Goal: Task Accomplishment & Management: Complete application form

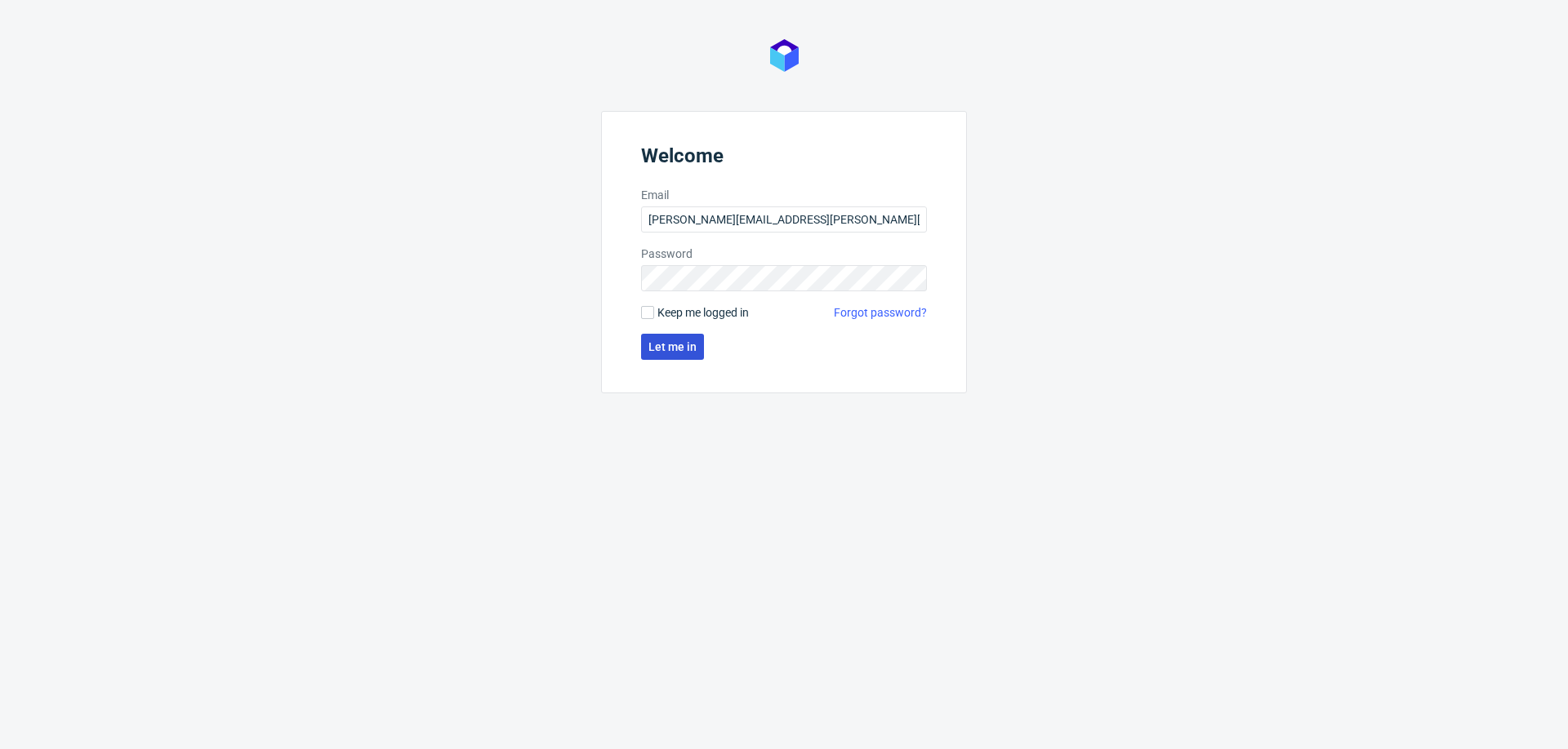
click at [650, 347] on span "Let me in" at bounding box center [673, 347] width 48 height 12
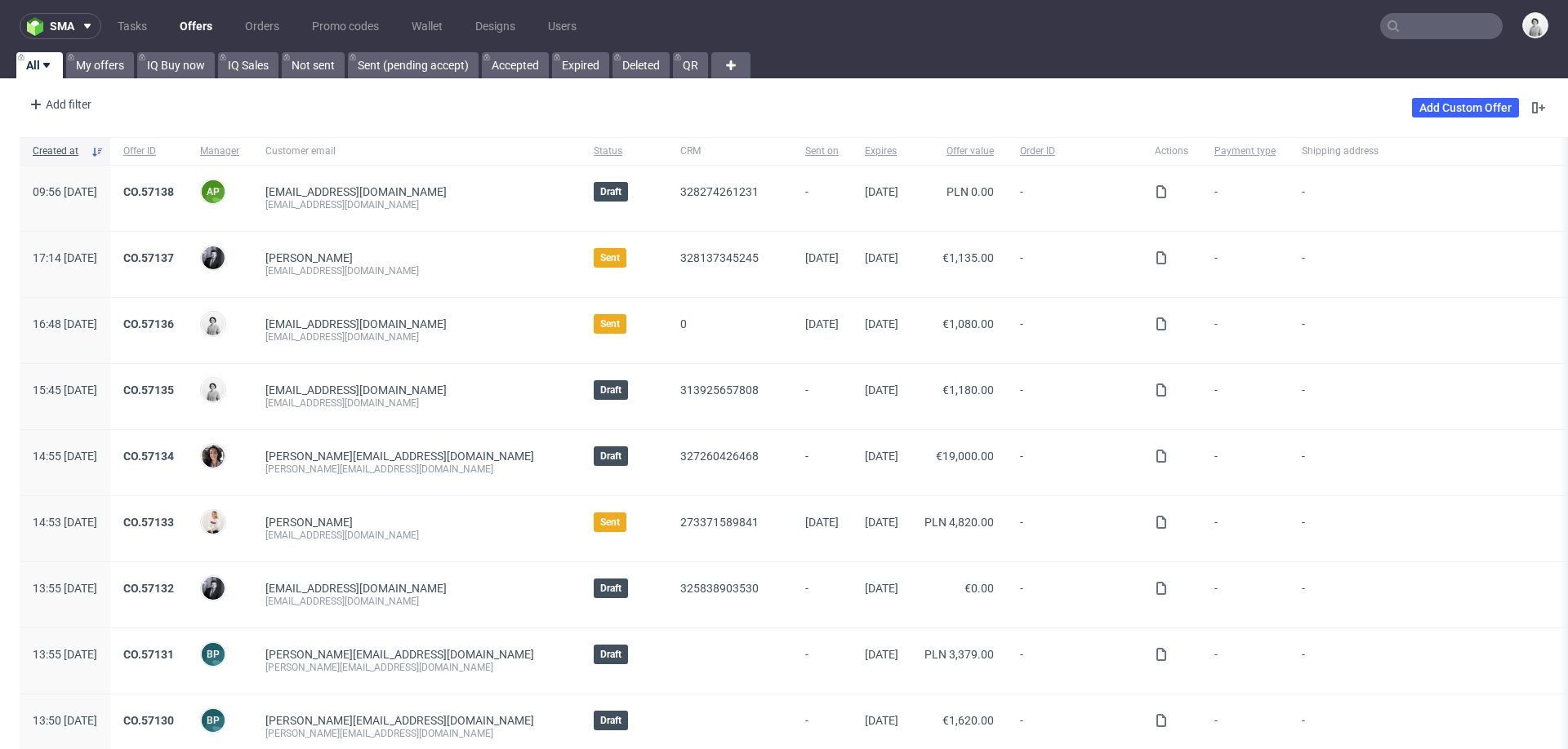
click at [1396, 28] on input "text" at bounding box center [1442, 26] width 123 height 26
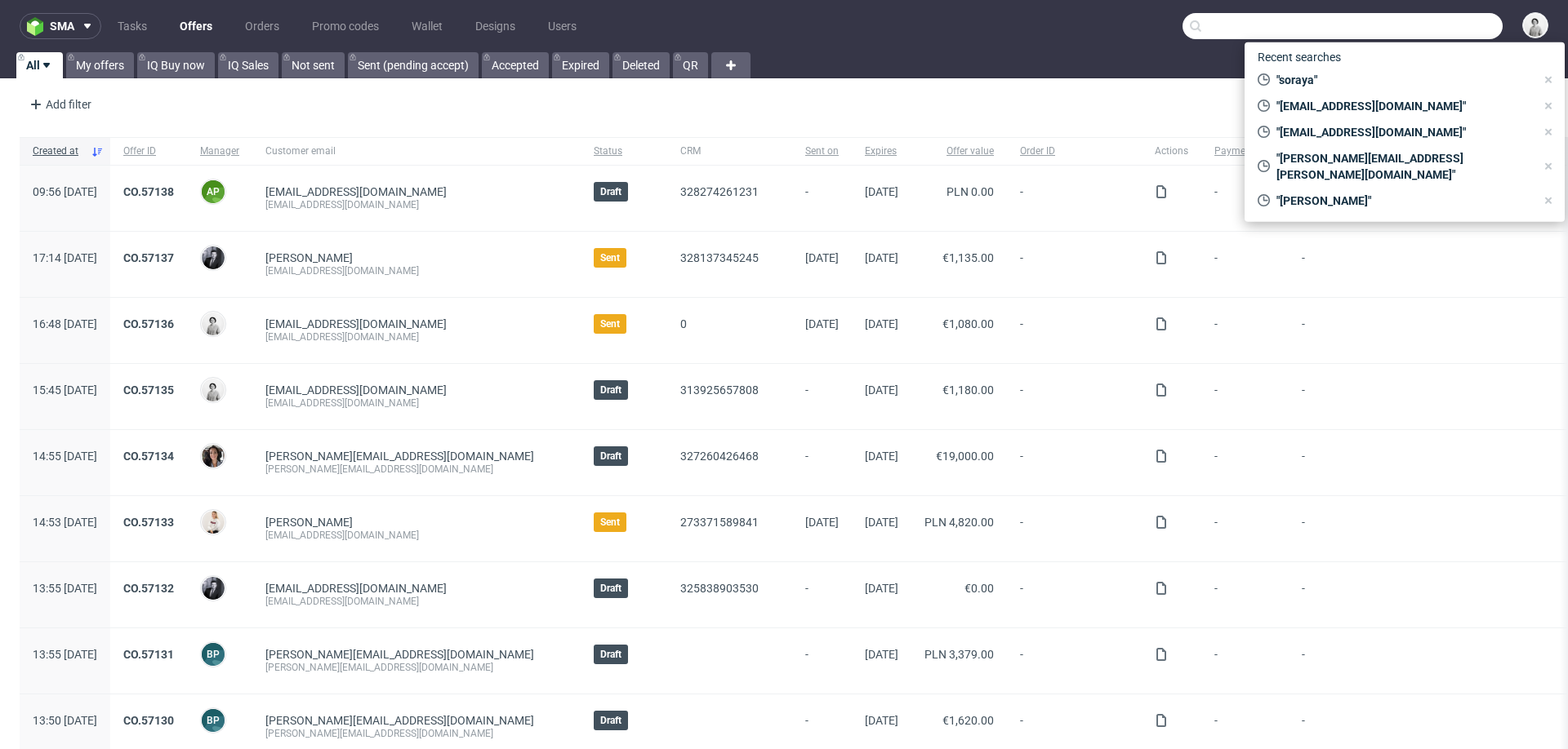
paste input "[EMAIL_ADDRESS][DOMAIN_NAME]"
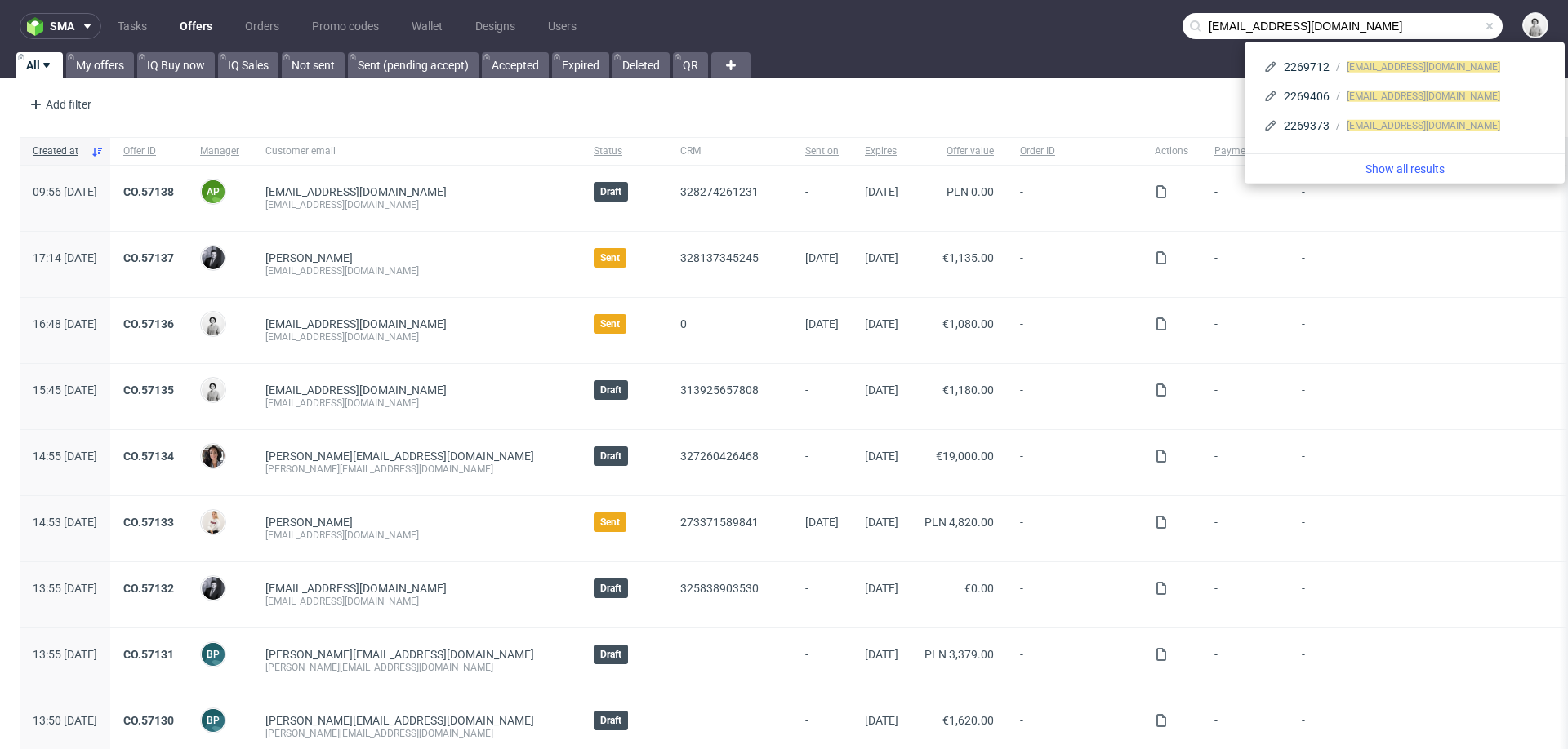
type input "[EMAIL_ADDRESS][DOMAIN_NAME]"
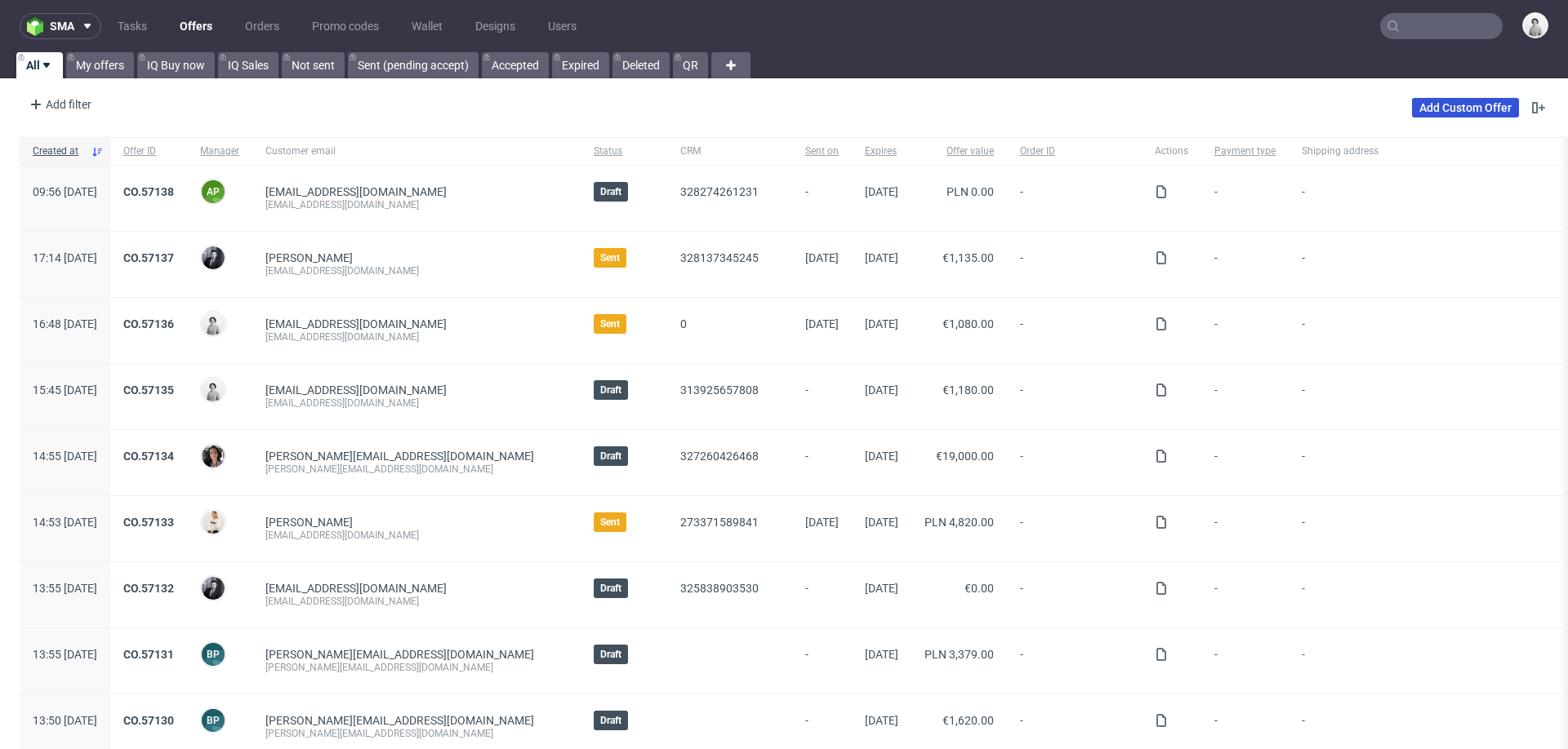
click at [1436, 104] on link "Add Custom Offer" at bounding box center [1466, 108] width 107 height 20
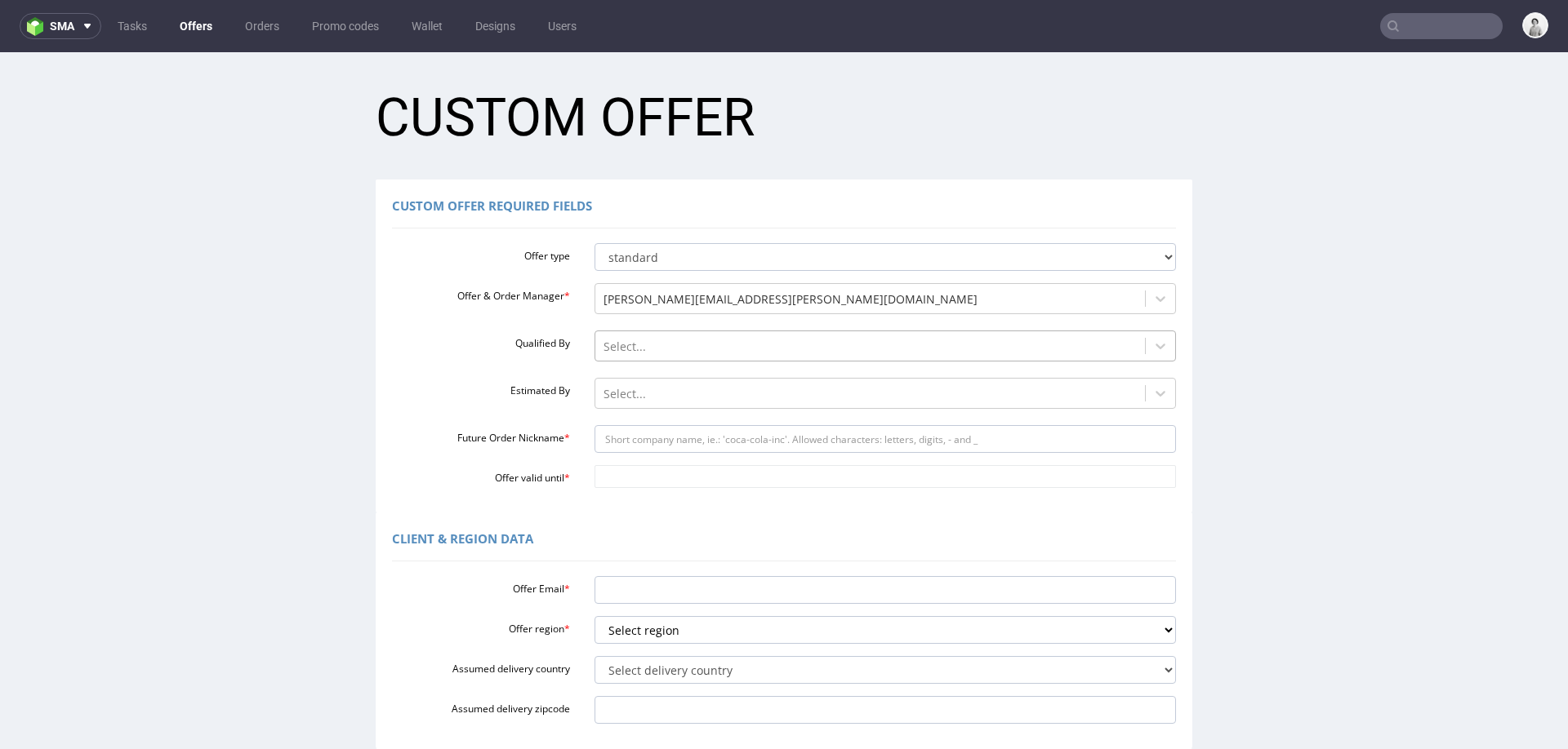
click at [724, 350] on div at bounding box center [870, 347] width 534 height 20
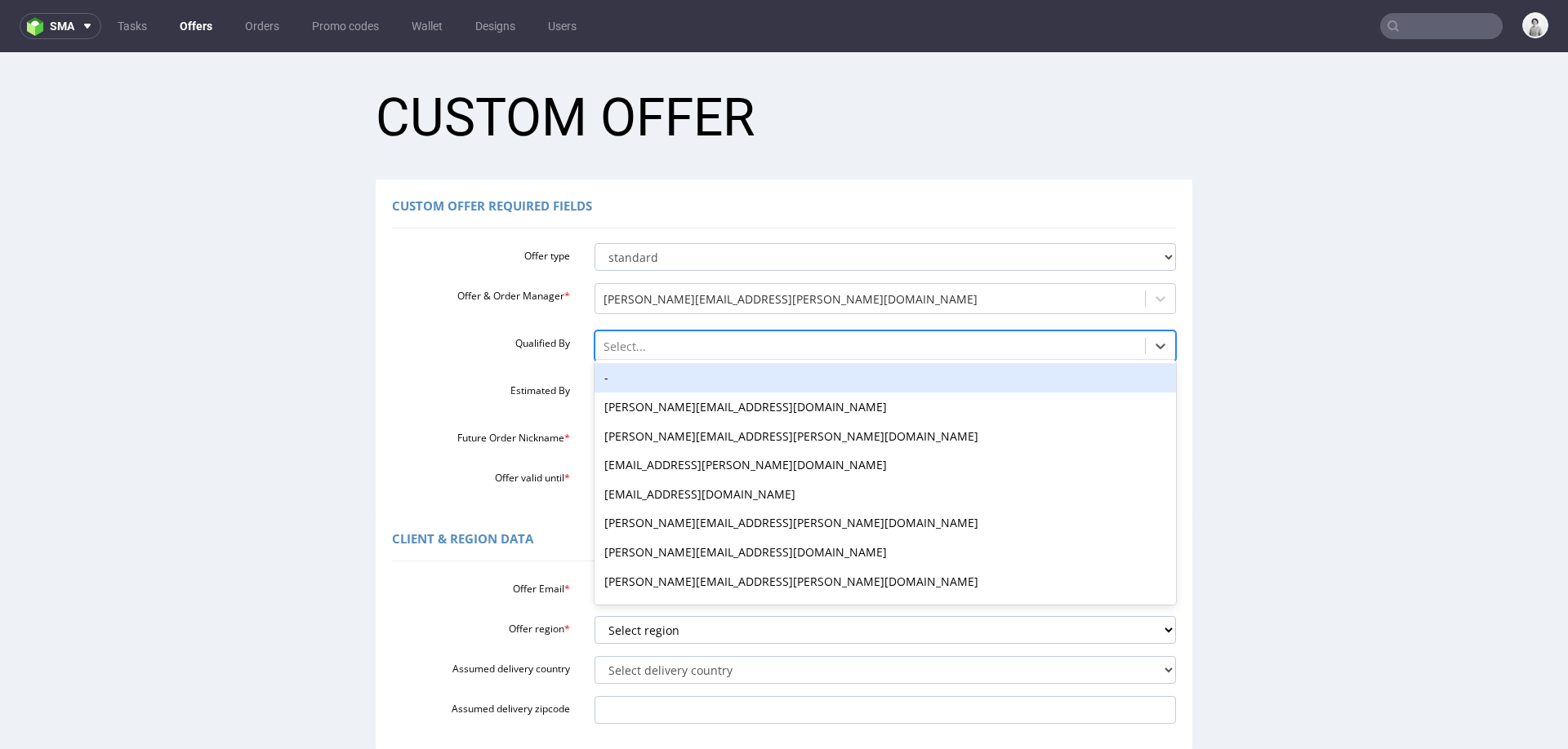
click at [717, 373] on div "-" at bounding box center [885, 377] width 582 height 29
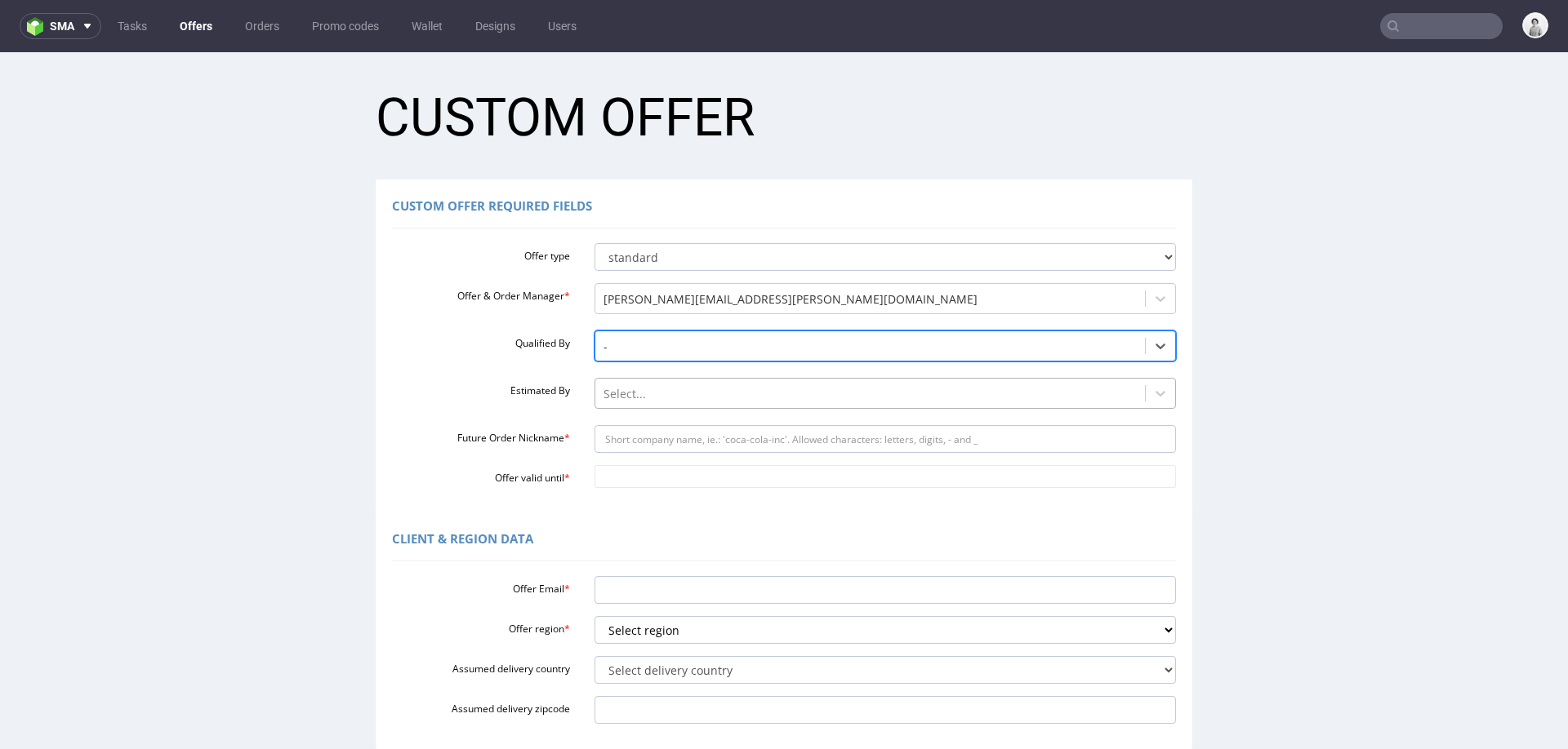
click at [710, 390] on div at bounding box center [870, 394] width 534 height 20
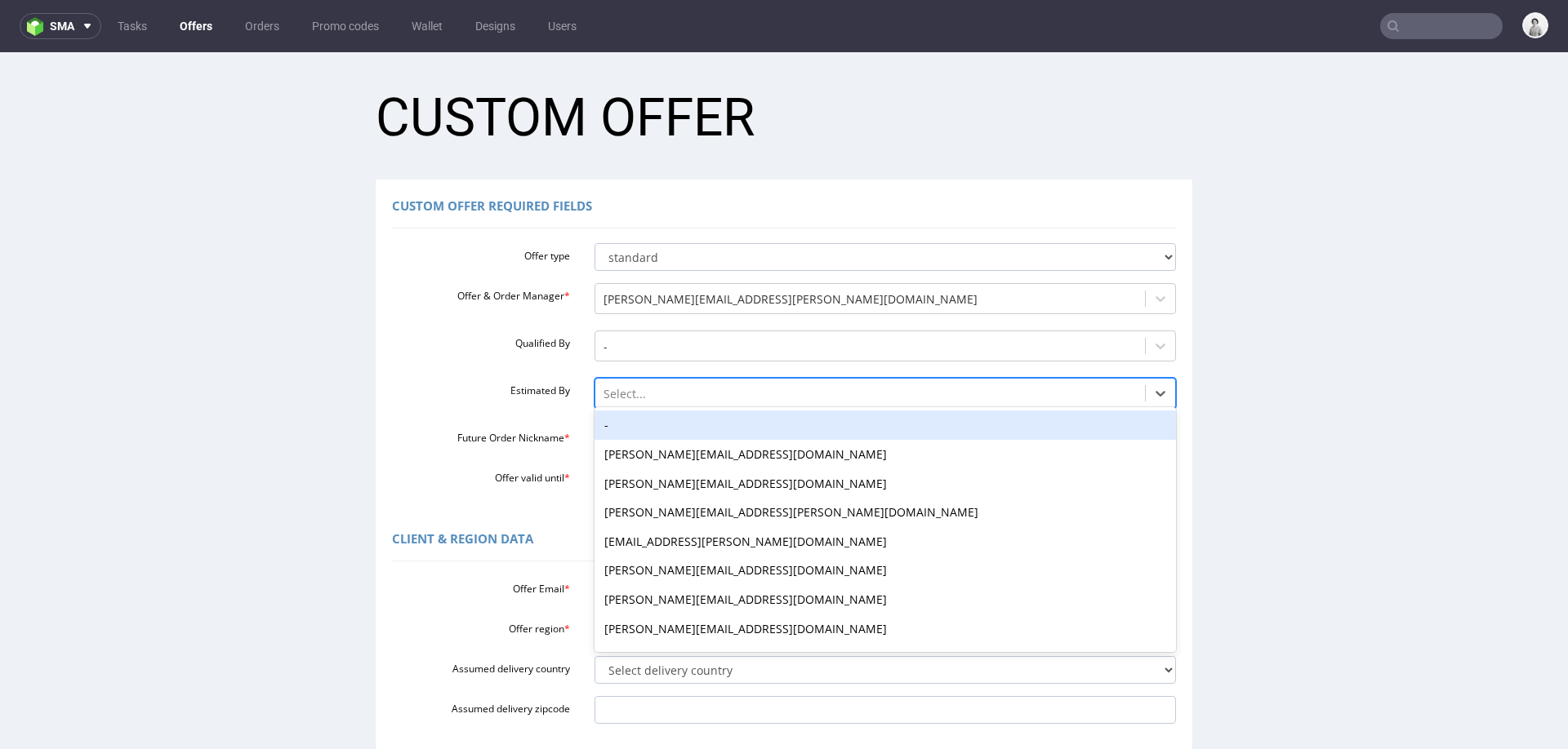
click at [707, 419] on div "-" at bounding box center [885, 425] width 582 height 29
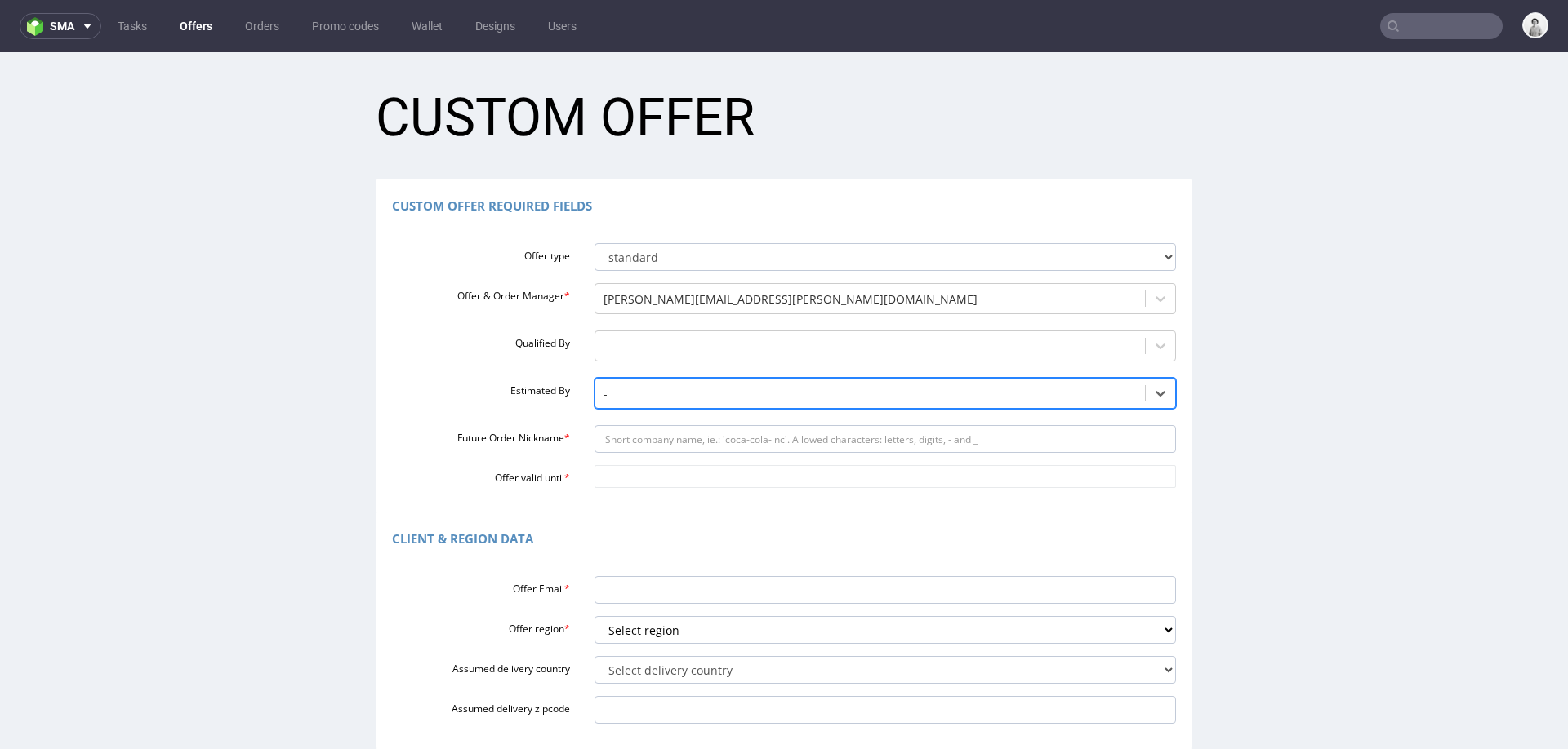
scroll to position [61, 0]
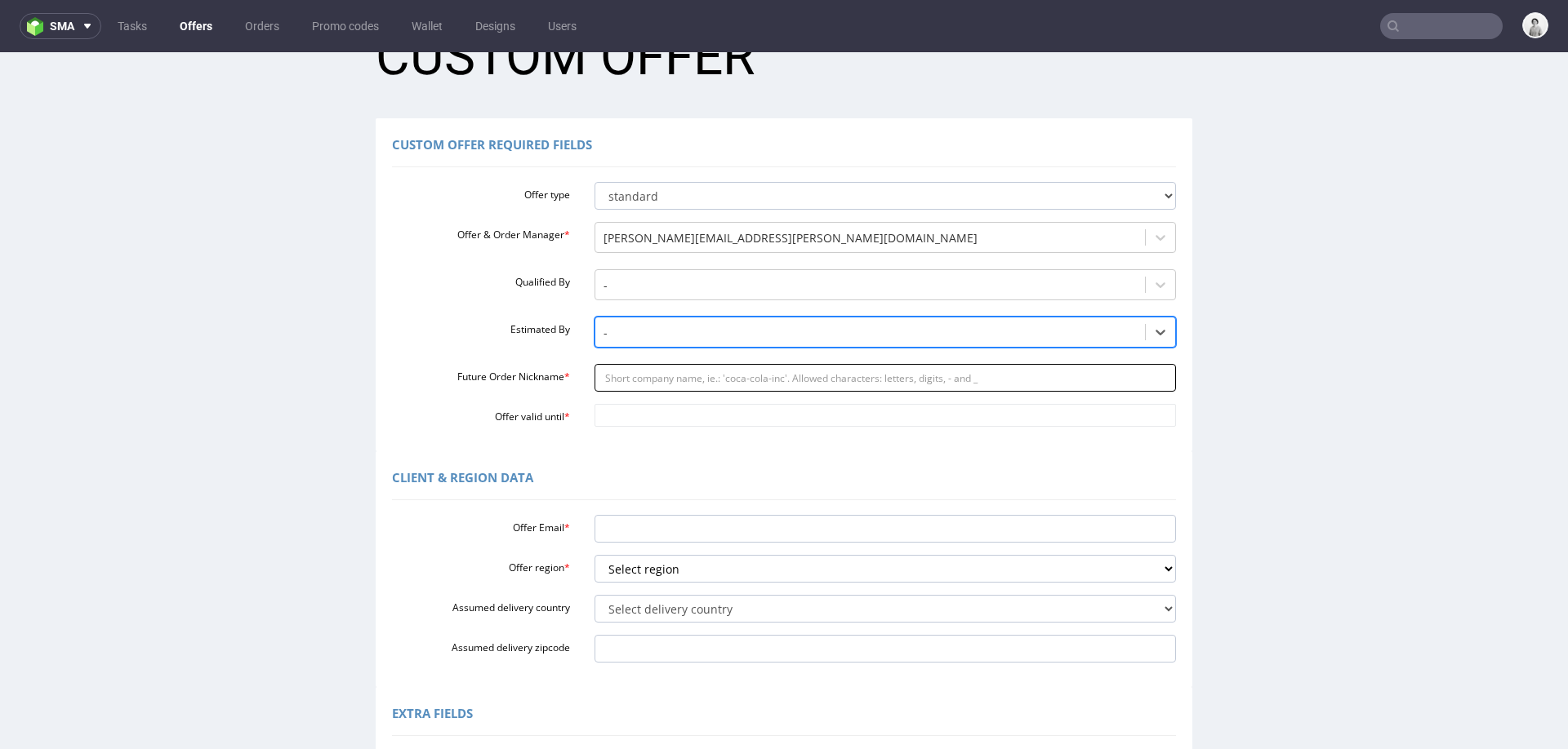
click at [722, 384] on input "Future Order Nickname *" at bounding box center [885, 377] width 582 height 28
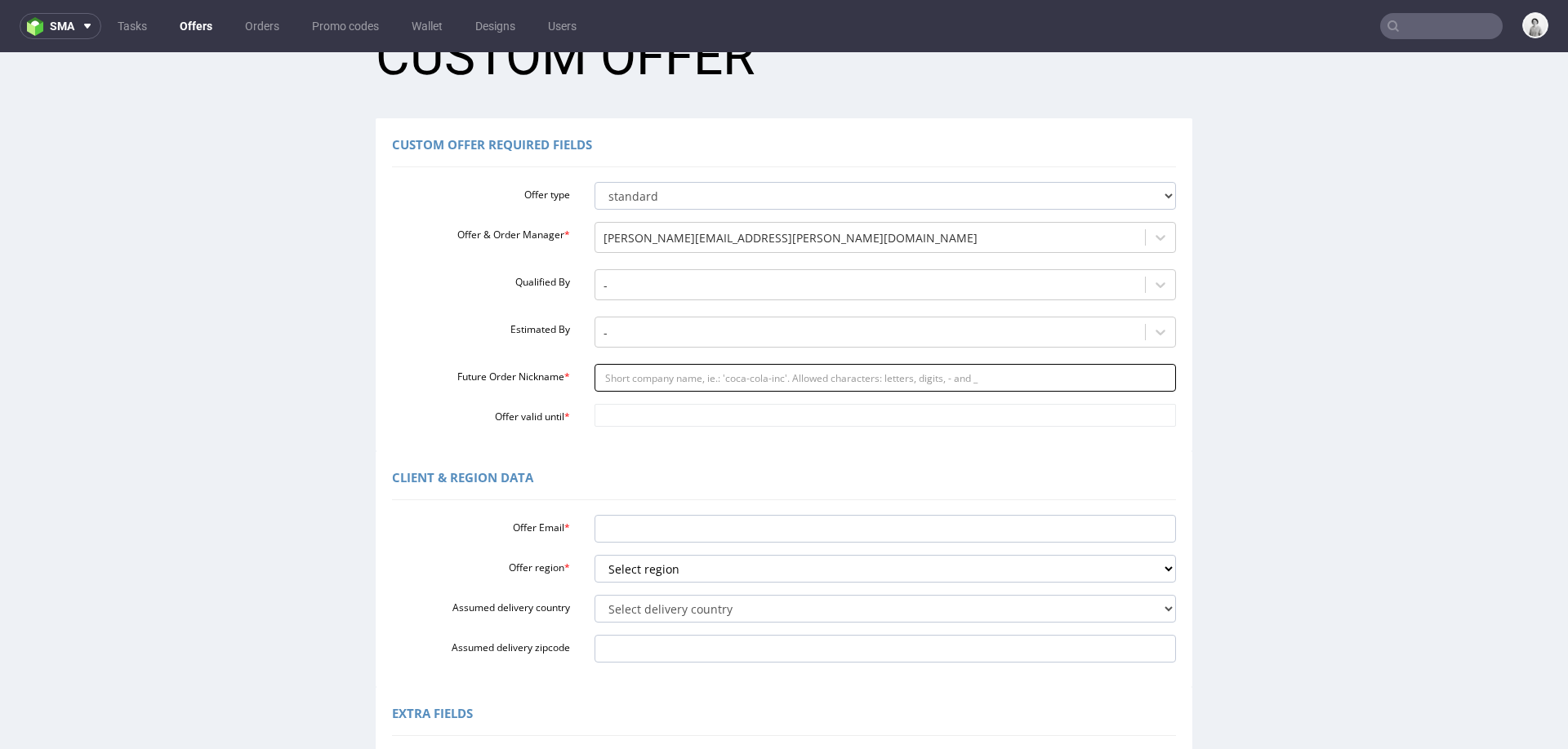
paste input "jamootradingltdgmailcom"
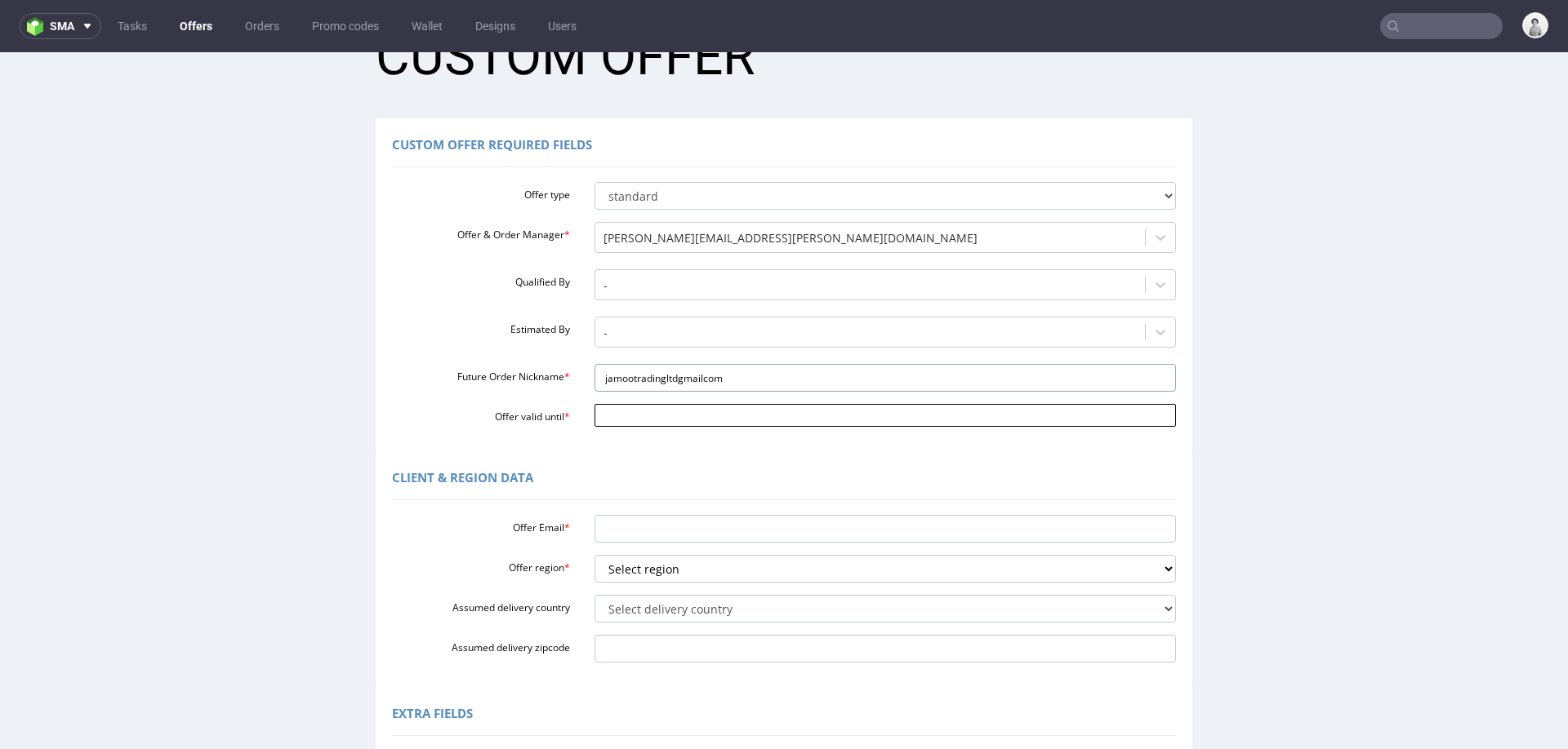
type input "jamootradingltdgmailcom"
click at [681, 420] on input "Offer valid until *" at bounding box center [885, 415] width 582 height 23
click at [723, 362] on td "31" at bounding box center [725, 367] width 25 height 25
type input "2025-10-31"
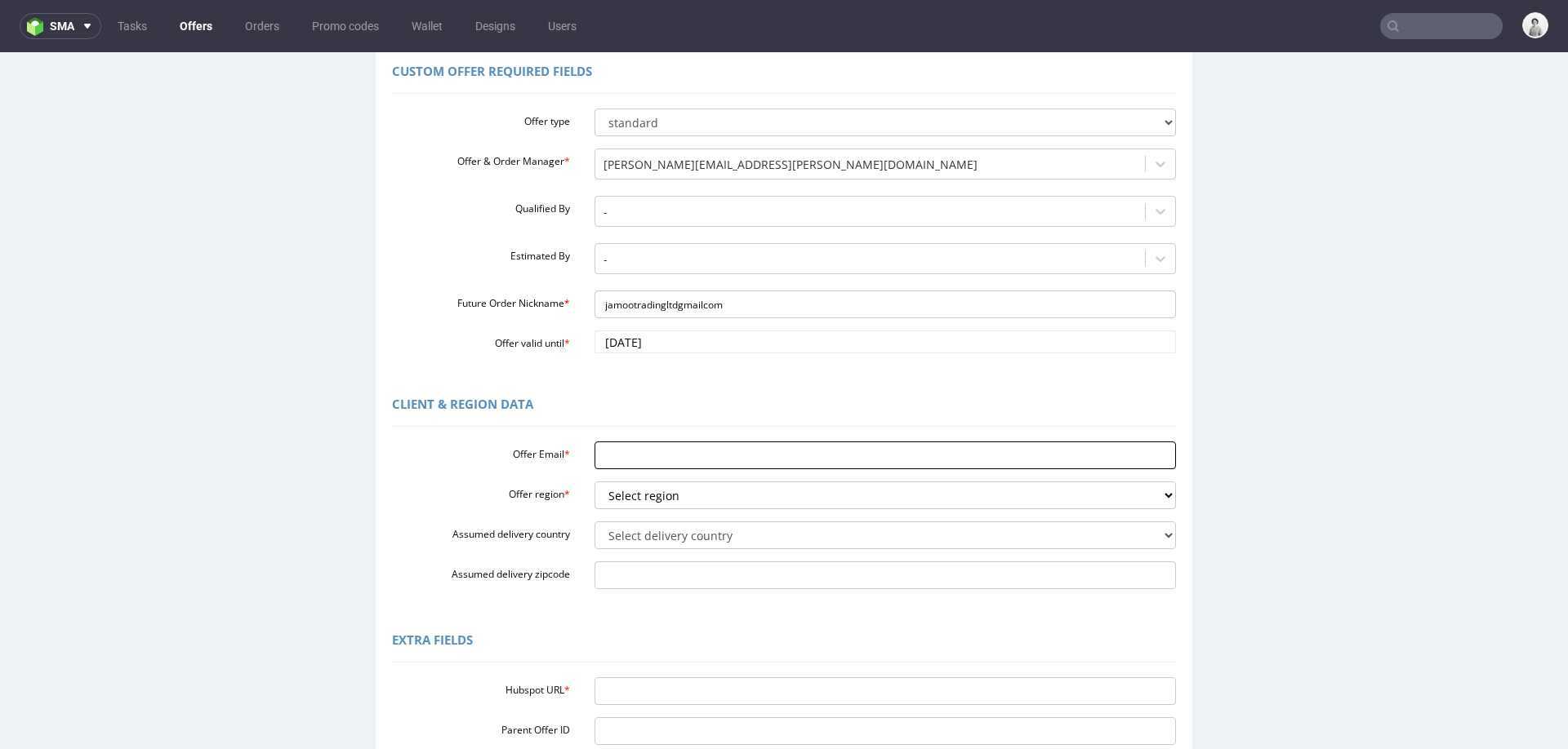
click at [657, 461] on input "Offer Email *" at bounding box center [885, 455] width 582 height 28
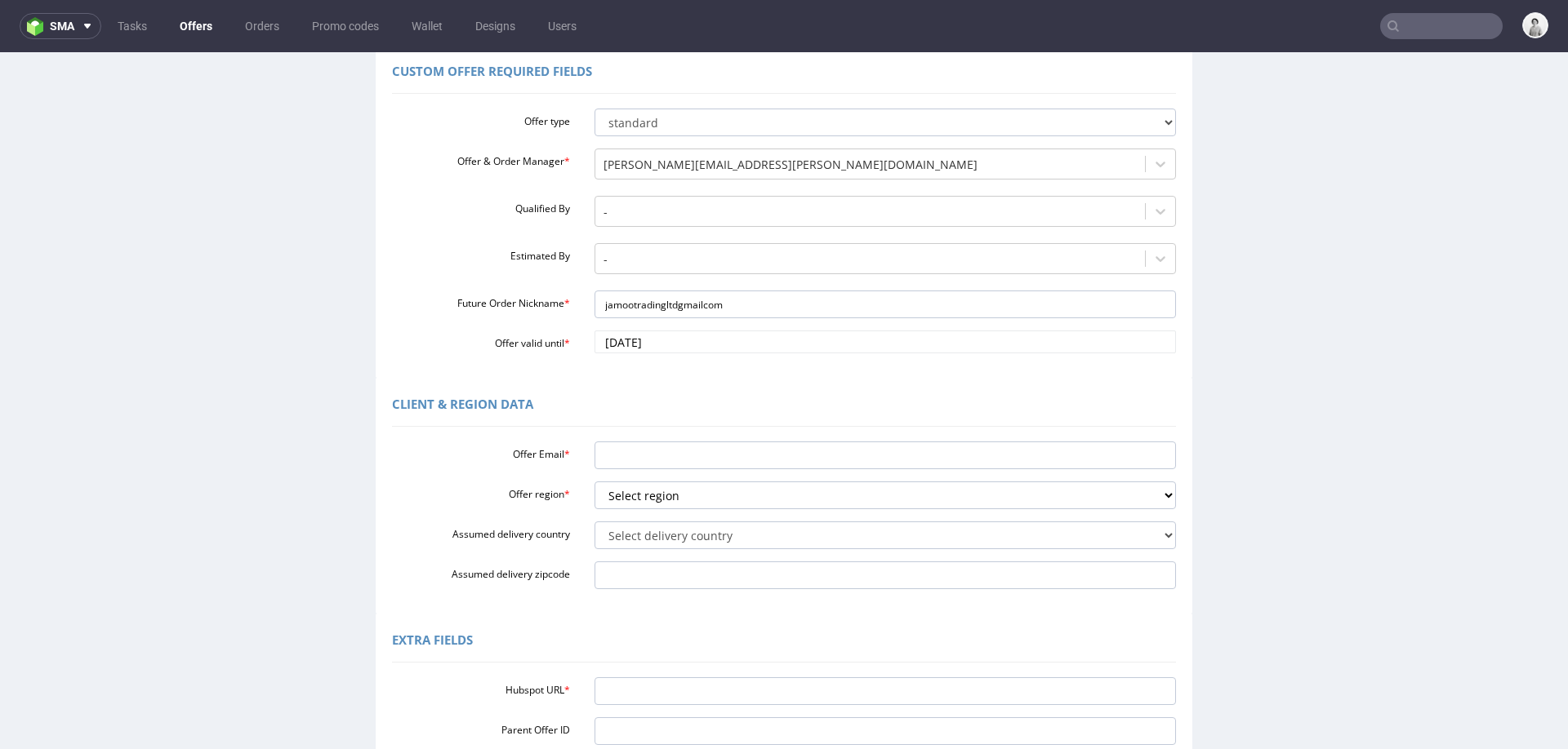
click at [1095, 376] on div "Custom Offer Required Fields Offer type standard prototyping sampling Offer & O…" at bounding box center [784, 211] width 817 height 333
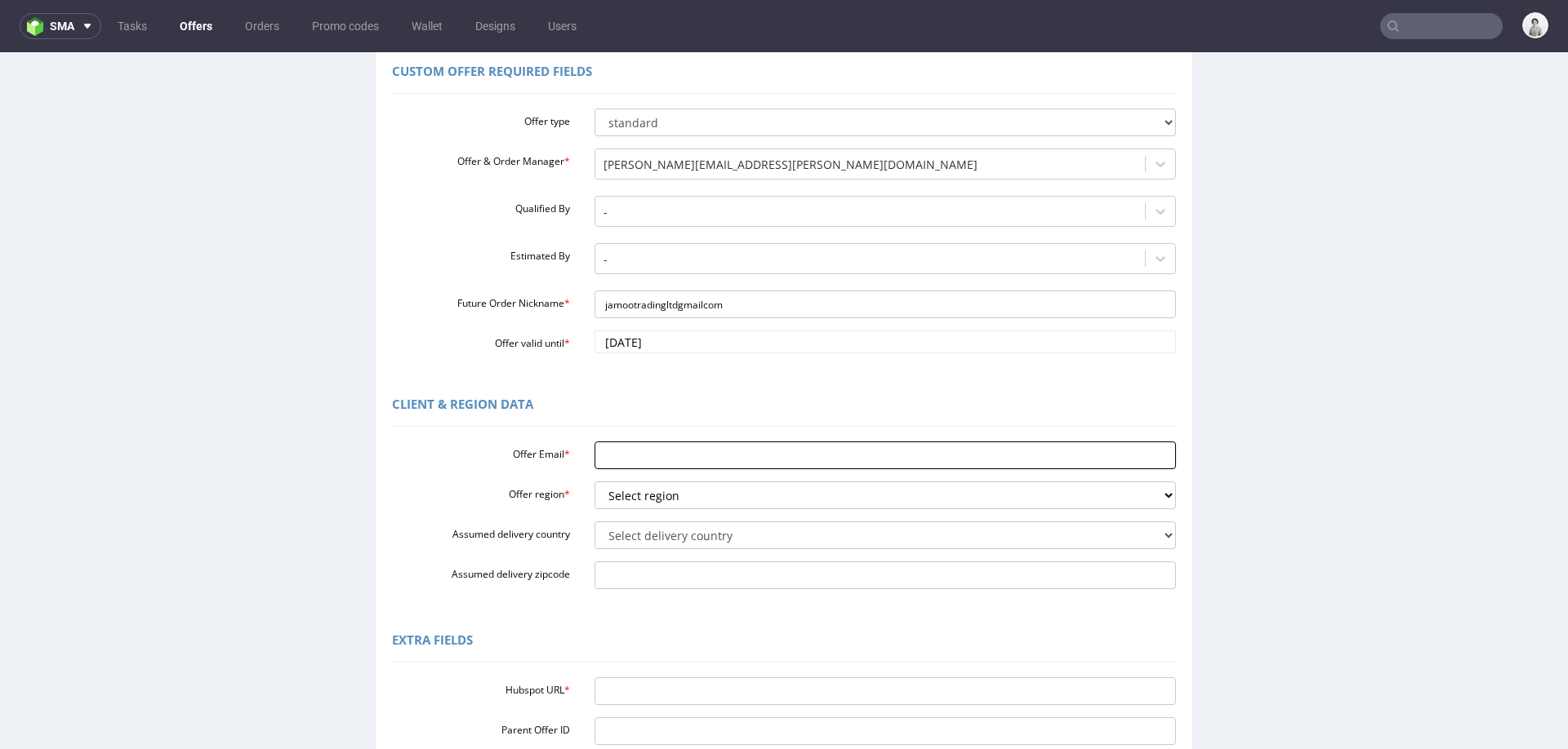
click at [735, 454] on input "Offer Email *" at bounding box center [885, 455] width 582 height 28
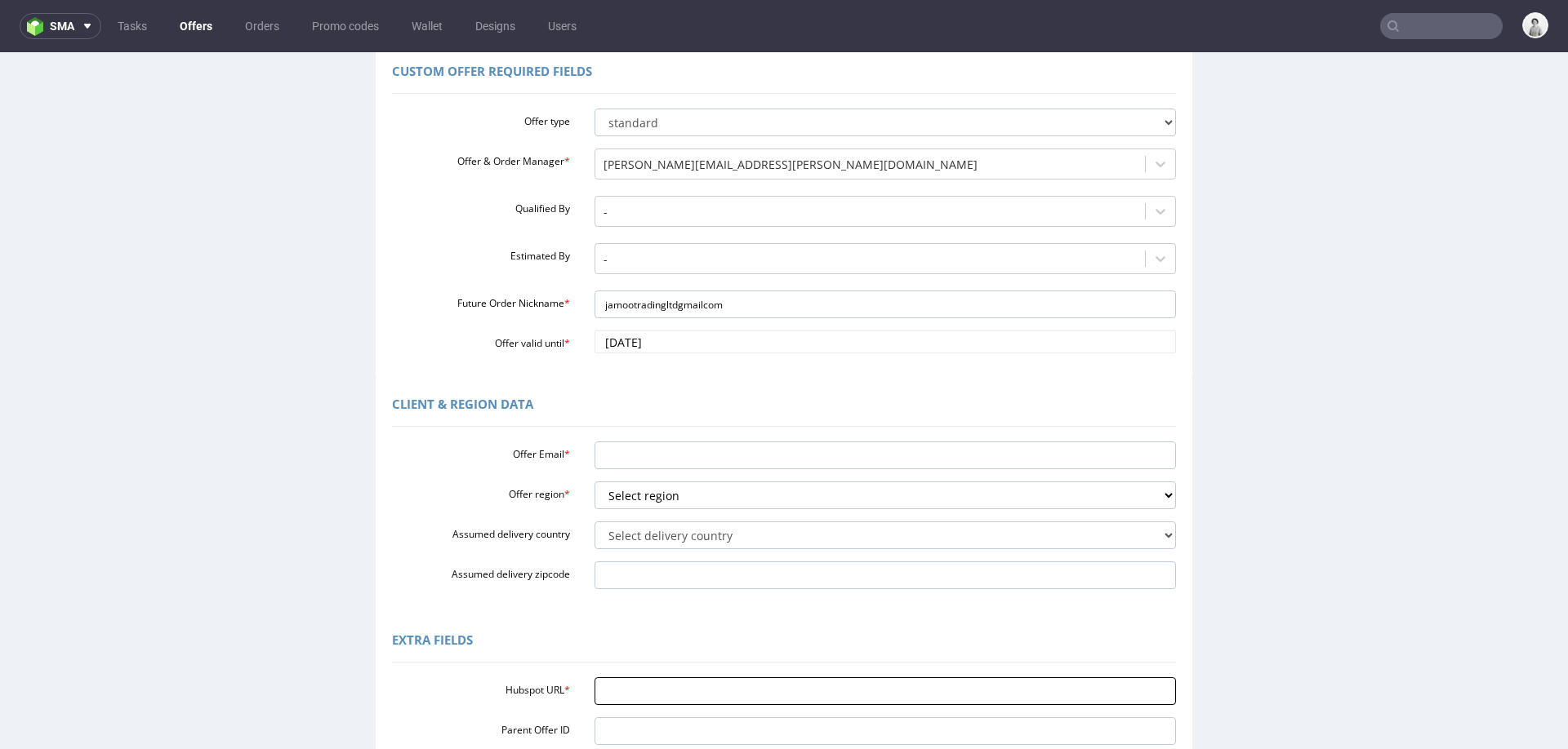
click at [656, 688] on input "Hubspot URL *" at bounding box center [885, 691] width 582 height 28
paste input "https://app-eu1.hubspot.com/contacts/25600958/record/0-3/326531078386?eschref=%…"
type input "https://app-eu1.hubspot.com/contacts/25600958/record/0-3/326531078386?eschref=%…"
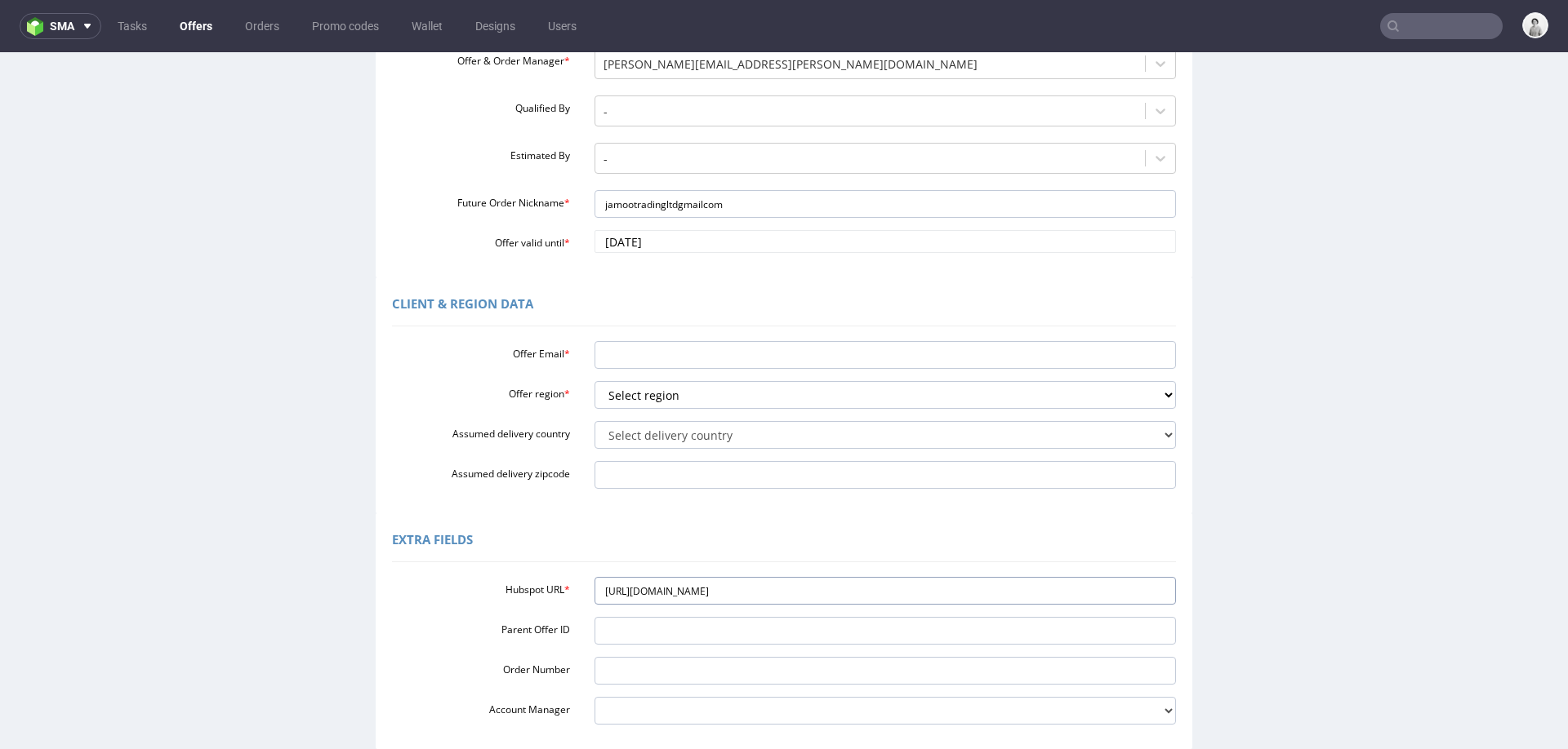
scroll to position [238, 0]
click at [660, 353] on input "Offer Email *" at bounding box center [885, 351] width 582 height 28
paste input "[EMAIL_ADDRESS][DOMAIN_NAME]"
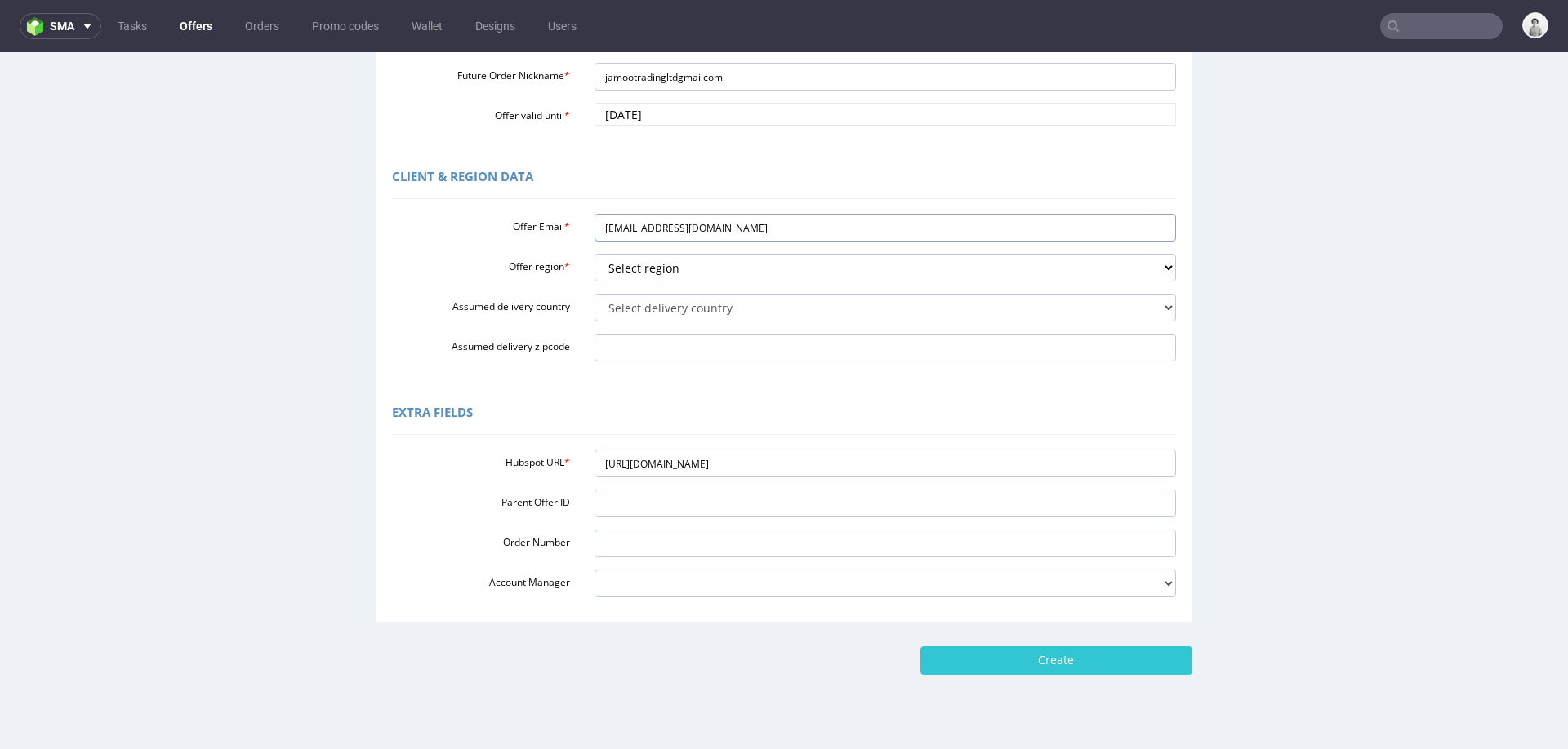
scroll to position [392, 0]
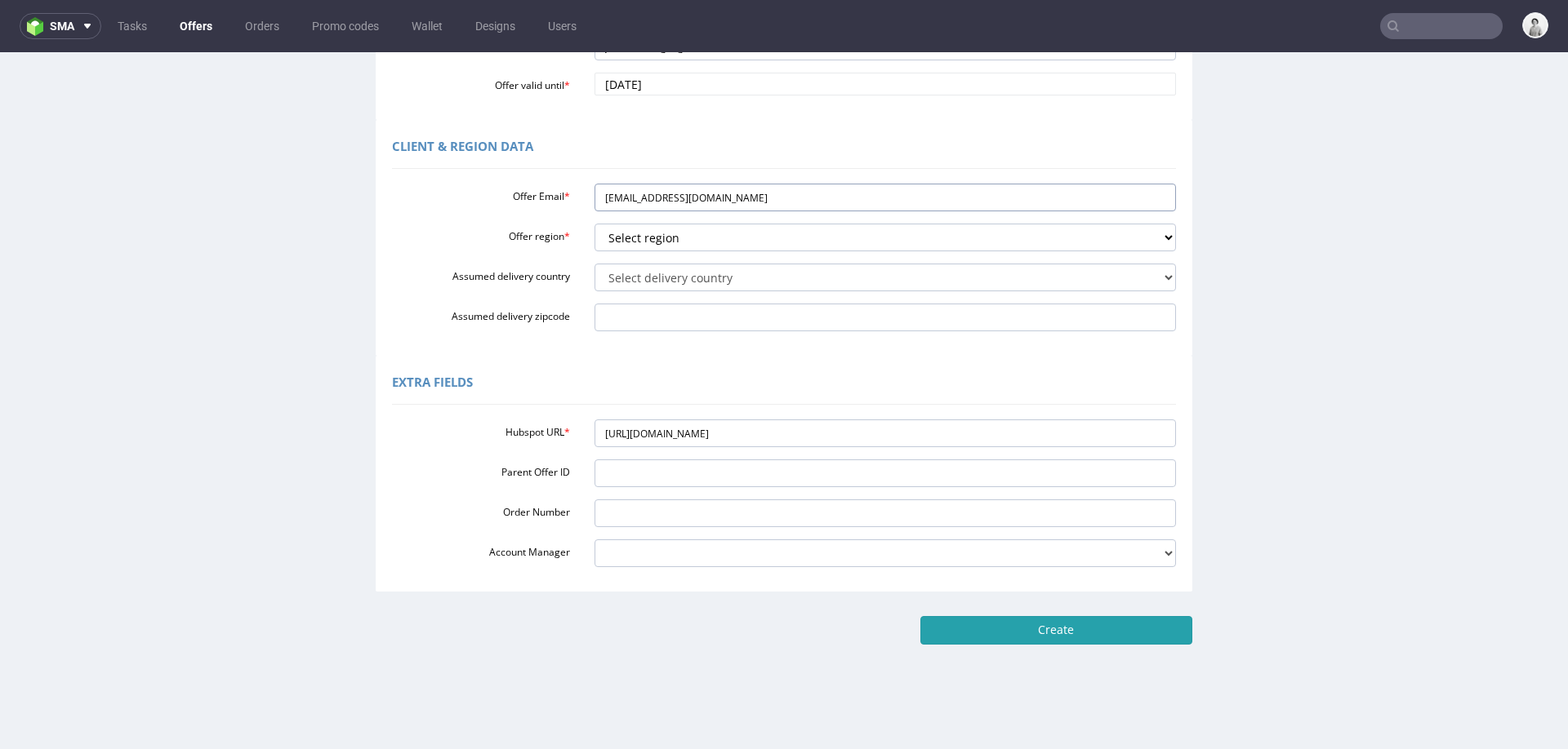
type input "[EMAIL_ADDRESS][DOMAIN_NAME]"
click at [997, 625] on input "Create" at bounding box center [1056, 630] width 272 height 28
type input "Please wait..."
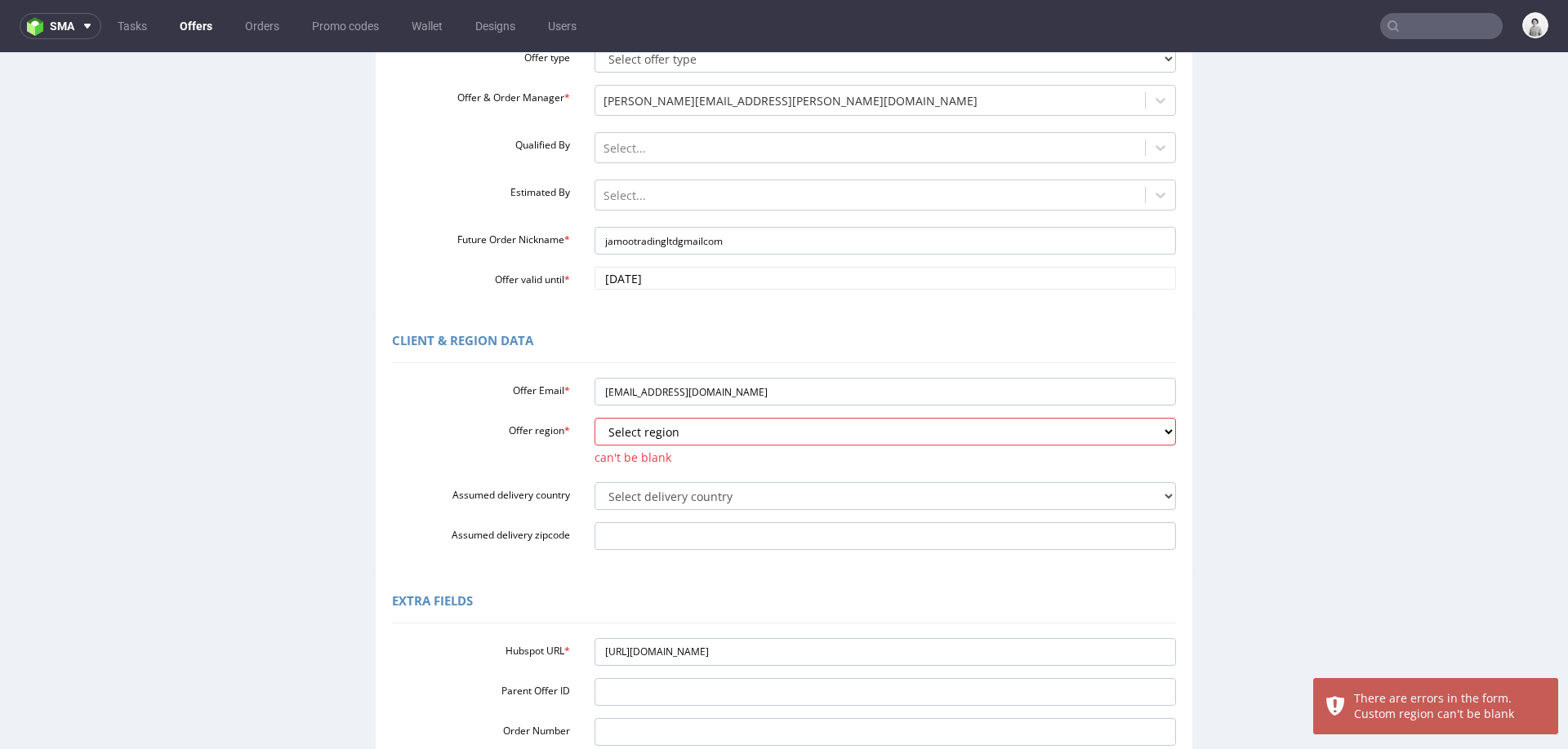
scroll to position [204, 0]
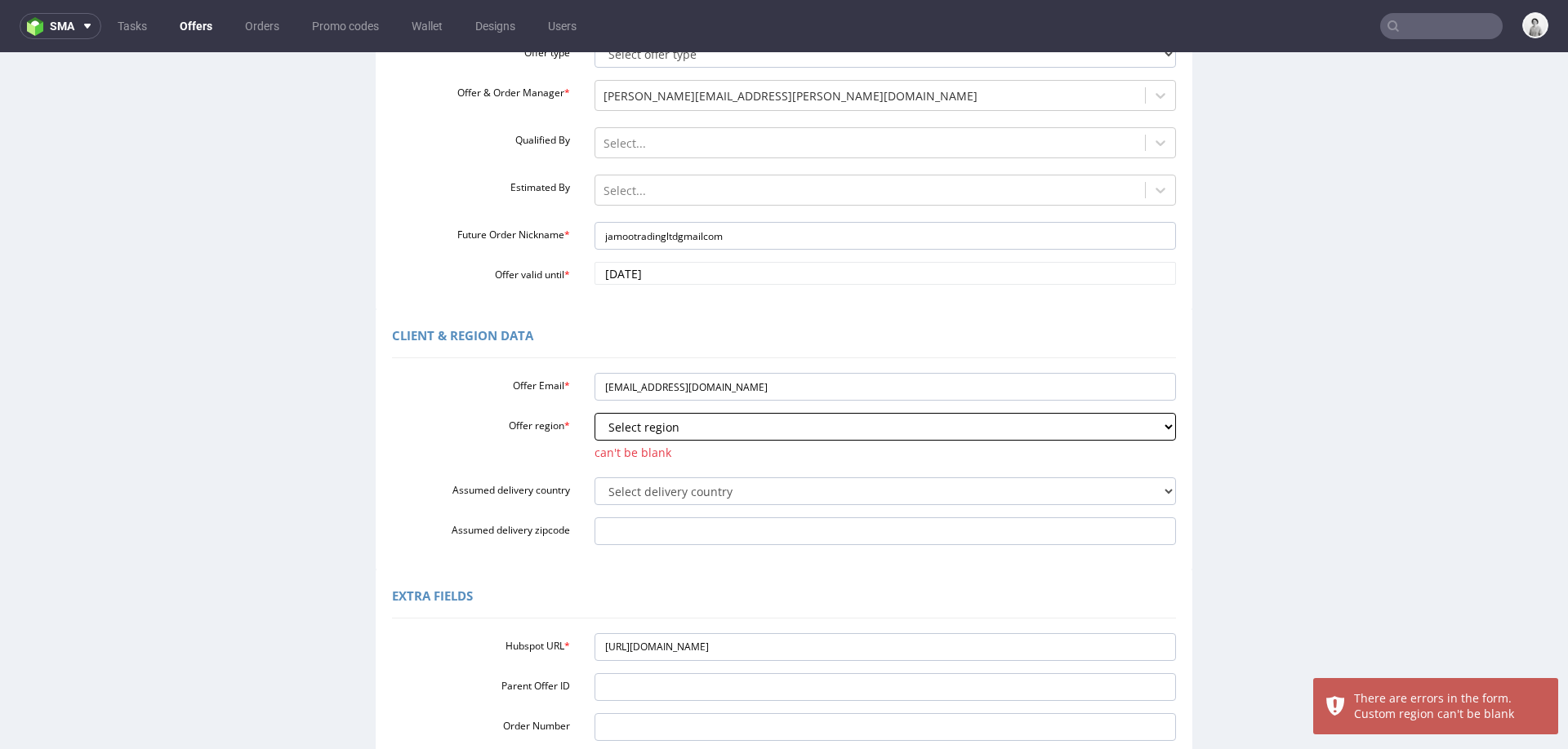
click at [875, 431] on select "Select region eu gb de pl cz fr it es" at bounding box center [885, 426] width 582 height 28
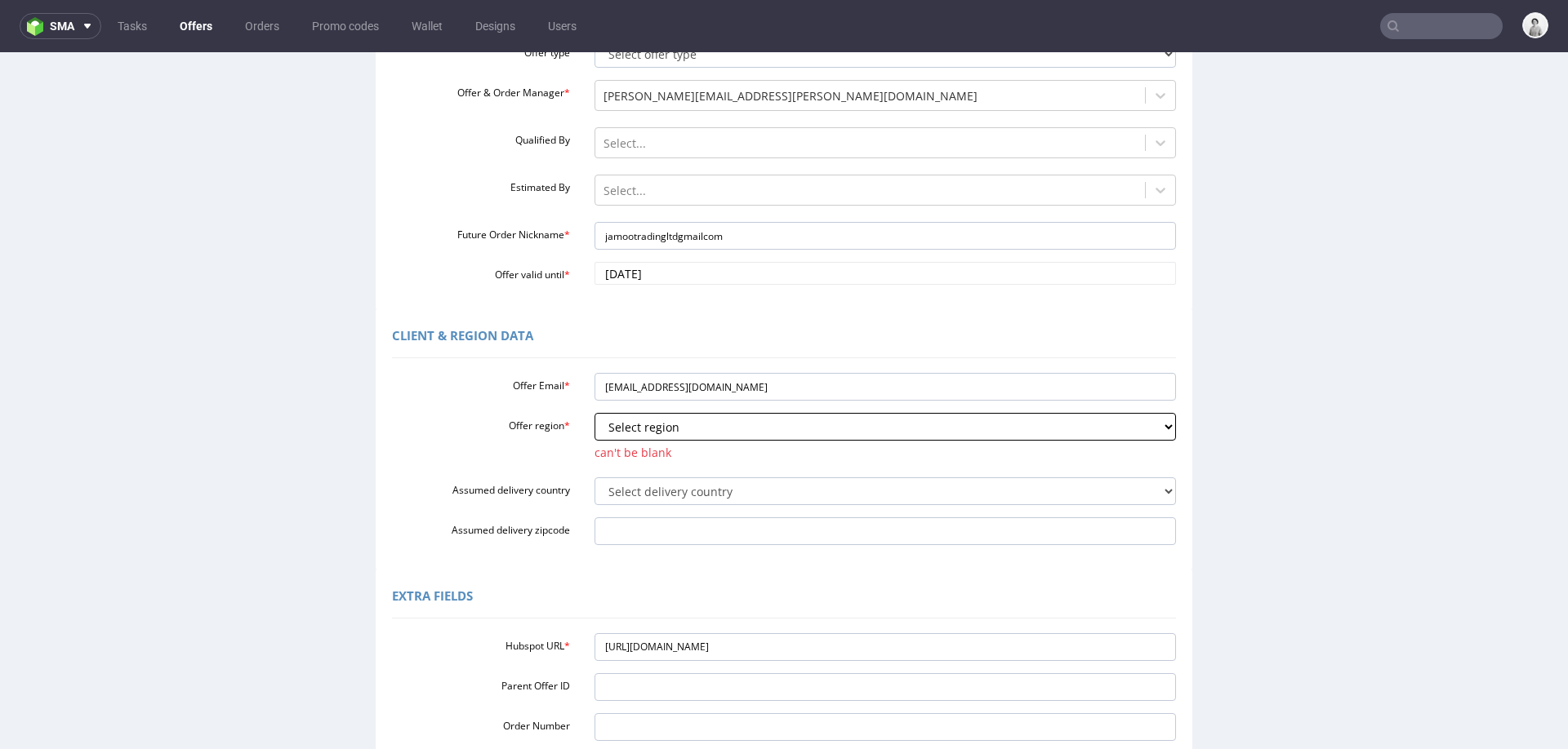
click at [676, 431] on select "Select region eu gb de pl cz fr it es" at bounding box center [885, 426] width 582 height 28
select select "gb"
click at [594, 413] on select "Select region eu gb de pl cz fr it es" at bounding box center [885, 426] width 582 height 28
click at [613, 576] on div "Extra Fields Hubspot URL * https://app-eu1.hubspot.com/contacts/25600958/record…" at bounding box center [784, 688] width 817 height 236
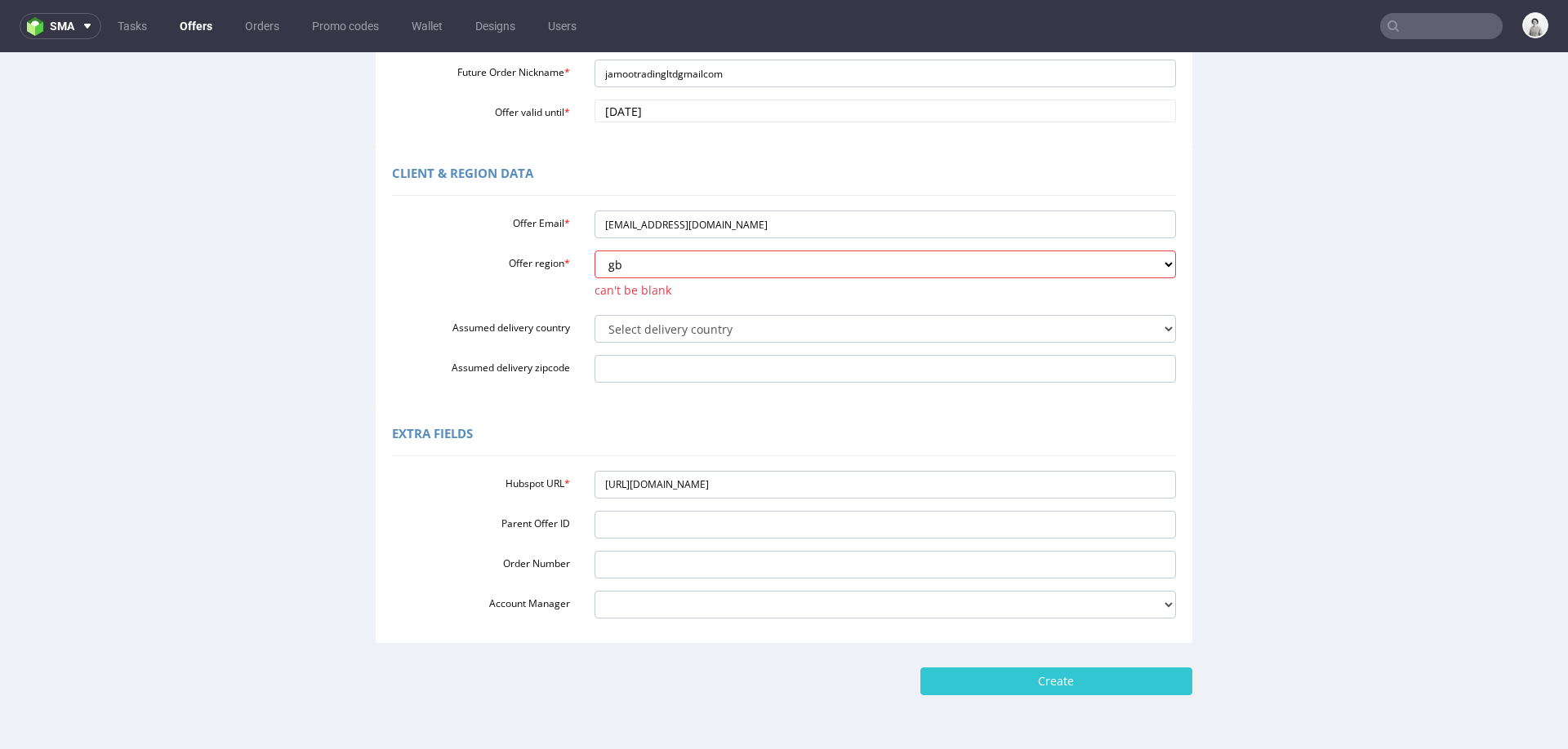
scroll to position [410, 0]
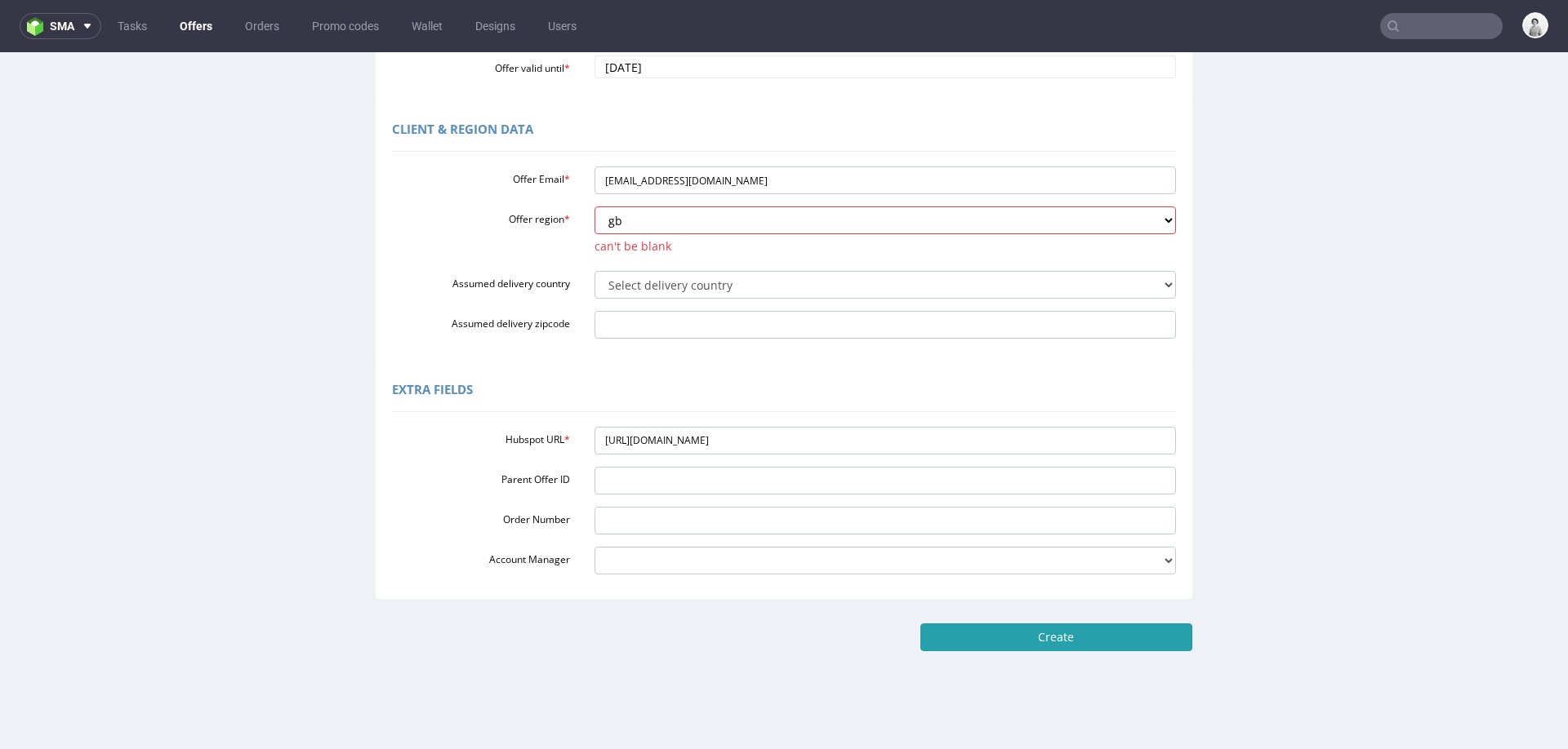
click at [1066, 635] on input "Create" at bounding box center [1056, 637] width 272 height 28
type input "Please wait..."
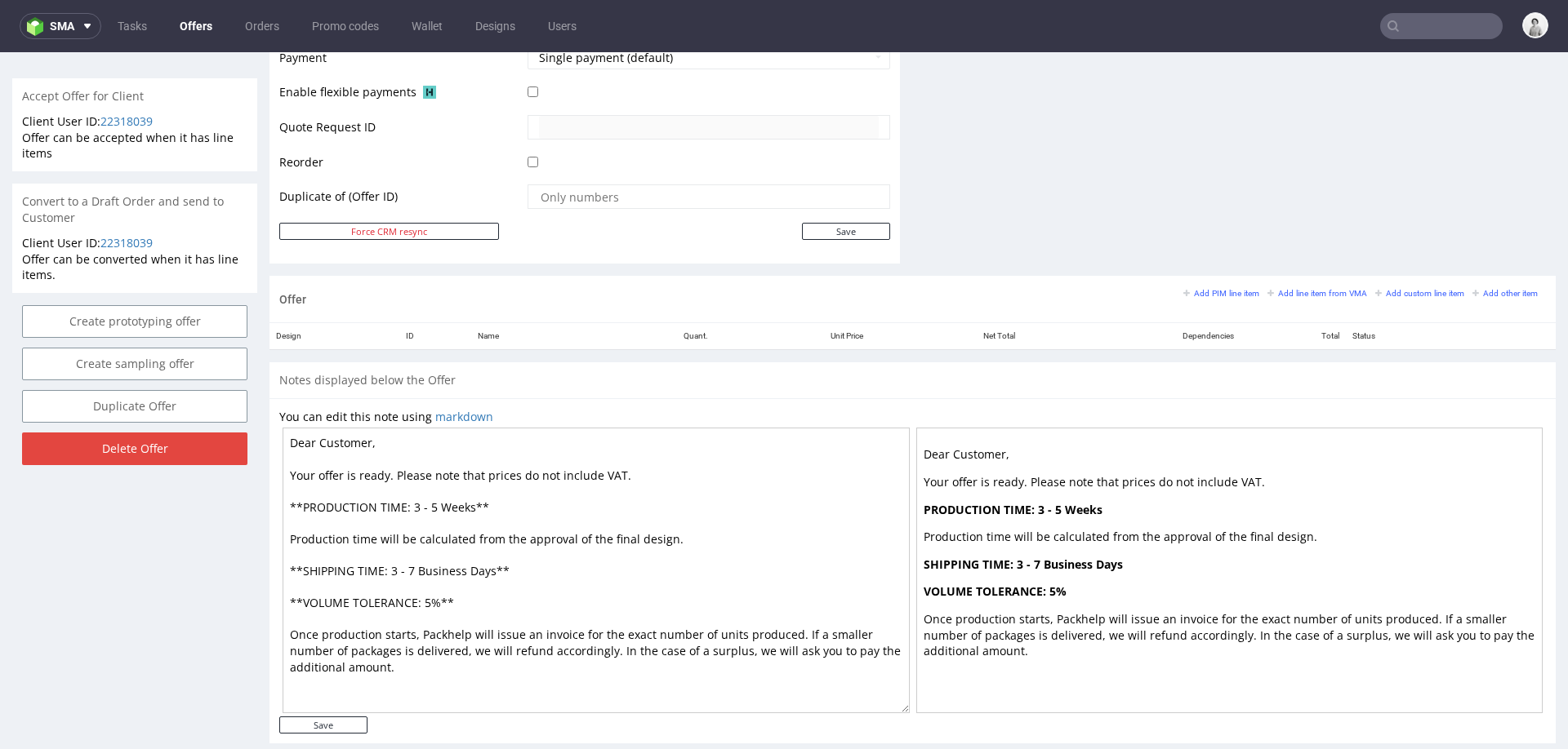
scroll to position [761, 0]
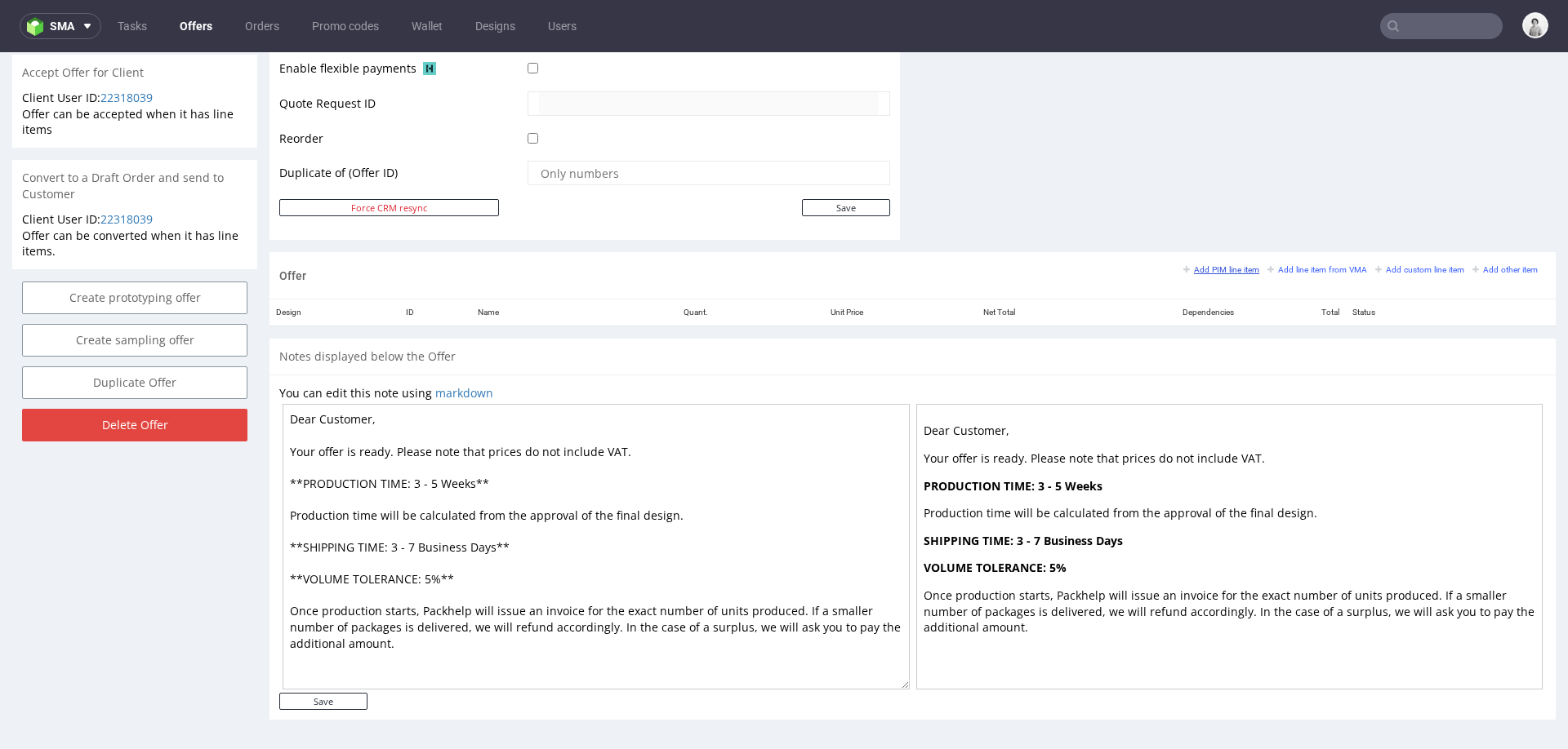
click at [1222, 269] on small "Add PIM line item" at bounding box center [1221, 270] width 76 height 9
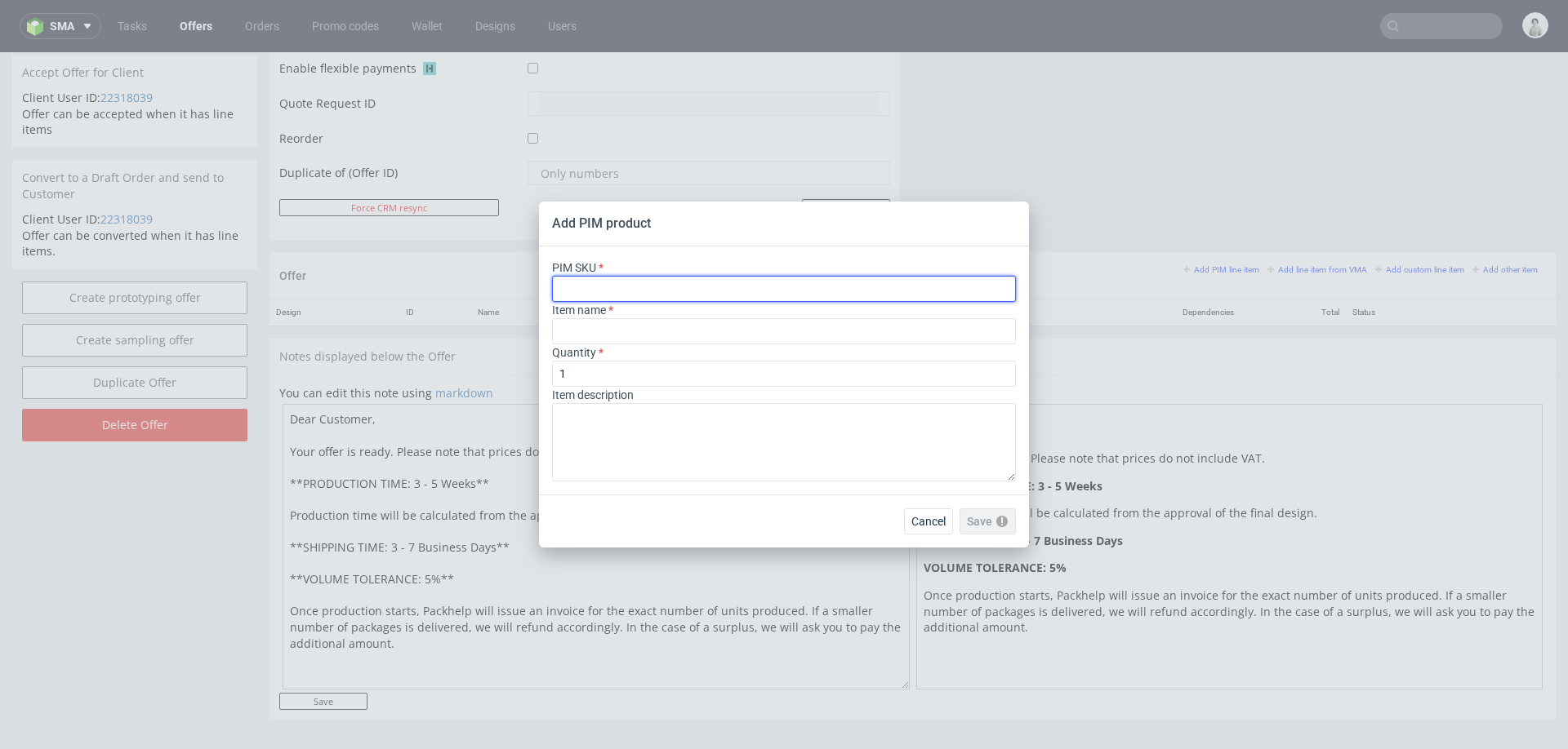
click at [742, 294] on input "text" at bounding box center [783, 288] width 464 height 26
paste input "box--mailer-box--52--cardboard-natural--print-monochrome-with-print-inside--foi…"
type input "box--mailer-box--52--cardboard-natural--print-monochrome-with-print-inside--foi…"
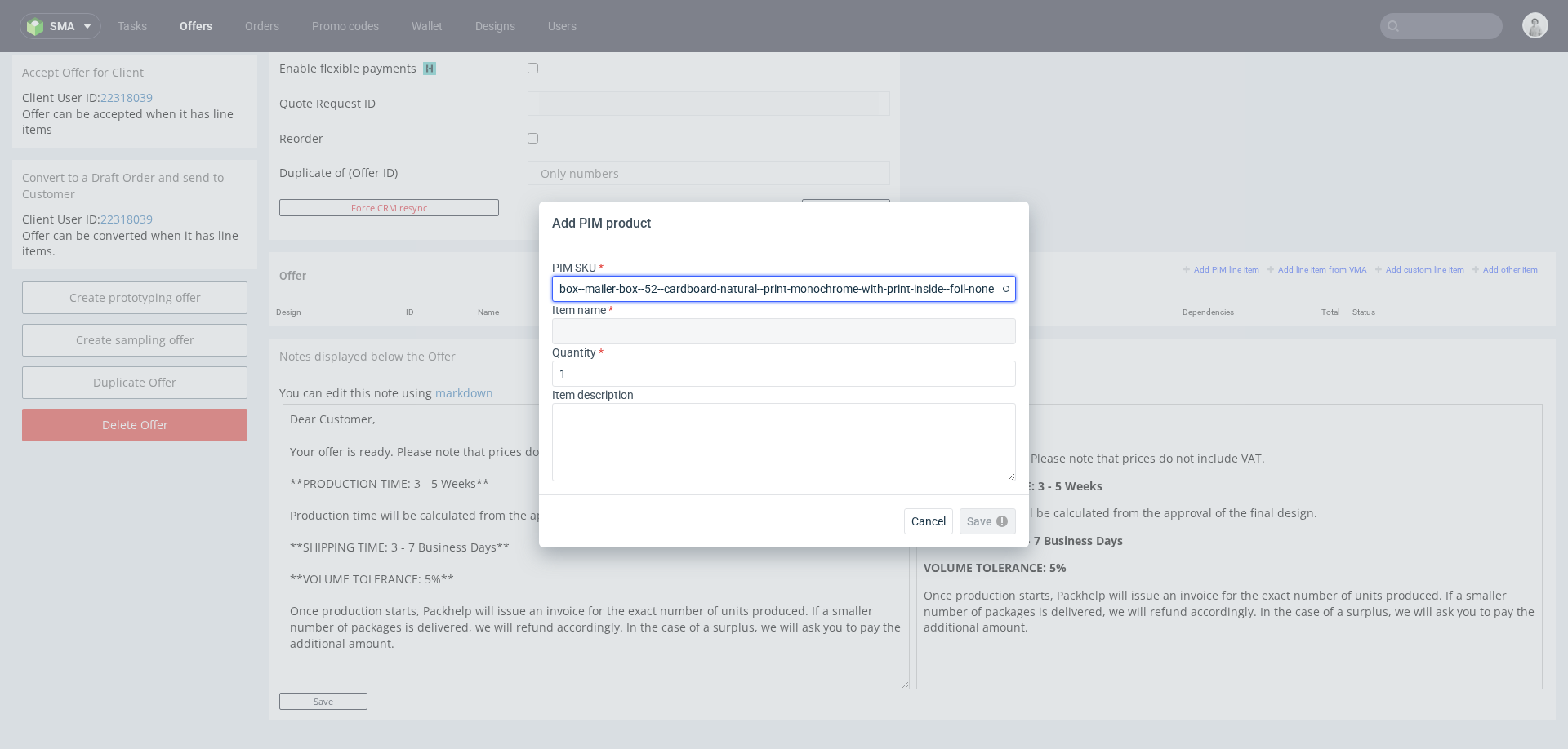
type input "Mailer Box"
type input "box--mailer-box--52--cardboard-natural--print-monochrome-with-print-inside--foi…"
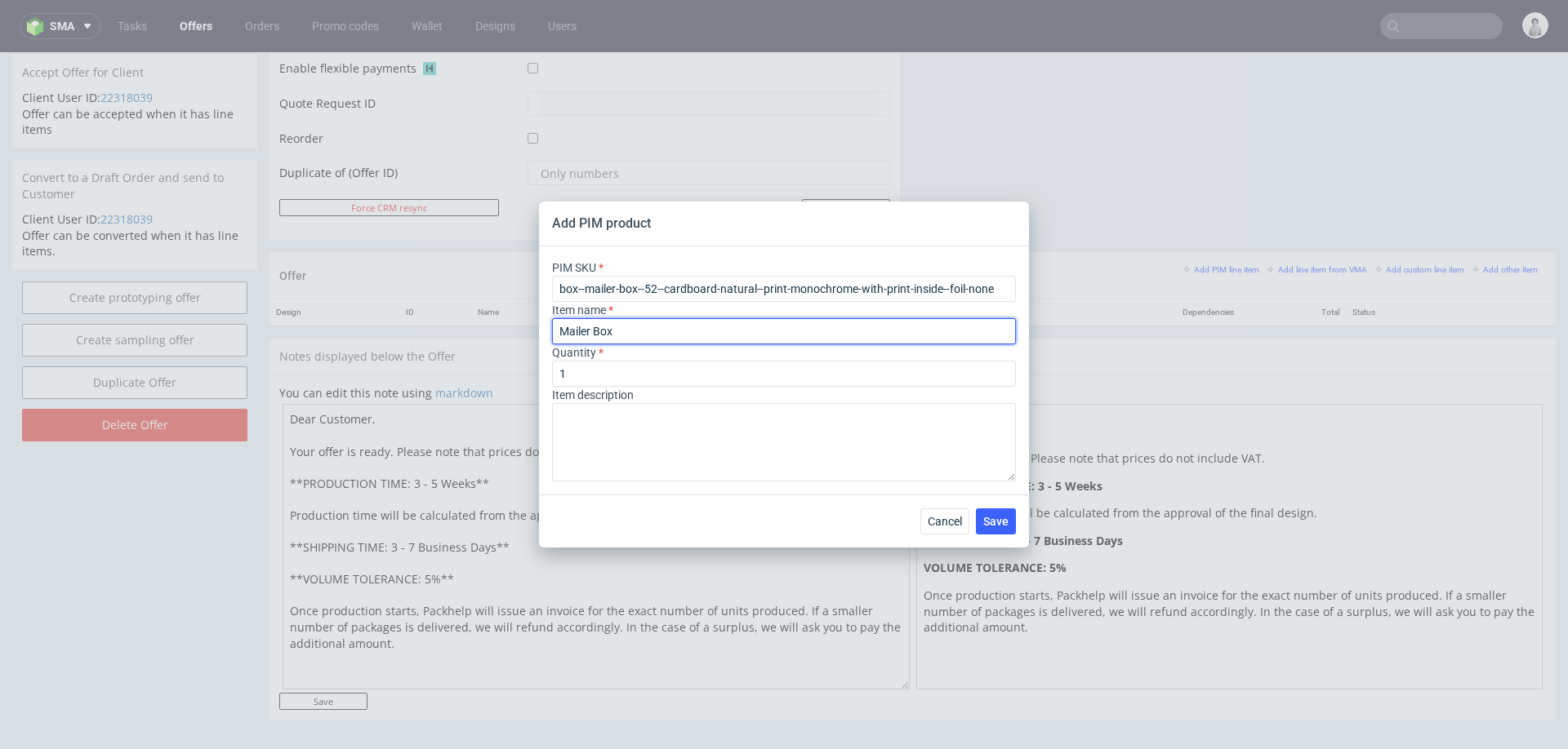
click at [653, 338] on input "Mailer Box" at bounding box center [783, 331] width 464 height 26
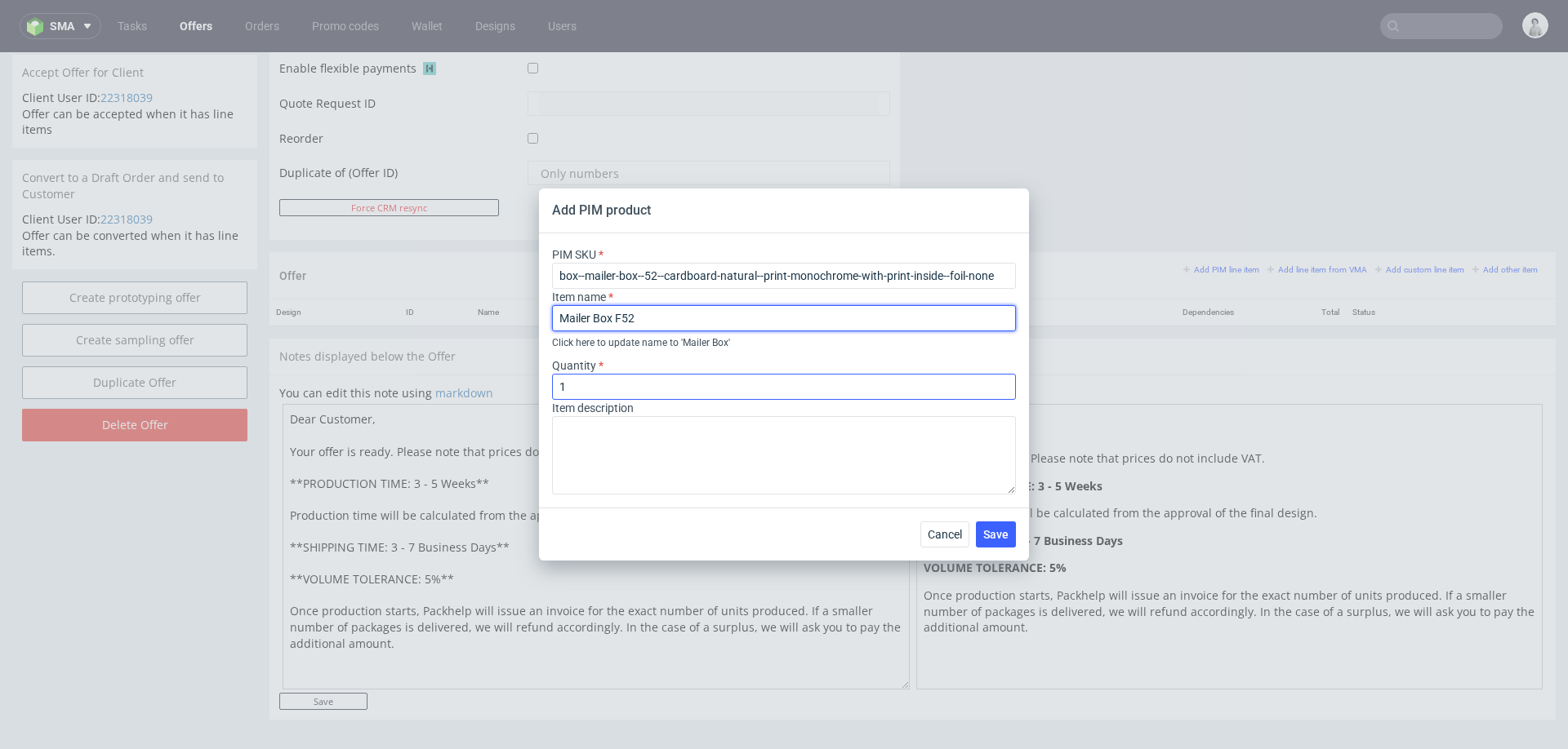
type input "Mailer Box F52"
click at [613, 384] on input "1" at bounding box center [783, 386] width 464 height 26
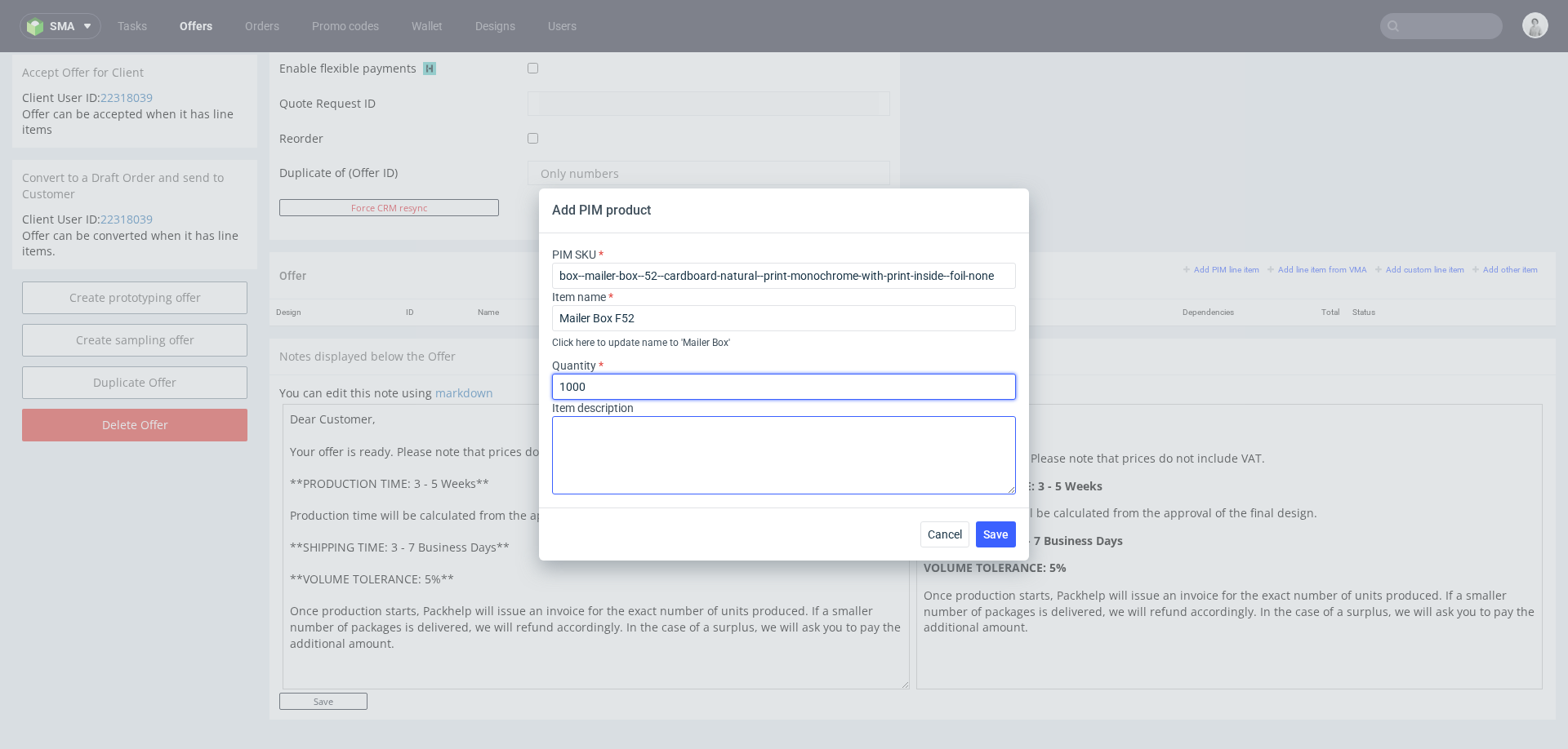
type input "1000"
click at [620, 462] on textarea at bounding box center [783, 455] width 464 height 78
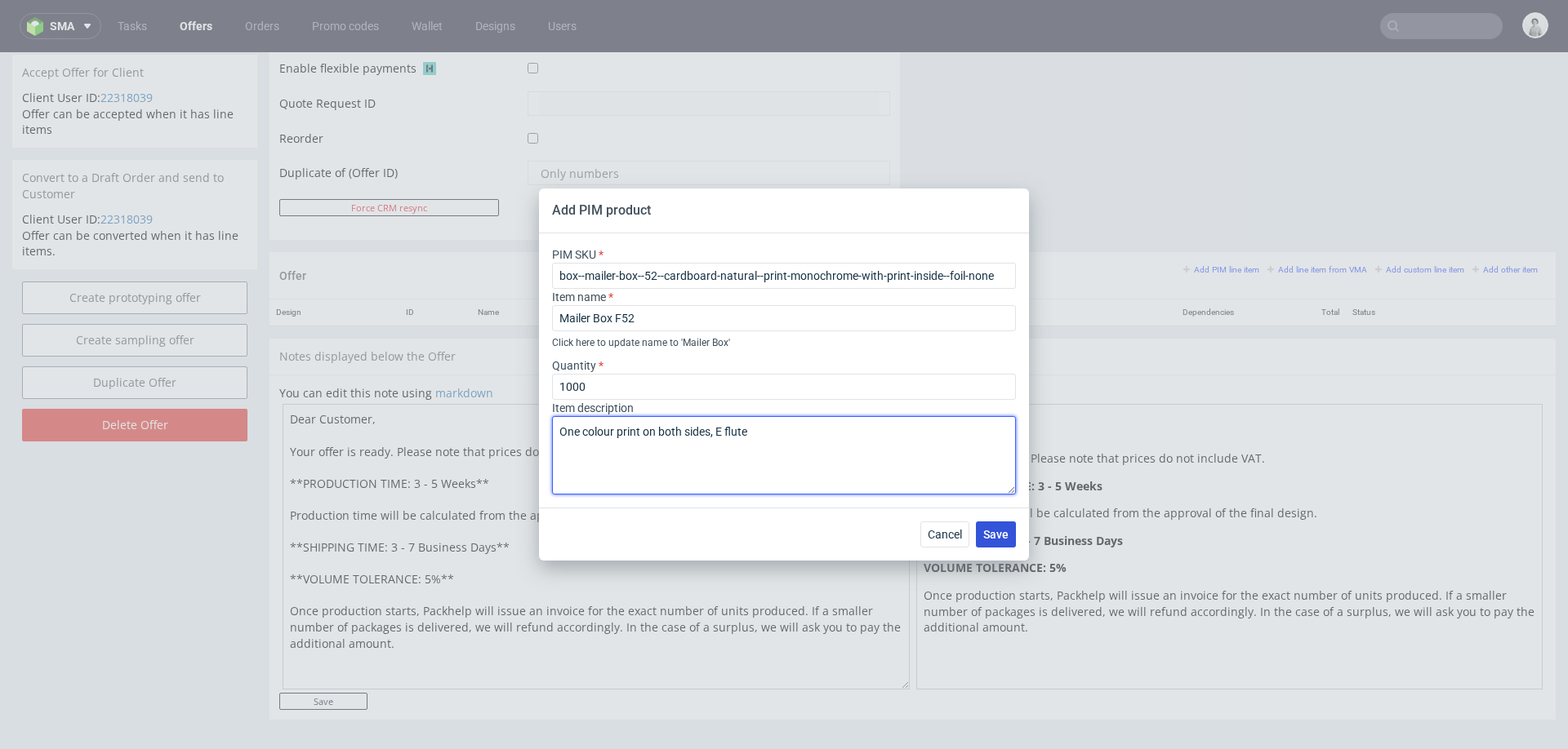
type textarea "One colour print on both sides, E flute"
click at [1002, 537] on span "Save" at bounding box center [996, 535] width 25 height 12
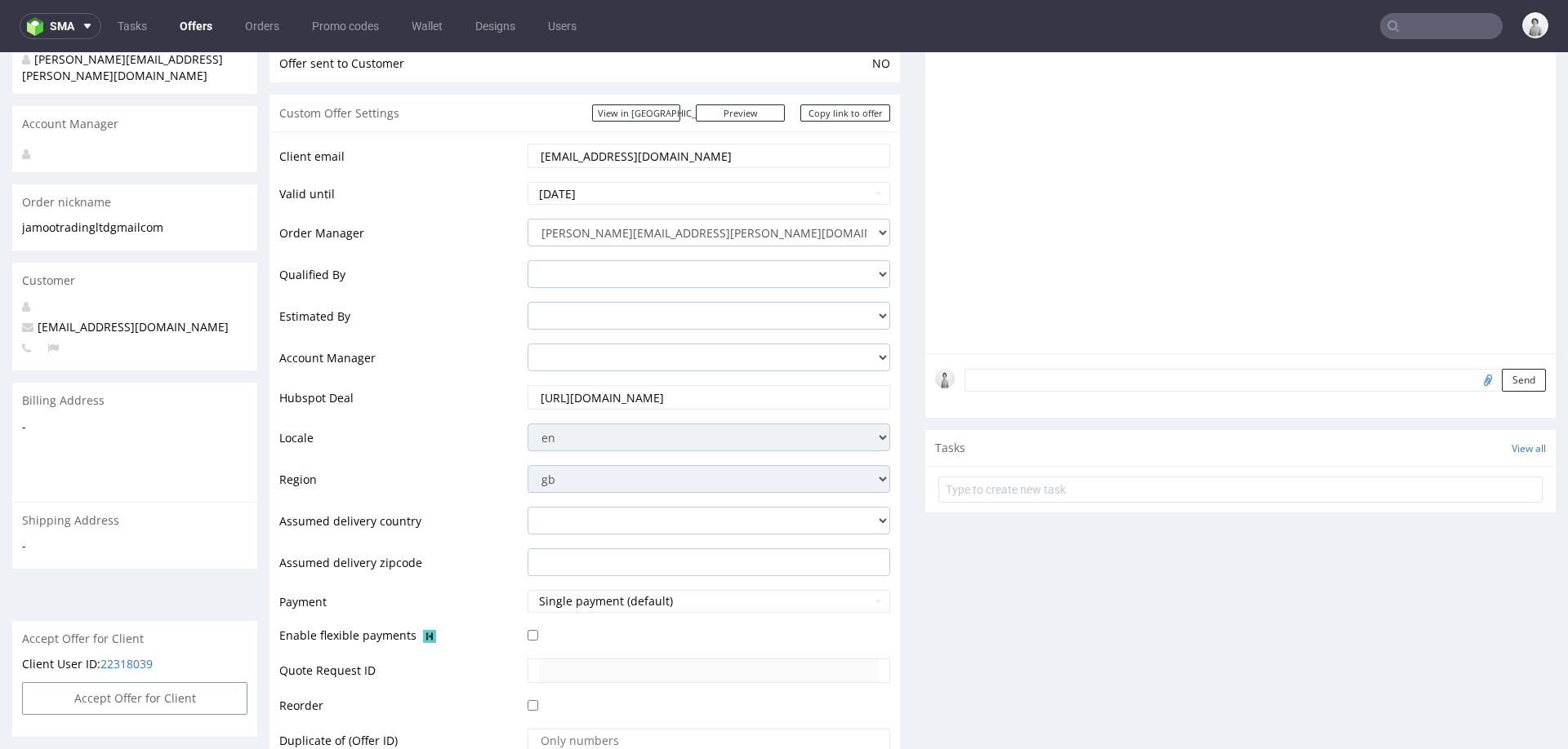
scroll to position [838, 0]
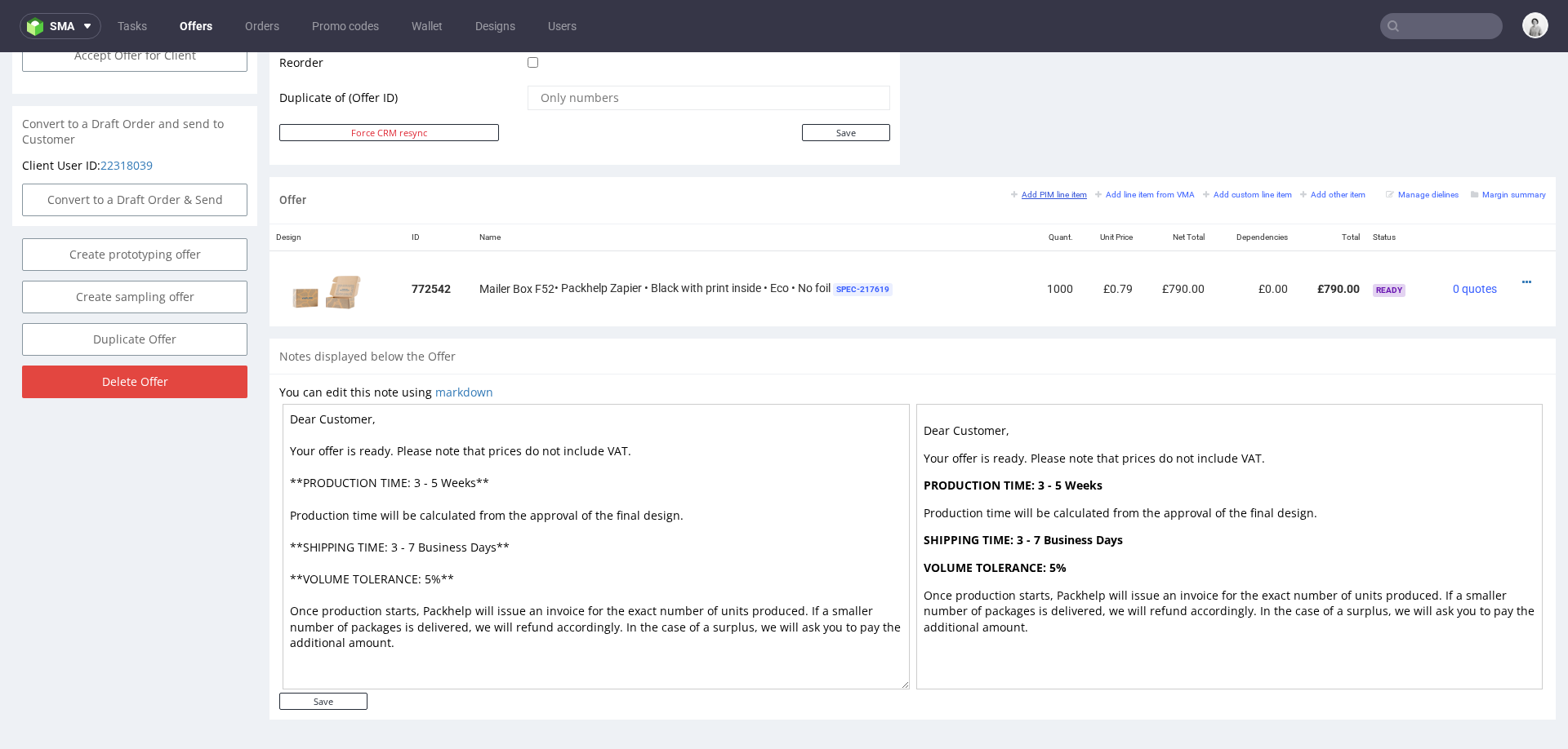
click at [1041, 190] on small "Add PIM line item" at bounding box center [1048, 195] width 76 height 9
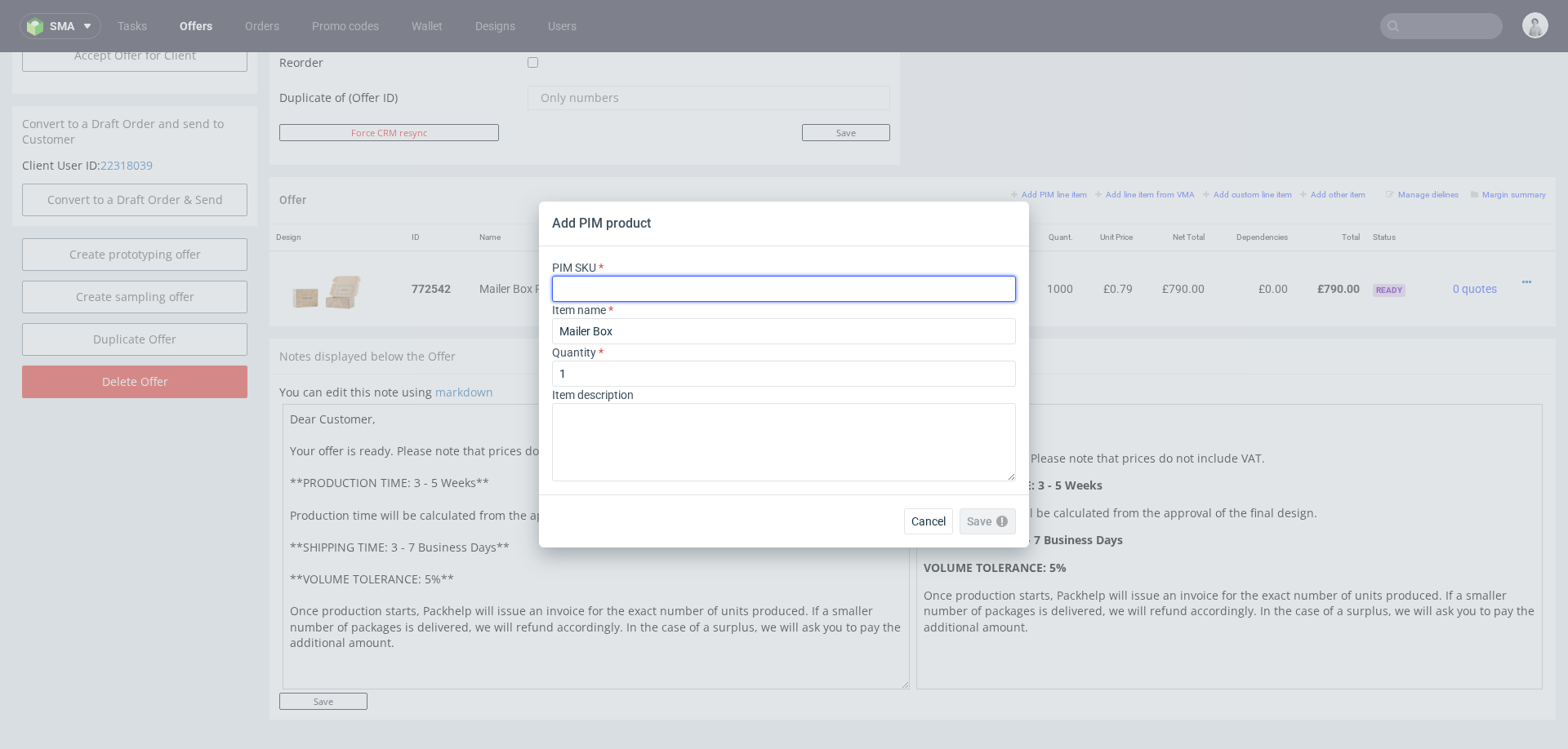
click at [762, 280] on input "text" at bounding box center [783, 288] width 464 height 26
paste input "box--mailer-box--52--cardboard-coated--print-color-hd-with-print-inside--foil-m…"
type input "box--mailer-box--52--cardboard-coated--print-color-hd-with-print-inside--foil-m…"
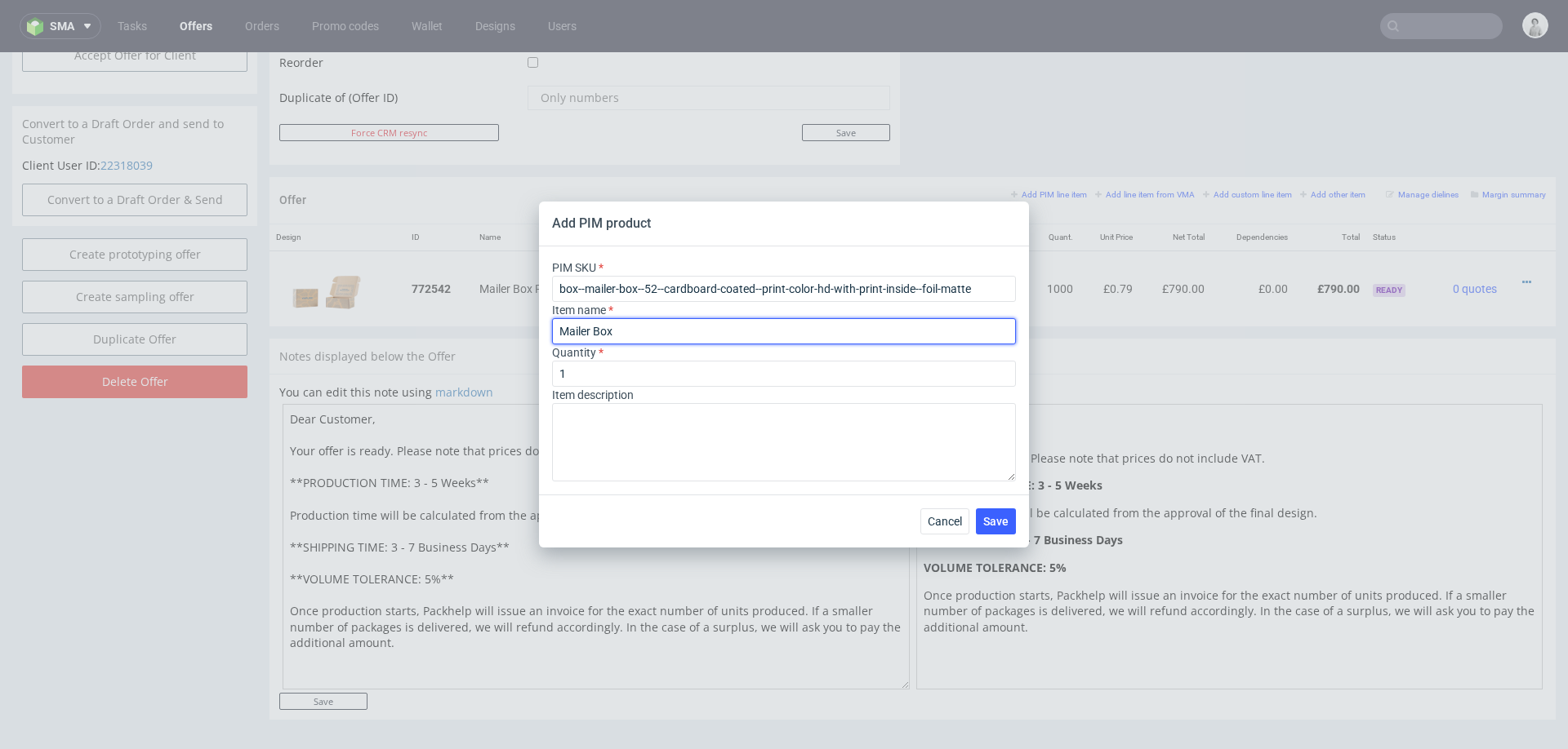
click at [660, 333] on input "Mailer Box" at bounding box center [783, 331] width 464 height 26
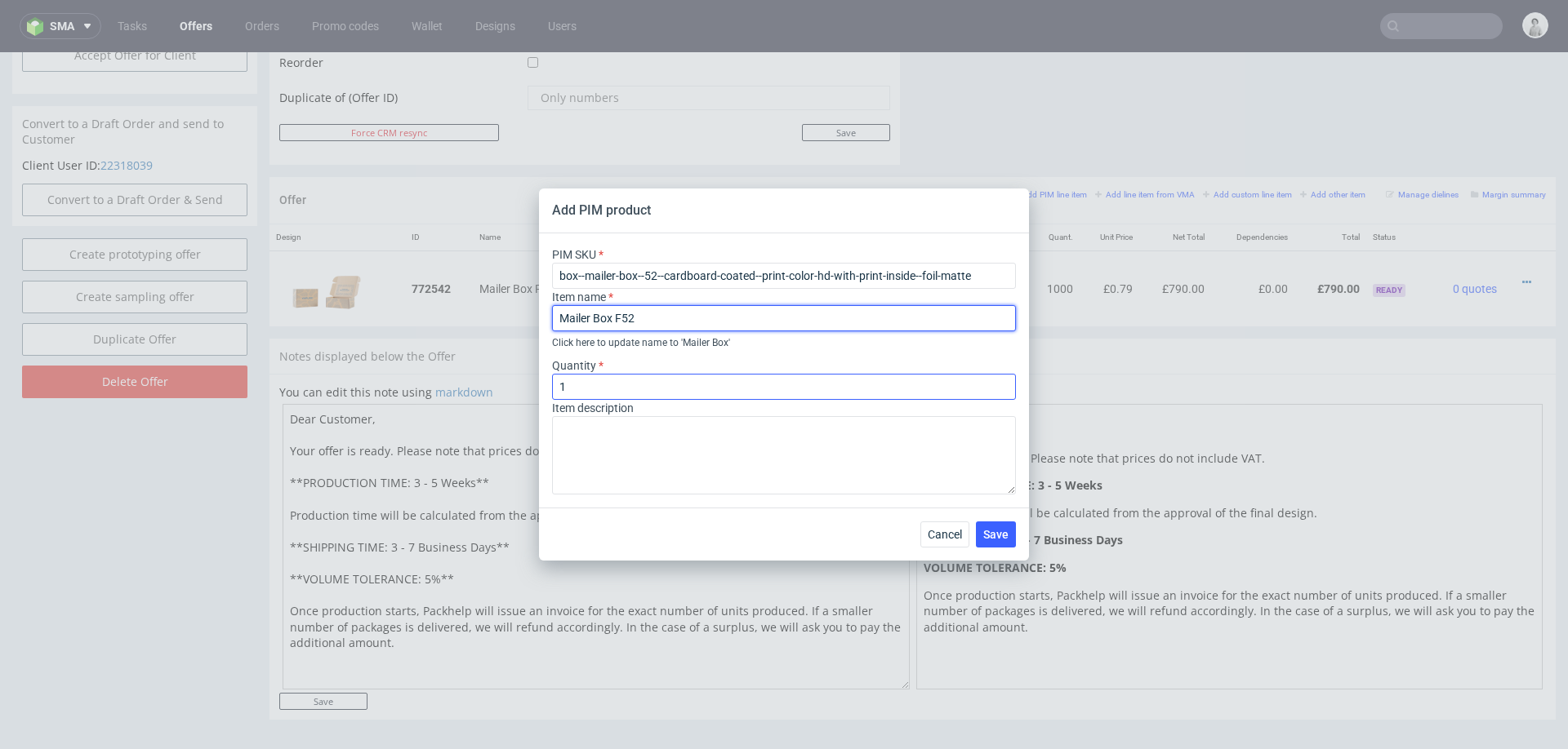
type input "Mailer Box F52"
click at [611, 382] on input "1" at bounding box center [783, 386] width 464 height 26
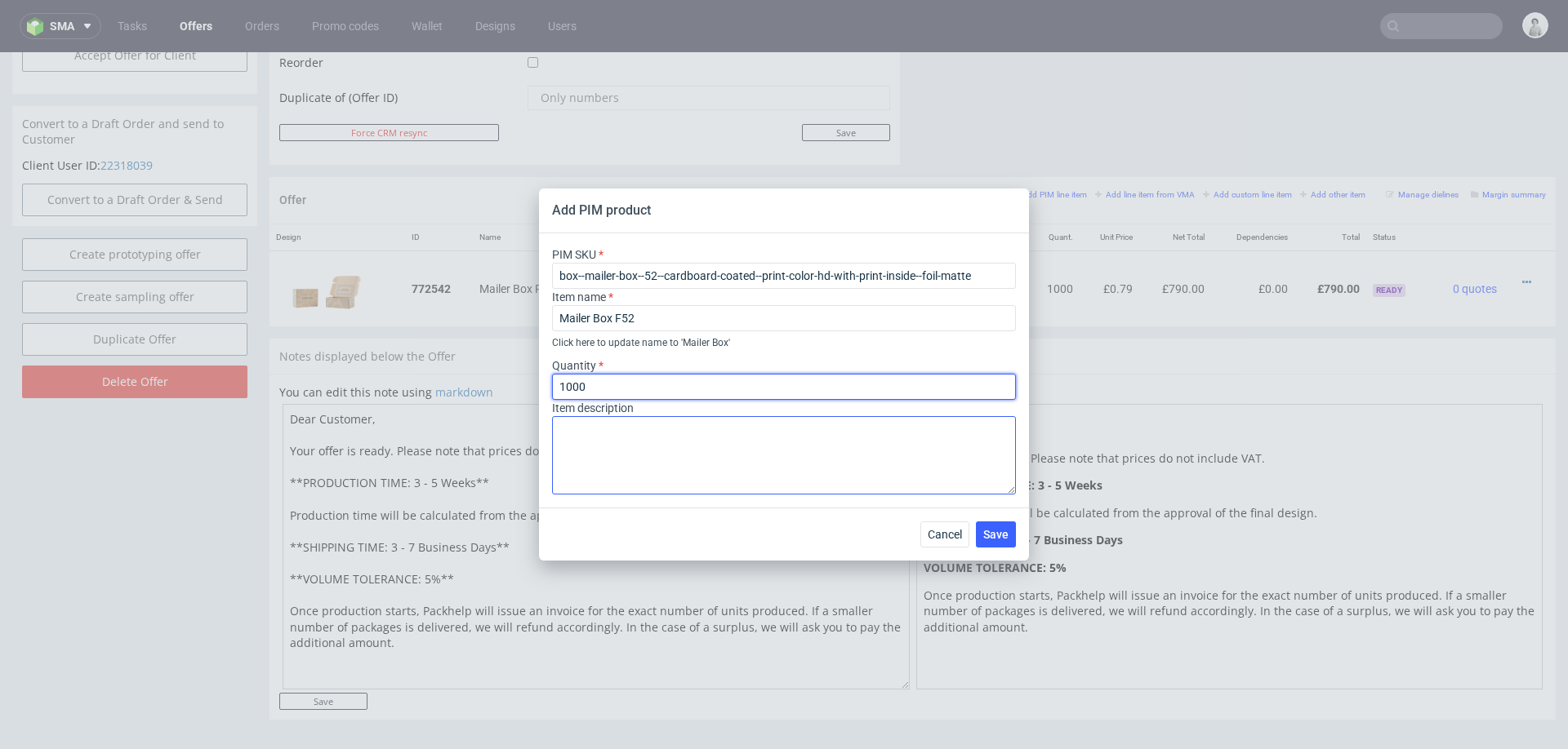
type input "1000"
click at [615, 467] on textarea at bounding box center [783, 455] width 464 height 78
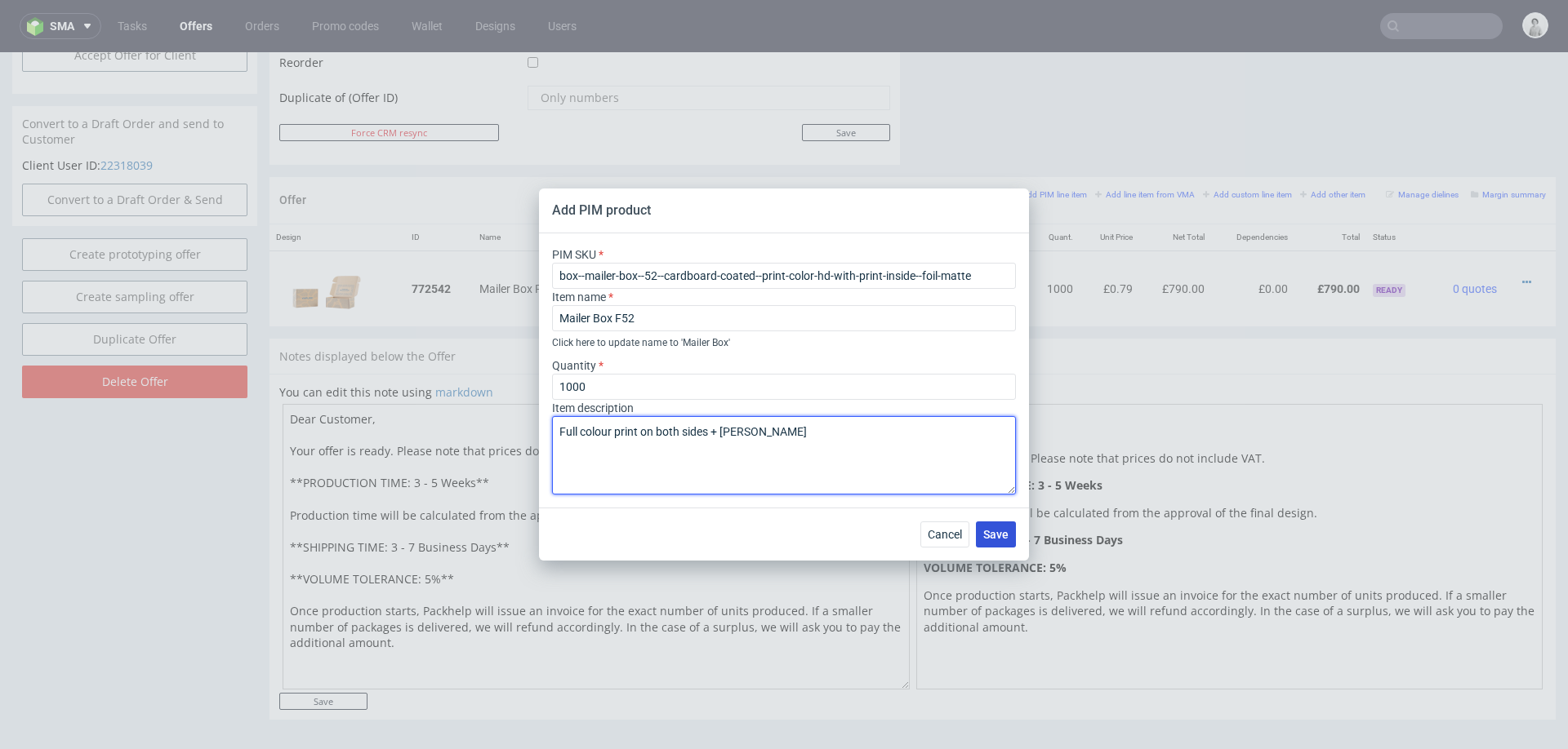
type textarea "Full colour print on both sides + matt foil"
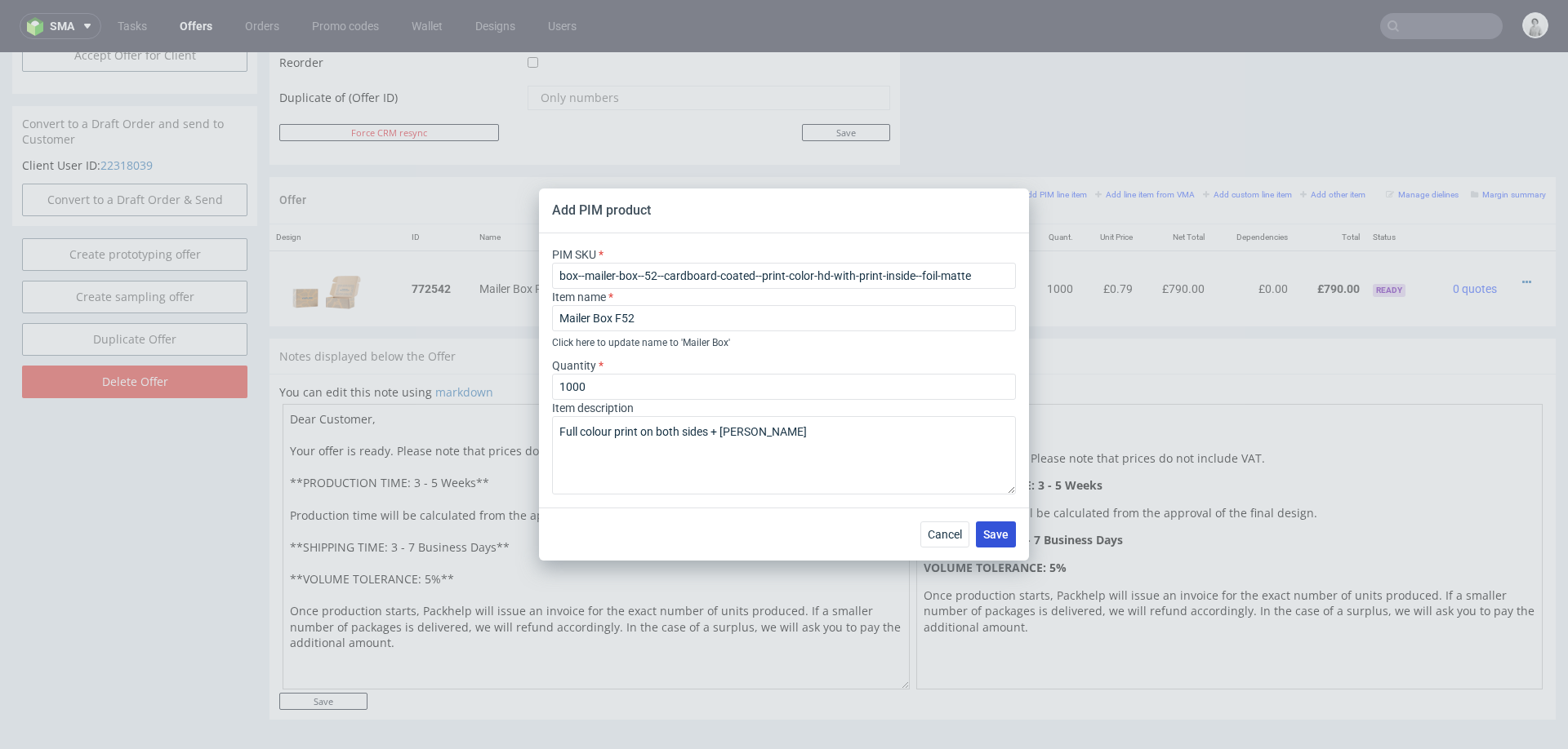
click at [1002, 535] on span "Save" at bounding box center [996, 535] width 25 height 12
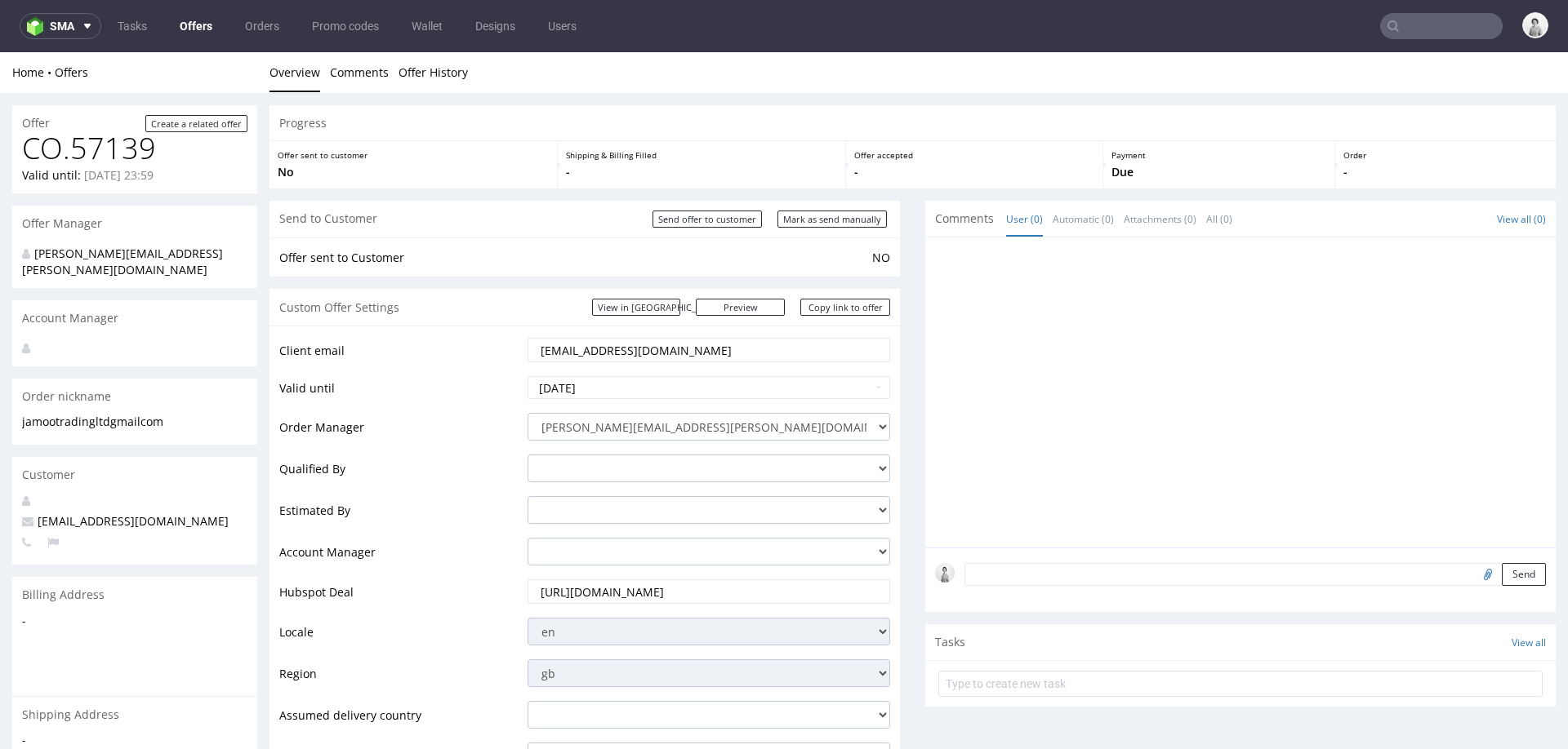
click at [651, 357] on input "[EMAIL_ADDRESS][DOMAIN_NAME]" at bounding box center [709, 350] width 340 height 23
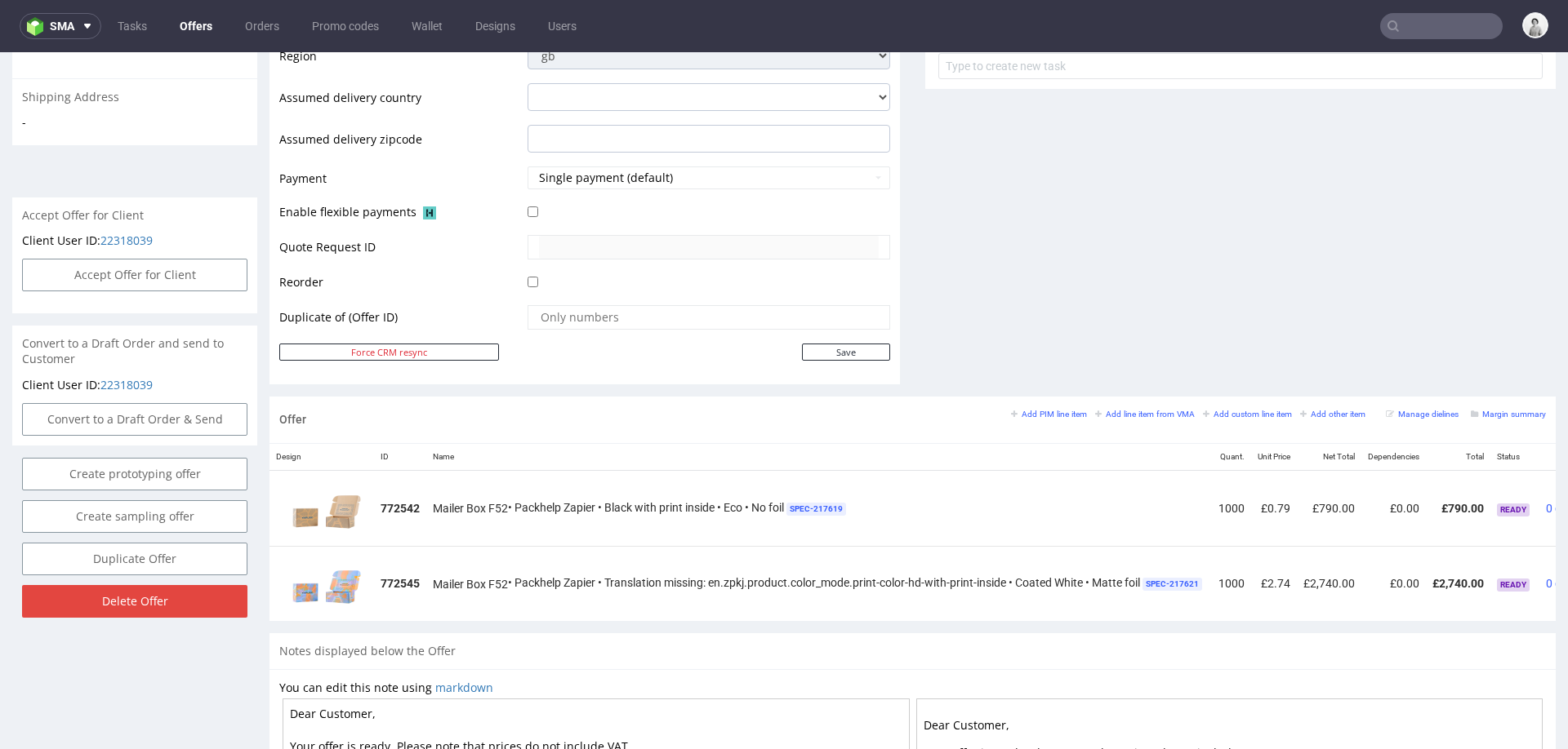
scroll to position [672, 0]
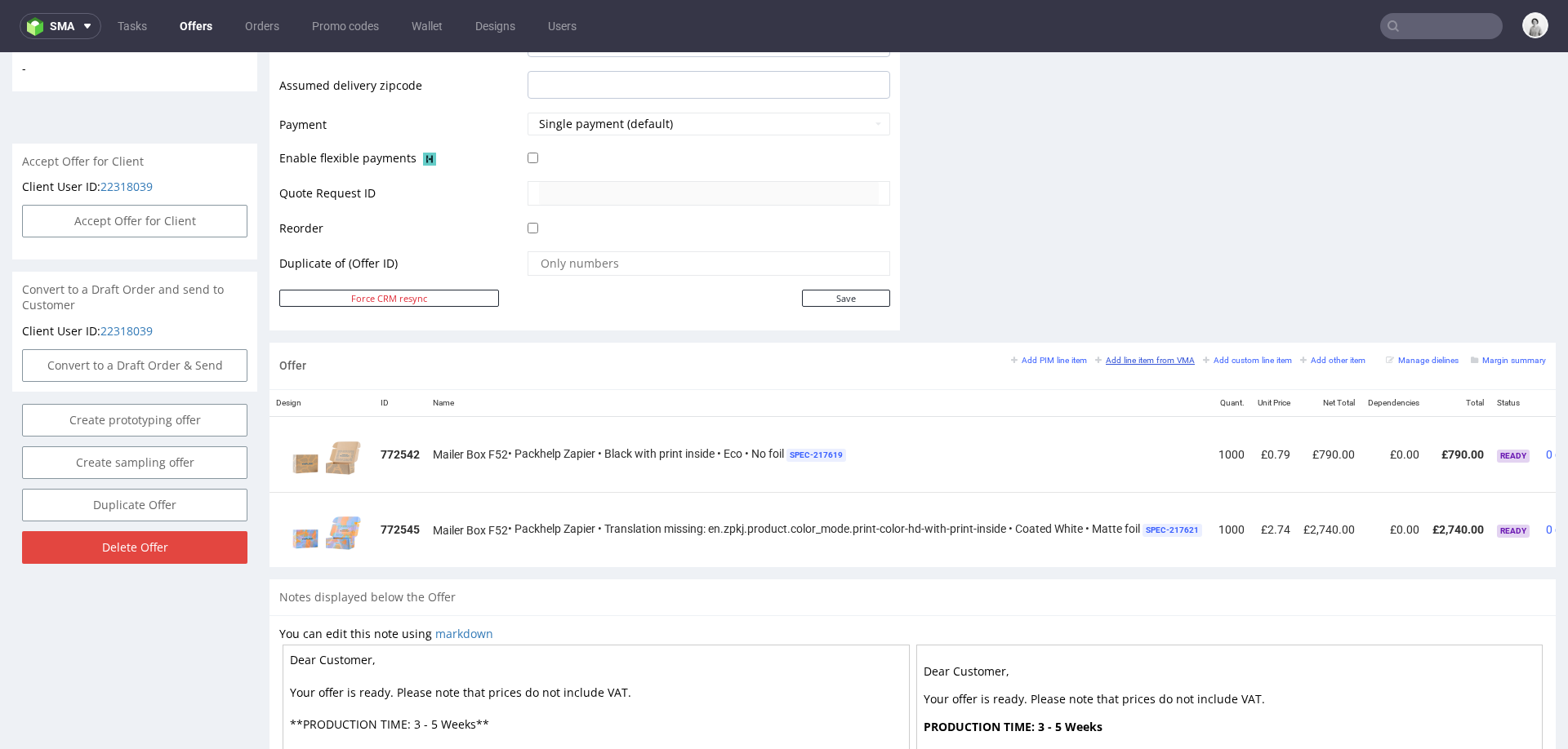
click at [1113, 358] on small "Add line item from VMA" at bounding box center [1145, 360] width 100 height 9
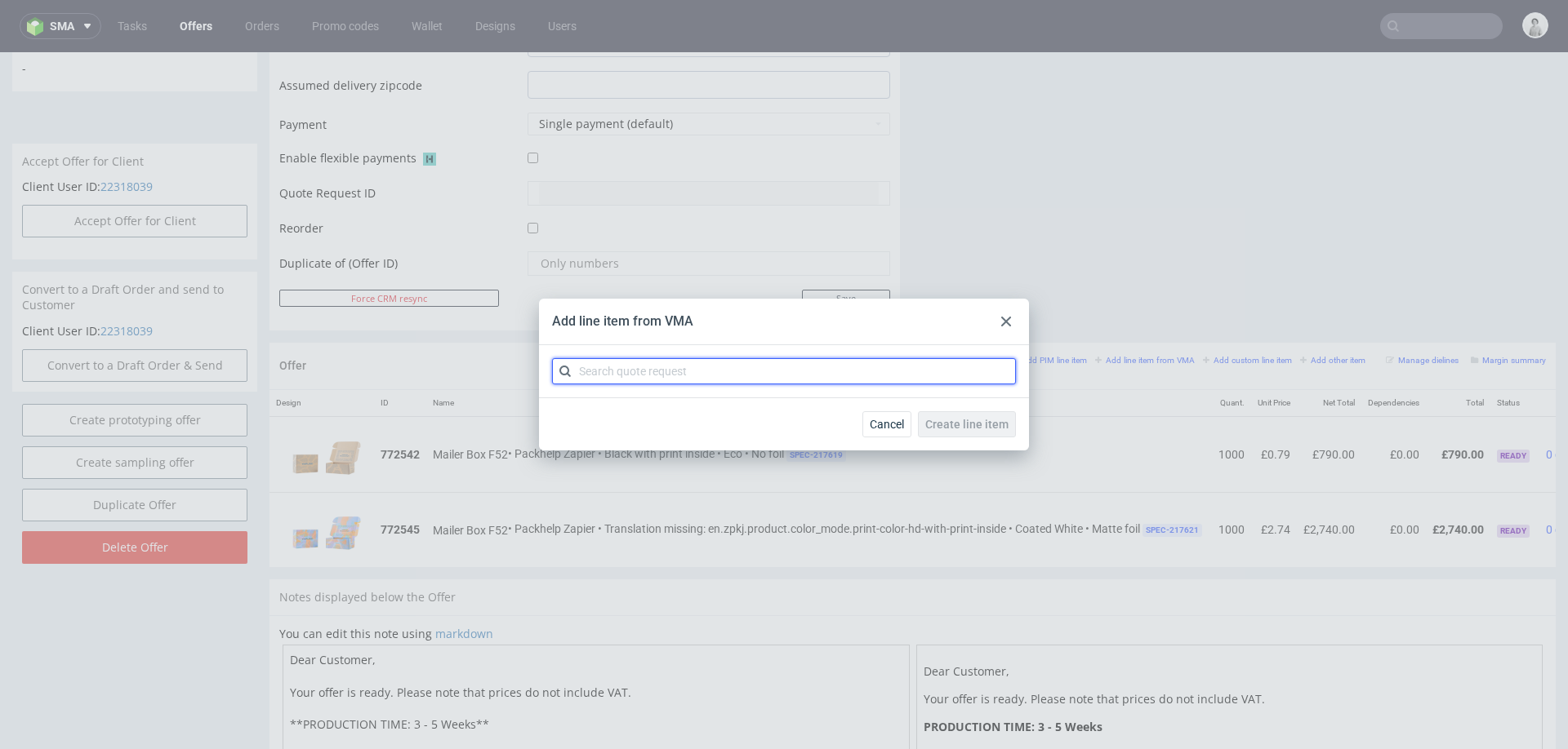
click at [772, 367] on input "text" at bounding box center [783, 371] width 464 height 26
type input "cbuj"
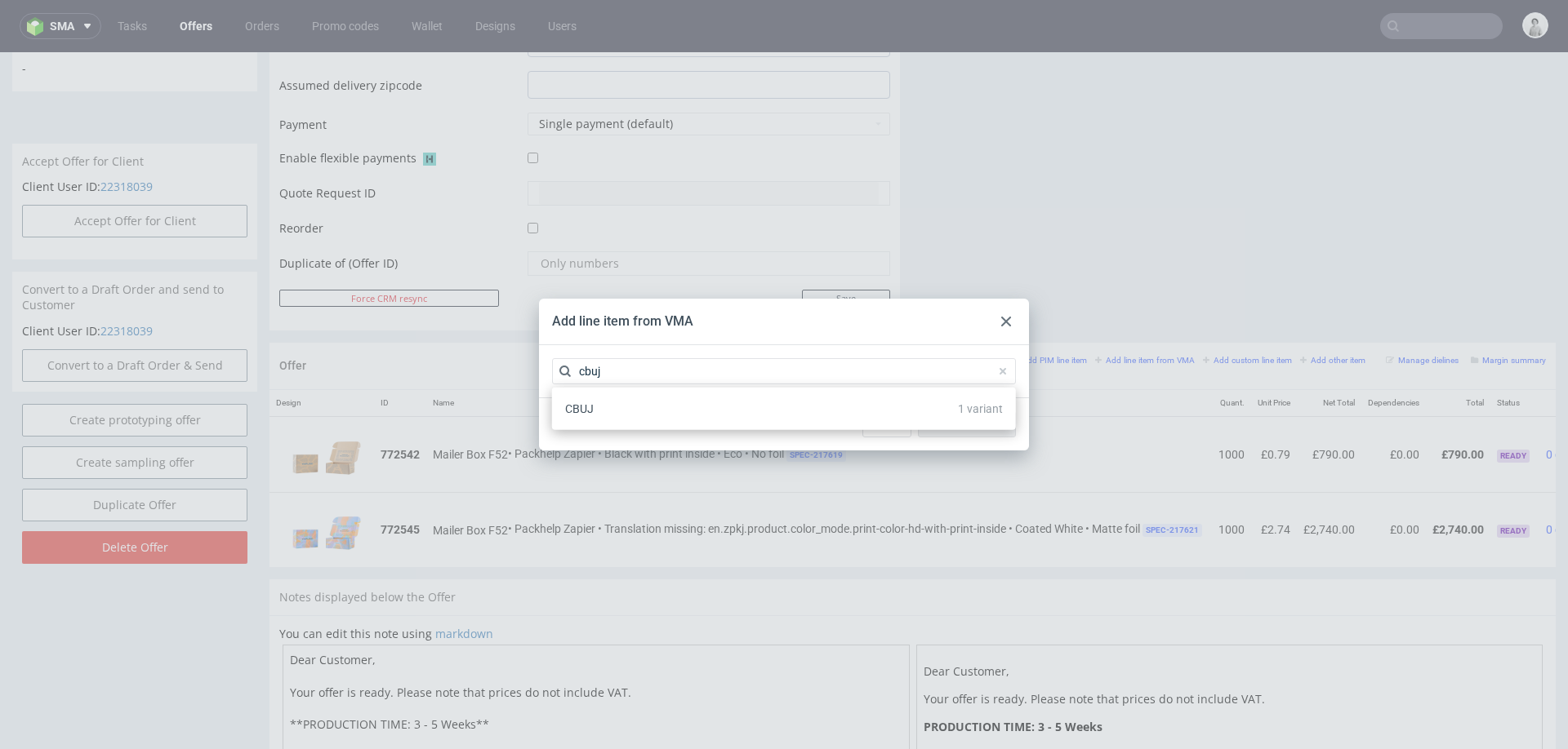
click at [697, 401] on div "CBUJ 1 variant" at bounding box center [784, 408] width 451 height 29
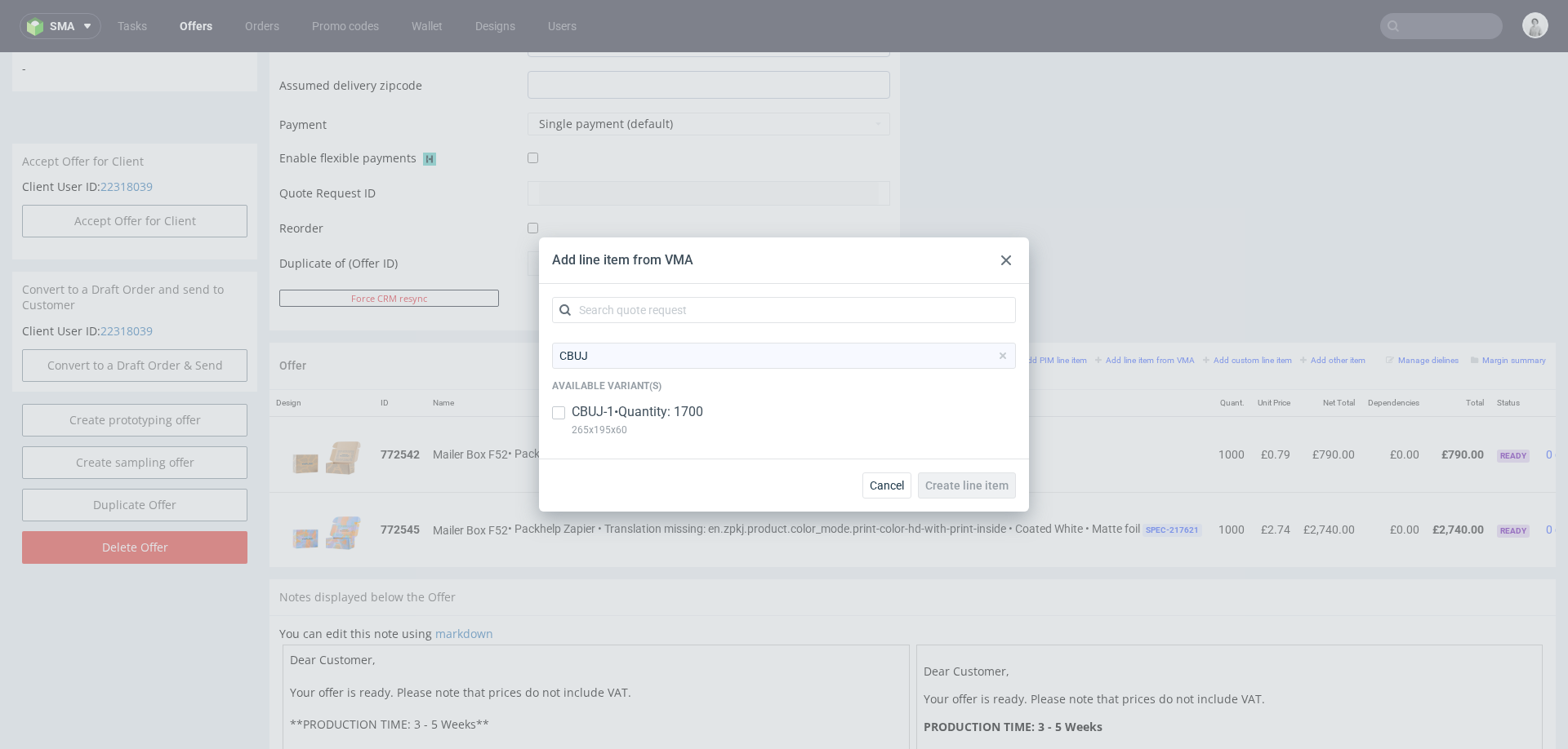
click at [633, 410] on p "CBUJ-1 • Quantity: 1700" at bounding box center [637, 412] width 132 height 18
checkbox input "true"
click at [942, 482] on span "Create line item" at bounding box center [967, 486] width 84 height 12
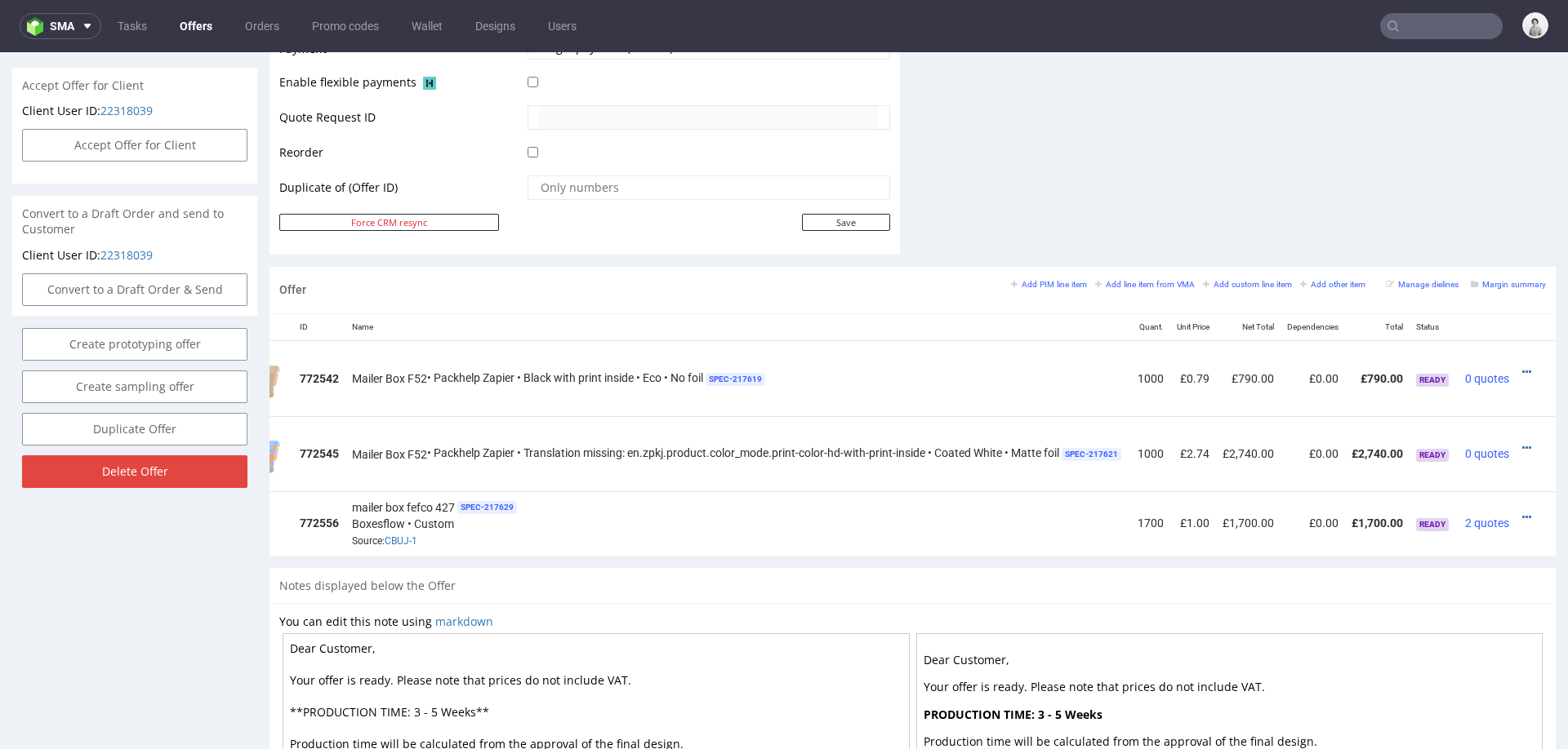
scroll to position [0, 107]
click at [1523, 511] on icon at bounding box center [1527, 517] width 9 height 12
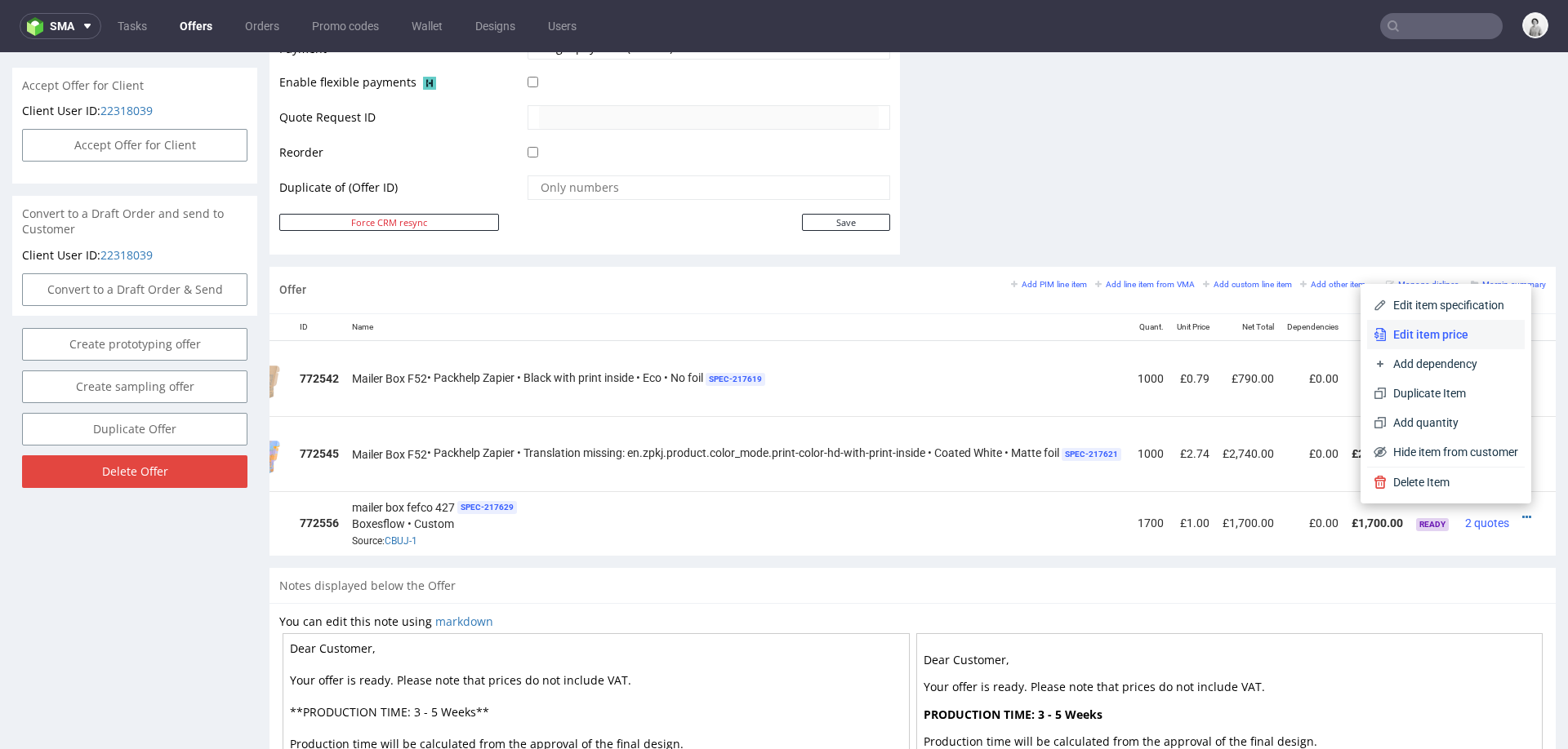
click at [1434, 328] on span "Edit item price" at bounding box center [1452, 334] width 132 height 16
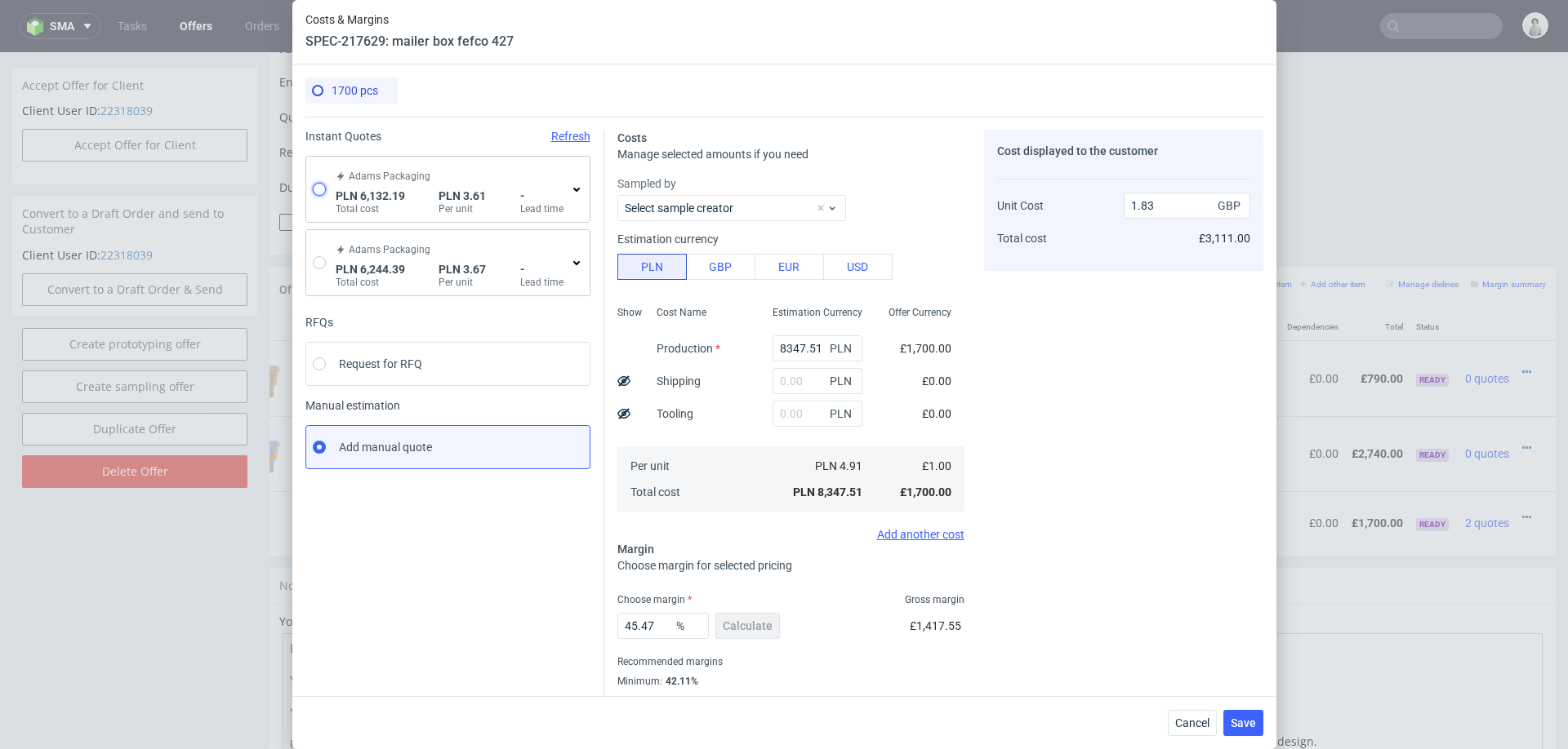
click at [315, 192] on input "radio" at bounding box center [319, 189] width 13 height 13
radio input "true"
radio input "false"
type input "4068.0999999999995"
type input "2064.09"
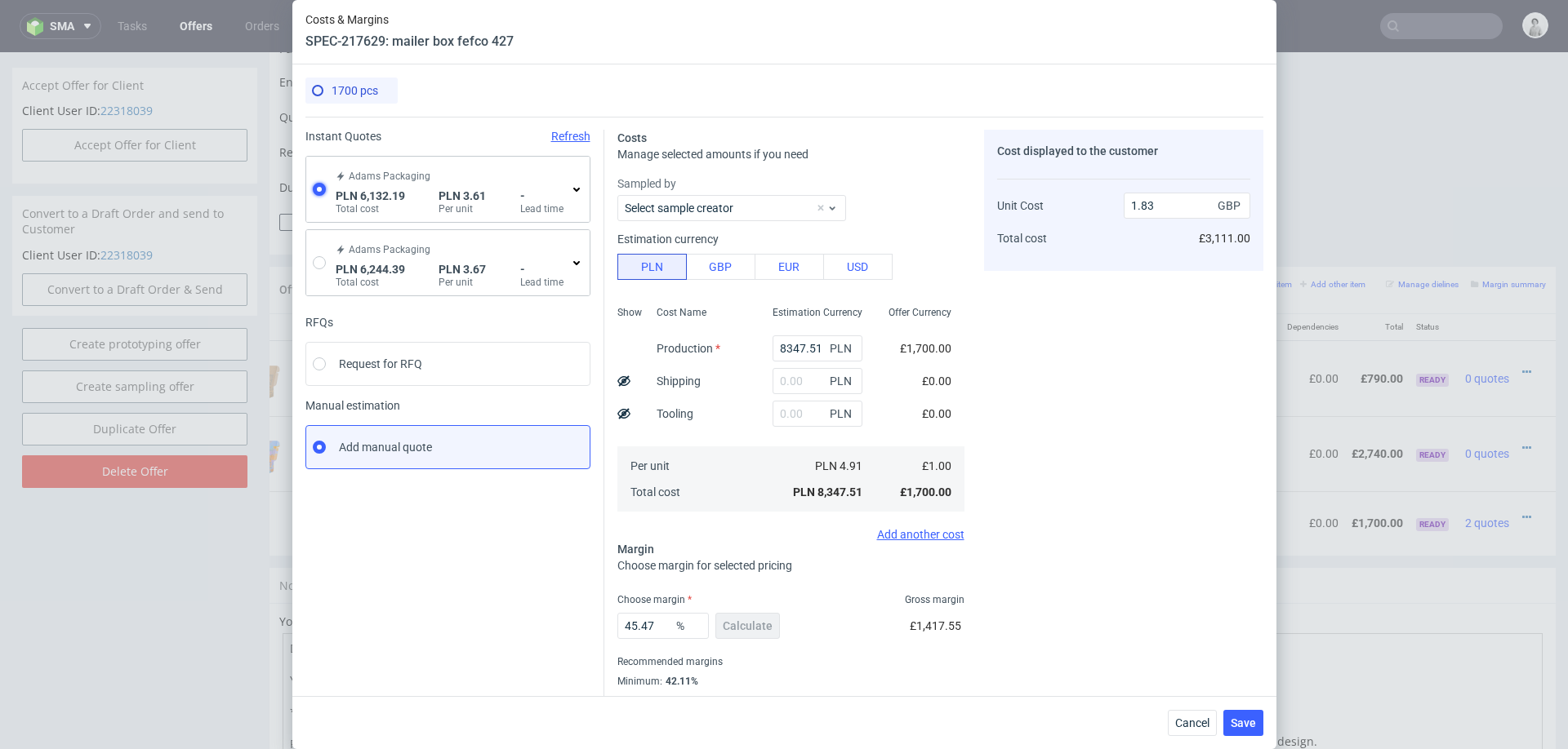
type input "0.74"
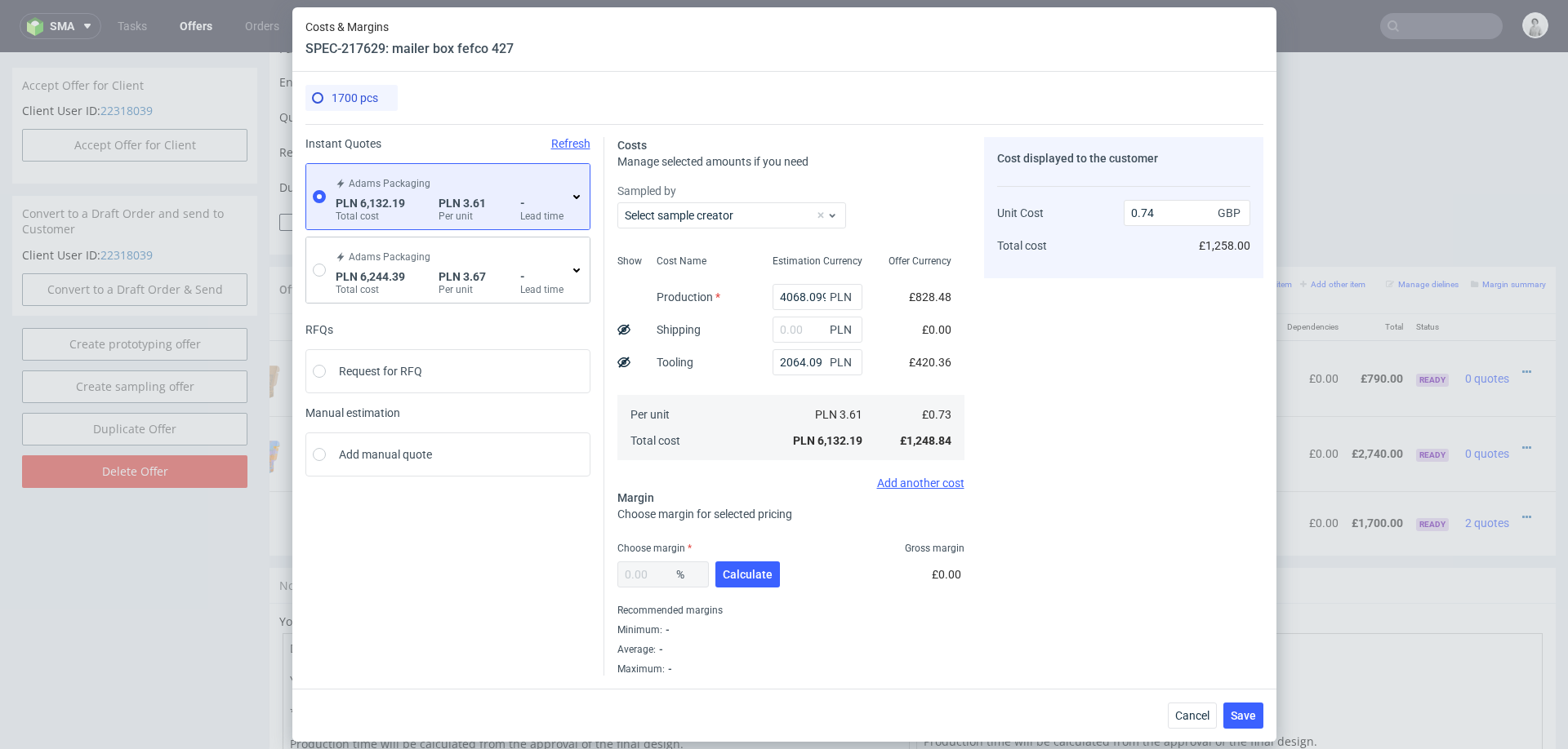
click at [564, 195] on div "Adams Packaging PLN 6,132.19 Total cost PLN 3.61 Per unit - Lead time" at bounding box center [451, 197] width 238 height 52
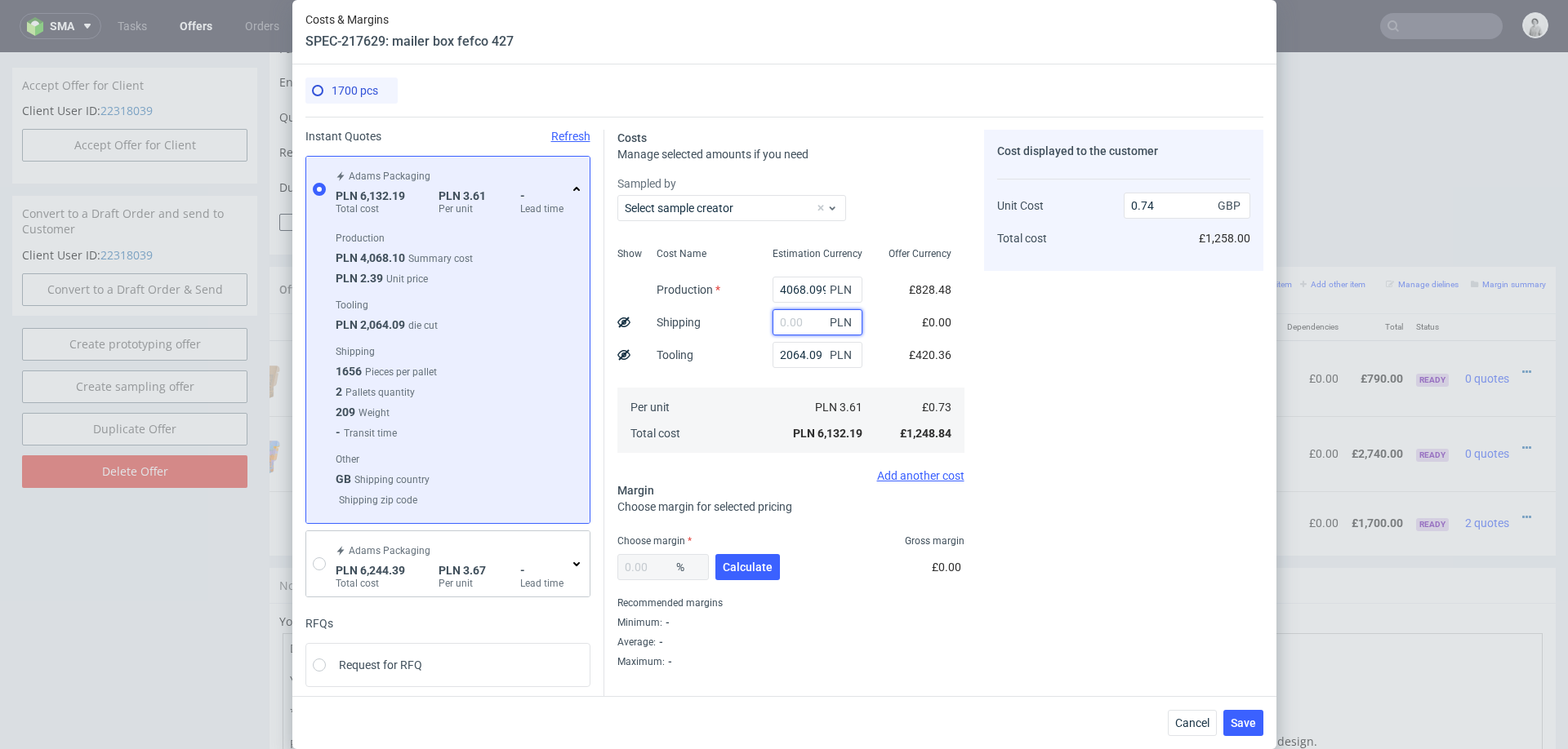
click at [812, 315] on input "text" at bounding box center [817, 322] width 90 height 26
type input "2300"
type input "1.02"
type input "2"
type input "0.74"
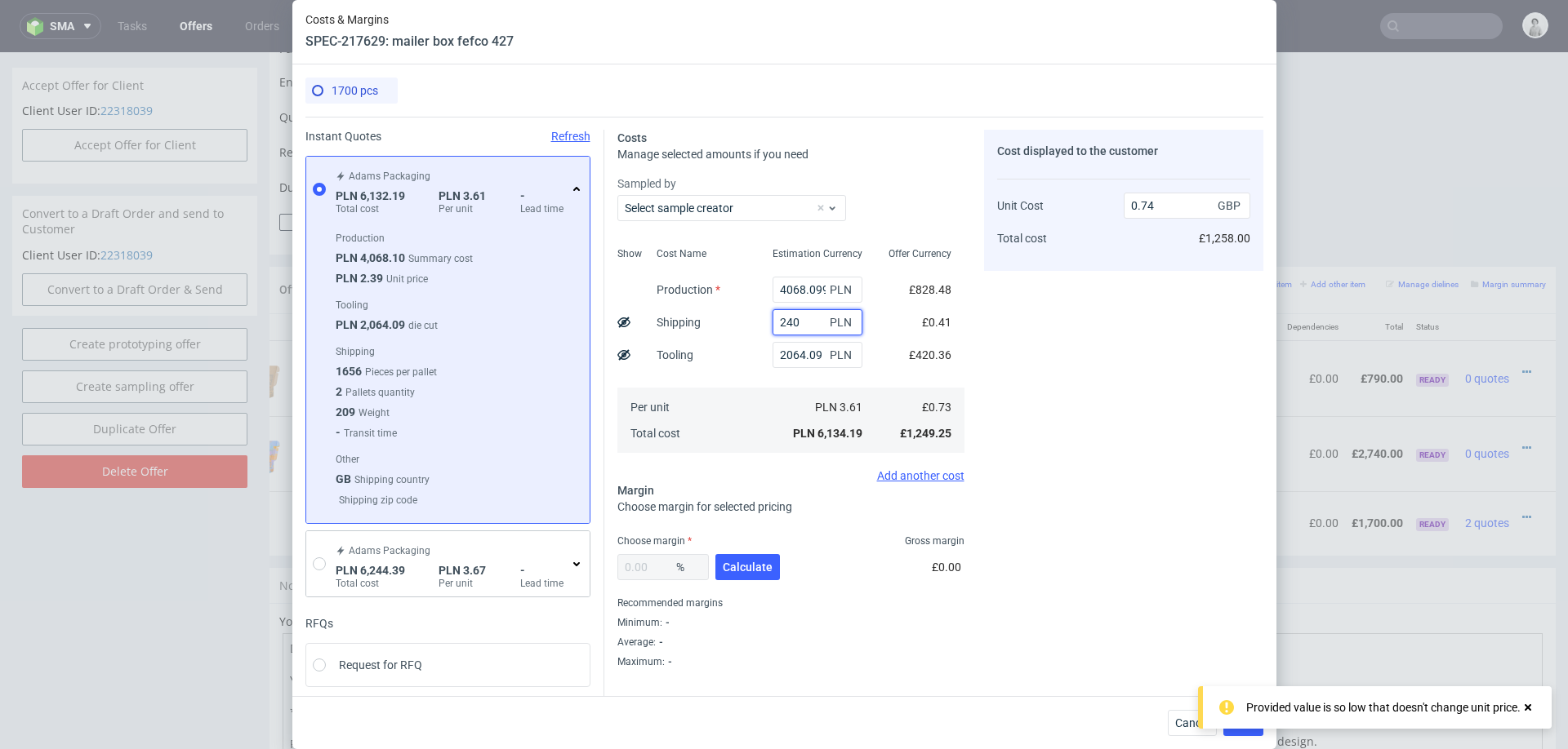
type input "2400"
type input "1.03"
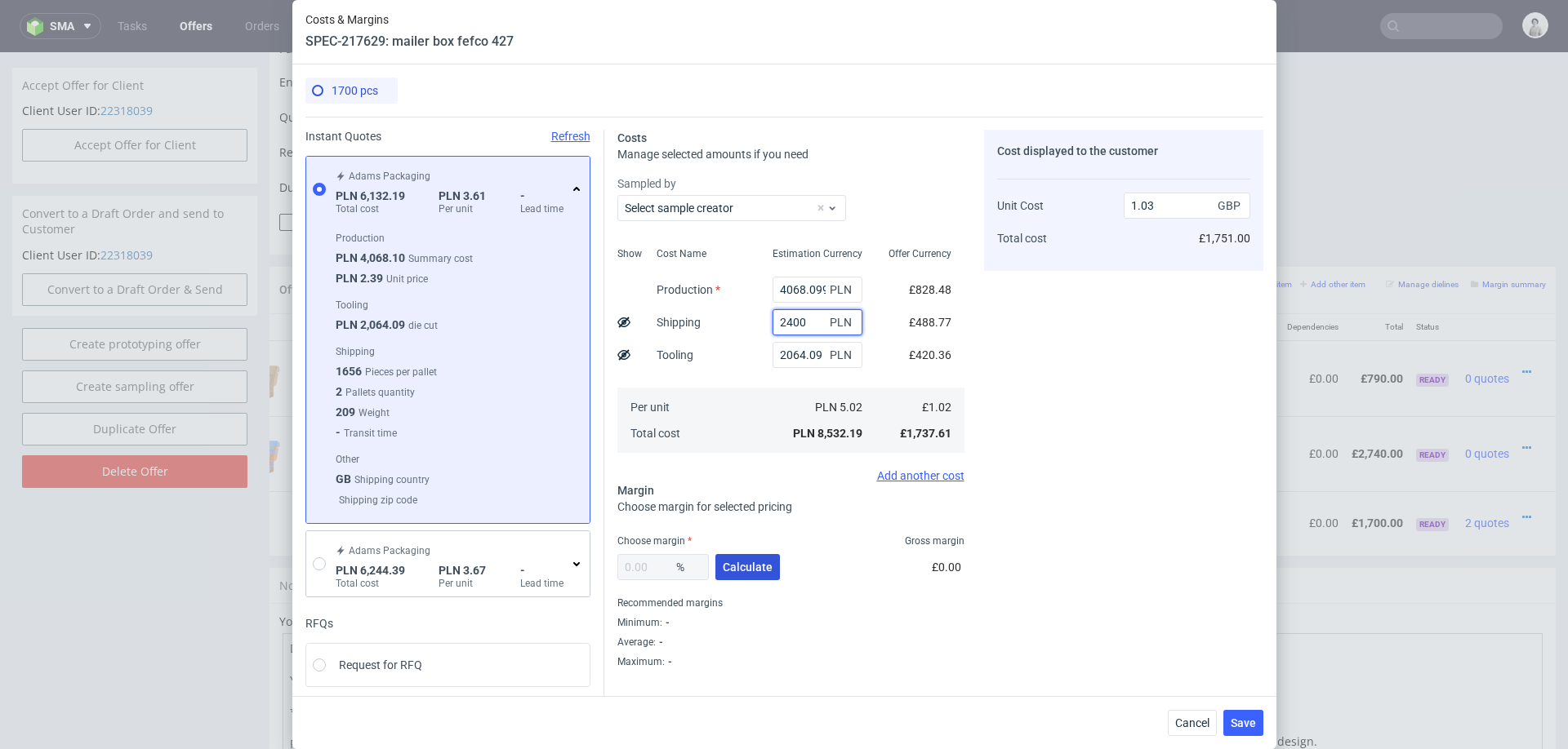
type input "2400"
click at [750, 555] on button "Calculate" at bounding box center [748, 567] width 65 height 26
type input "34.73"
type input "1.57"
click at [662, 572] on input "34.73" at bounding box center [663, 567] width 92 height 26
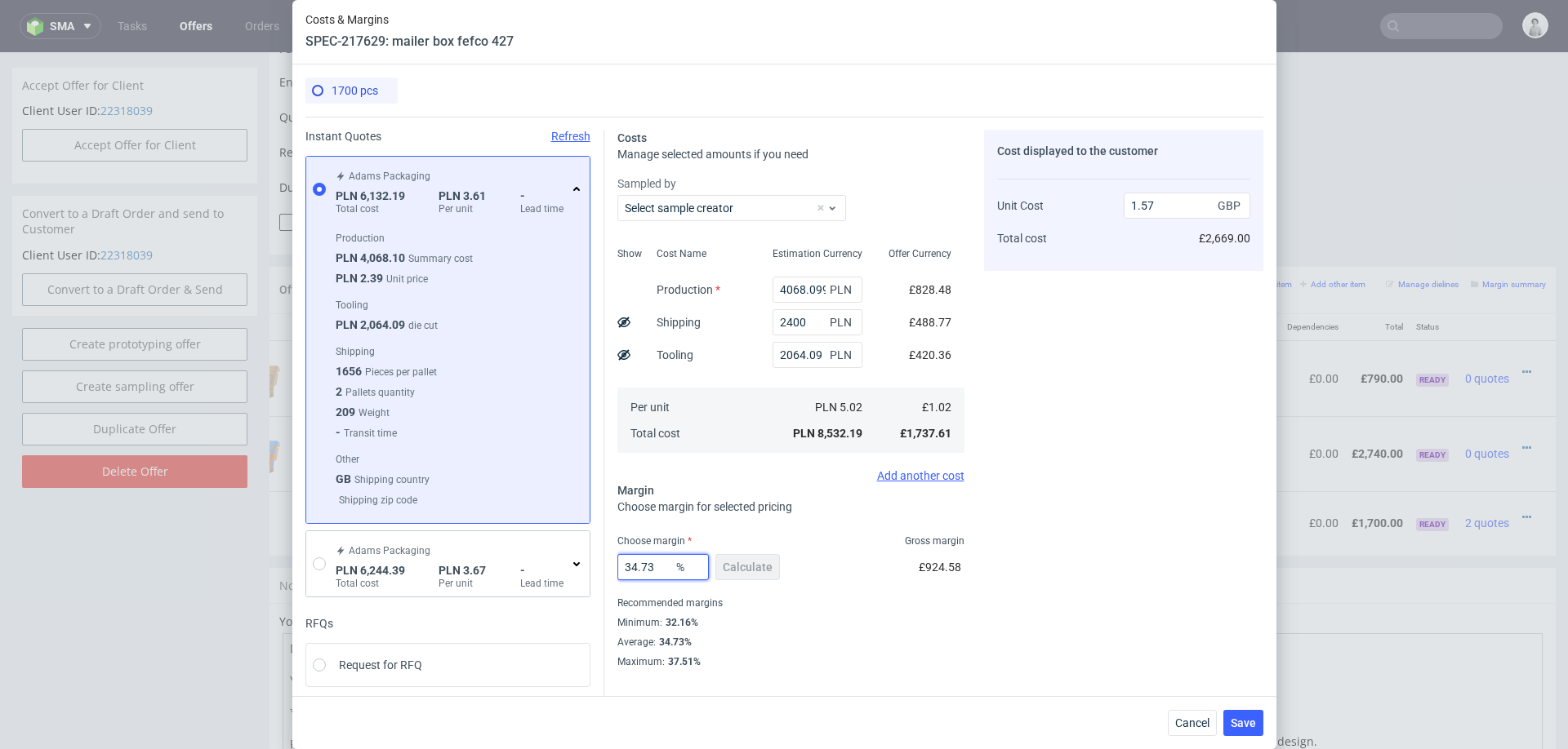
click at [662, 572] on input "34.73" at bounding box center [663, 567] width 92 height 26
type input "33"
type input "1.53"
type input "33"
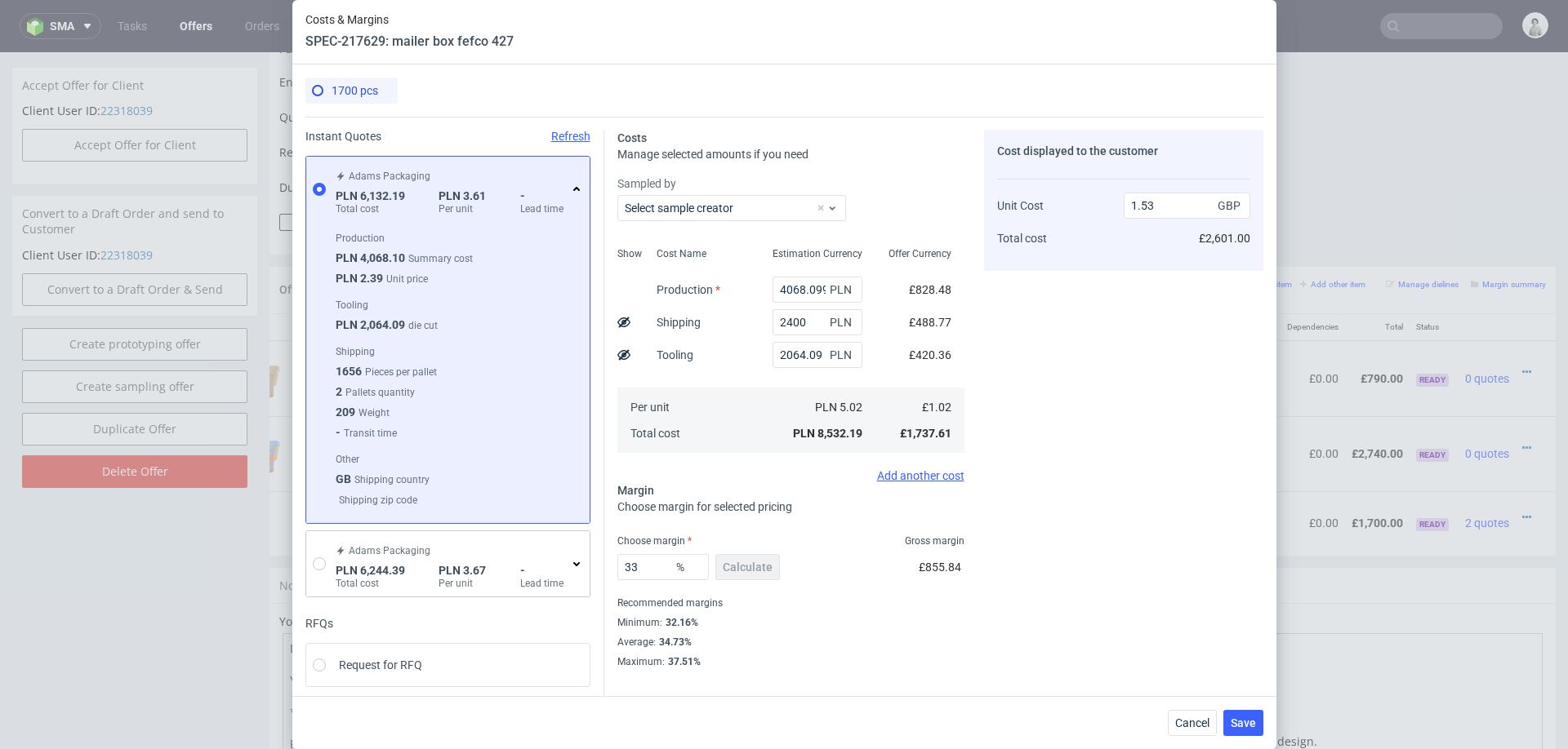
click at [1012, 527] on div "Cost displayed to the customer Unit Cost Total cost 1.53 GBP £2,601.00" at bounding box center [1124, 399] width 279 height 539
click at [1240, 713] on button "Save" at bounding box center [1243, 722] width 40 height 26
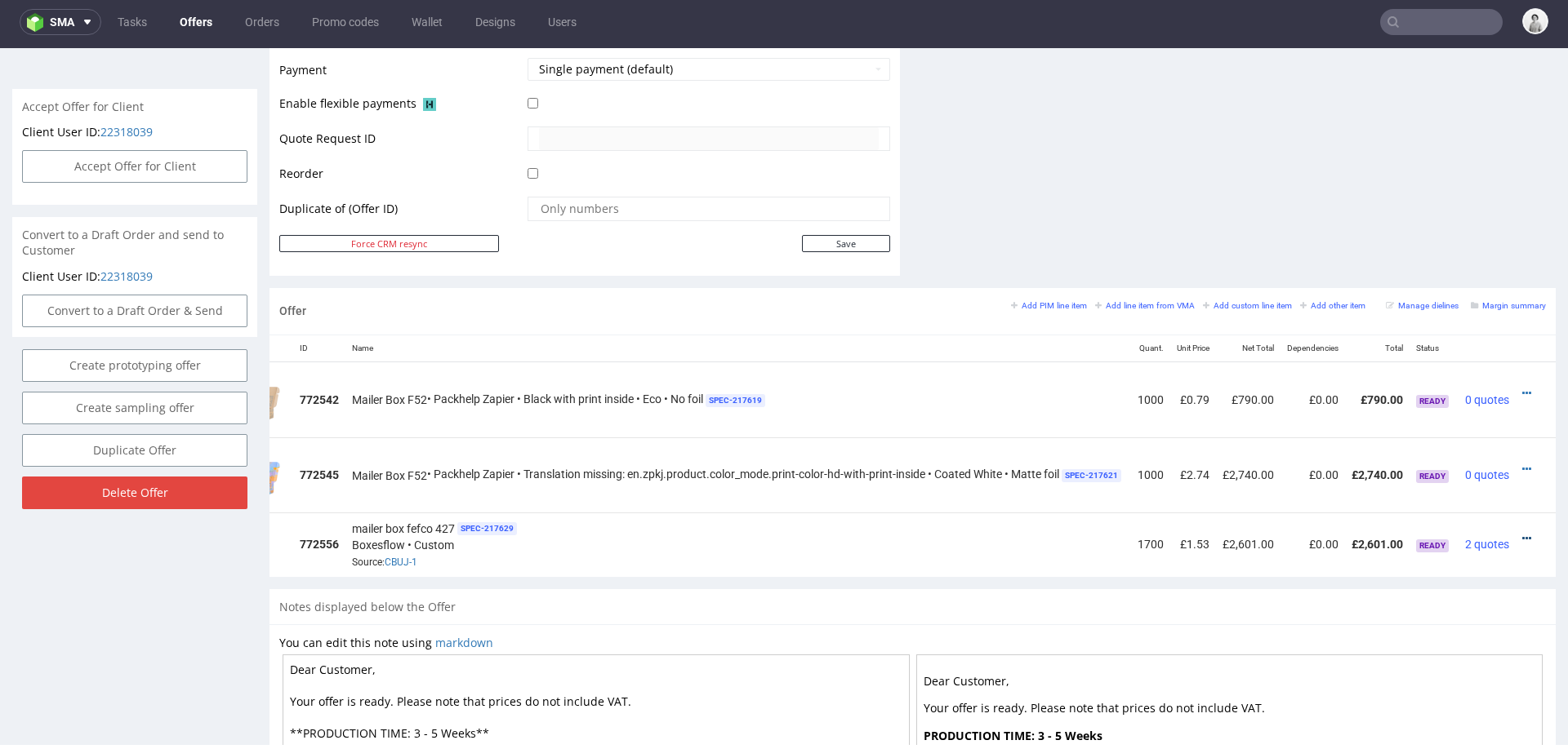
click at [1523, 533] on icon at bounding box center [1527, 538] width 9 height 12
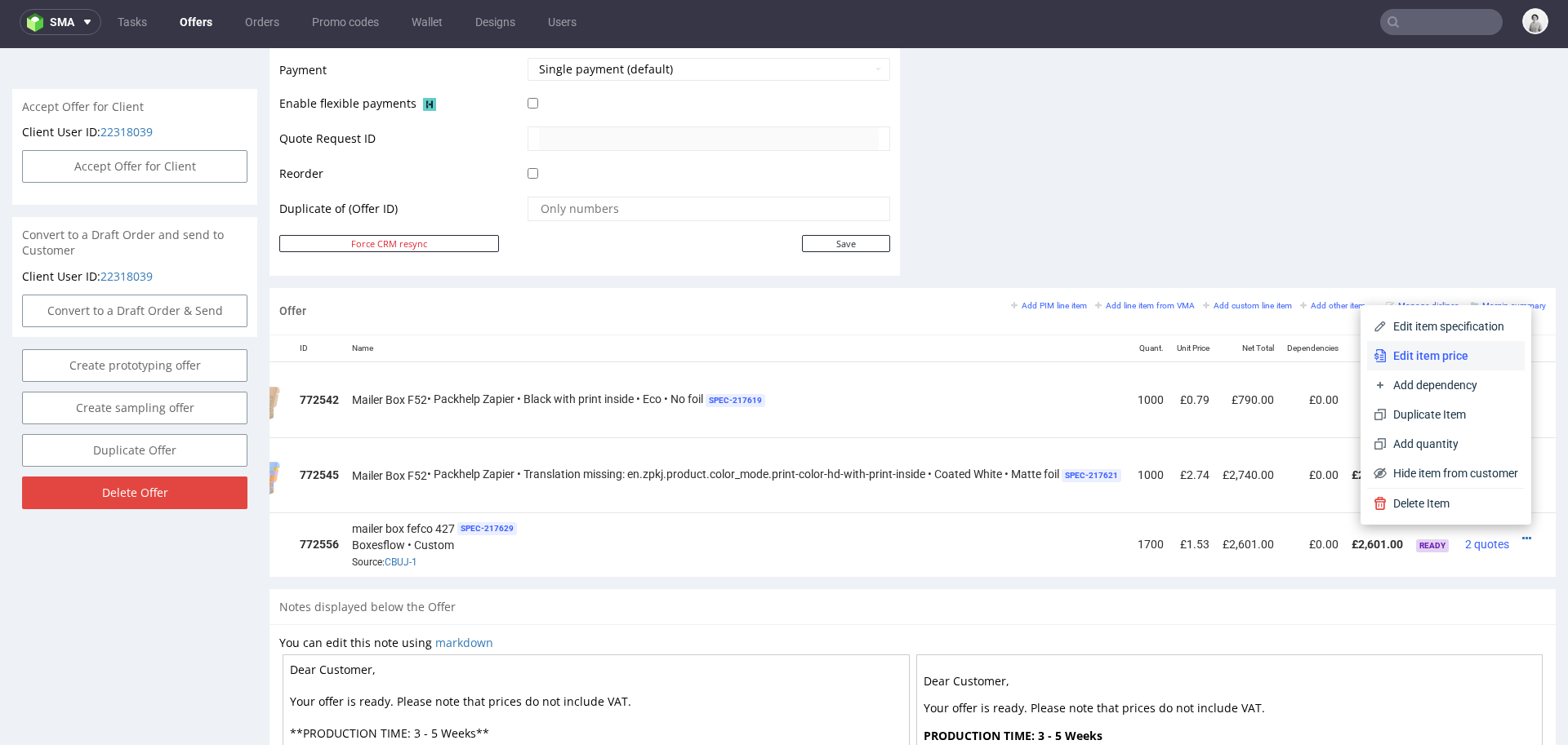
click at [1466, 354] on span "Edit item price" at bounding box center [1452, 356] width 132 height 16
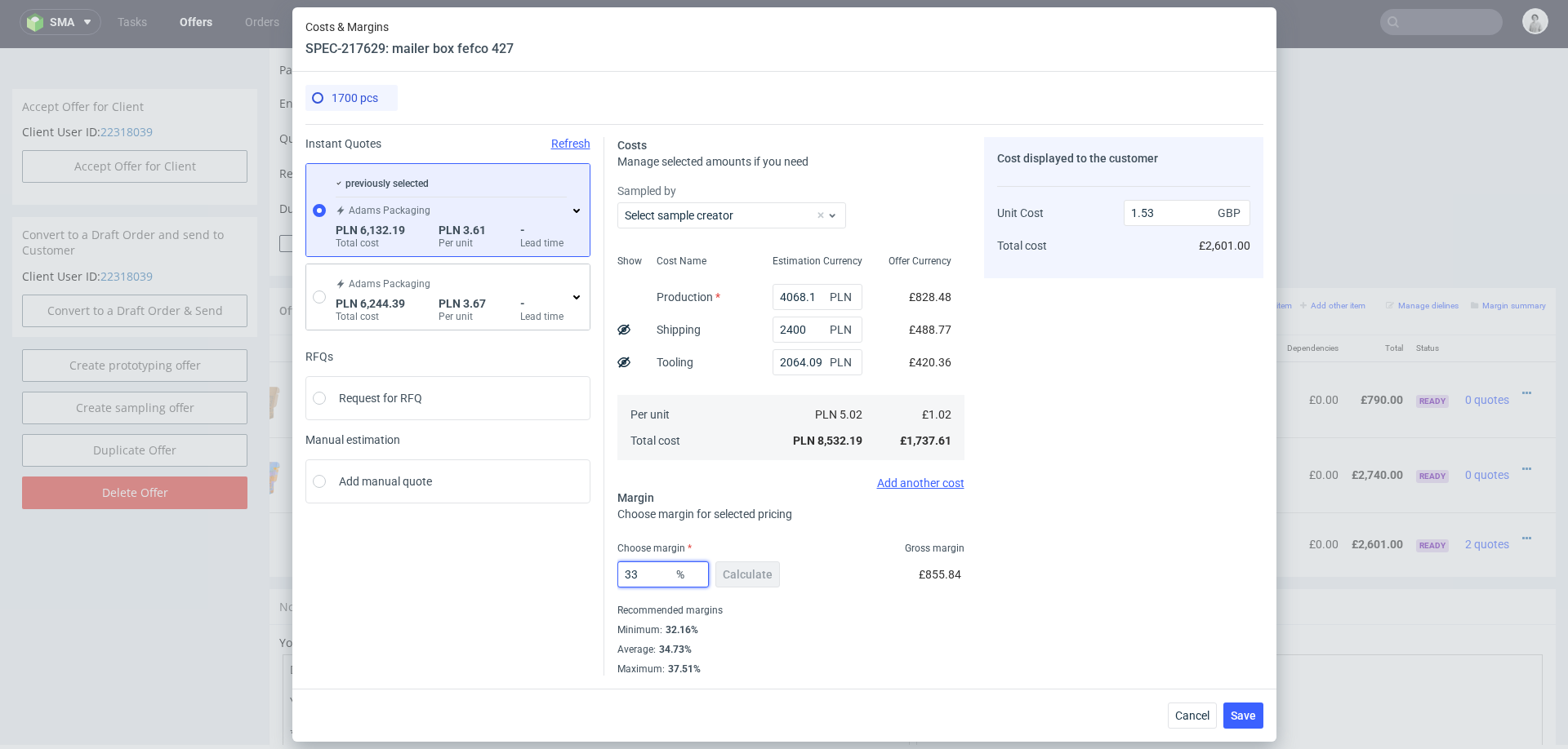
click at [644, 574] on input "33" at bounding box center [663, 574] width 92 height 26
type input "30"
type input "1.47"
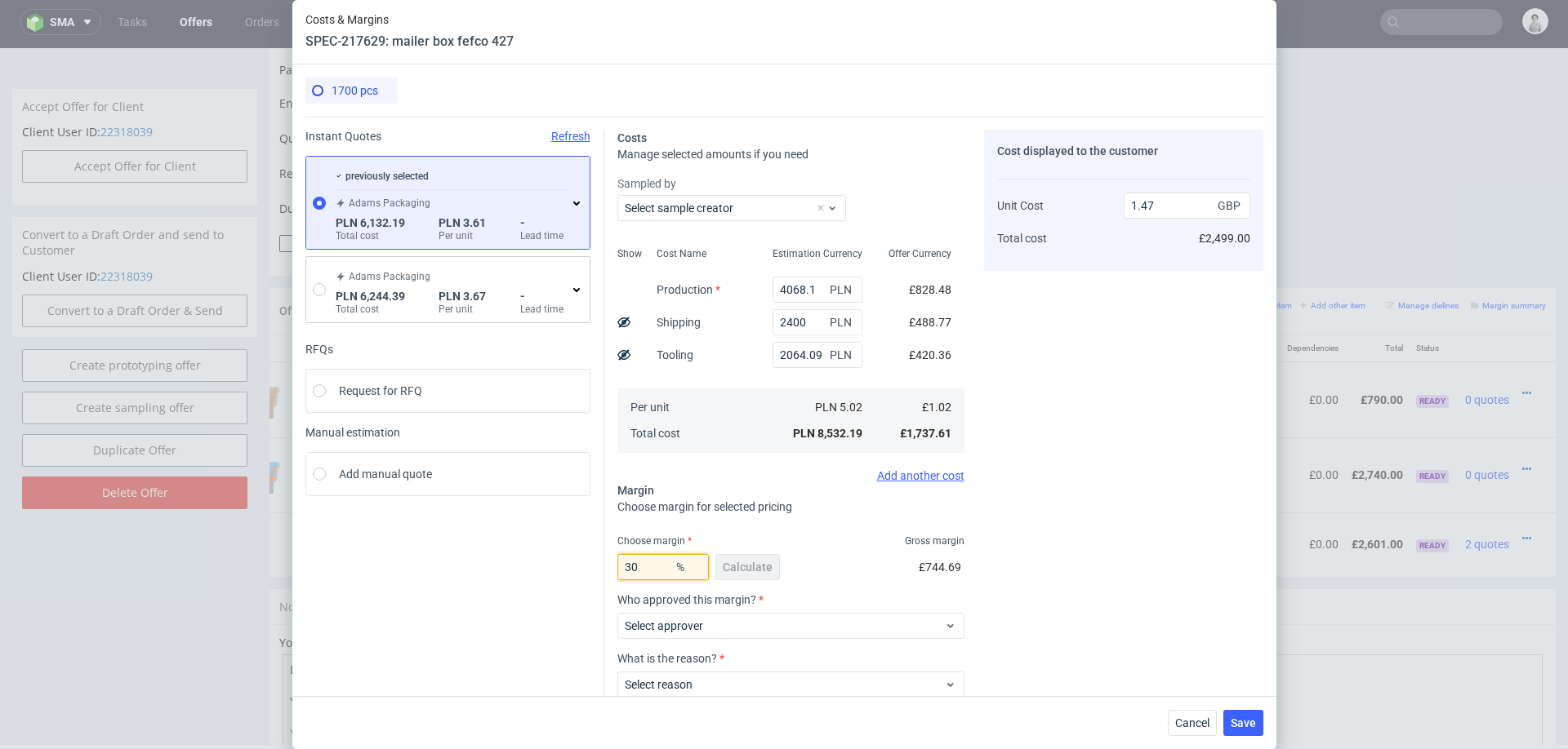
type input "30"
click at [1054, 581] on div "Cost displayed to the customer Unit Cost Total cost 1.47 GBP £2,499.00" at bounding box center [1124, 458] width 279 height 656
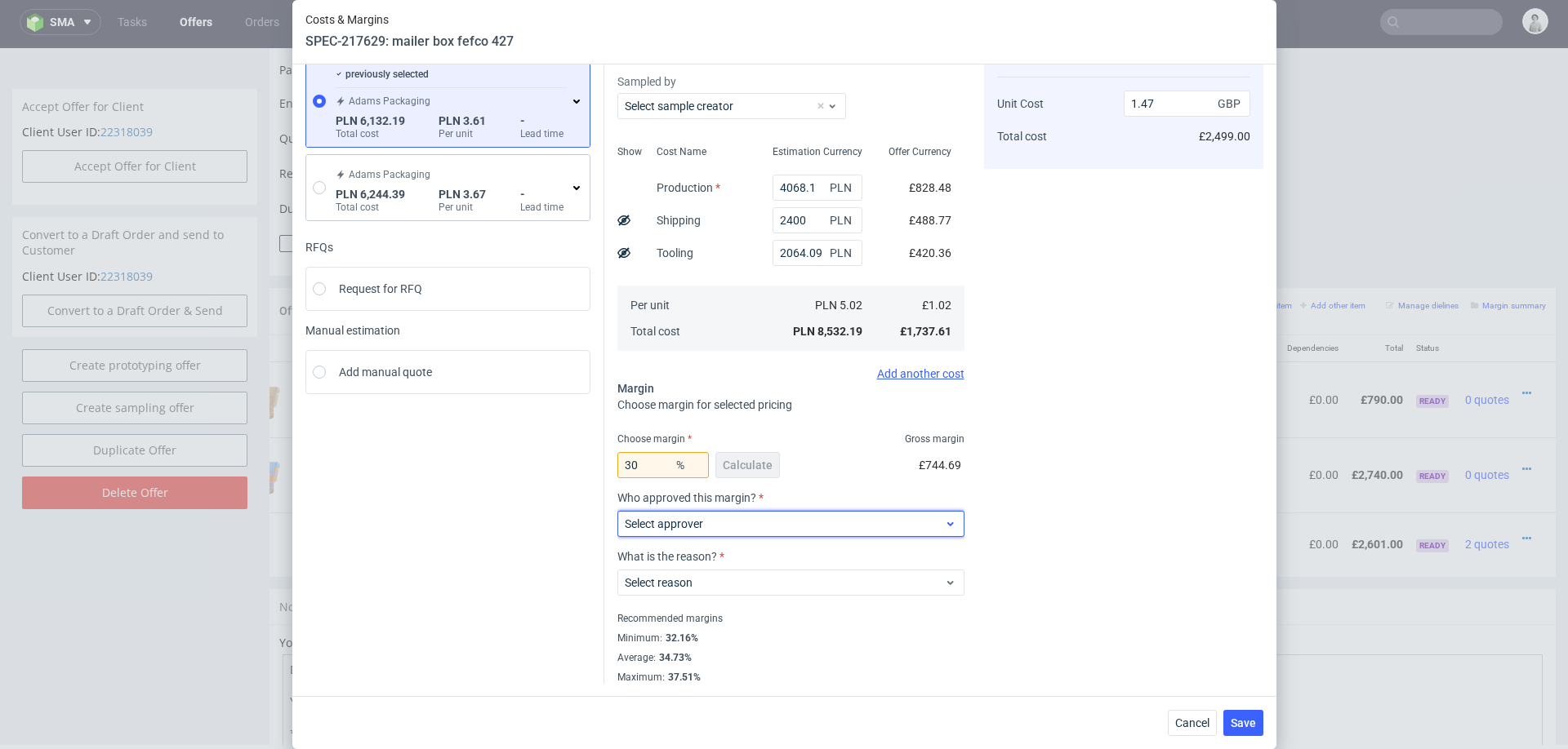
click at [771, 530] on span "Select approver" at bounding box center [785, 524] width 320 height 16
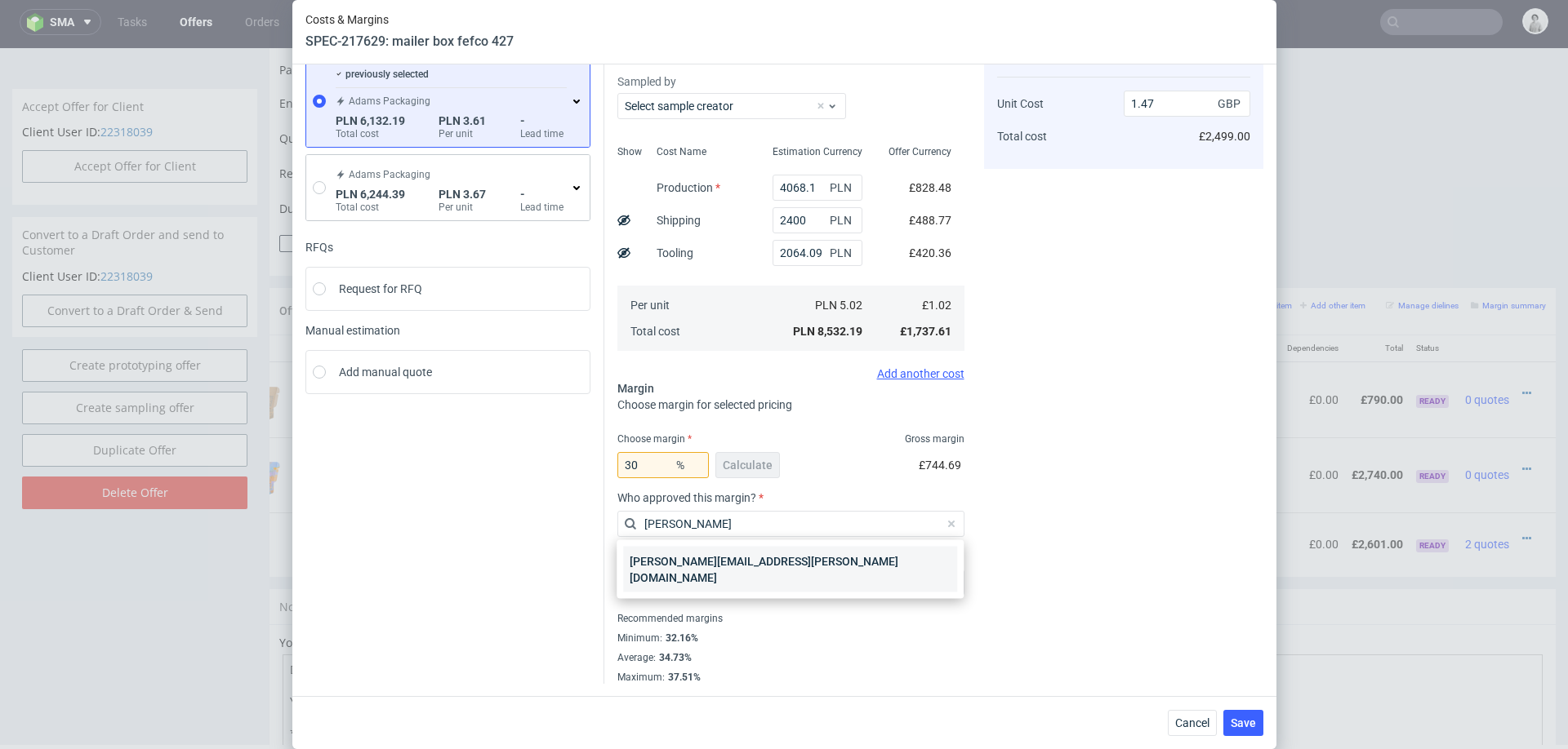
type input "marta"
click at [780, 561] on div "marta.kozlowska@packhelp.com" at bounding box center [789, 569] width 334 height 45
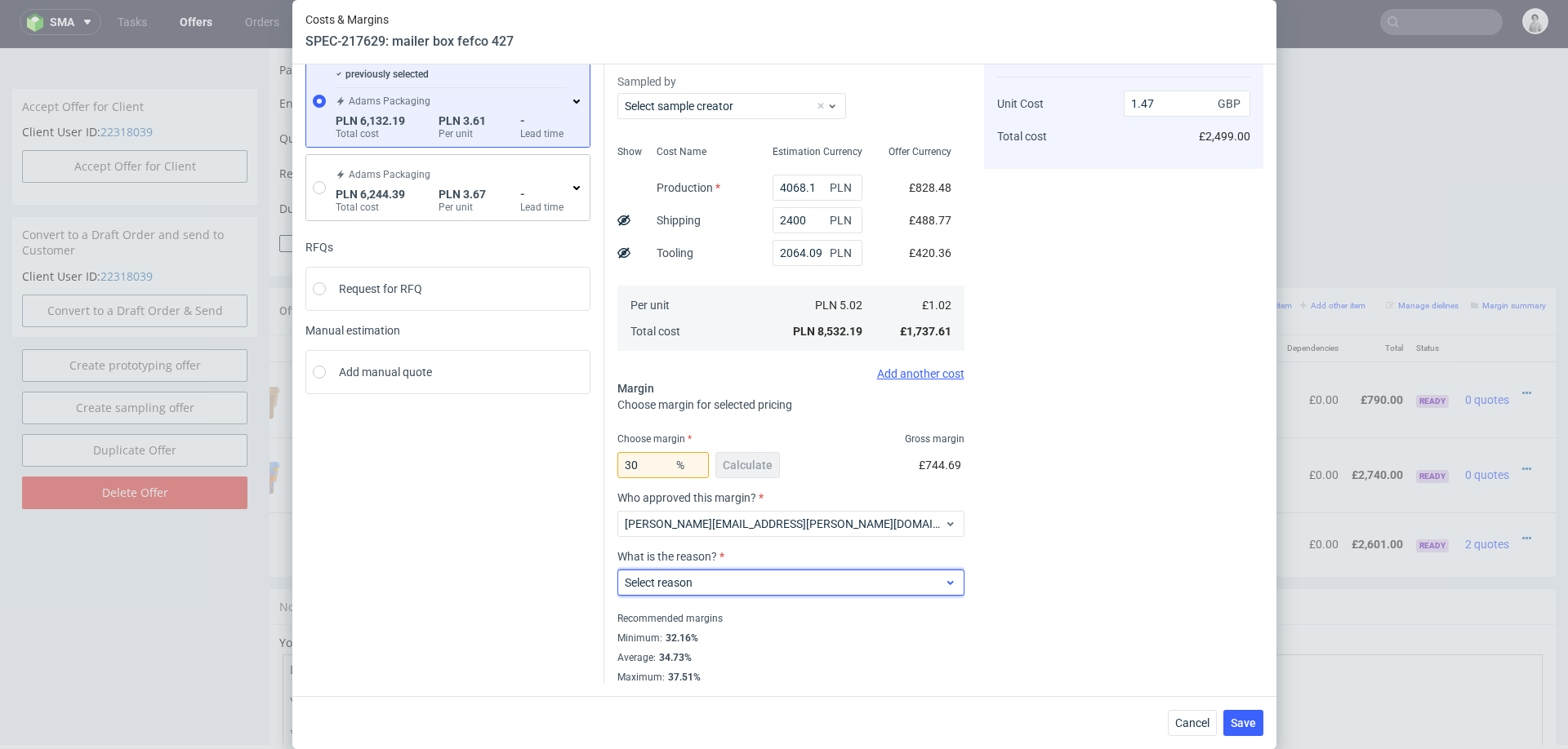
click at [762, 582] on span "Select reason" at bounding box center [785, 583] width 320 height 16
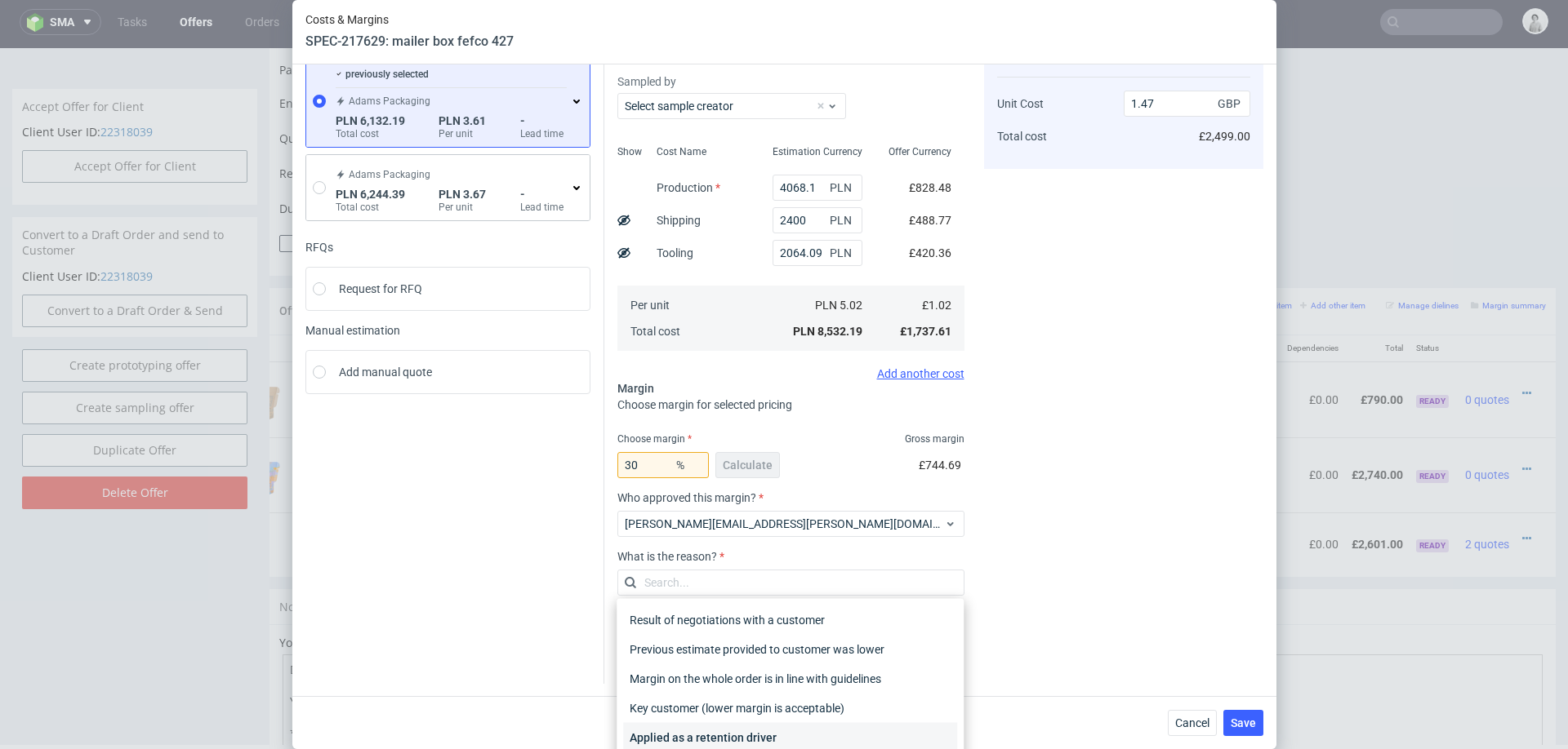
click at [732, 732] on div "Applied as a retention driver" at bounding box center [789, 737] width 334 height 29
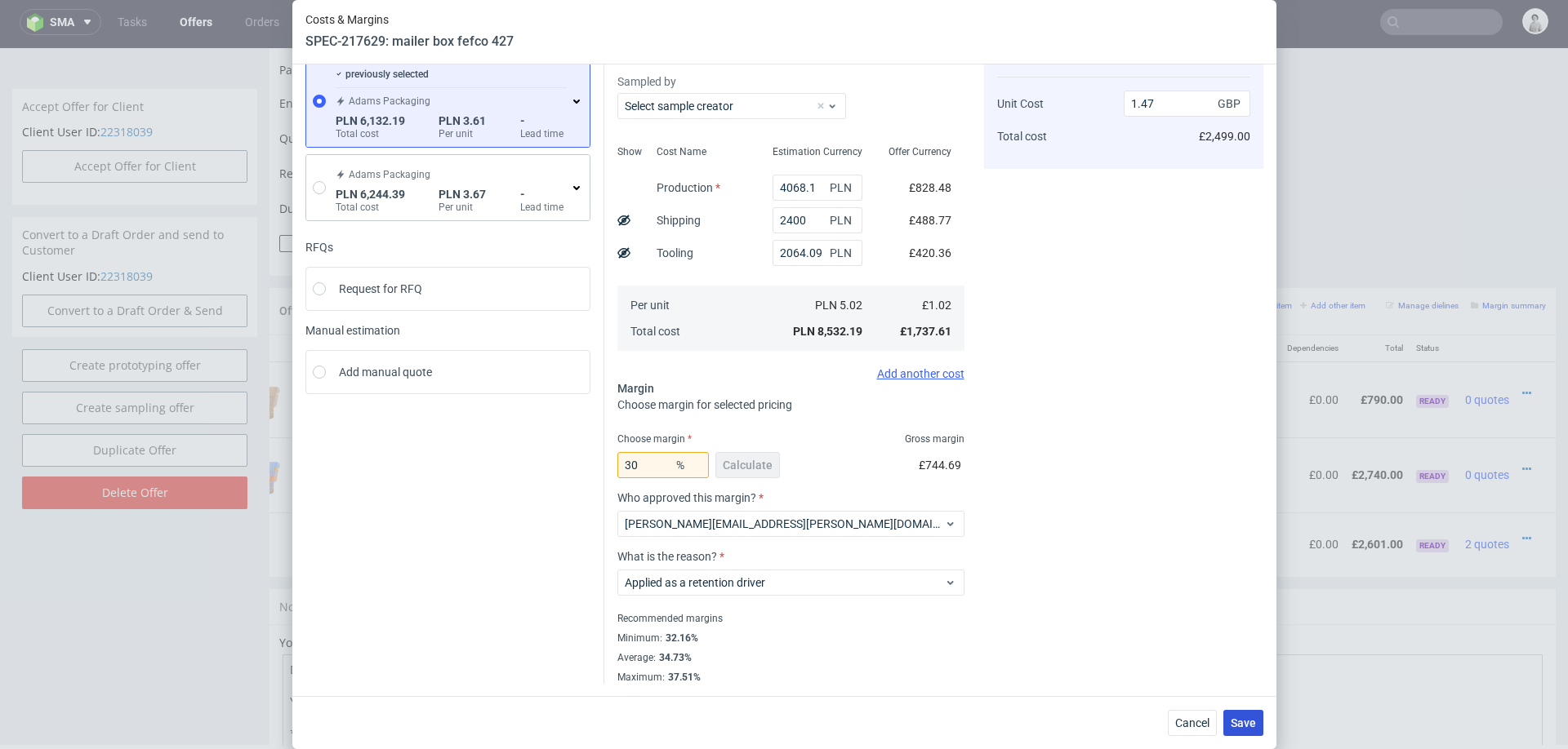
click at [1239, 724] on span "Save" at bounding box center [1243, 723] width 25 height 12
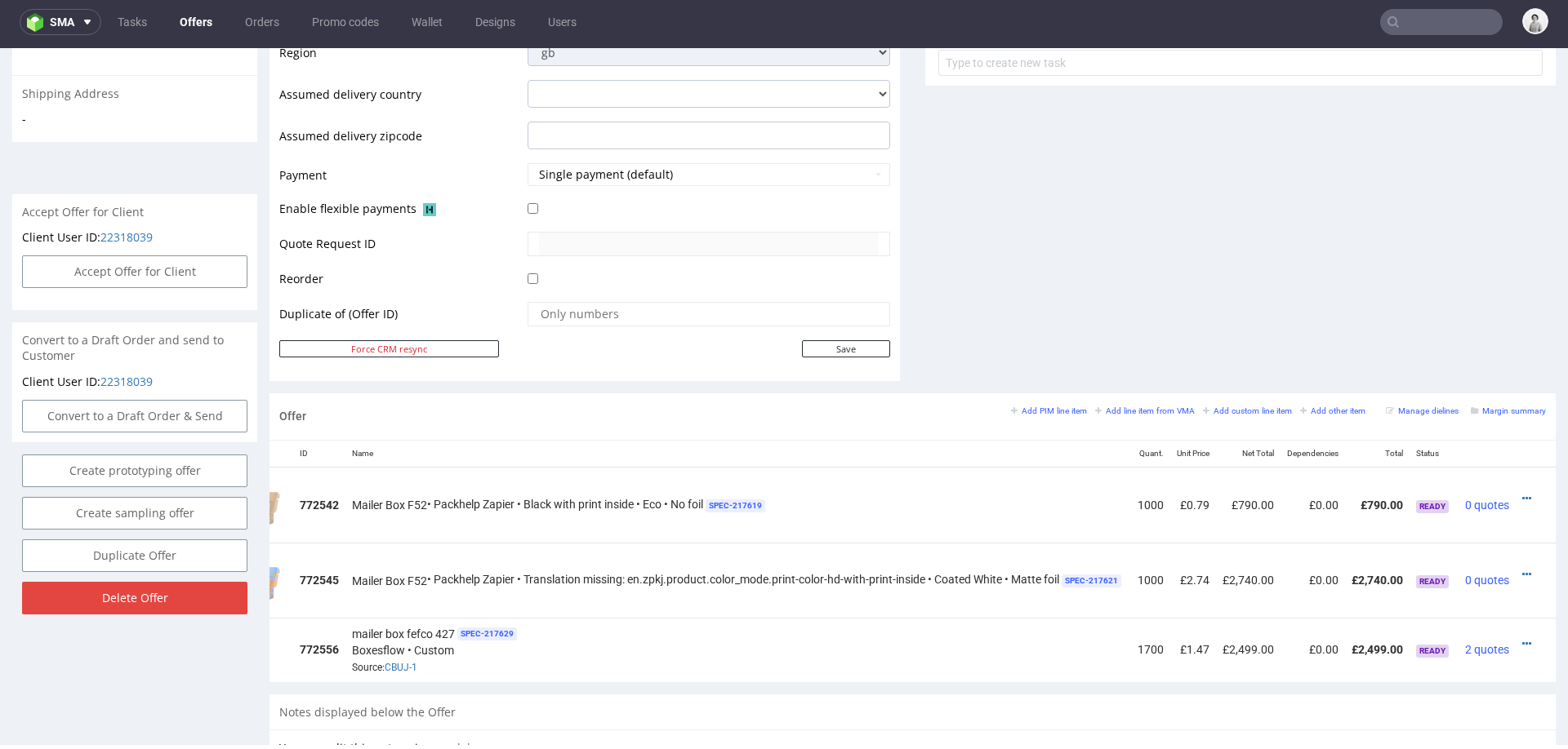
scroll to position [0, 107]
click at [1523, 569] on icon at bounding box center [1527, 575] width 9 height 12
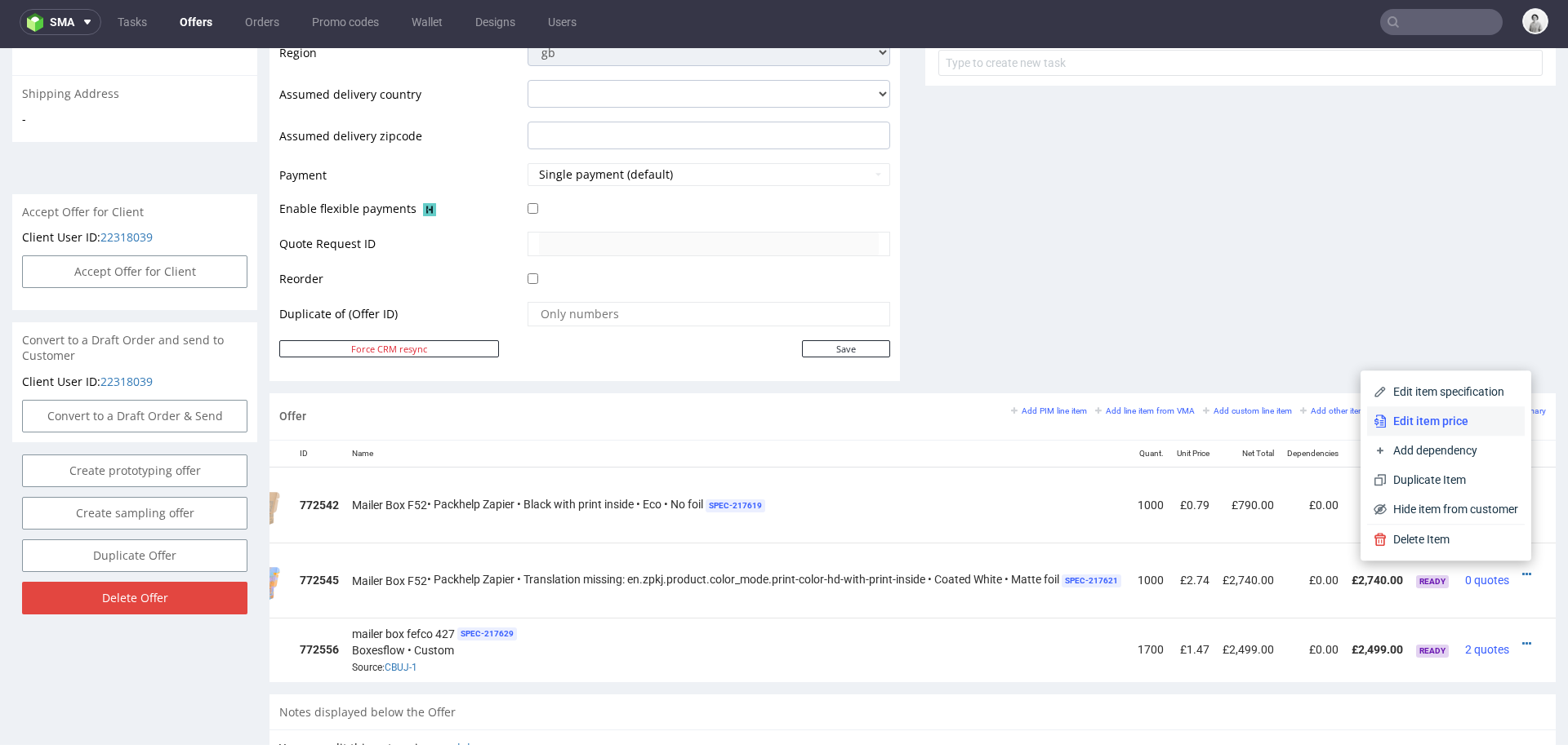
click at [1467, 421] on span "Edit item price" at bounding box center [1452, 421] width 132 height 16
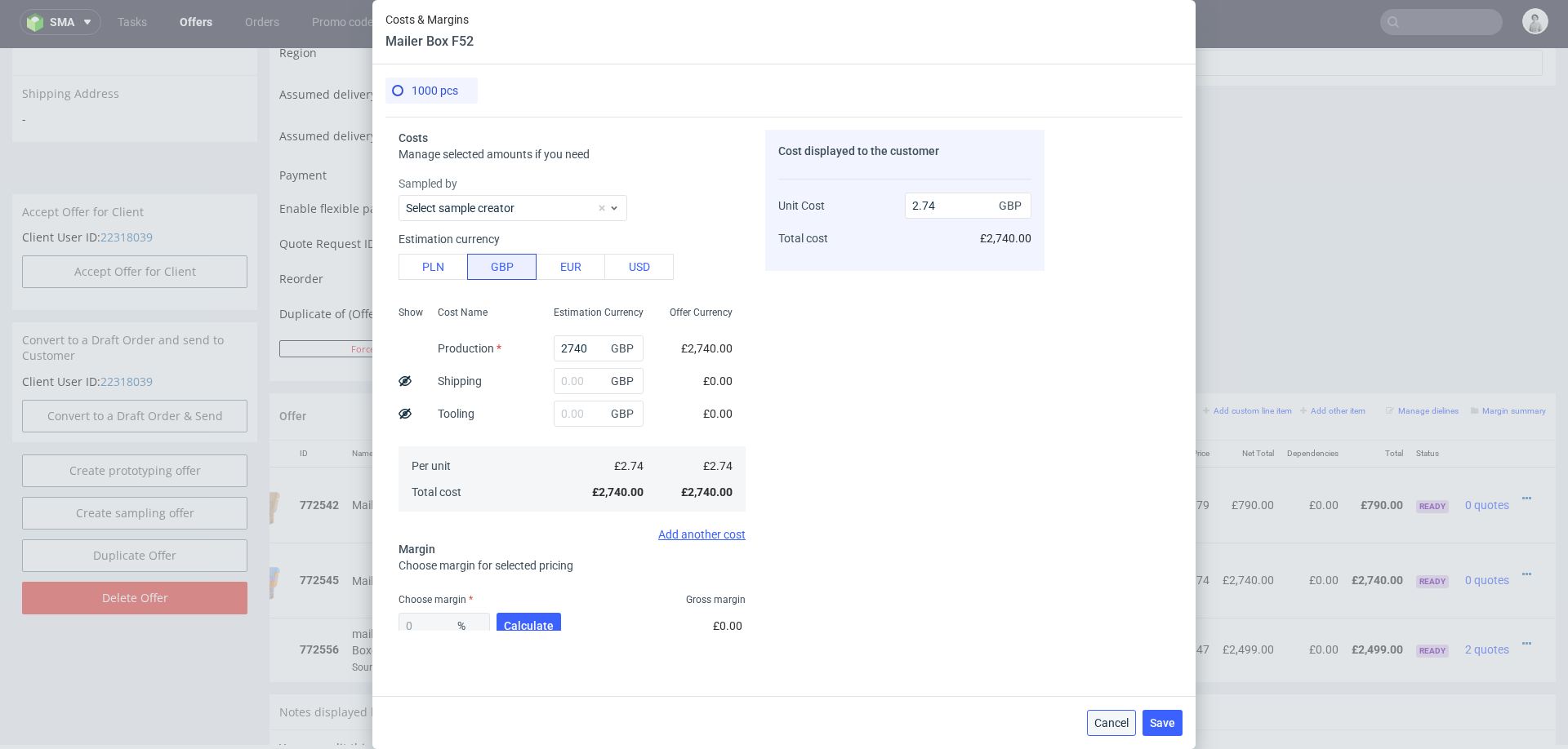
click at [1097, 727] on span "Cancel" at bounding box center [1111, 723] width 35 height 12
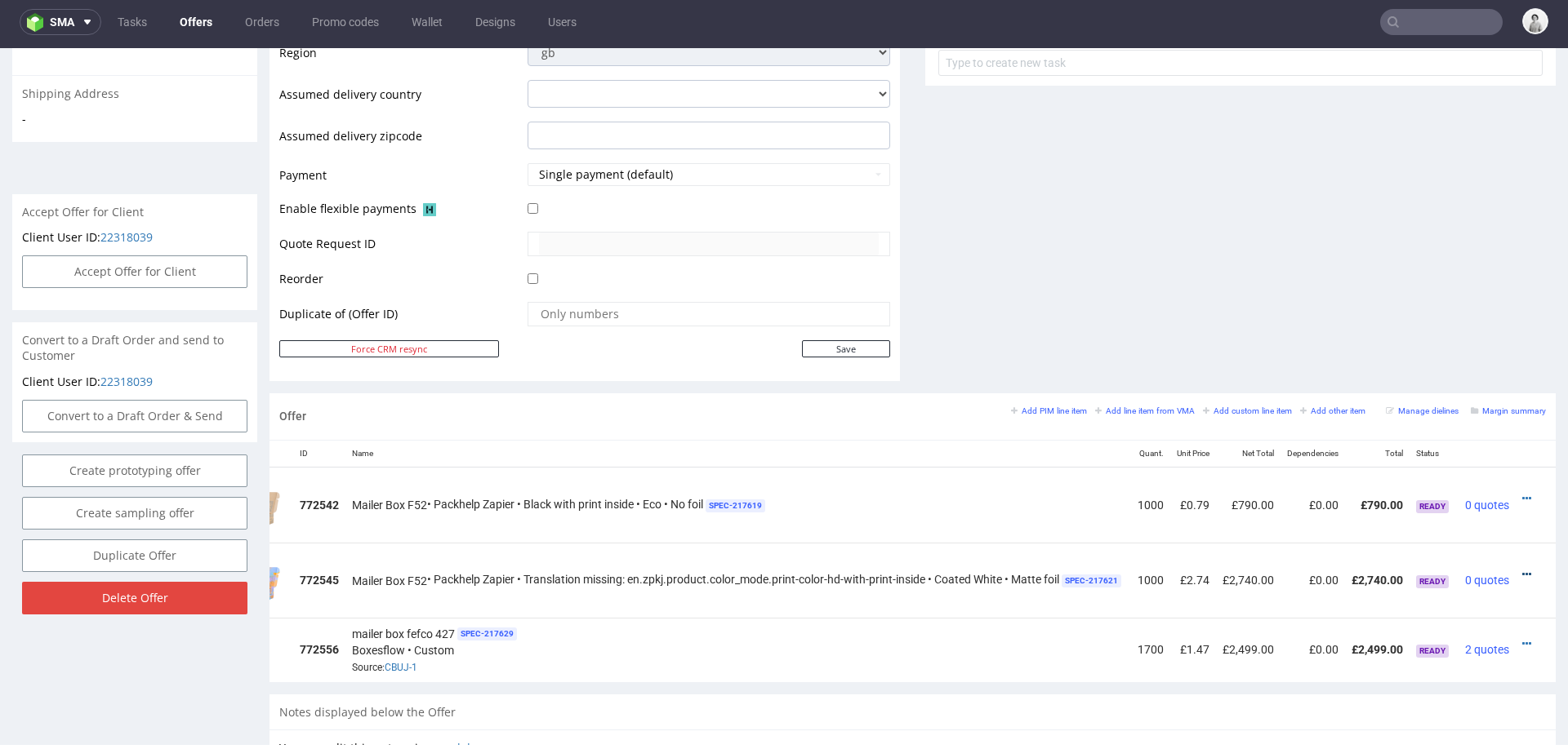
click at [1523, 569] on icon at bounding box center [1527, 575] width 9 height 12
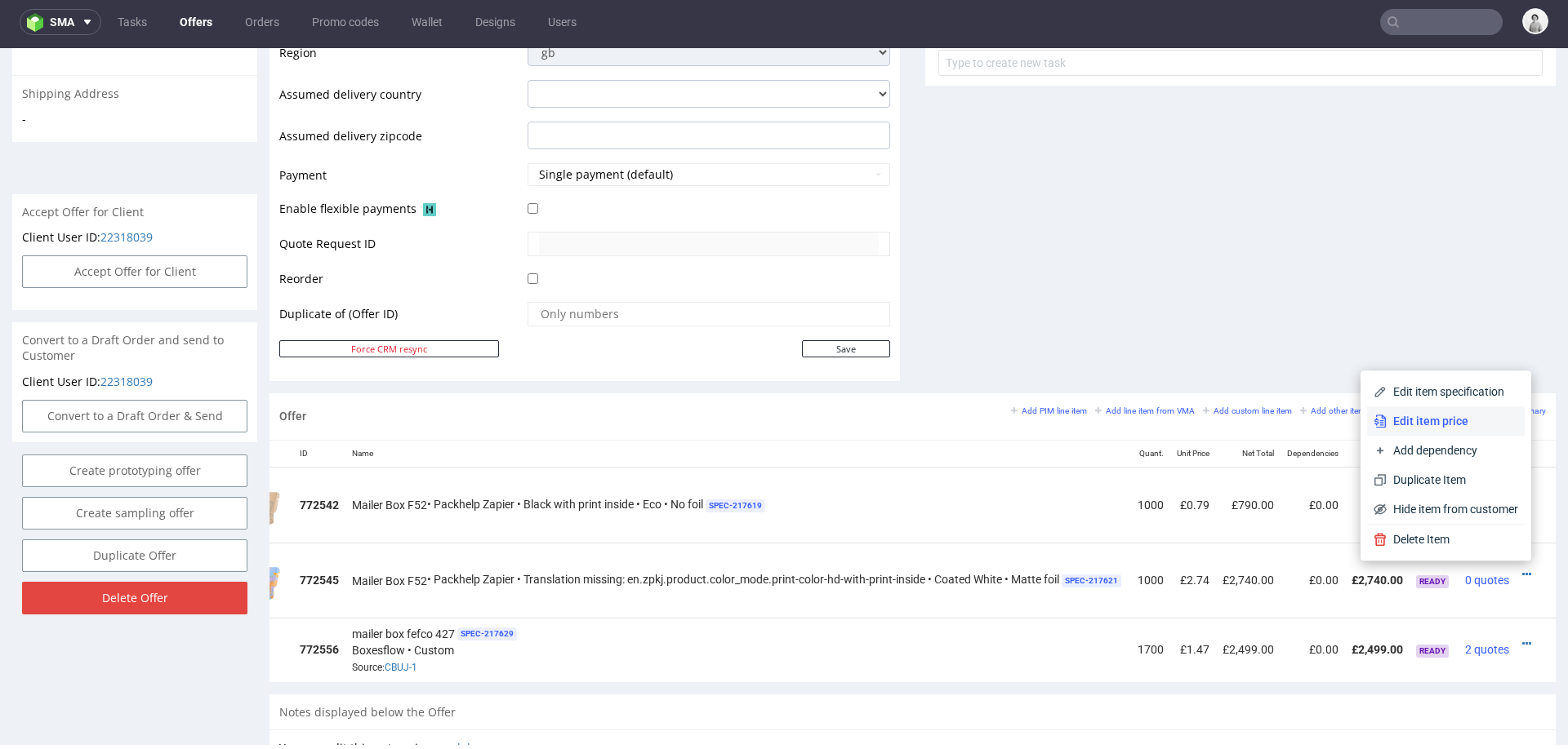
click at [1437, 420] on span "Edit item price" at bounding box center [1452, 421] width 132 height 16
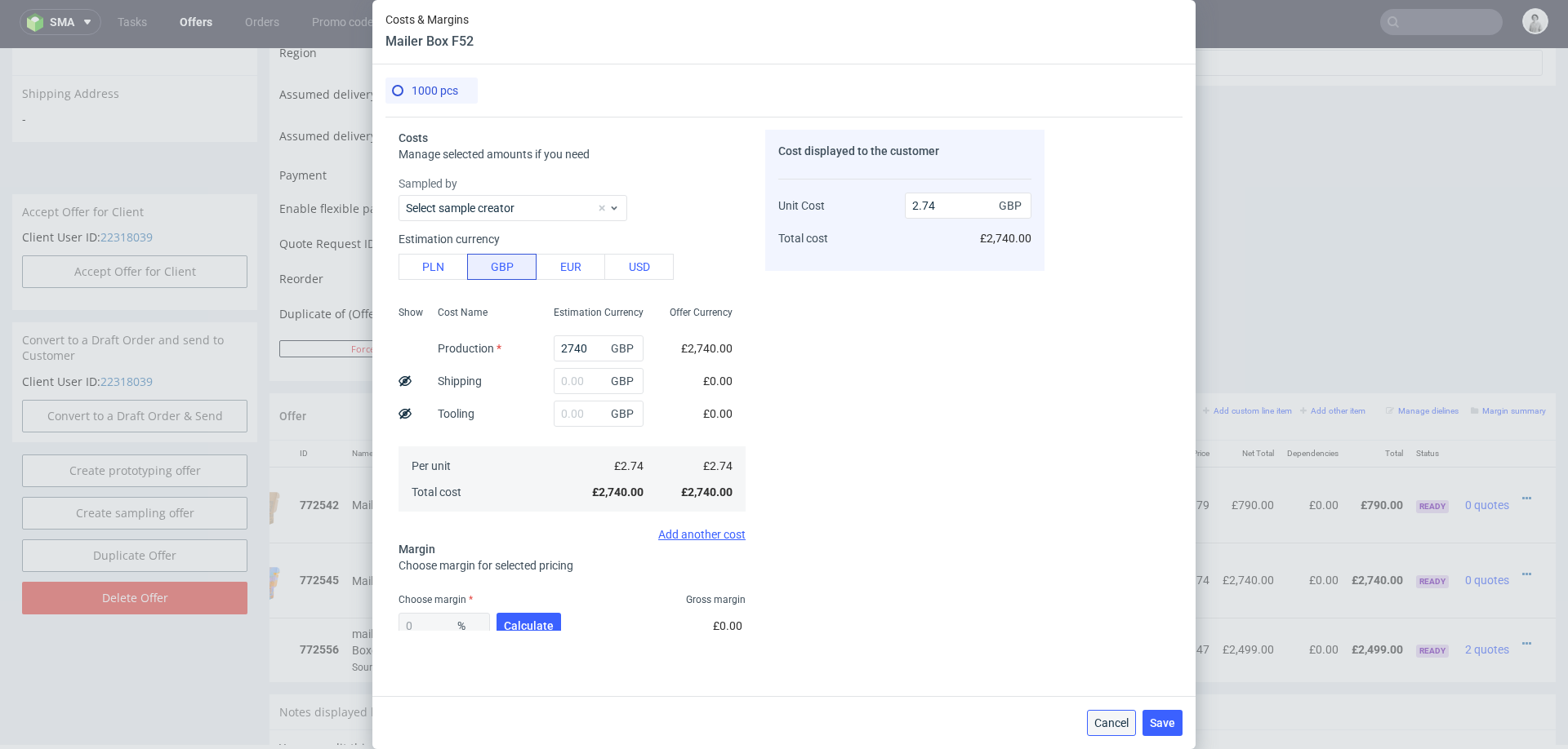
click at [1109, 721] on span "Cancel" at bounding box center [1111, 723] width 35 height 12
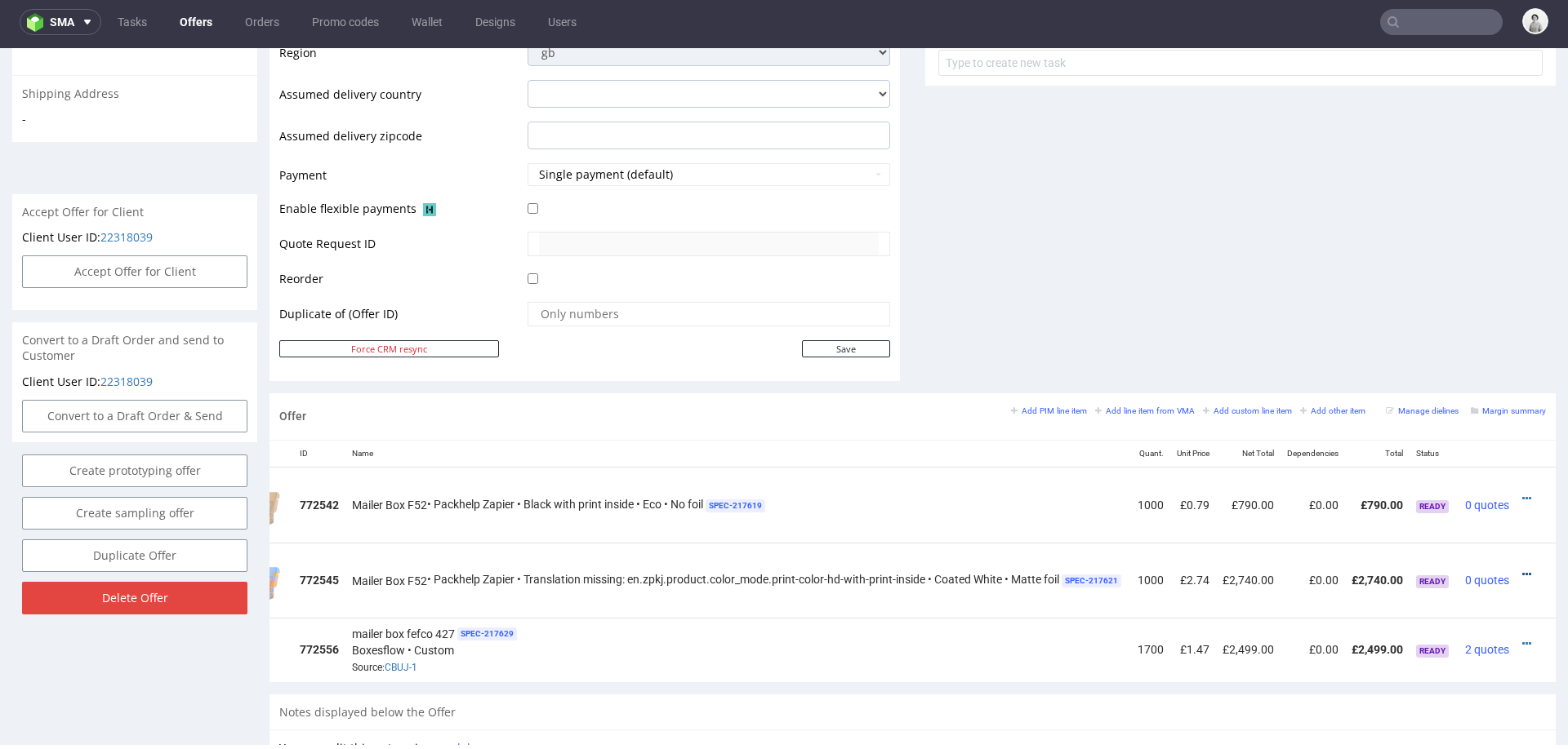
click at [1523, 570] on icon at bounding box center [1527, 575] width 9 height 12
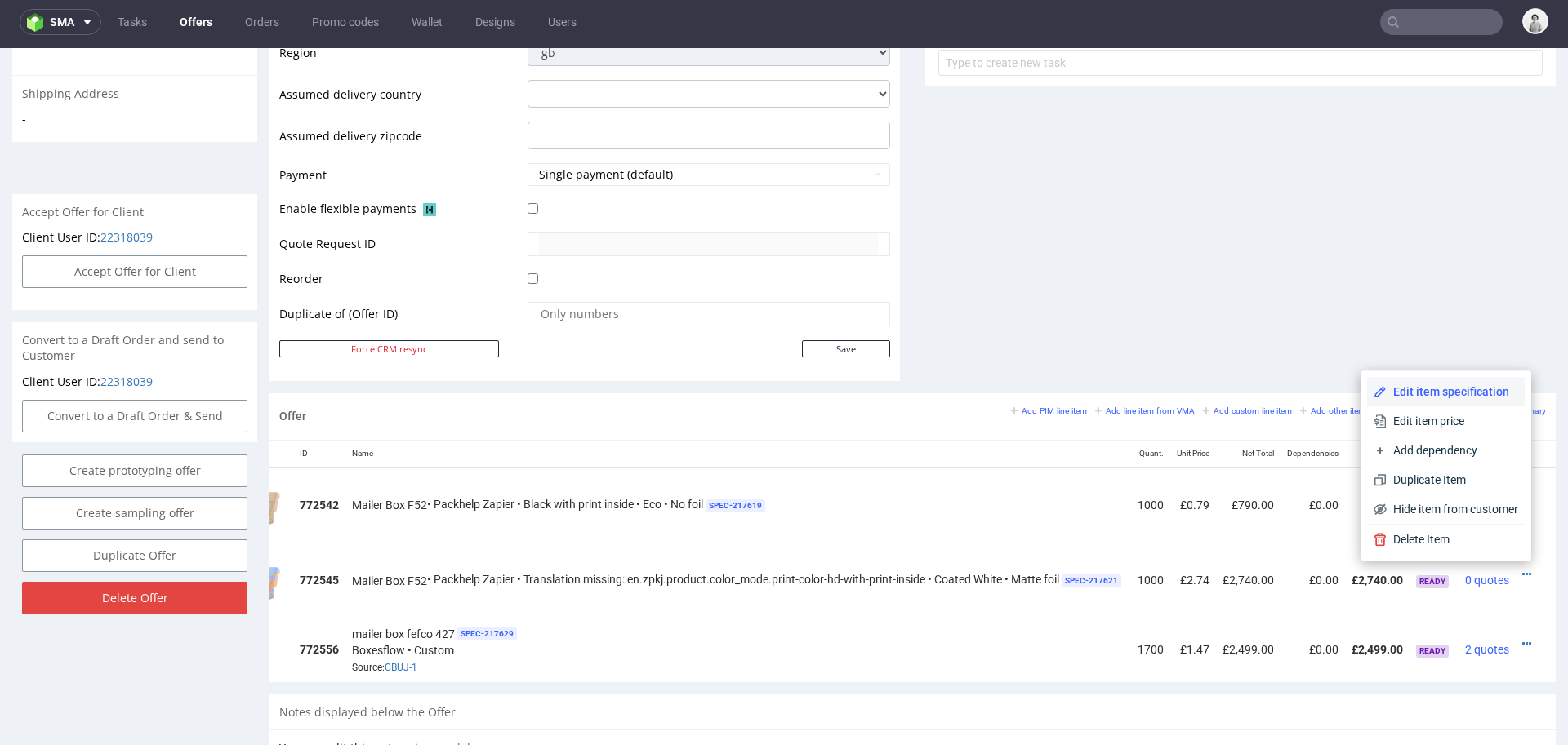
click at [1460, 383] on li "Edit item specification" at bounding box center [1445, 391] width 158 height 29
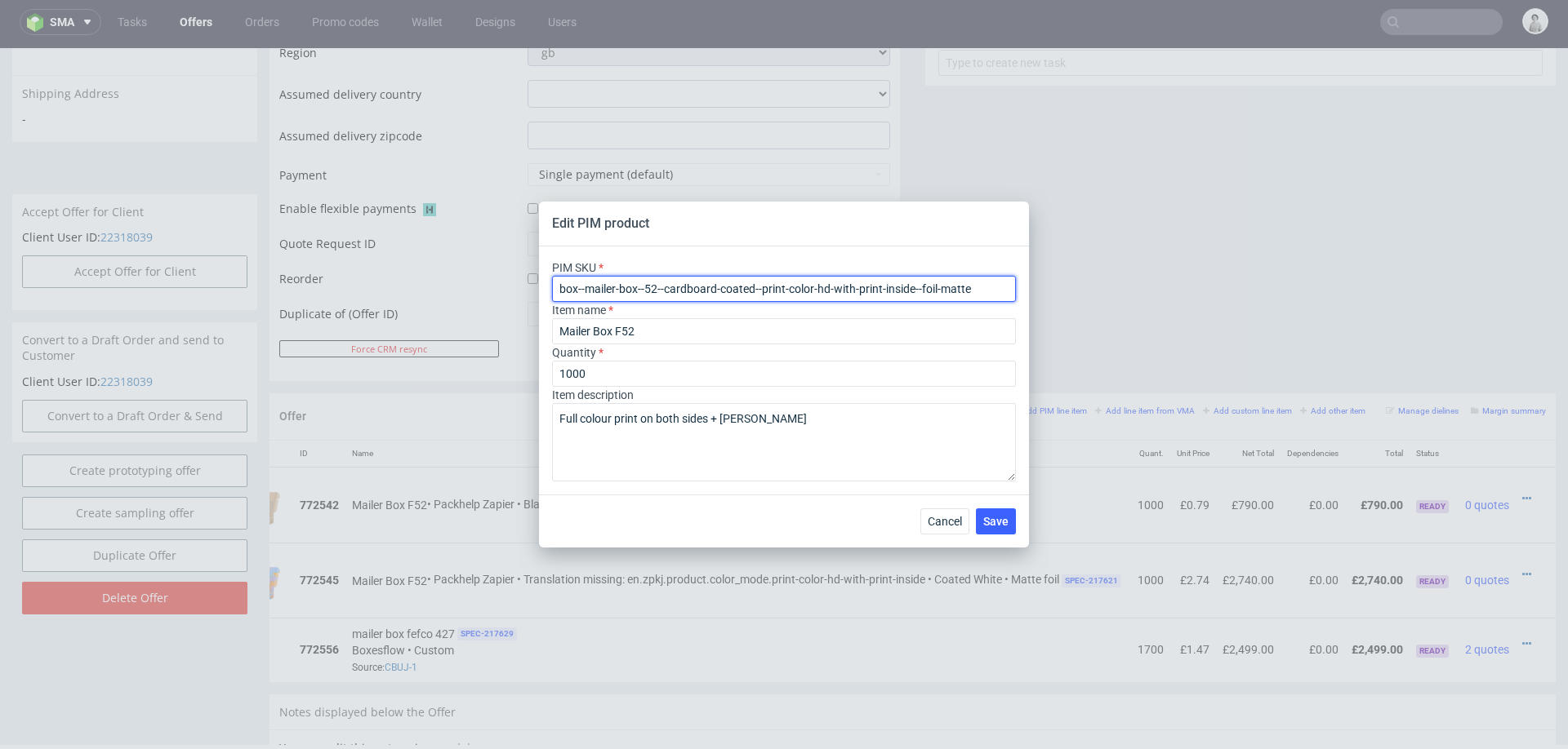
click at [780, 285] on input "box--mailer-box--52--cardboard-coated--print-color-hd-with-print-inside--foil-m…" at bounding box center [783, 288] width 464 height 26
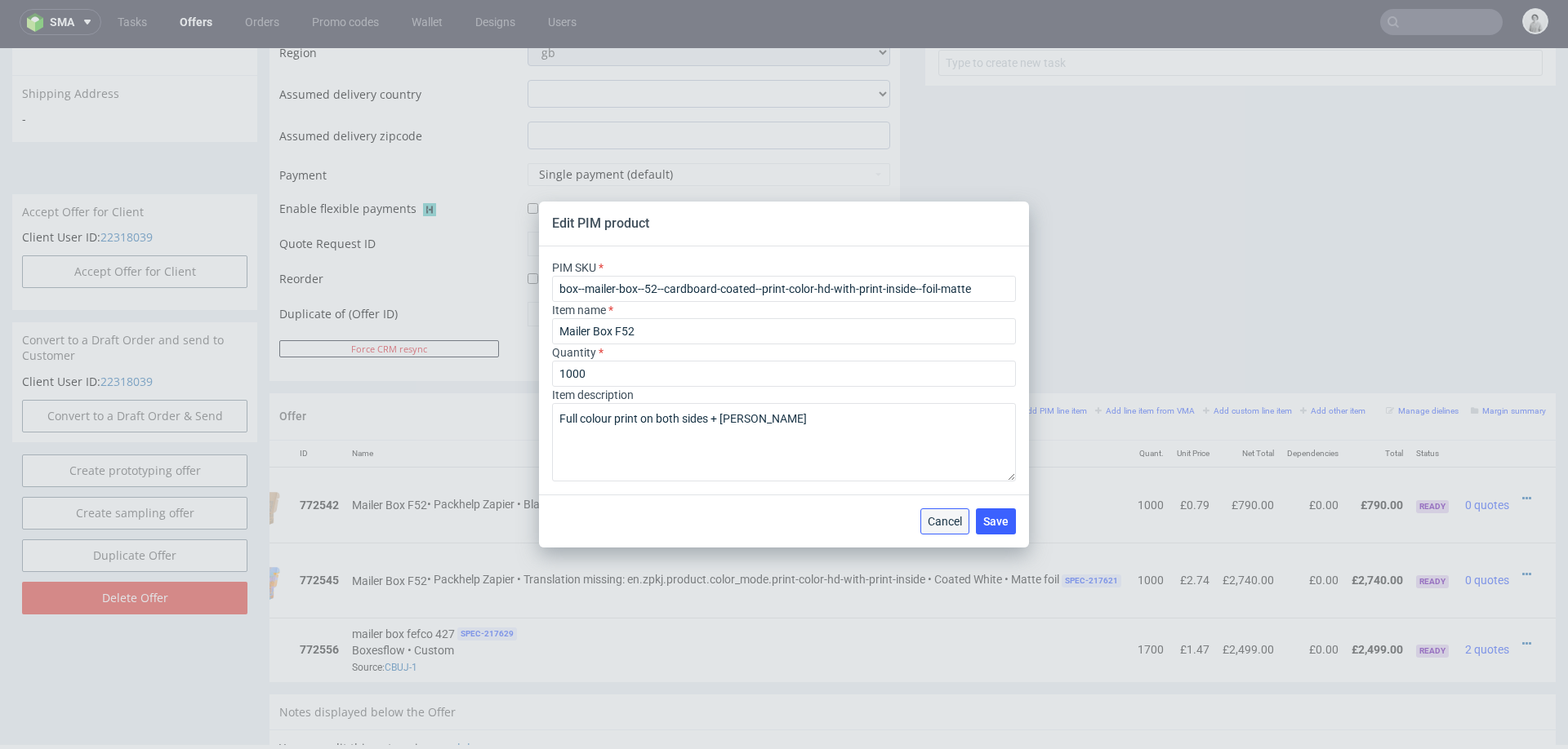
click at [944, 520] on span "Cancel" at bounding box center [945, 521] width 35 height 12
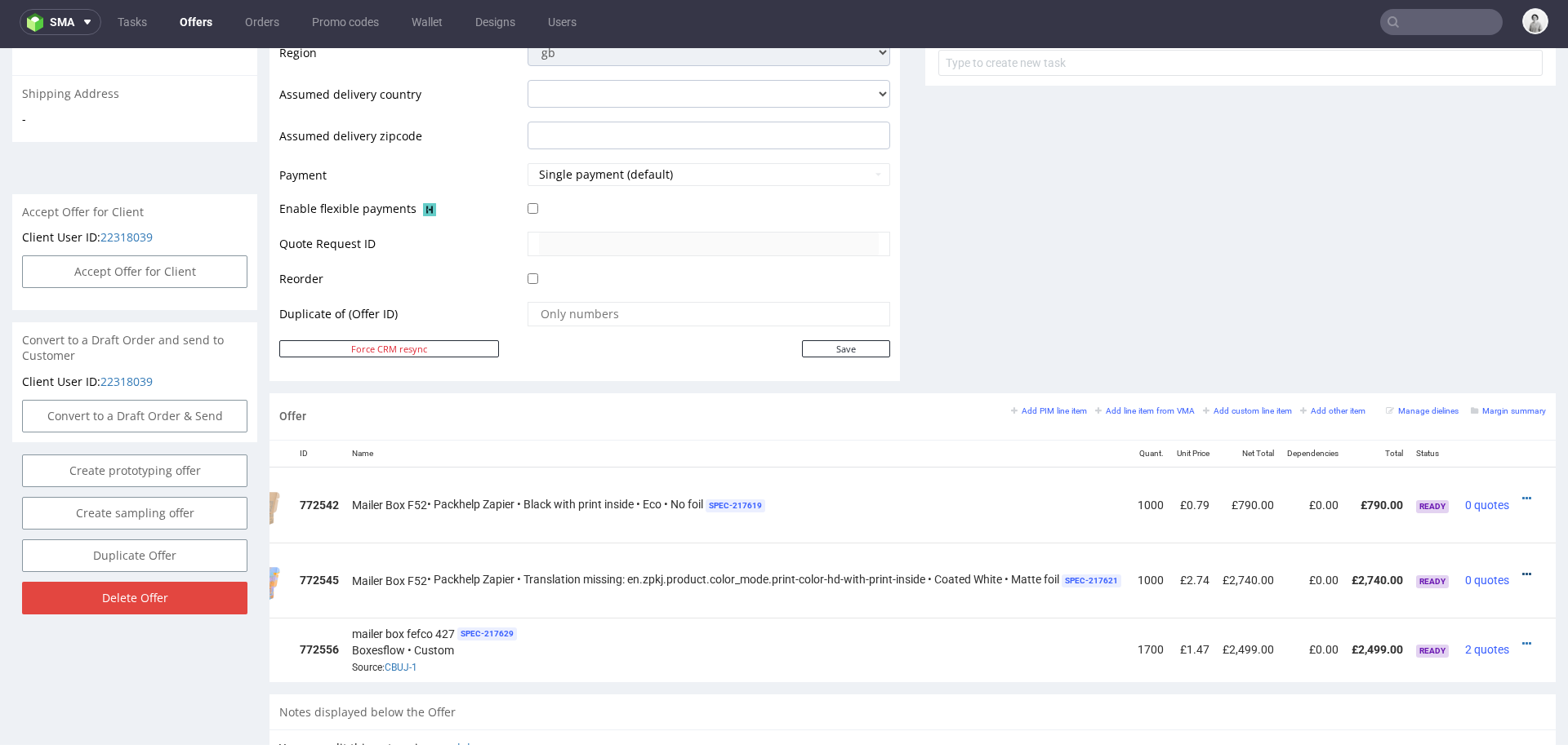
click at [1523, 569] on icon at bounding box center [1527, 575] width 9 height 12
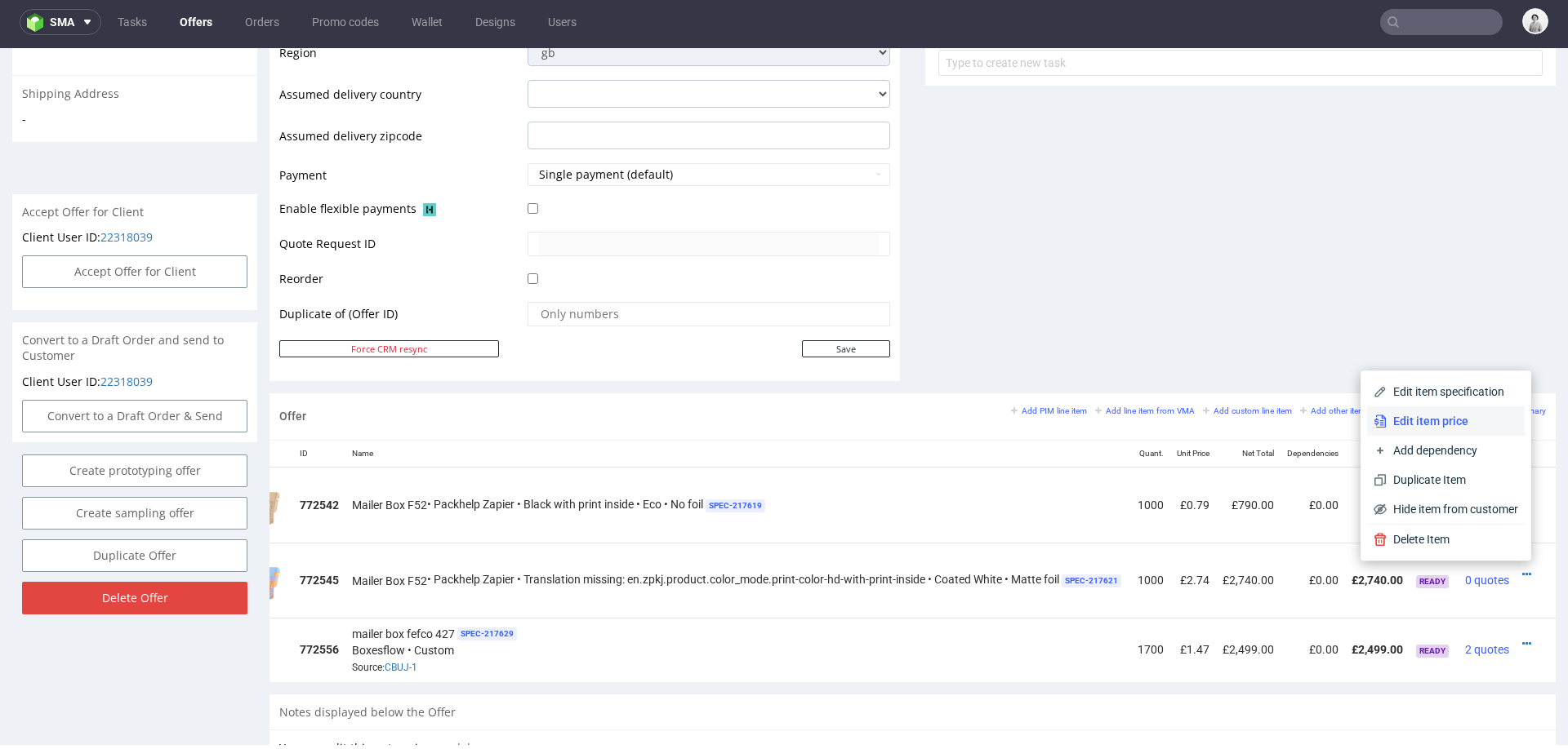
click at [1467, 425] on span "Edit item price" at bounding box center [1452, 421] width 132 height 16
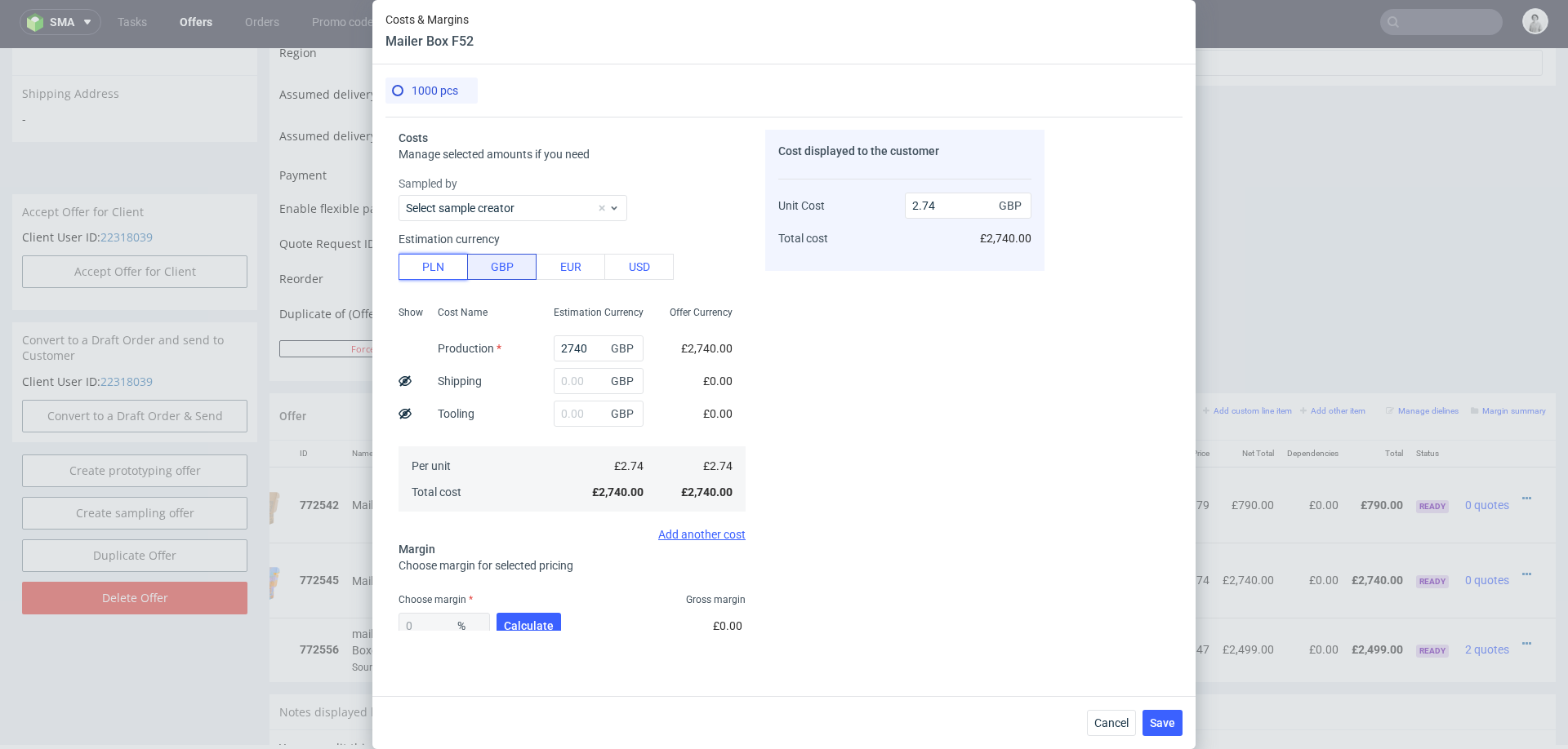
click at [424, 265] on button "PLN" at bounding box center [433, 266] width 69 height 26
type input "0.56"
click at [583, 352] on input "2740" at bounding box center [598, 348] width 90 height 26
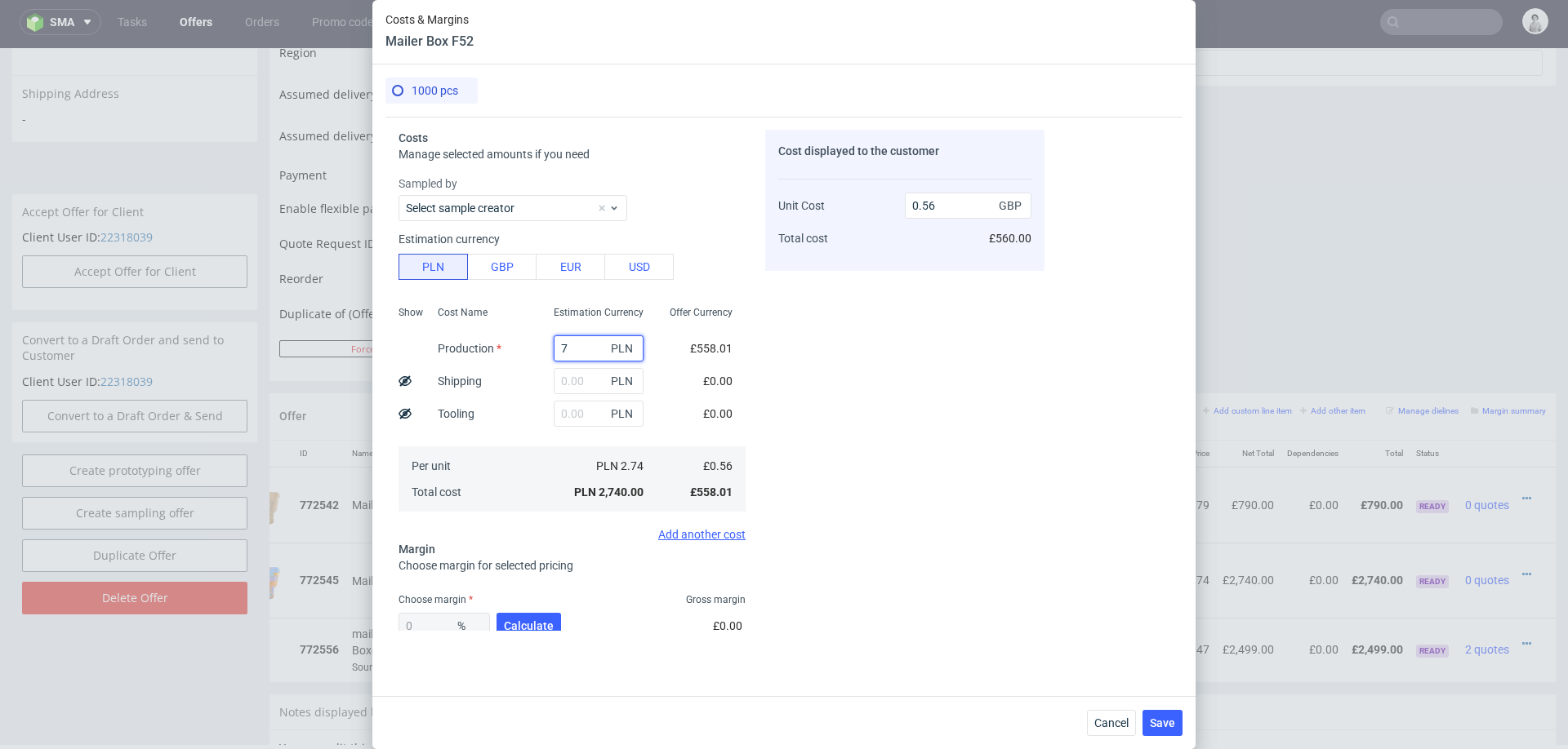
type input "77"
type input "0.02"
type input "7760"
type input "1.58"
type input "7760"
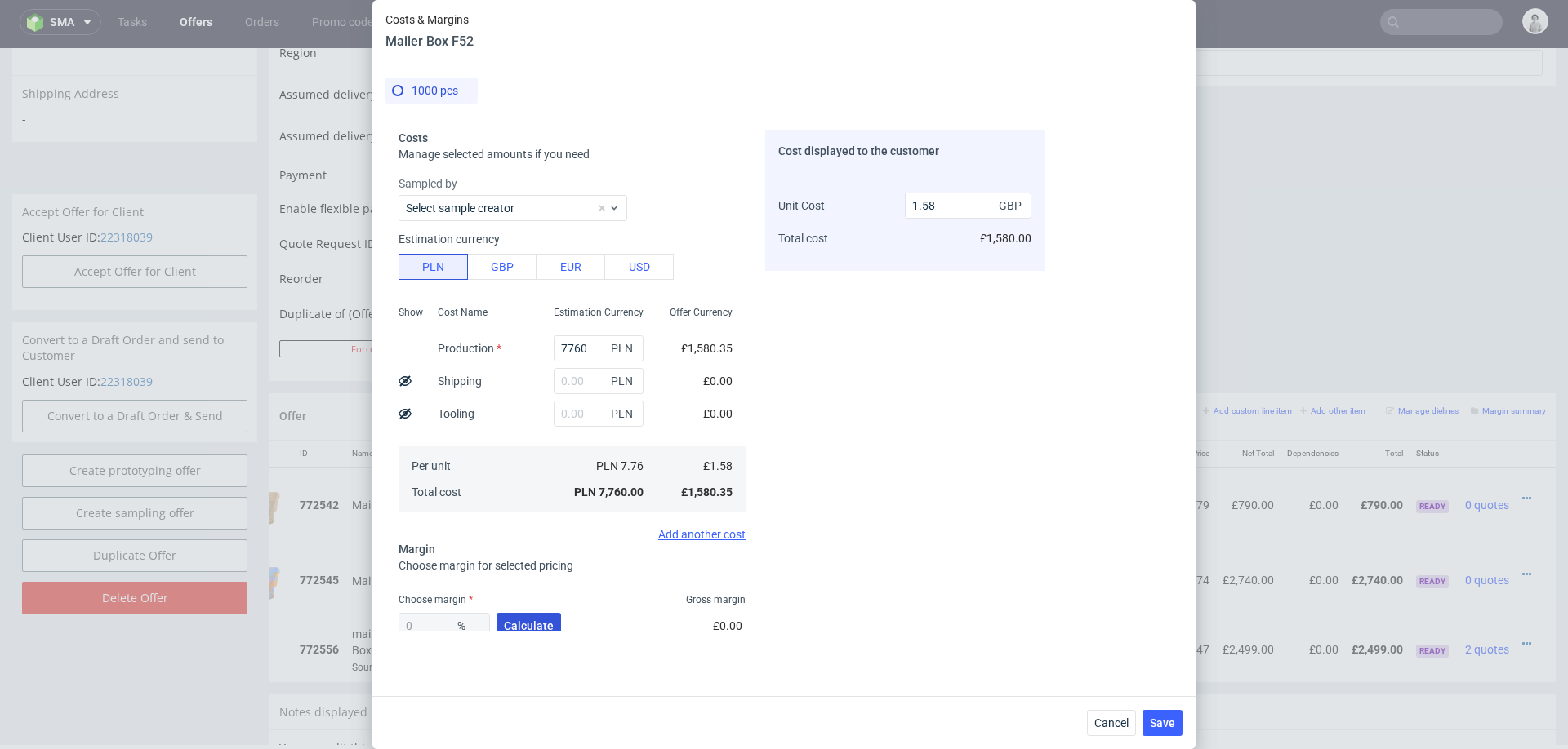
click at [525, 622] on span "Calculate" at bounding box center [529, 625] width 50 height 12
type input "35.36"
type input "2.44"
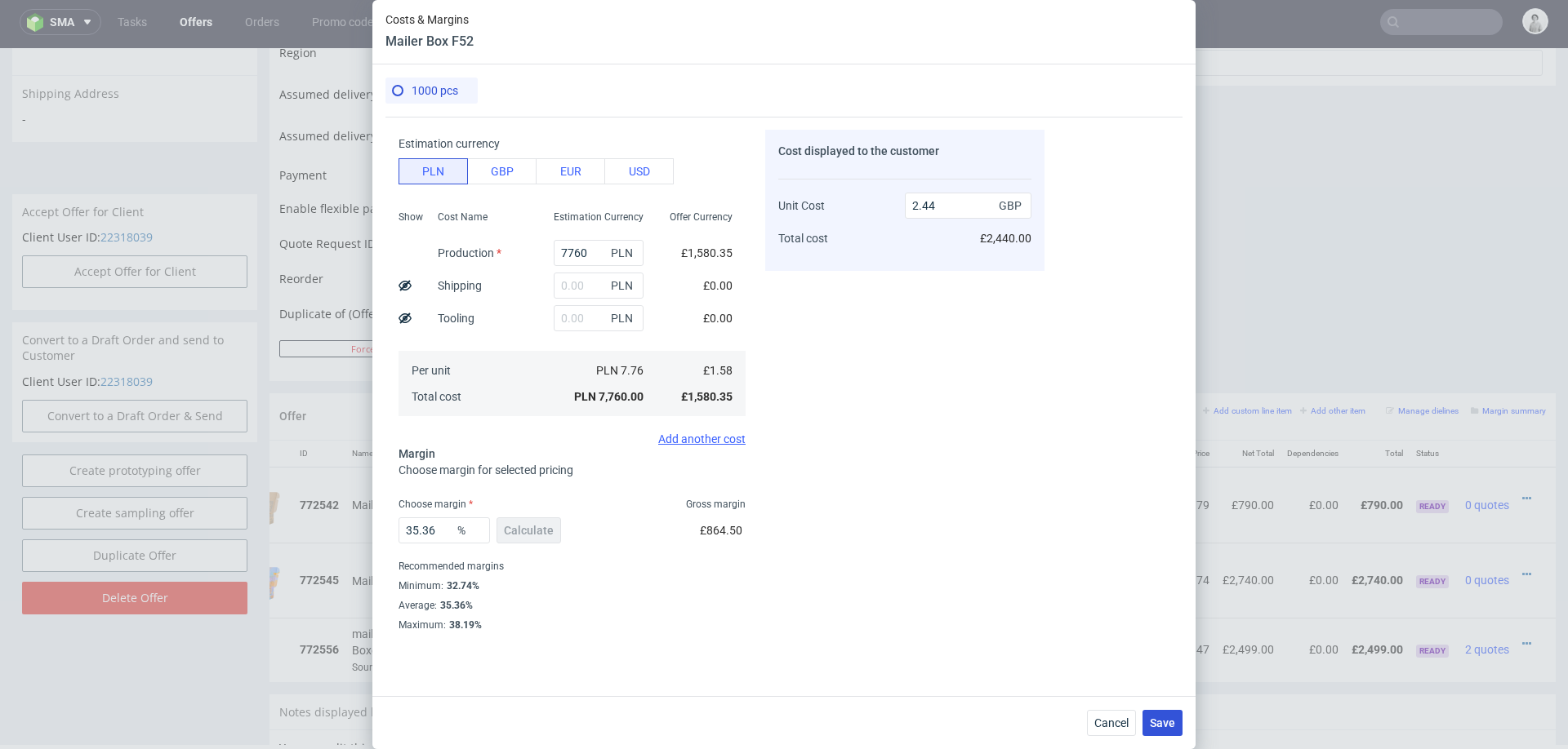
click at [1166, 729] on button "Save" at bounding box center [1162, 722] width 40 height 26
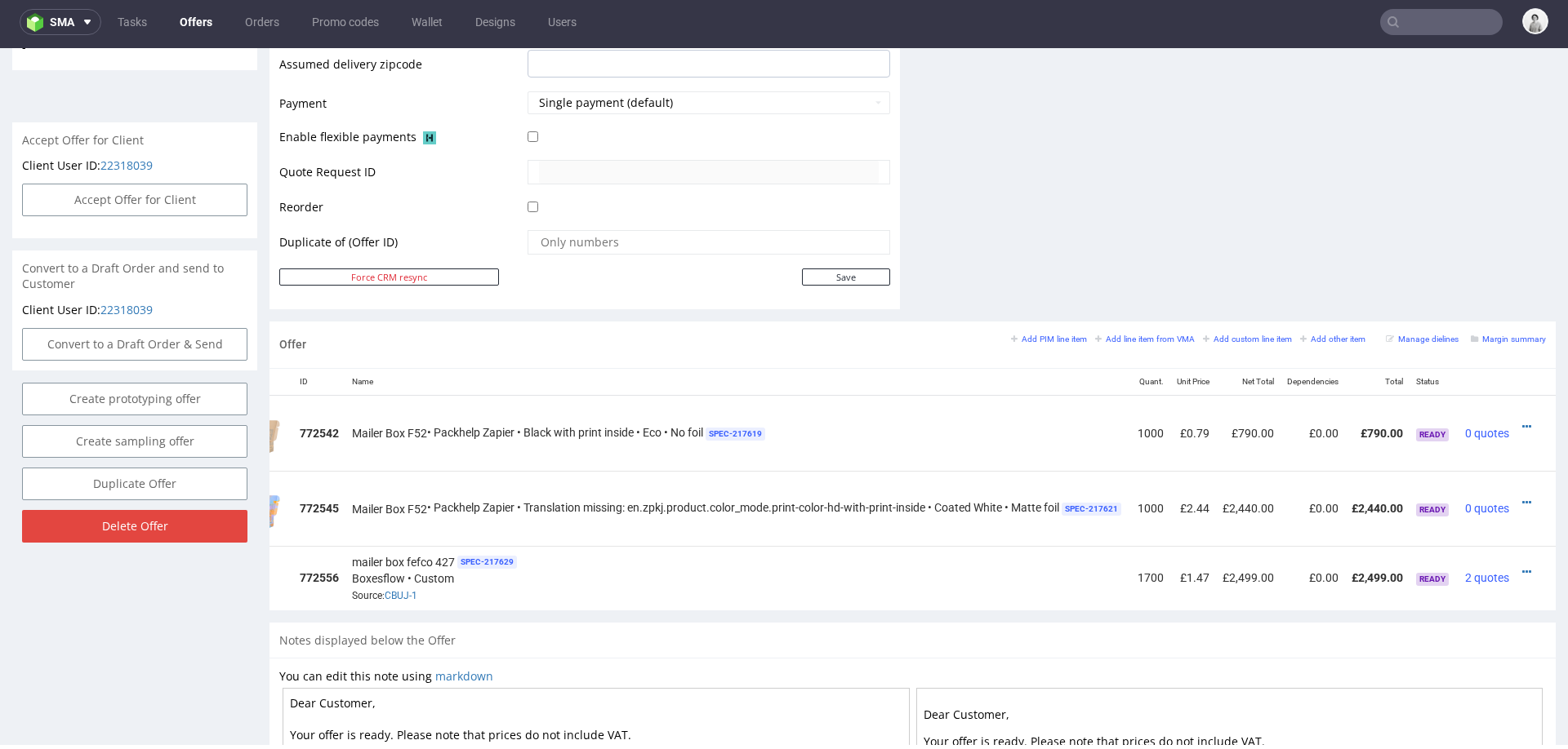
scroll to position [0, 107]
click at [1523, 497] on icon at bounding box center [1527, 503] width 9 height 12
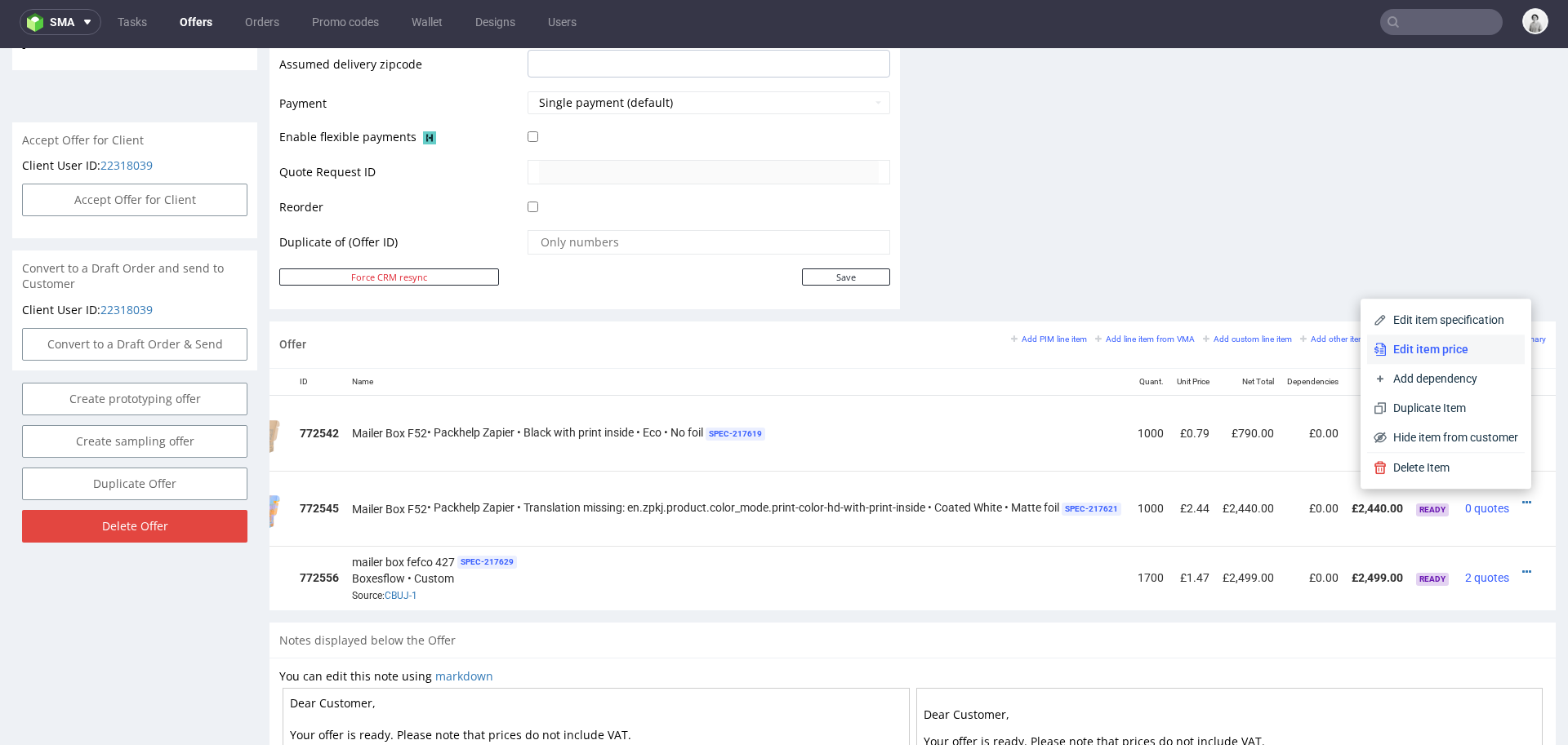
click at [1461, 356] on span "Edit item price" at bounding box center [1452, 350] width 132 height 16
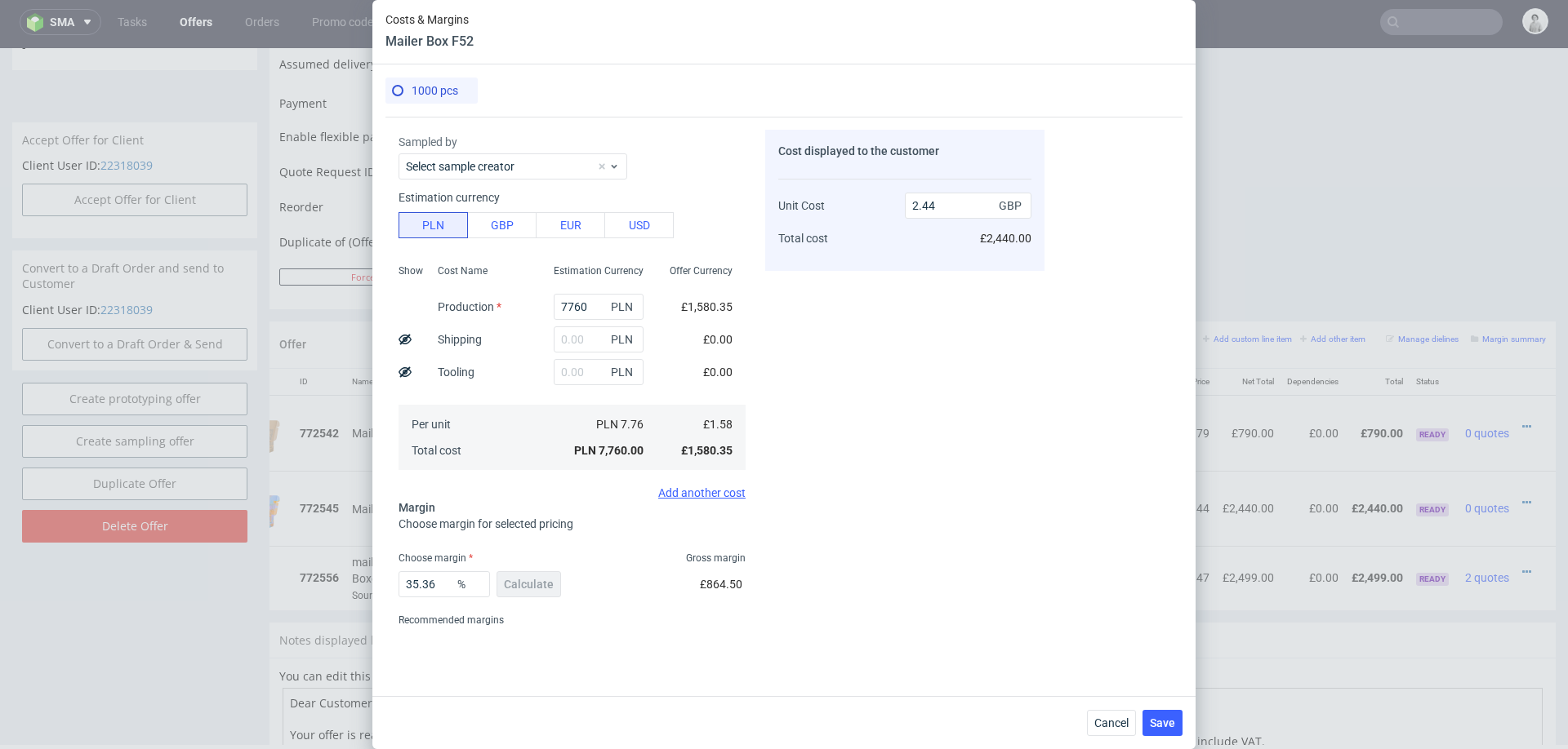
scroll to position [40, 0]
click at [1117, 726] on span "Cancel" at bounding box center [1111, 723] width 35 height 12
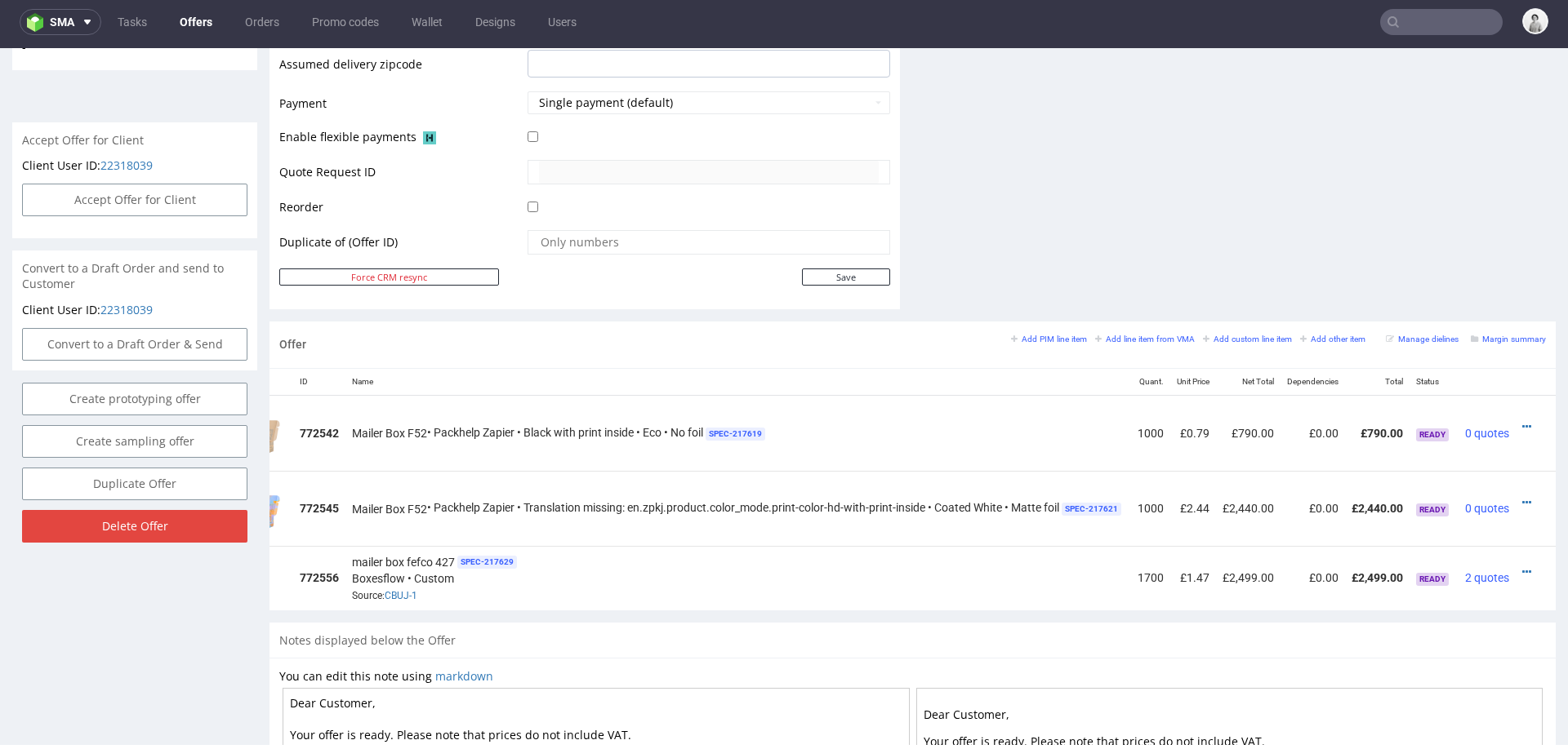
click at [1515, 560] on td at bounding box center [1535, 578] width 40 height 64
click at [1523, 567] on icon at bounding box center [1527, 572] width 9 height 12
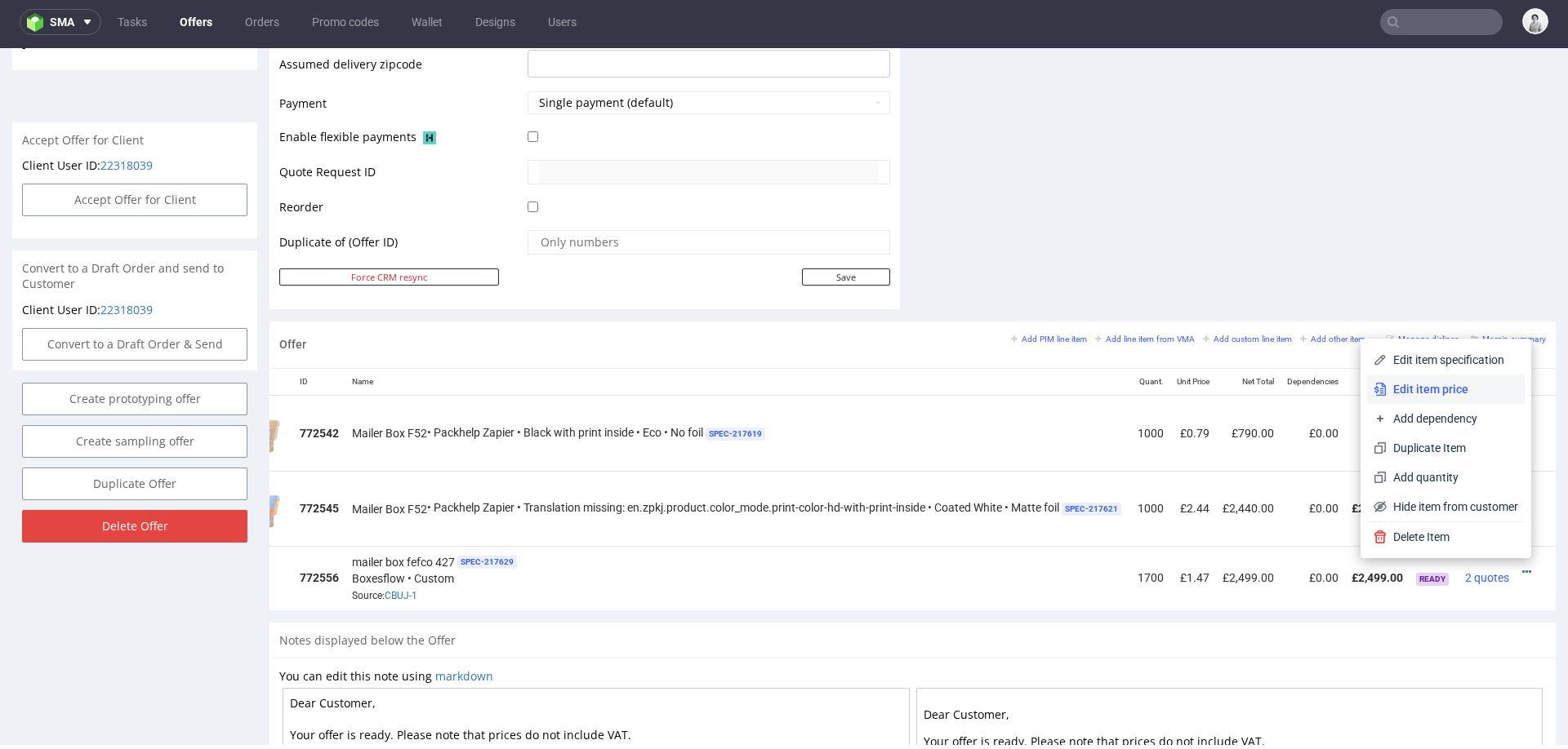
click at [1454, 392] on span "Edit item price" at bounding box center [1452, 390] width 132 height 16
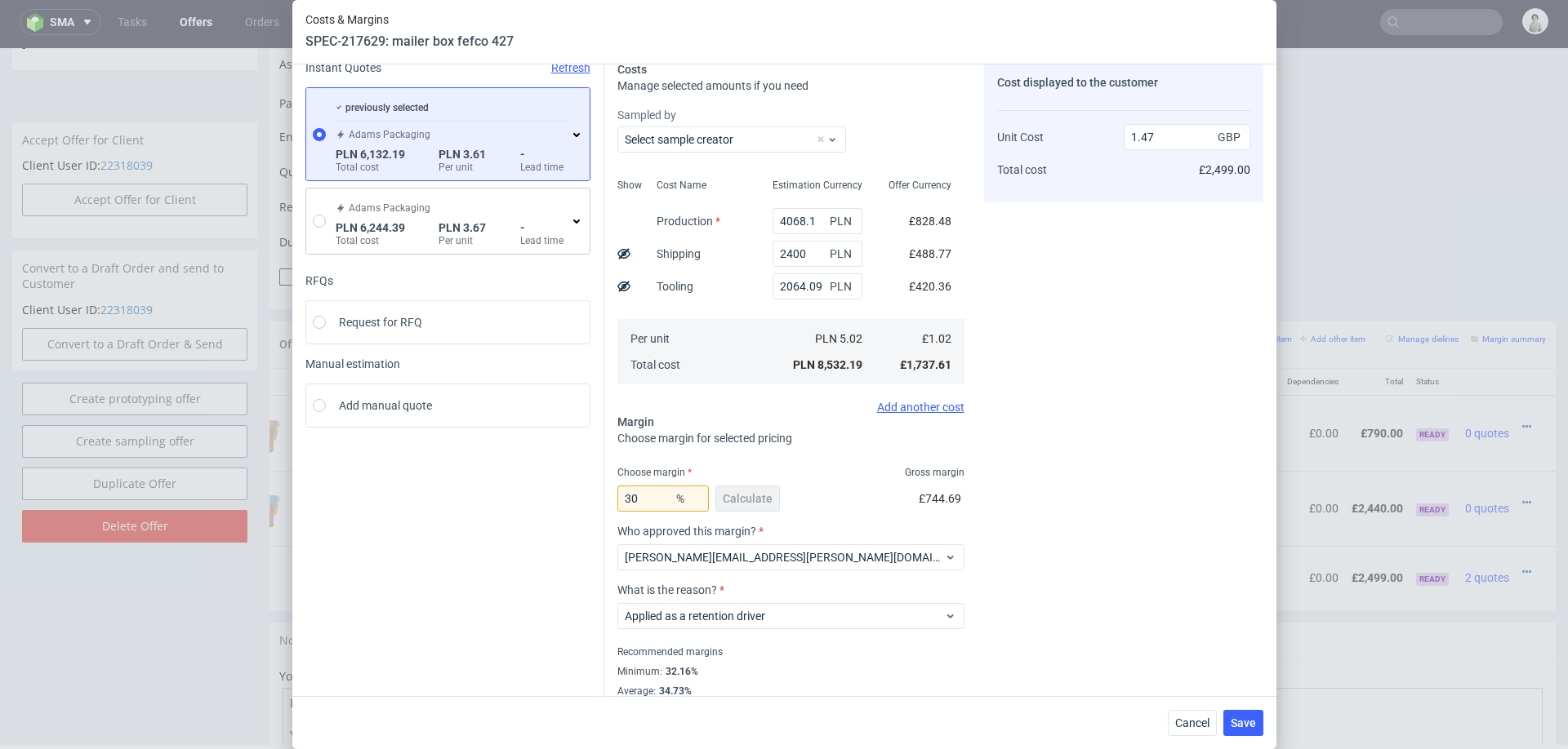
scroll to position [84, 0]
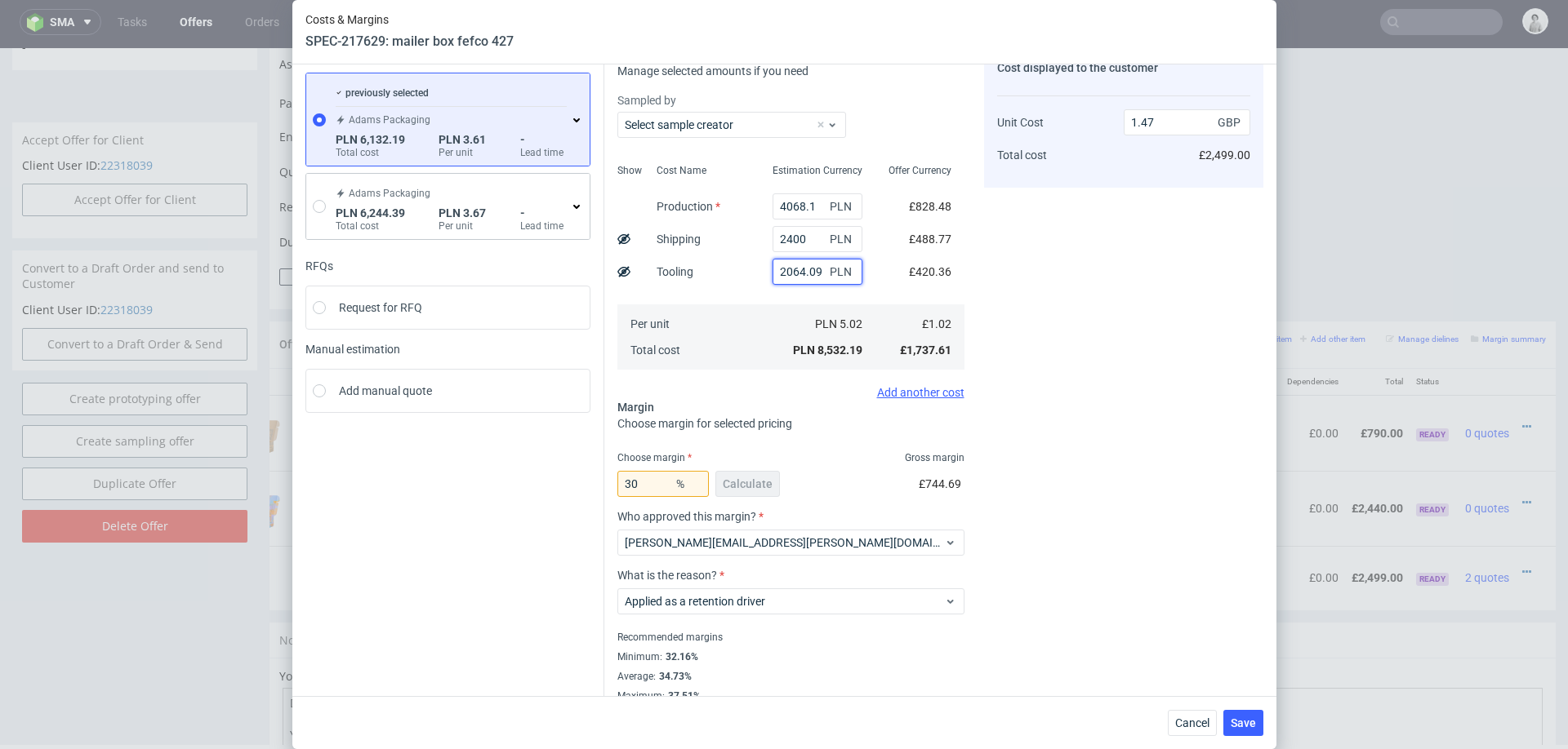
click at [796, 266] on input "2064.09" at bounding box center [817, 271] width 90 height 26
type input "15"
type input "1.11"
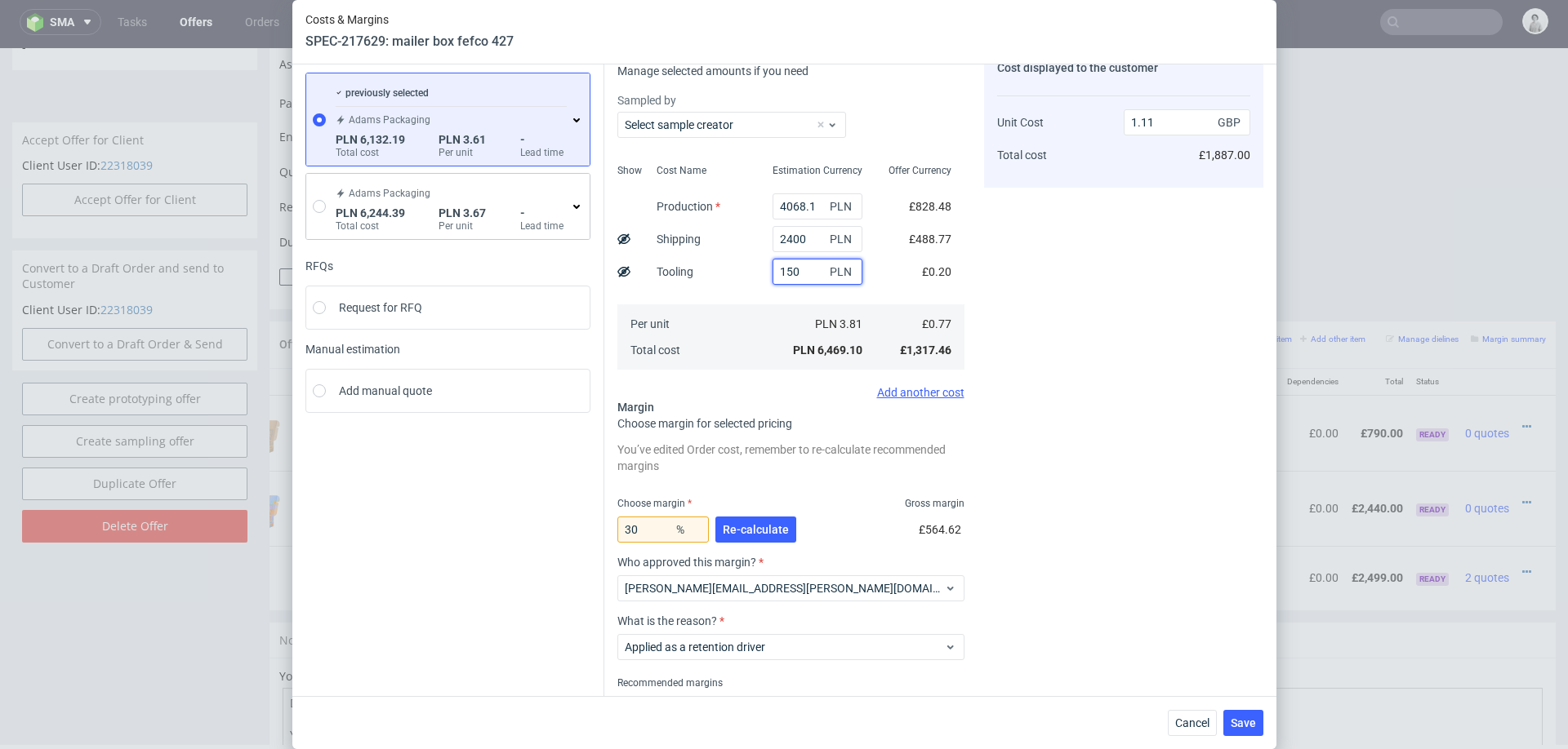
type input "1500"
type input "1.37"
click at [763, 519] on button "Re-calculate" at bounding box center [756, 529] width 81 height 26
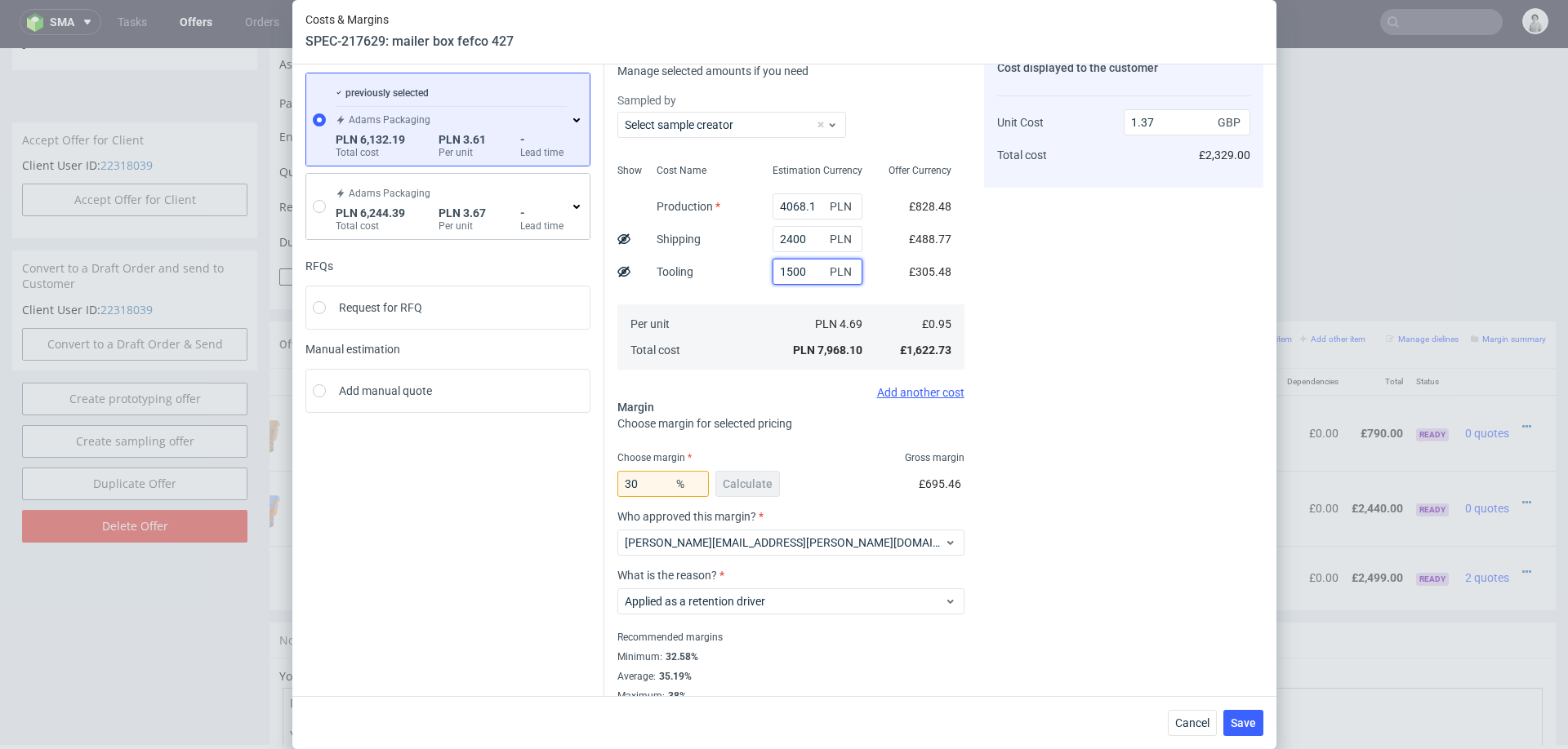
click at [787, 272] on input "1500" at bounding box center [817, 271] width 90 height 26
type input "1300"
type input "1.34"
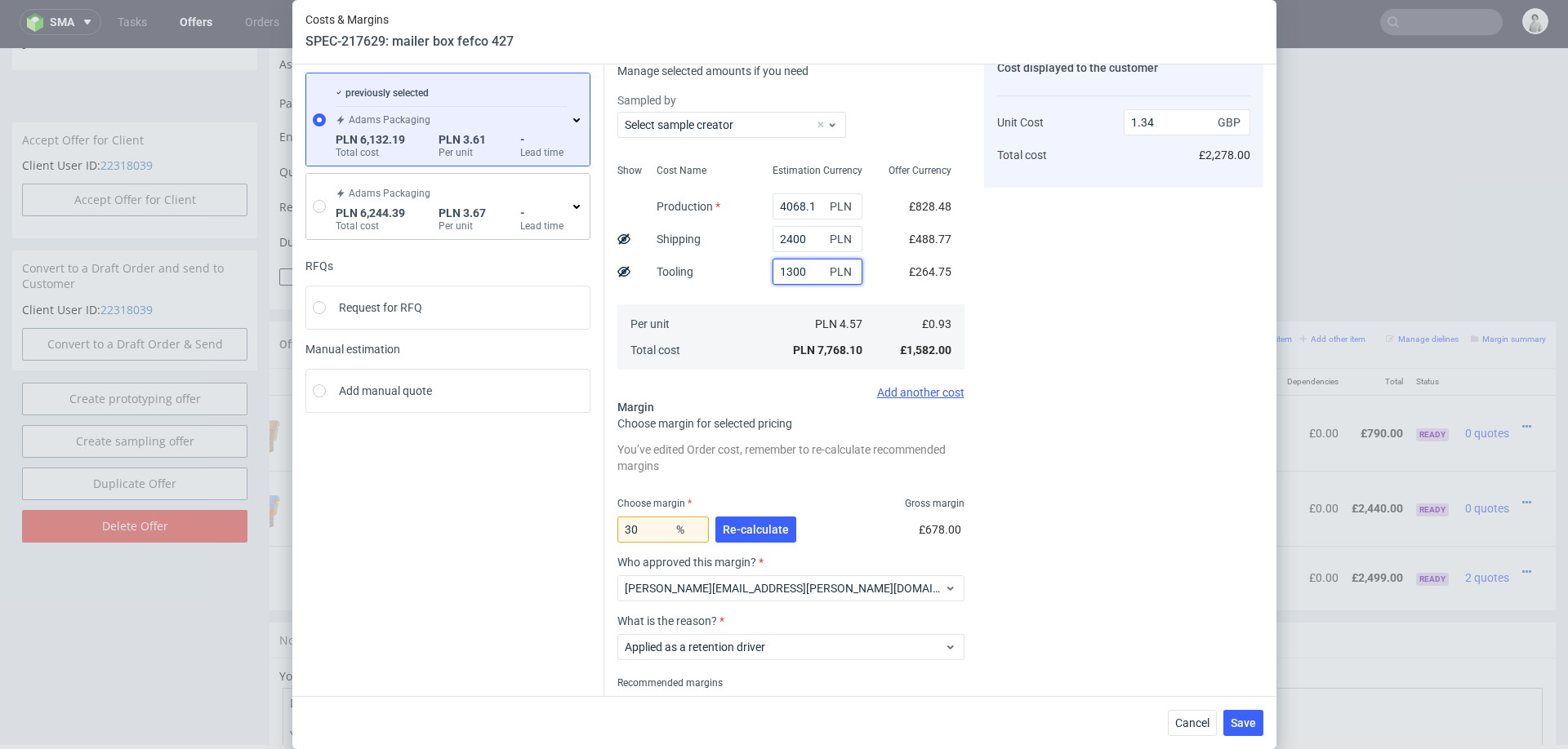
type input "1300"
click at [768, 299] on div "Estimation Currency 4068.1 PLN 2400 PLN 1300 PLN PLN 4.57 PLN 7,768.10" at bounding box center [817, 265] width 116 height 215
click at [743, 540] on button "Re-calculate" at bounding box center [756, 529] width 81 height 26
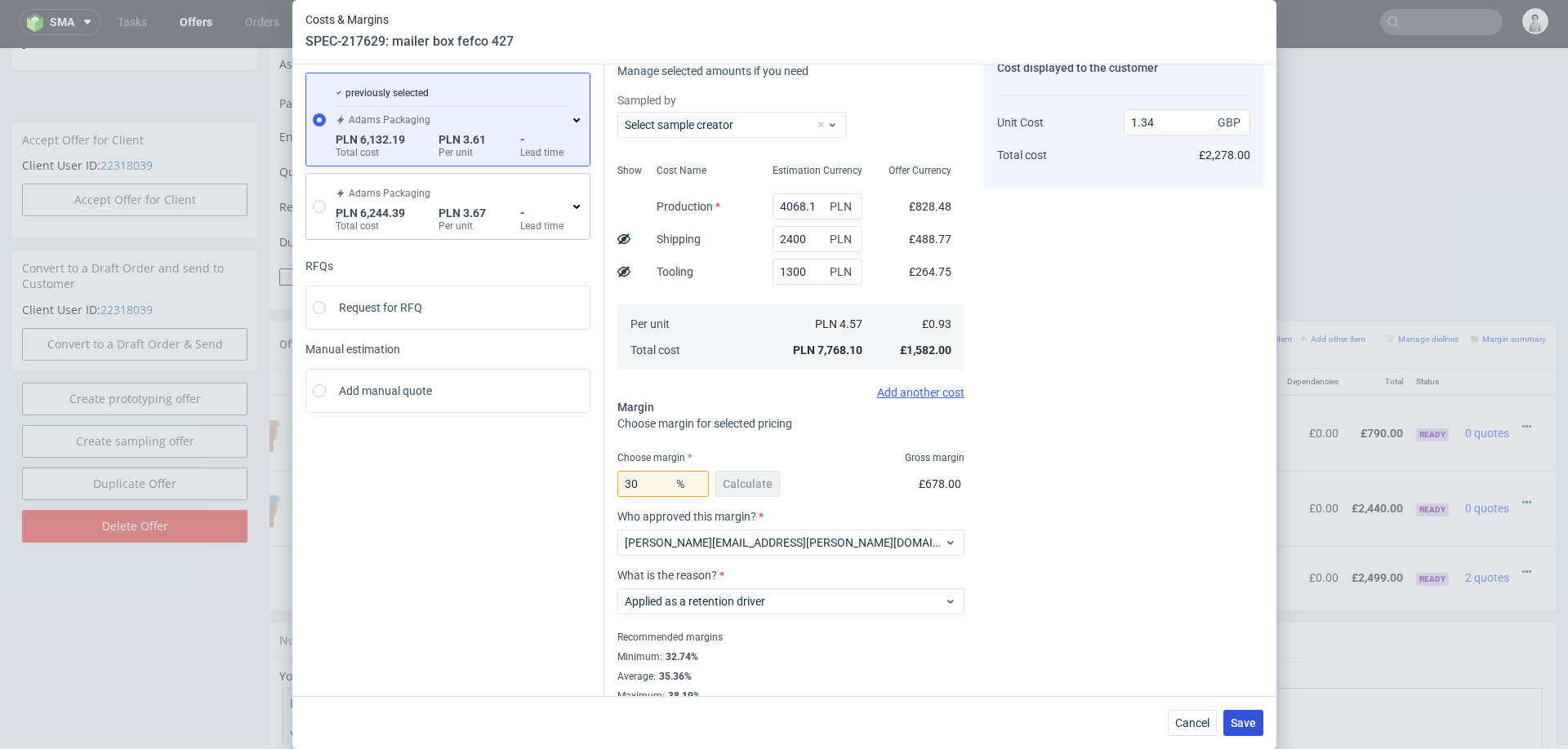
click at [1246, 711] on button "Save" at bounding box center [1243, 722] width 40 height 26
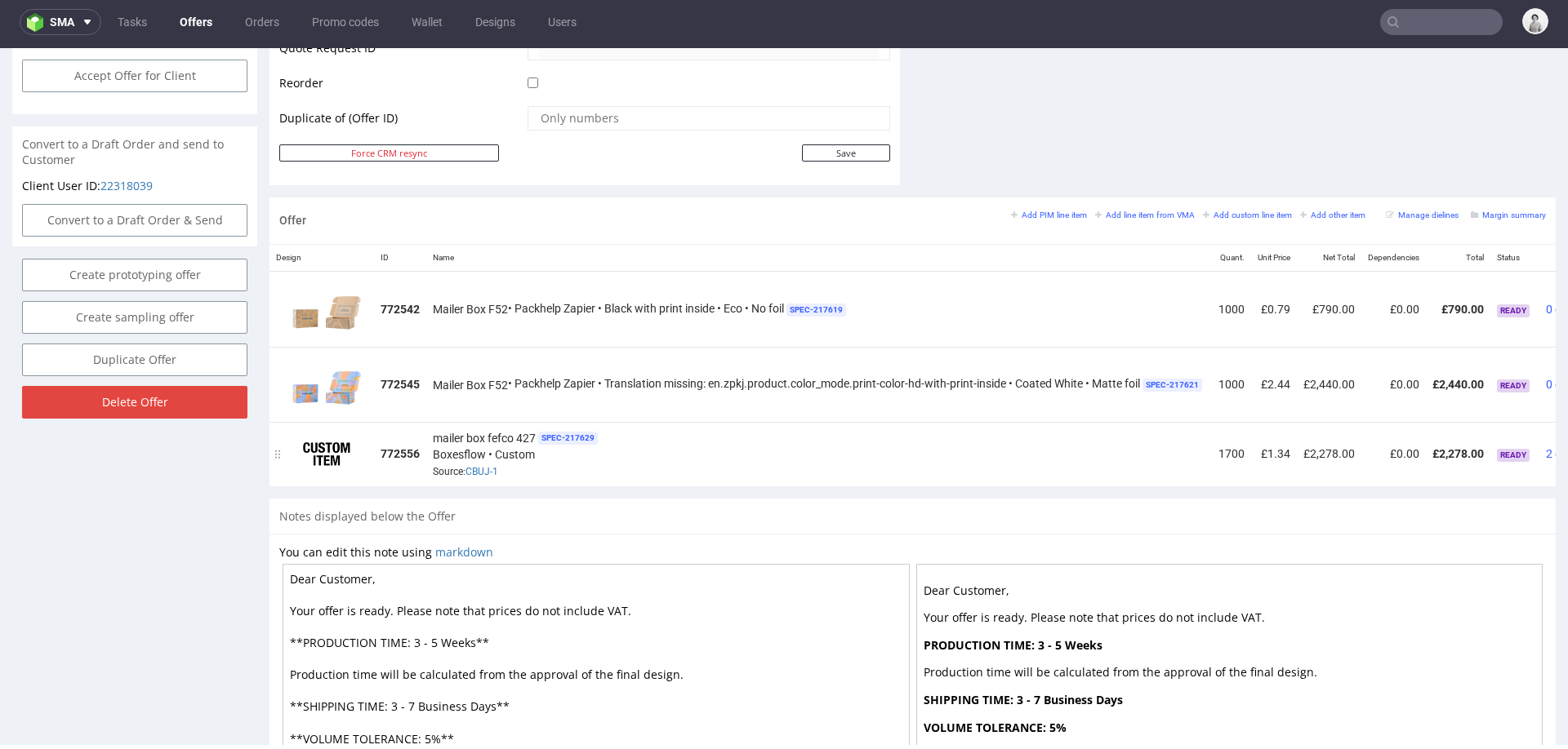
scroll to position [0, 107]
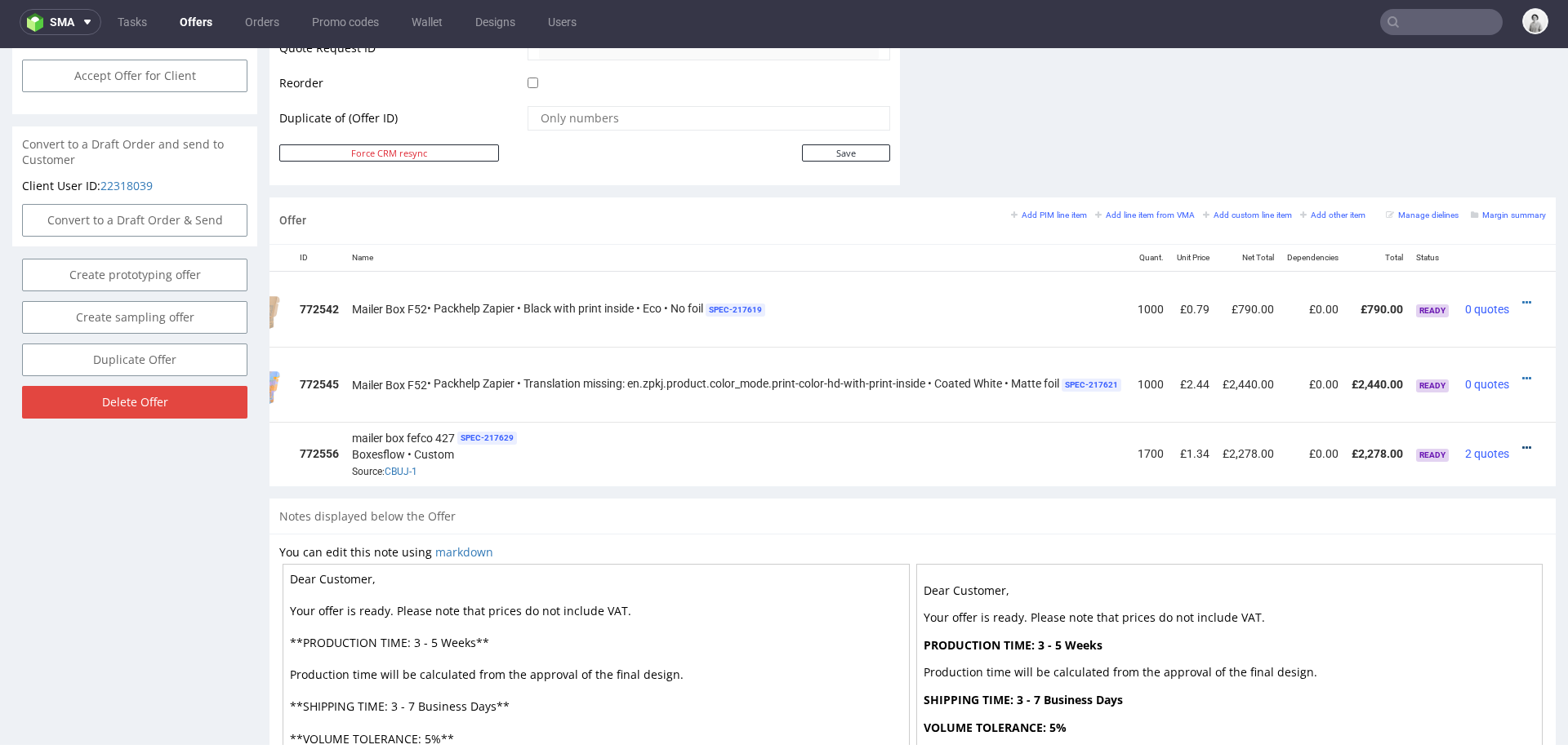
click at [1523, 442] on icon at bounding box center [1527, 447] width 9 height 12
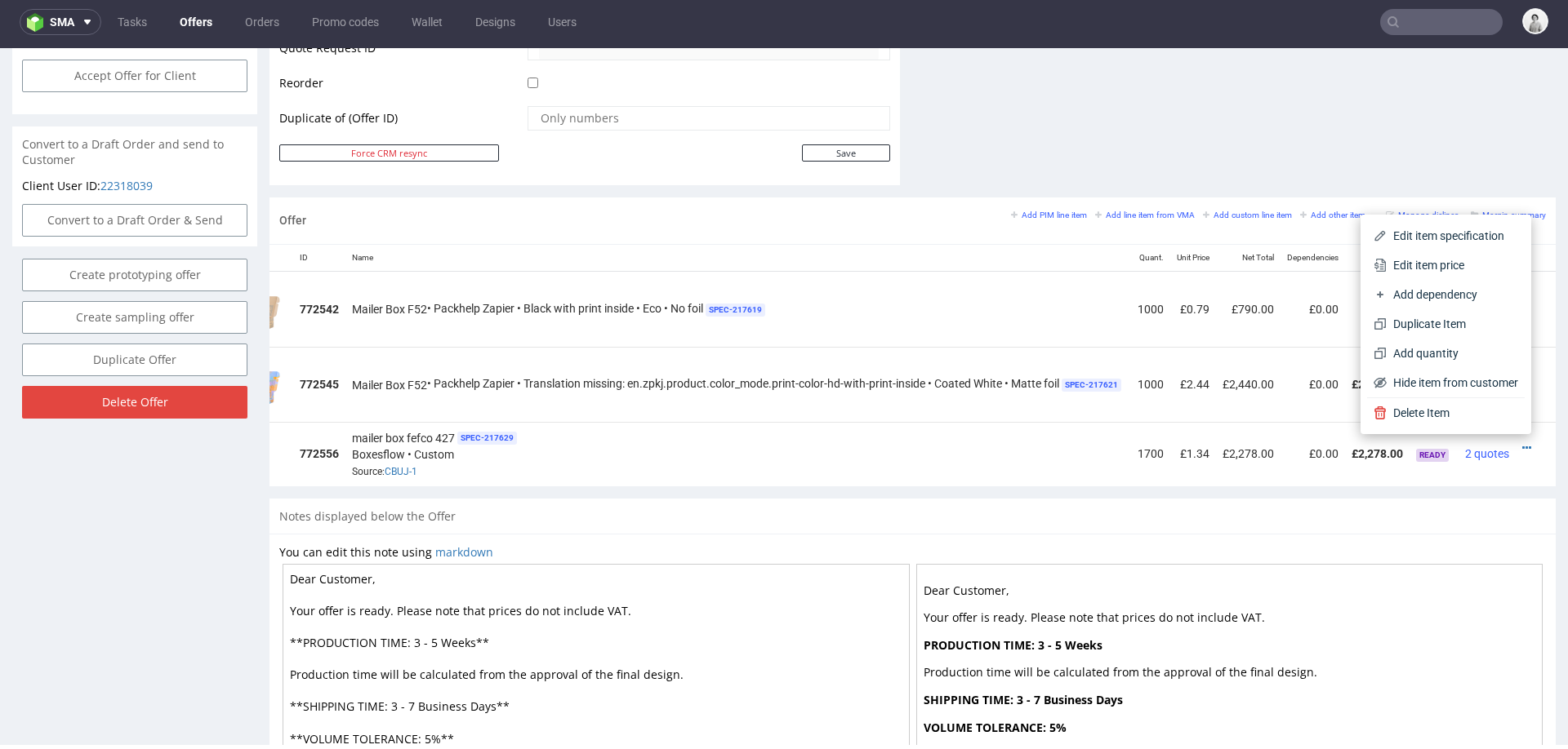
click at [1267, 514] on div "Notes displayed below the Offer" at bounding box center [912, 517] width 1286 height 36
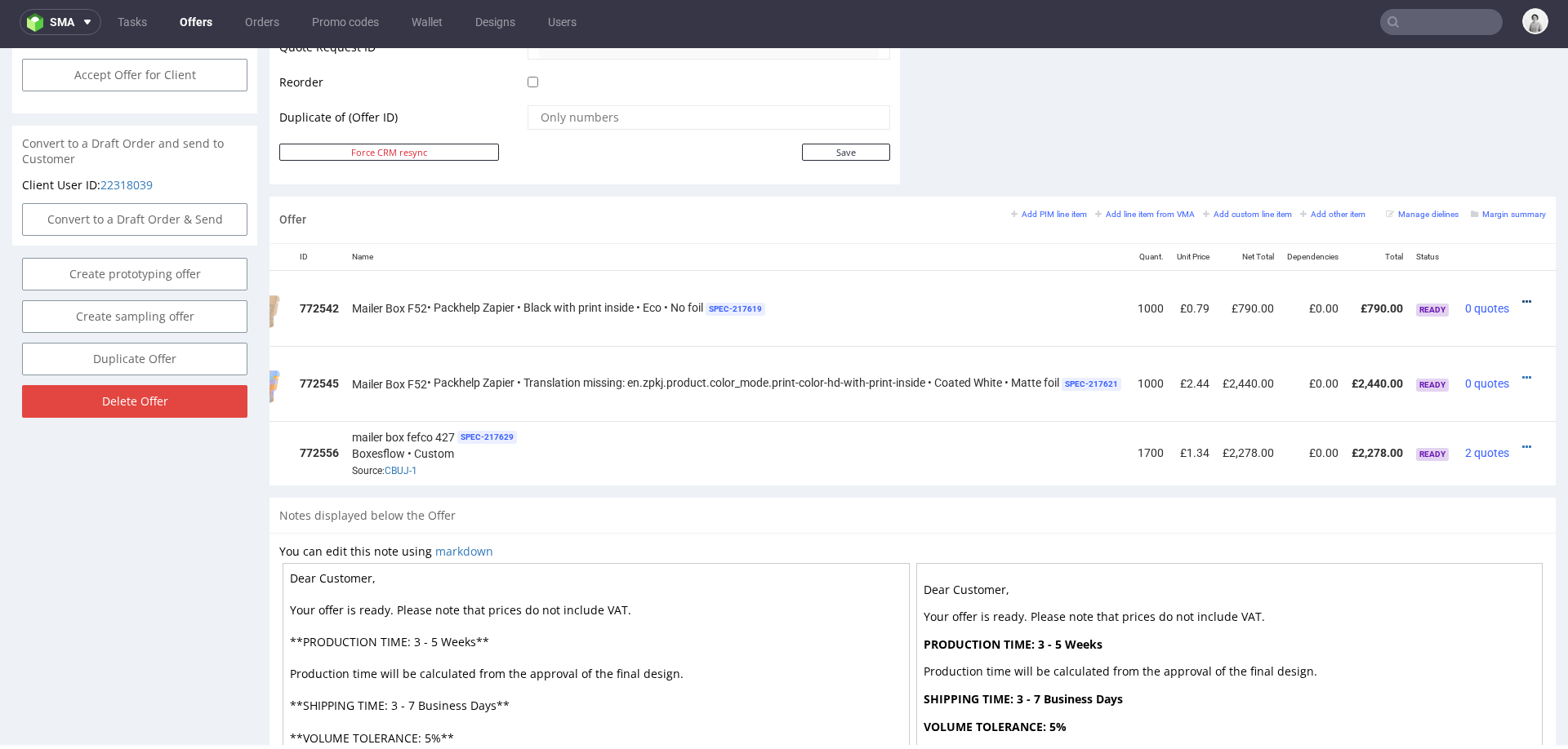
click at [1523, 298] on icon at bounding box center [1527, 302] width 9 height 12
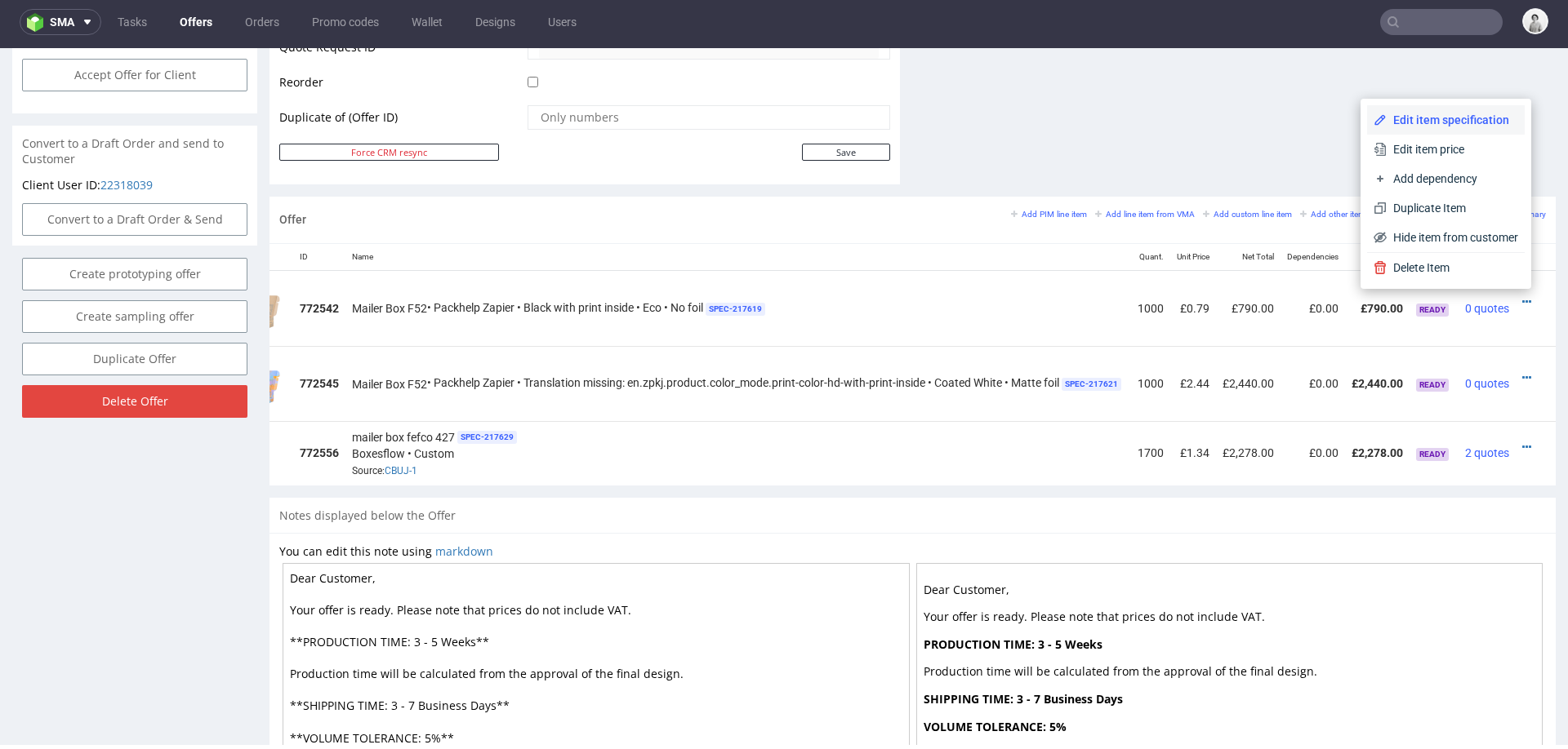
click at [1416, 117] on span "Edit item specification" at bounding box center [1452, 120] width 132 height 16
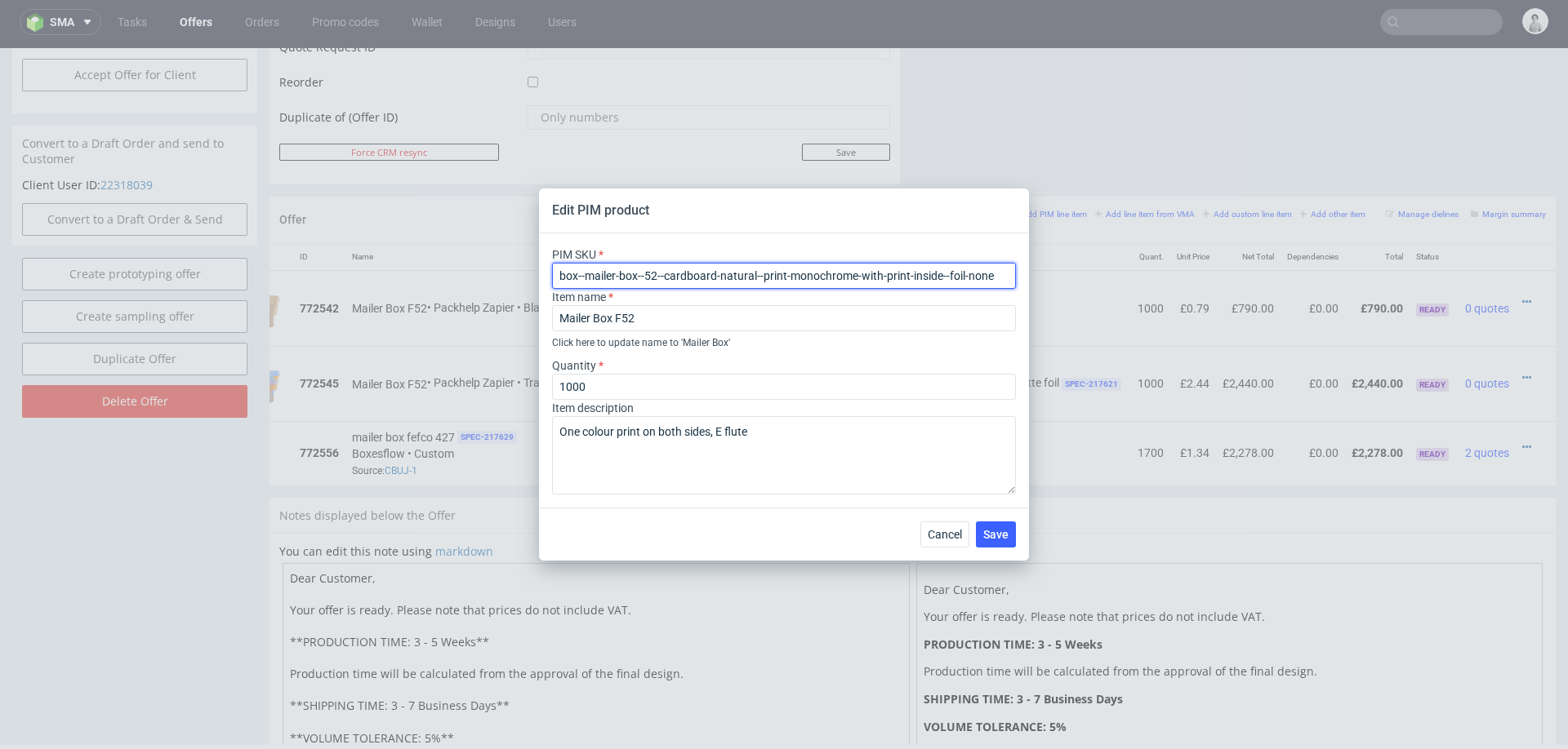
click at [625, 278] on input "box--mailer-box--52--cardboard-natural--print-monochrome-with-print-inside--foi…" at bounding box center [783, 276] width 464 height 26
click at [950, 531] on span "Cancel" at bounding box center [945, 535] width 35 height 12
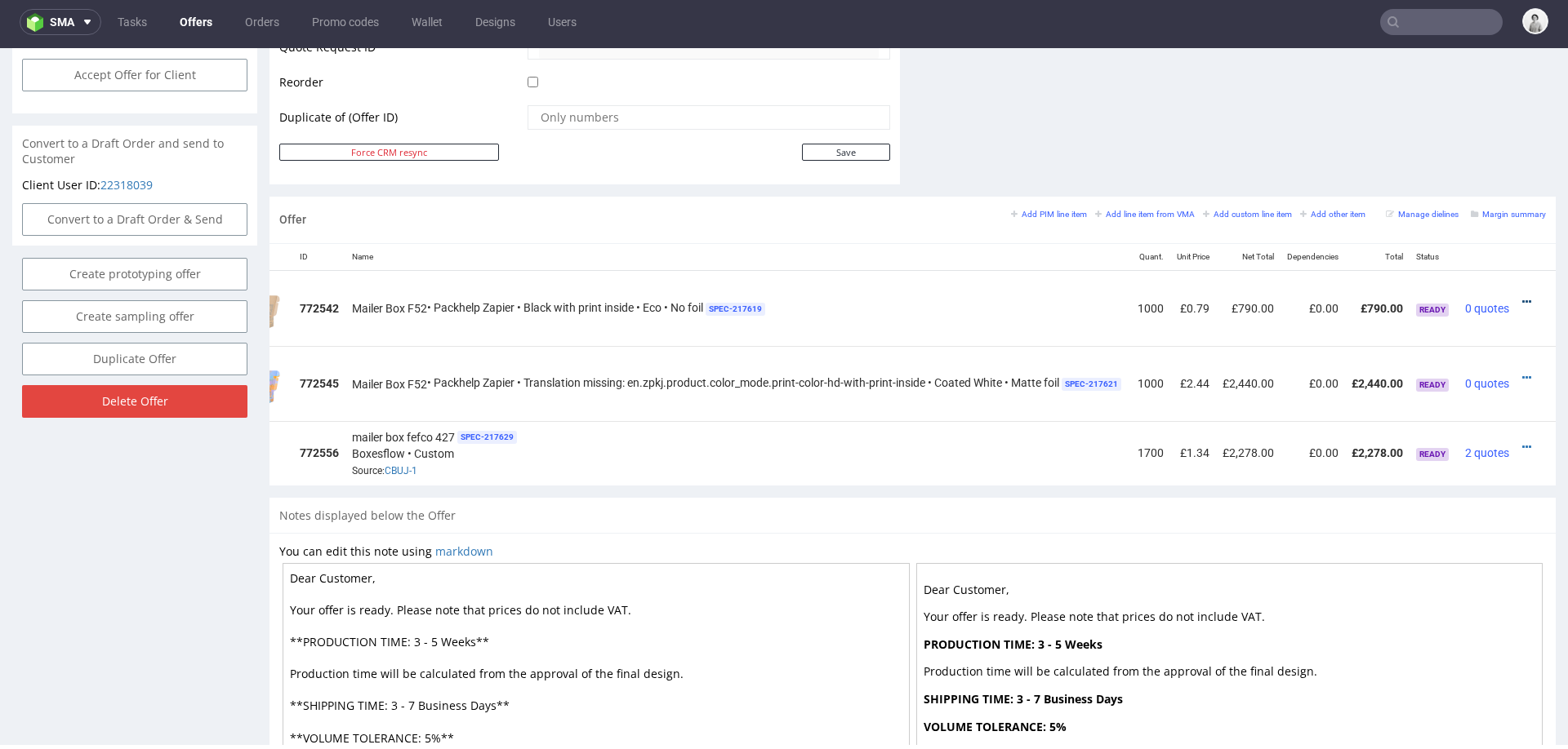
click at [1523, 296] on icon at bounding box center [1527, 302] width 9 height 12
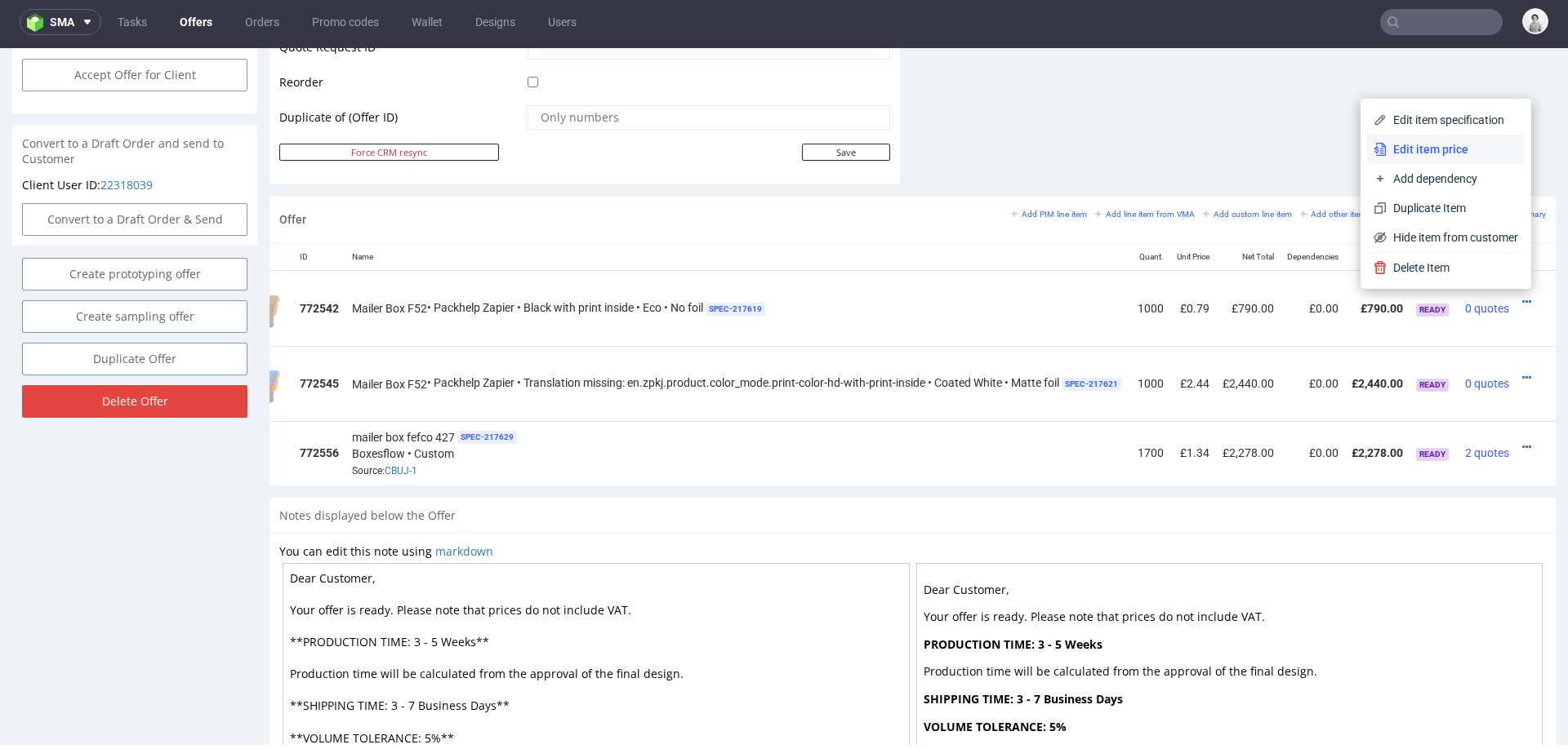
click at [1420, 149] on span "Edit item price" at bounding box center [1452, 149] width 132 height 16
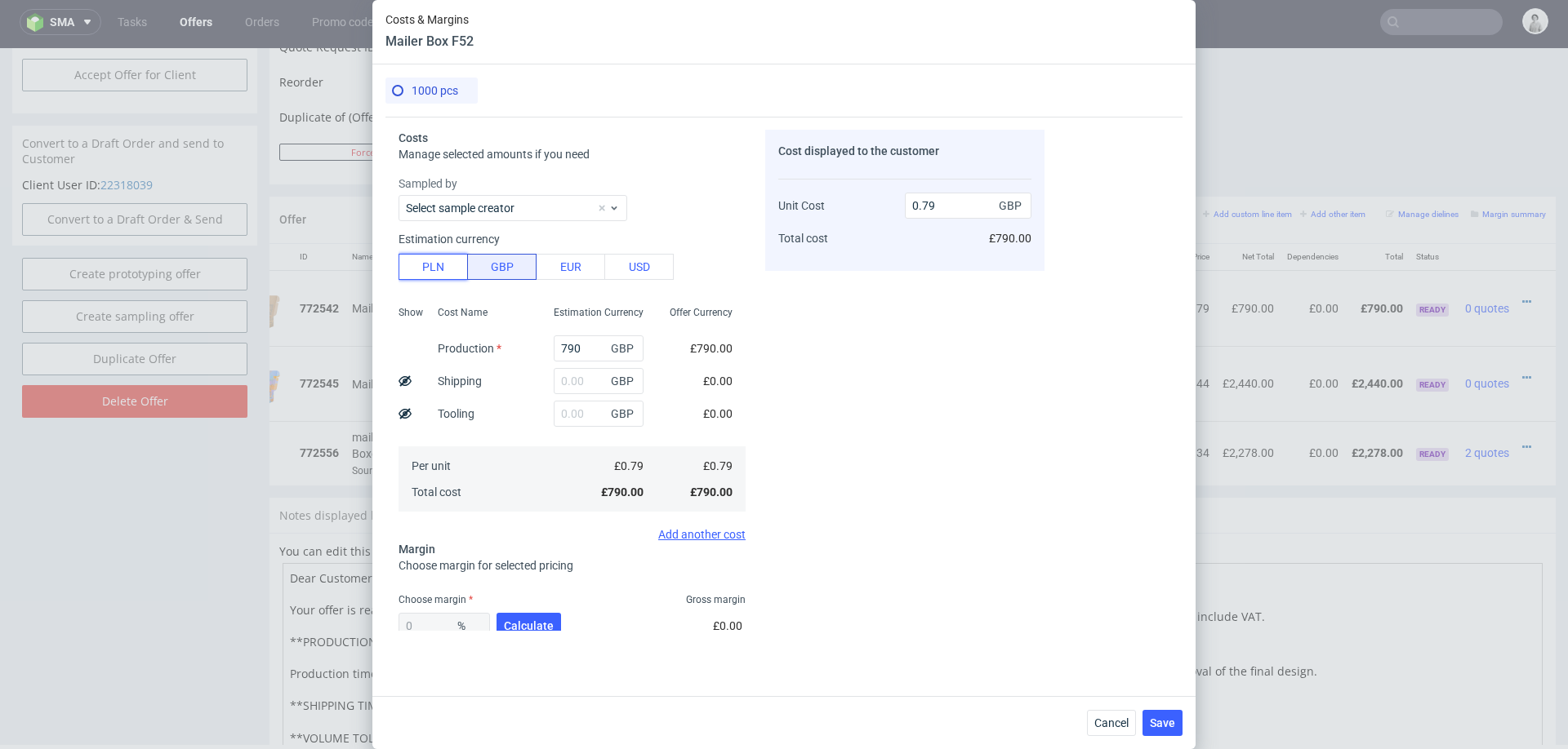
click at [439, 254] on button "PLN" at bounding box center [433, 266] width 69 height 26
type input "0.16"
click at [576, 356] on input "790" at bounding box center [598, 348] width 90 height 26
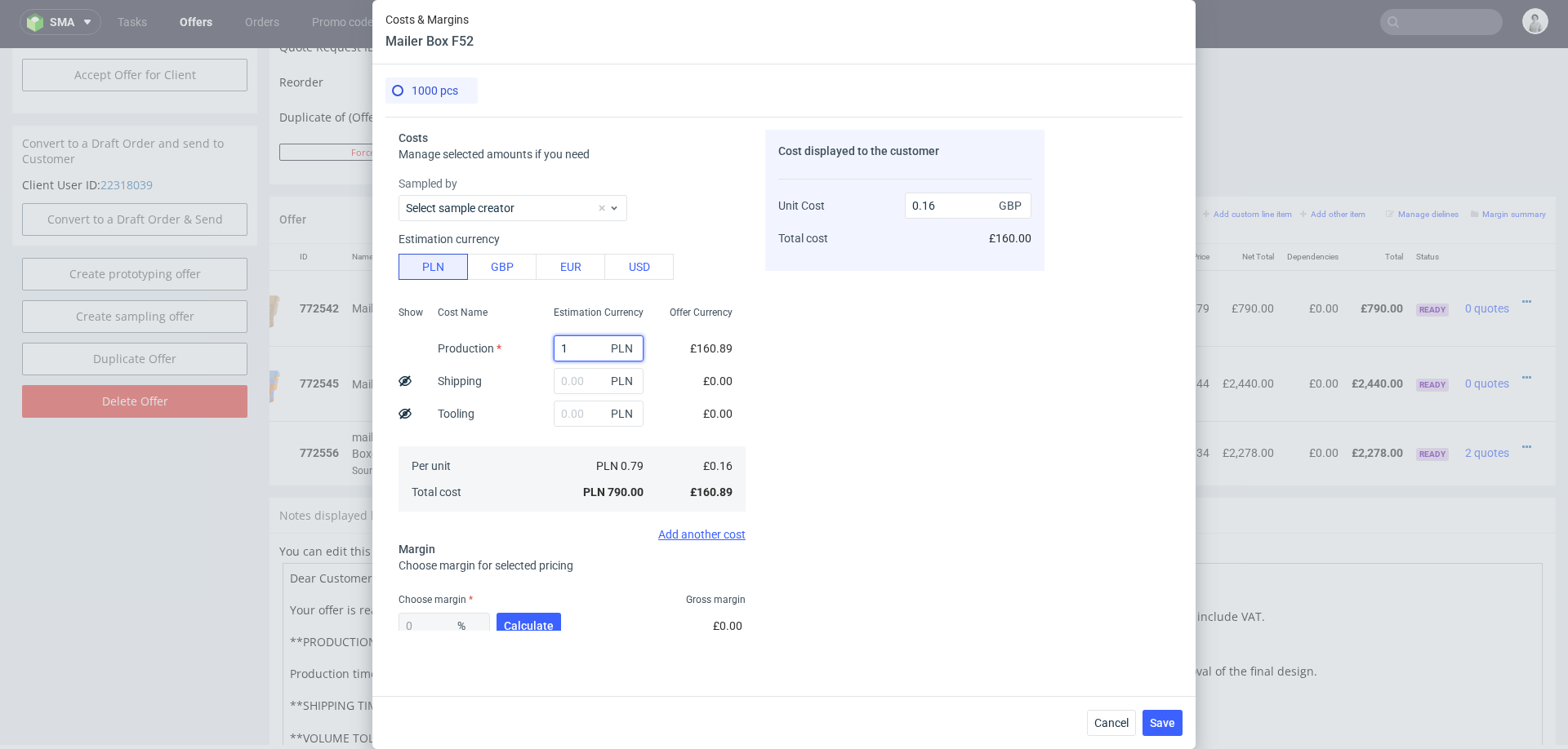
type input "19"
type input "0"
type input "1960"
type input "0.4"
type input "1960"
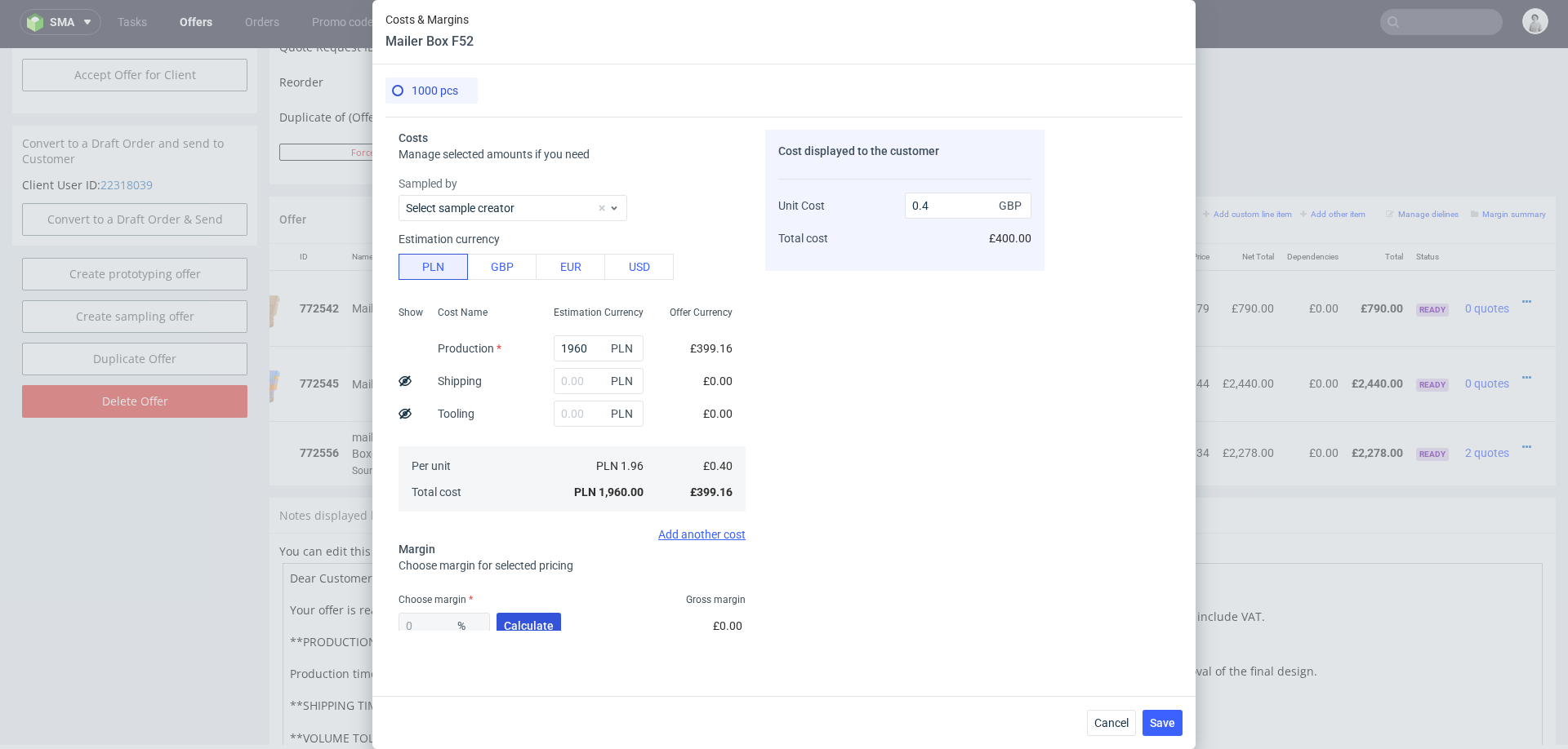
click at [526, 620] on span "Calculate" at bounding box center [529, 625] width 50 height 12
type input "44.53"
type input "0.72"
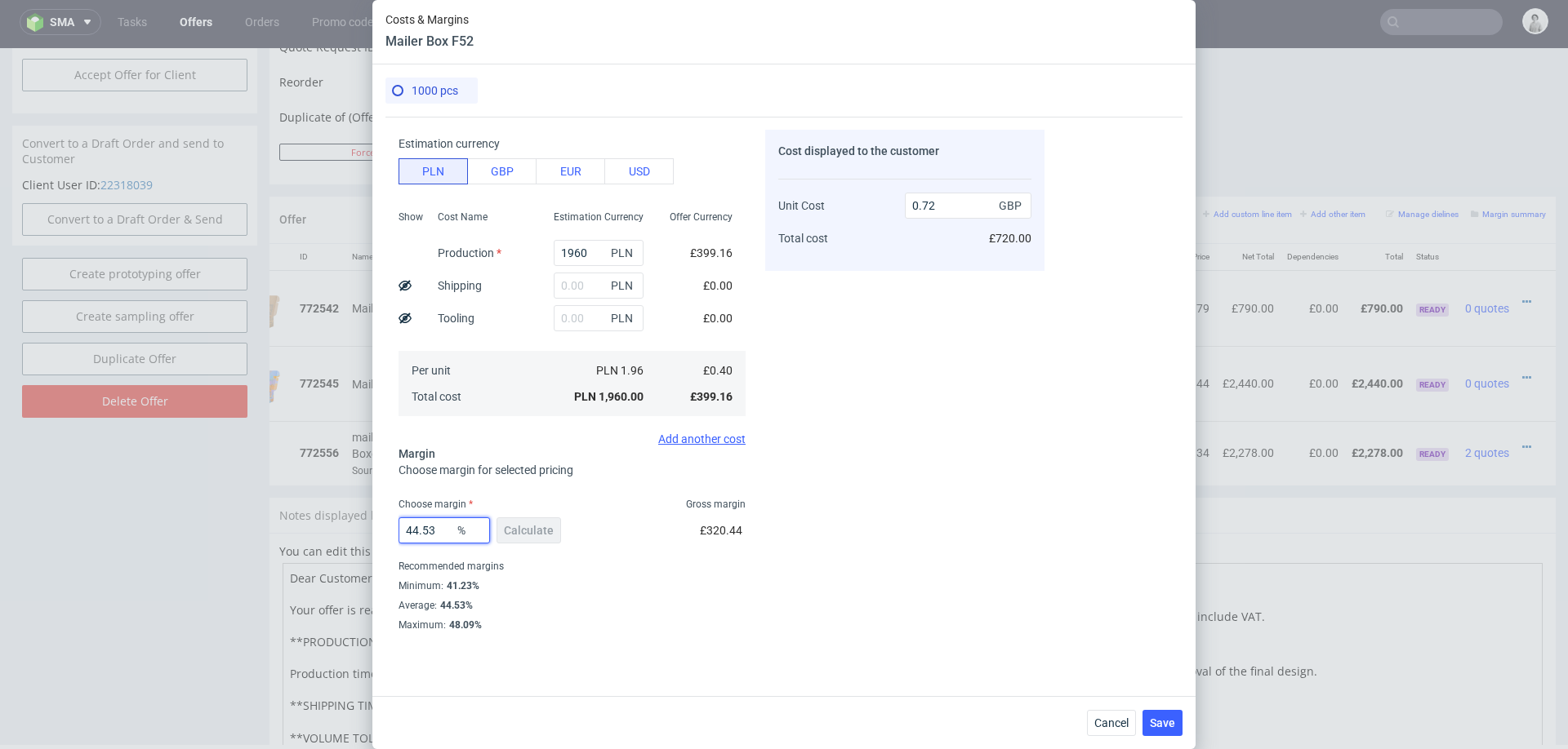
click at [408, 530] on input "44.53" at bounding box center [444, 530] width 92 height 26
type input "40"
type input "0.67"
type input "41"
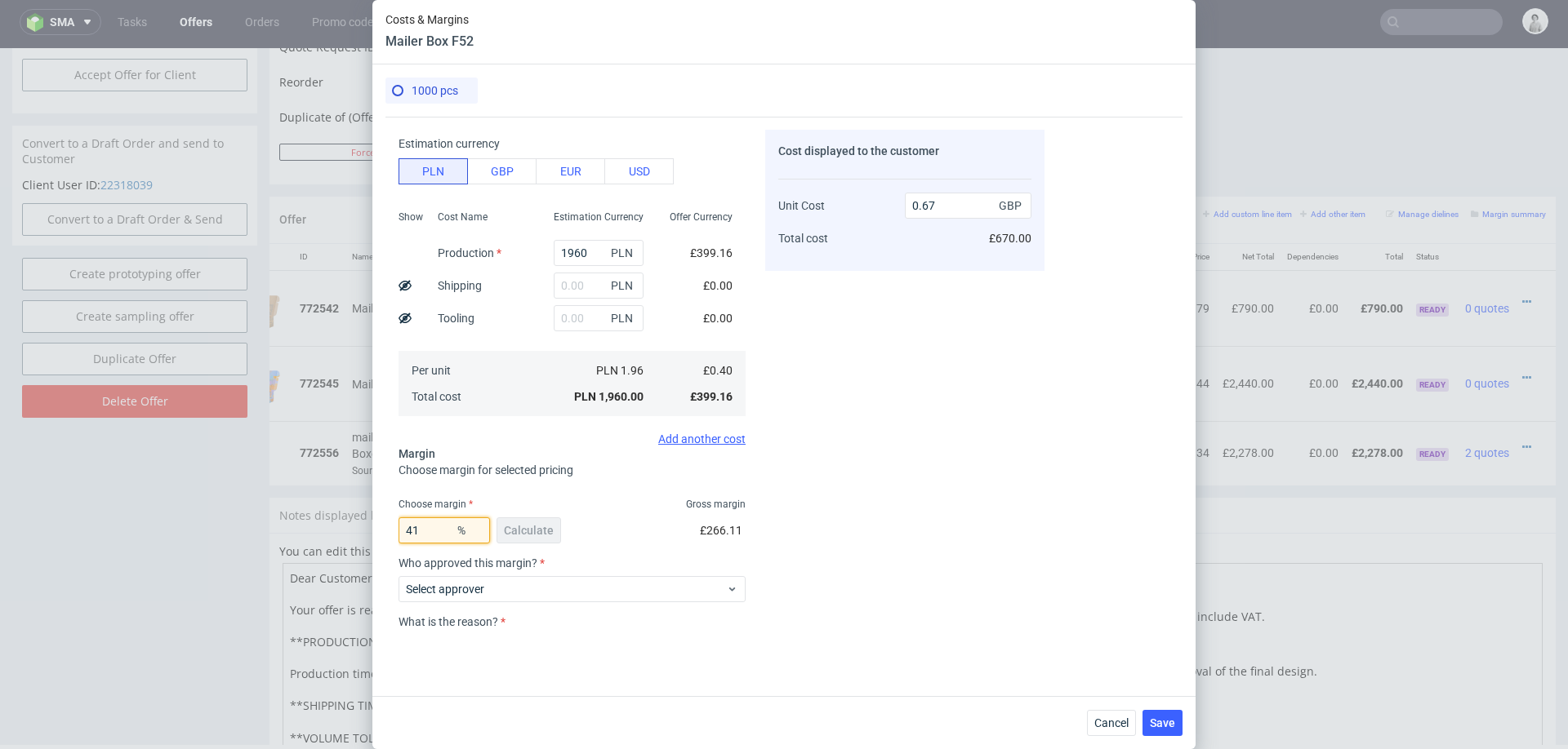
type input "0.68"
type input "42"
type input "0.69"
type input "42"
click at [775, 576] on div "Cost displayed to the customer Unit Cost Total cost 0.69 GBP £690.00" at bounding box center [905, 380] width 279 height 501
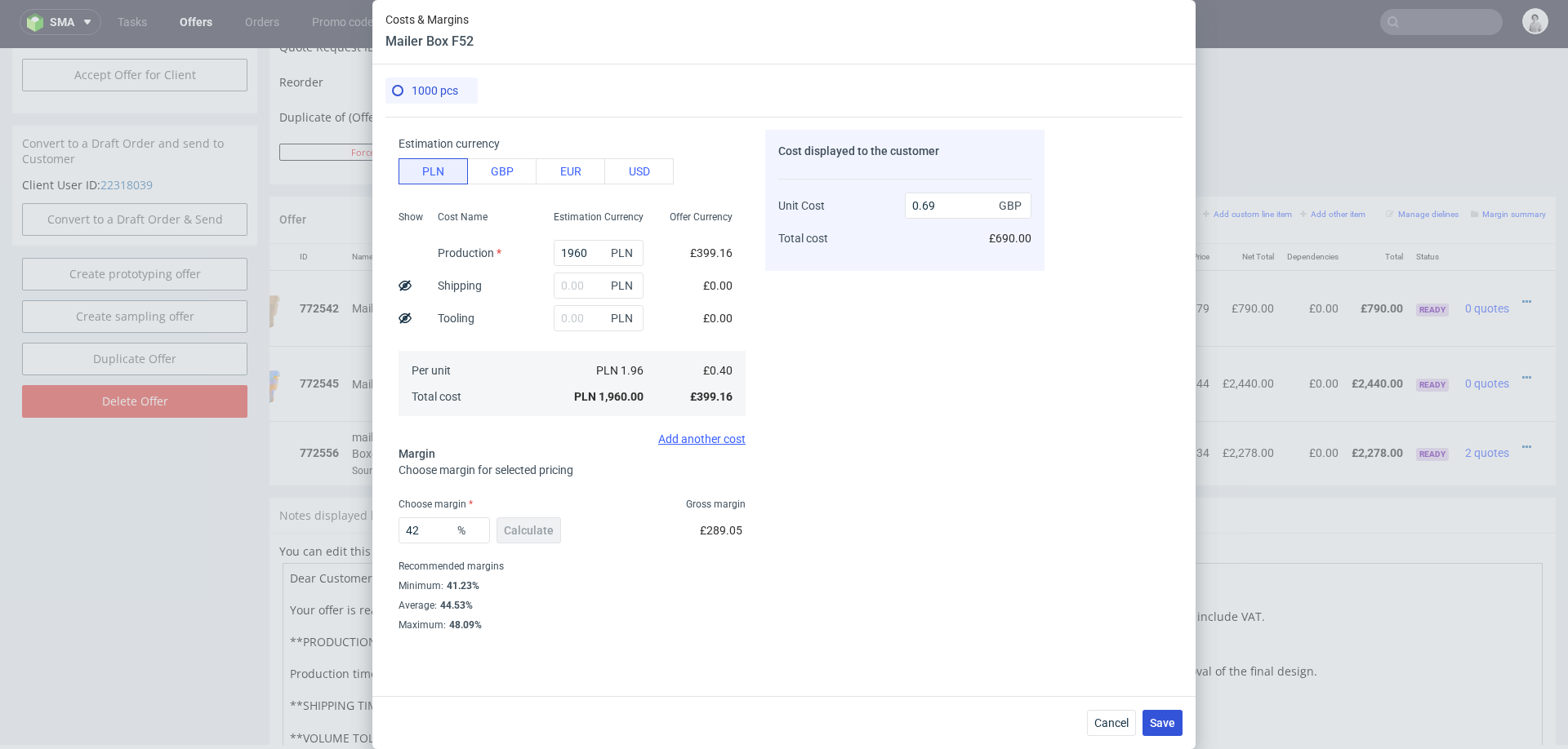
click at [1161, 718] on span "Save" at bounding box center [1162, 723] width 25 height 12
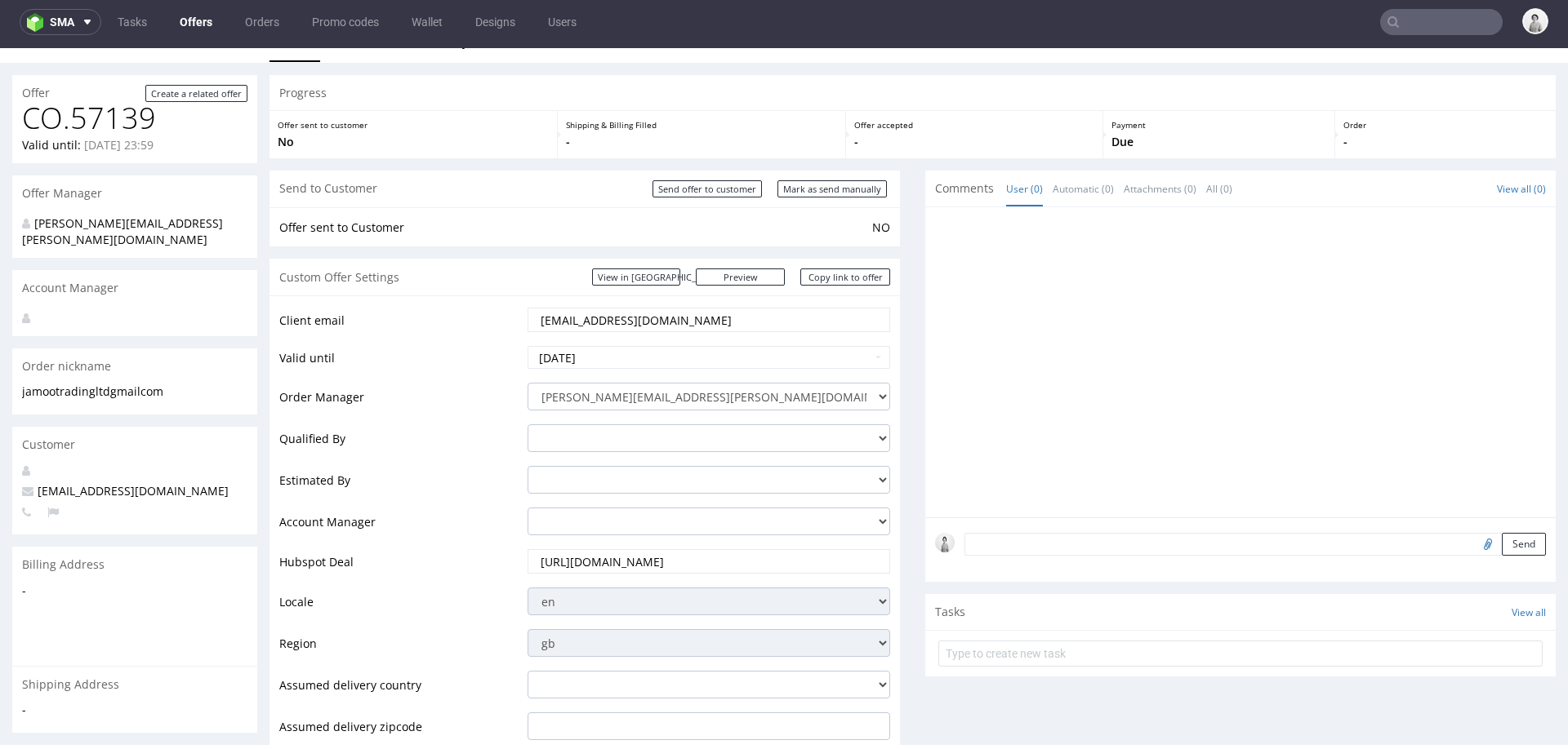
scroll to position [0, 0]
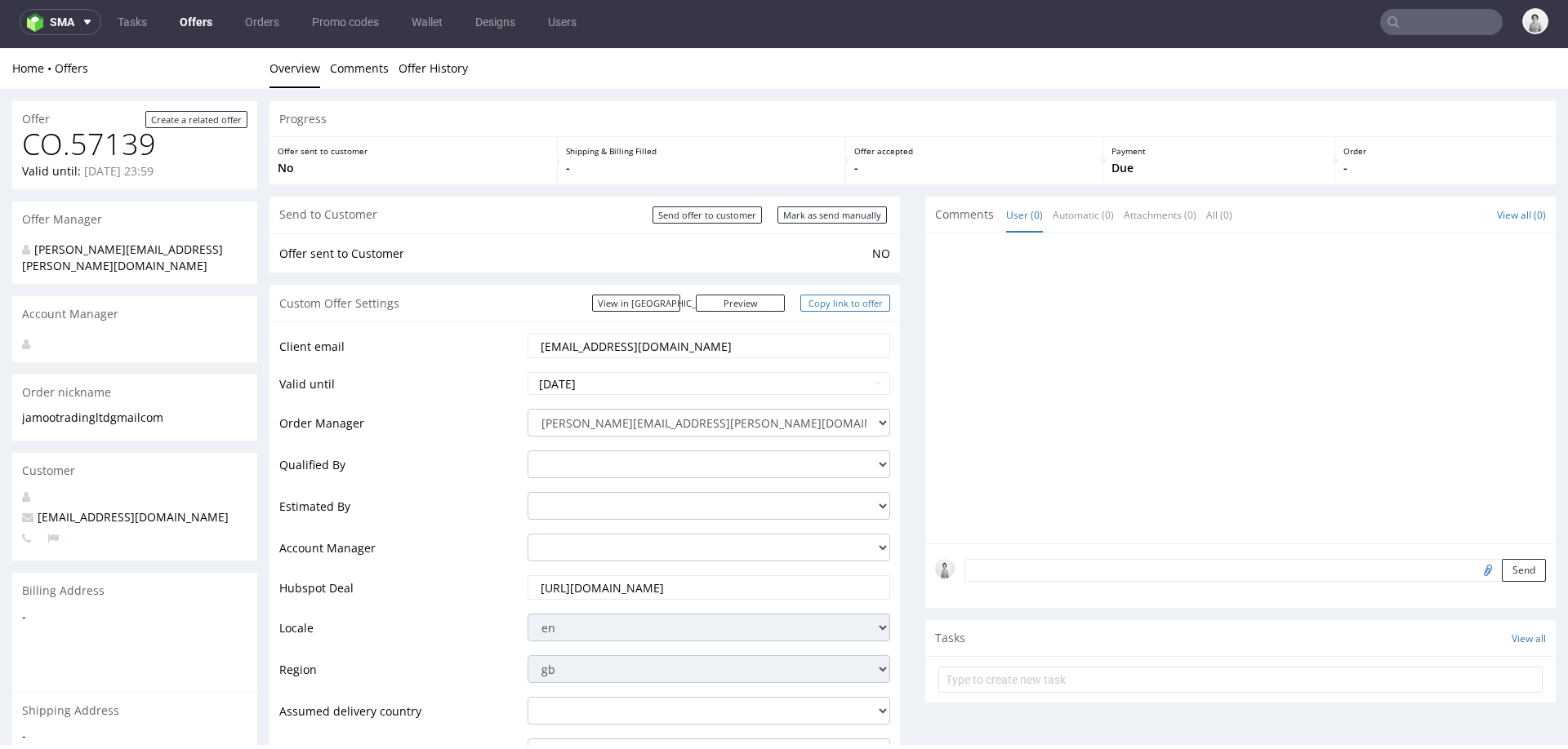
click at [812, 299] on link "Copy link to offer" at bounding box center [845, 302] width 90 height 17
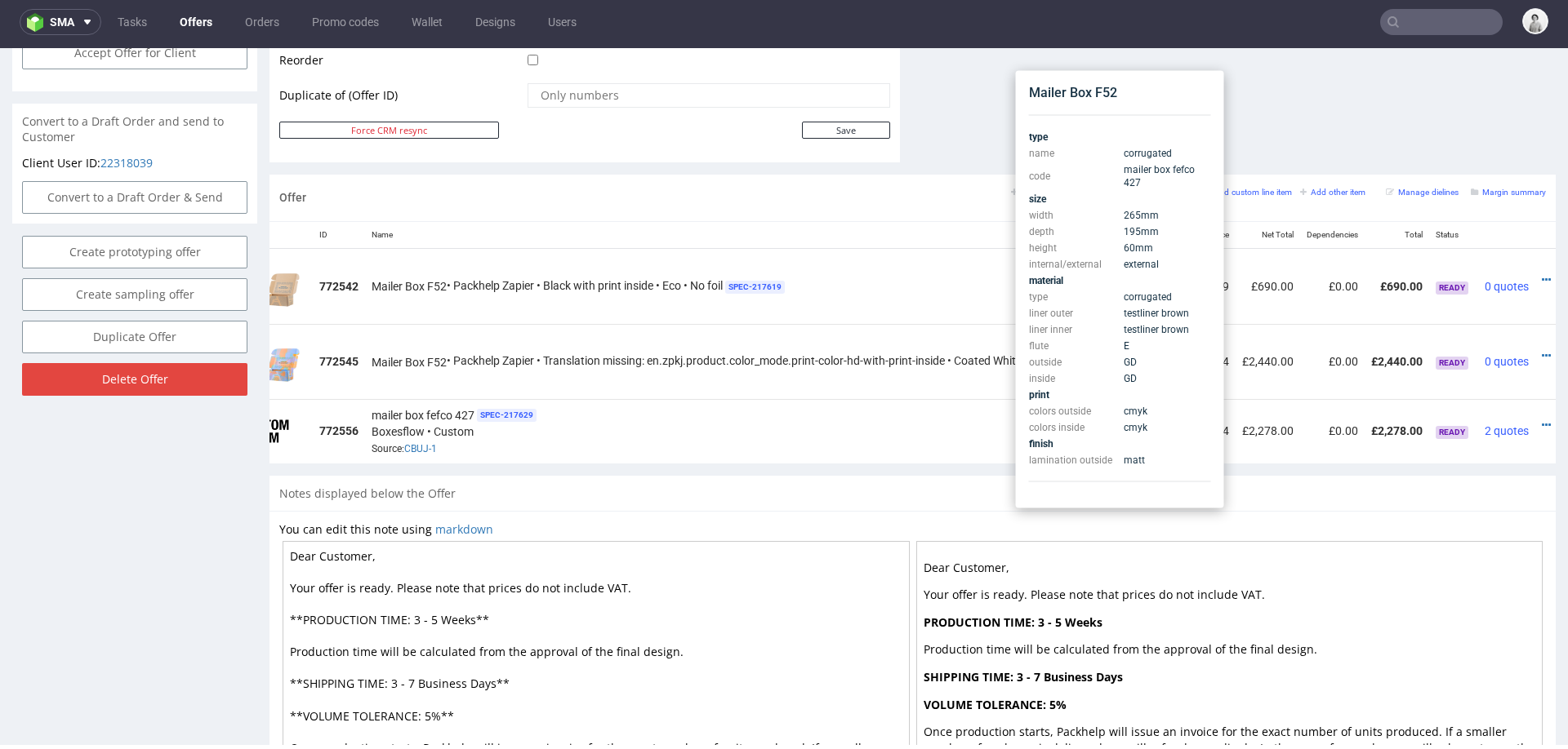
scroll to position [833, 0]
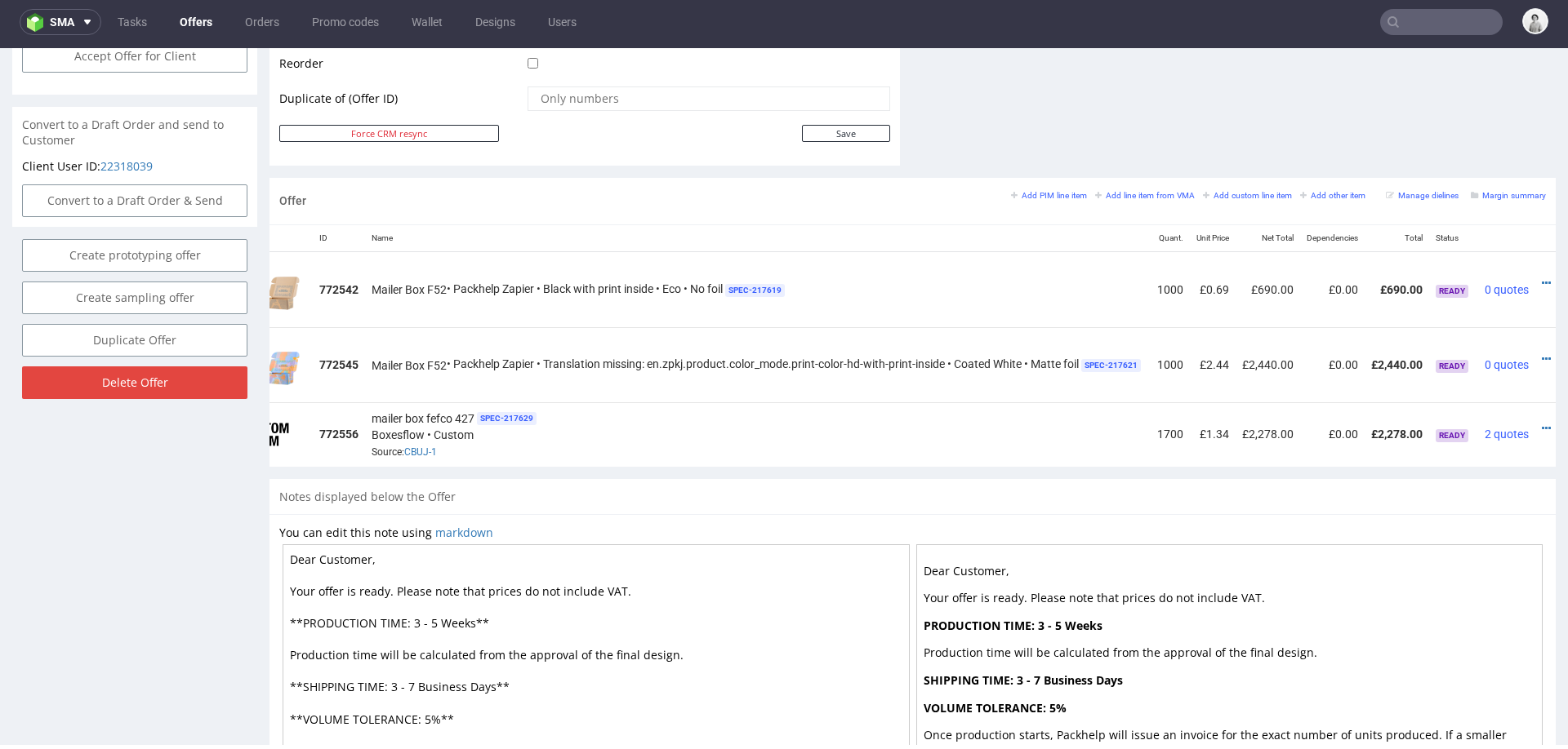
click at [811, 422] on div "mailer box fefco 427 SPEC- 217629 Boxesflow • Custom Source: CBUJ-1" at bounding box center [758, 434] width 772 height 51
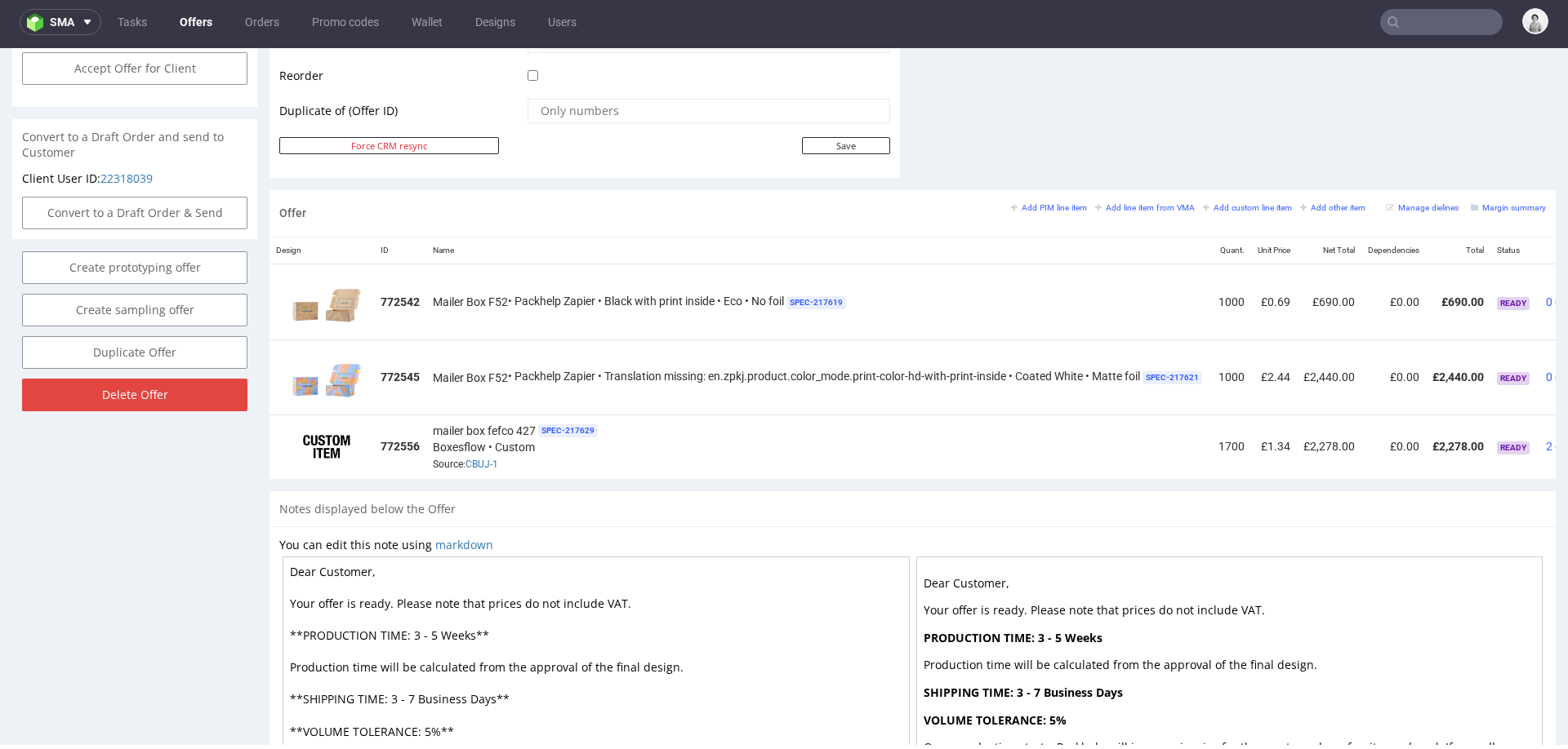
scroll to position [0, 0]
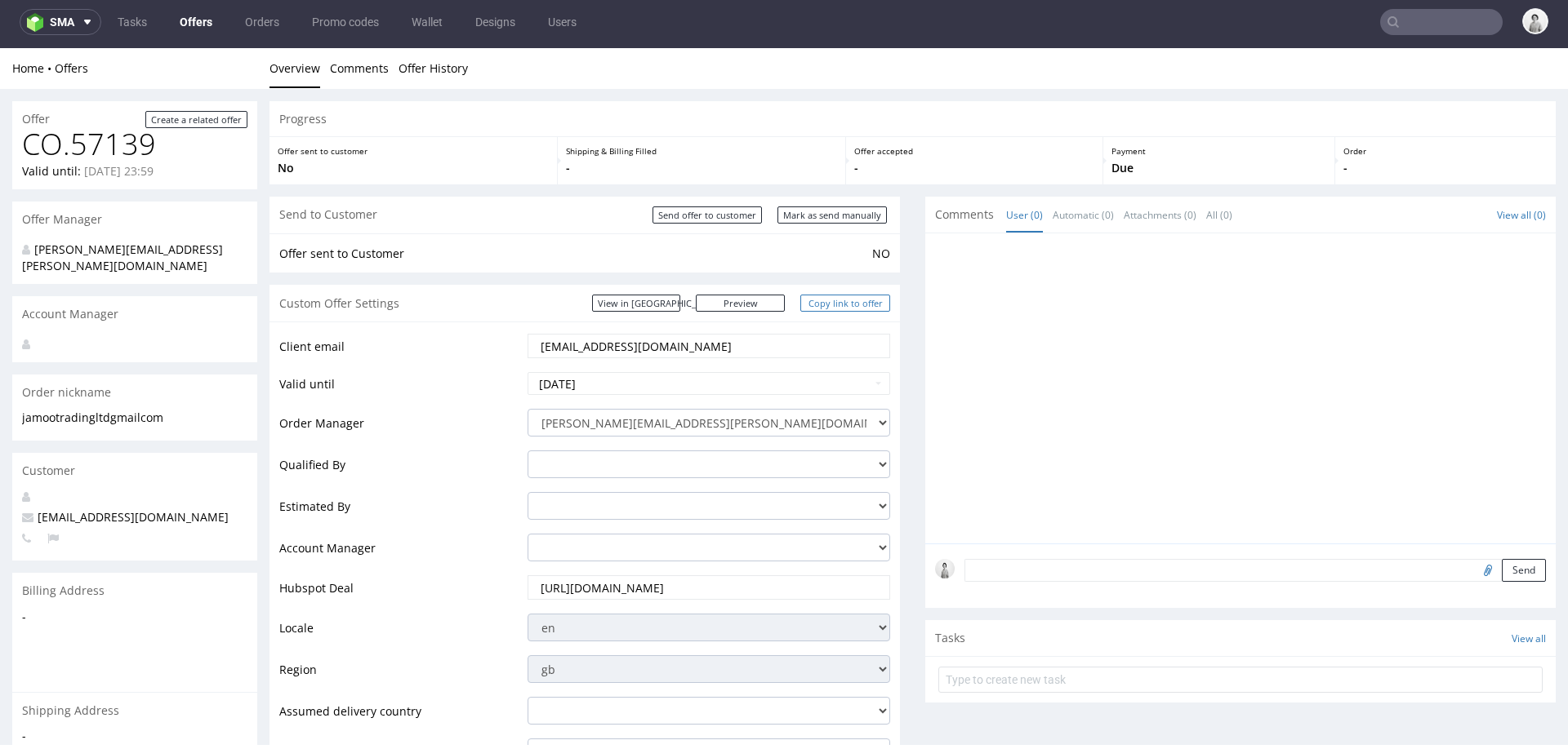
click at [836, 301] on link "Copy link to offer" at bounding box center [845, 302] width 90 height 17
click at [845, 217] on input "Mark as send manually" at bounding box center [832, 214] width 109 height 17
type input "In progress..."
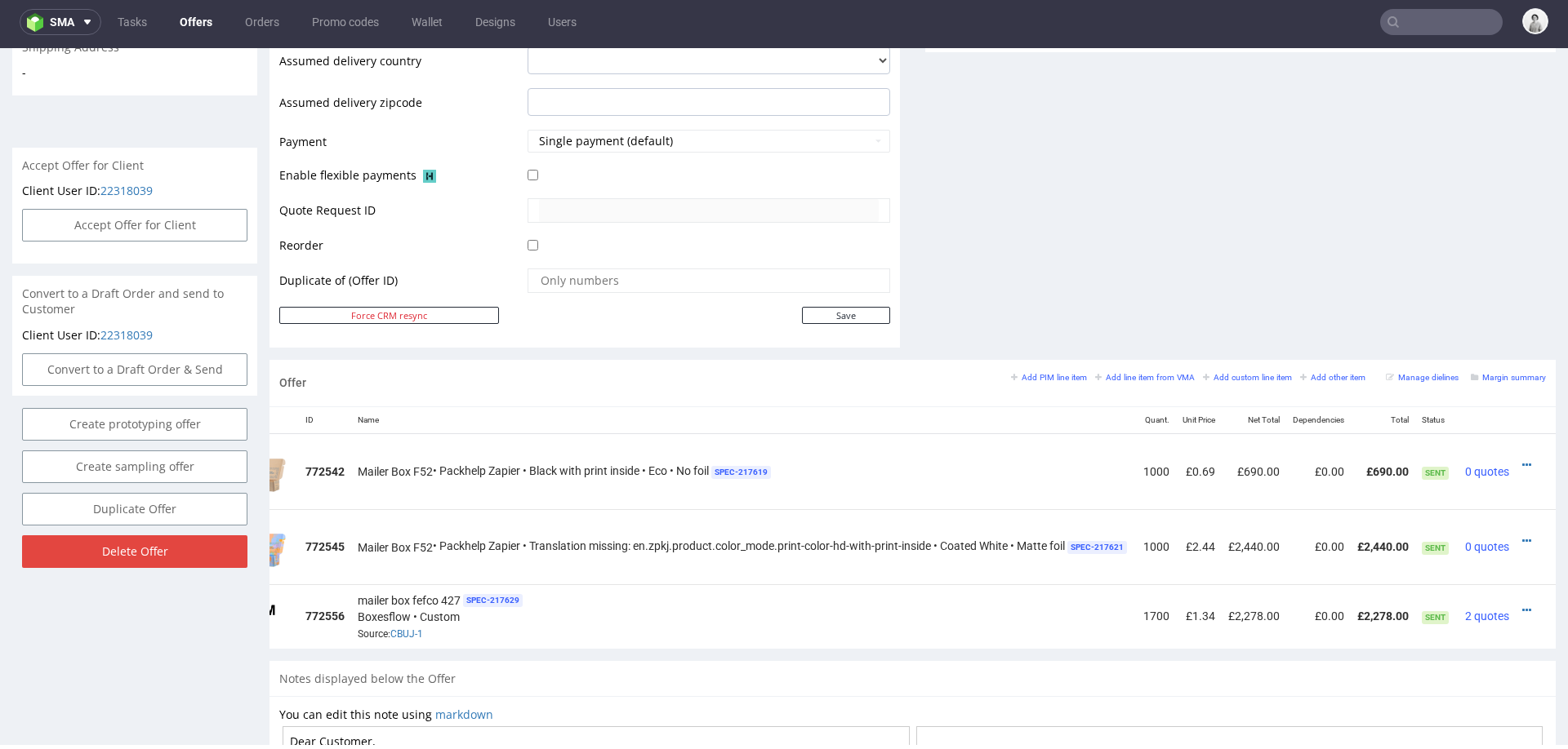
scroll to position [0, 101]
click at [1523, 605] on icon at bounding box center [1527, 610] width 9 height 12
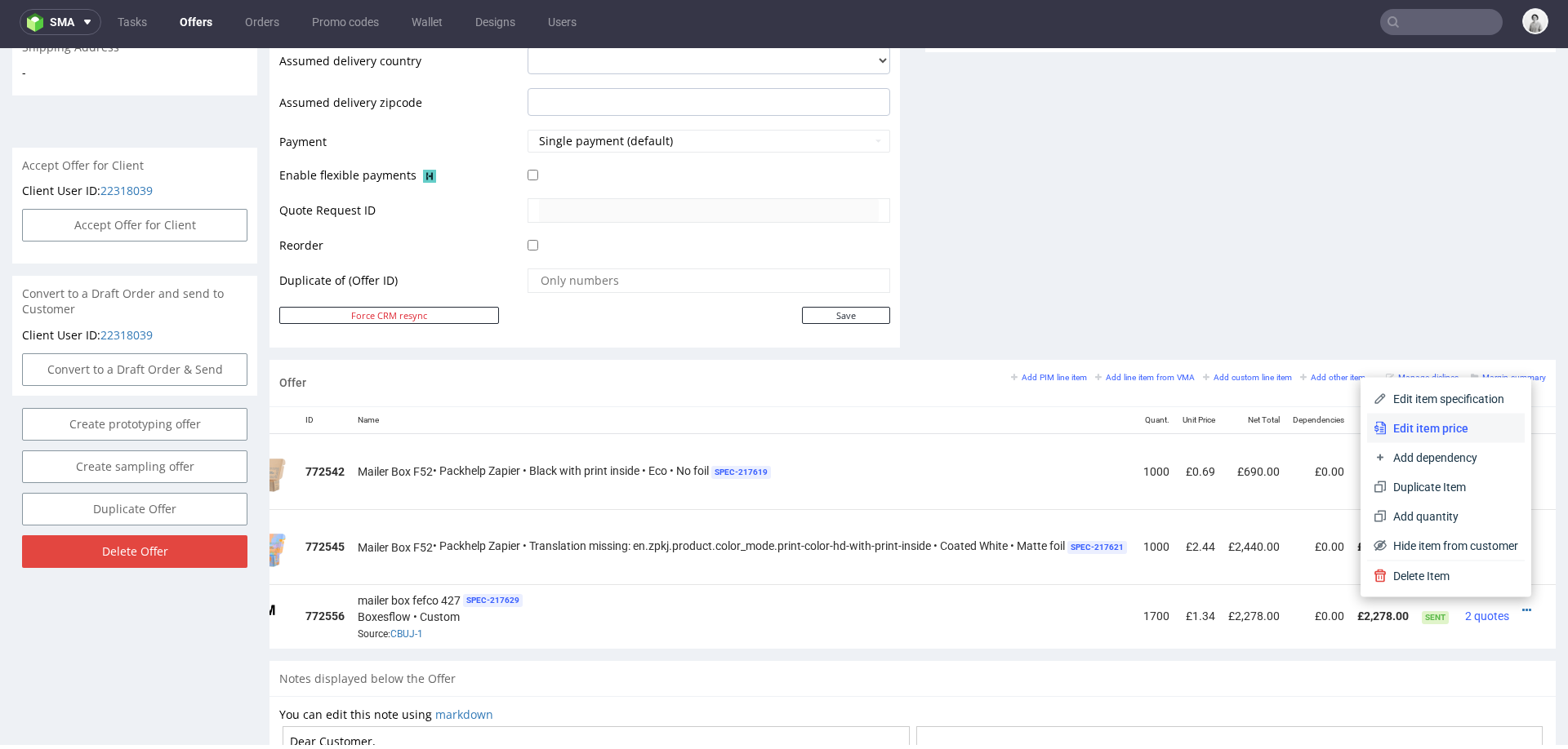
click at [1466, 429] on span "Edit item price" at bounding box center [1452, 429] width 132 height 16
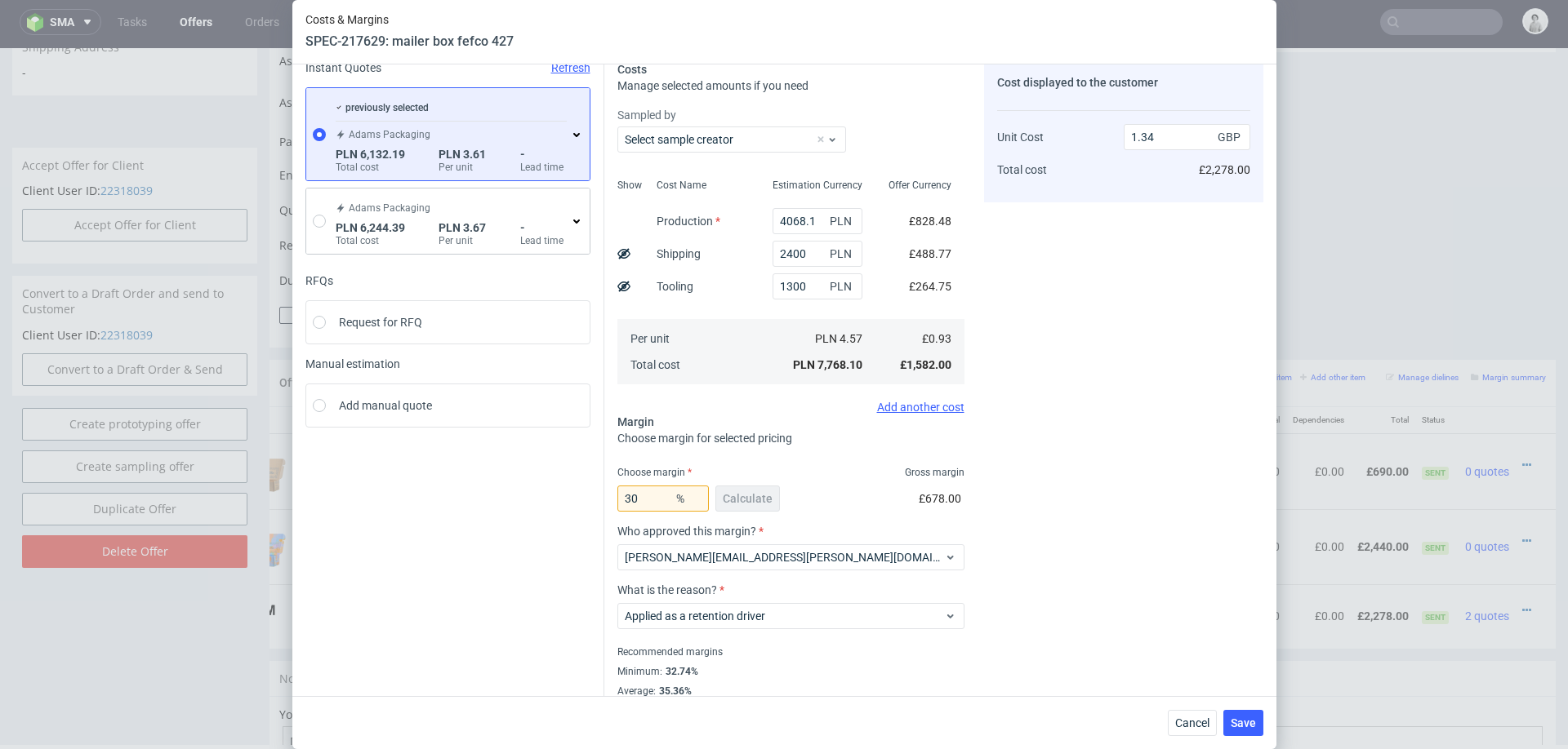
scroll to position [85, 0]
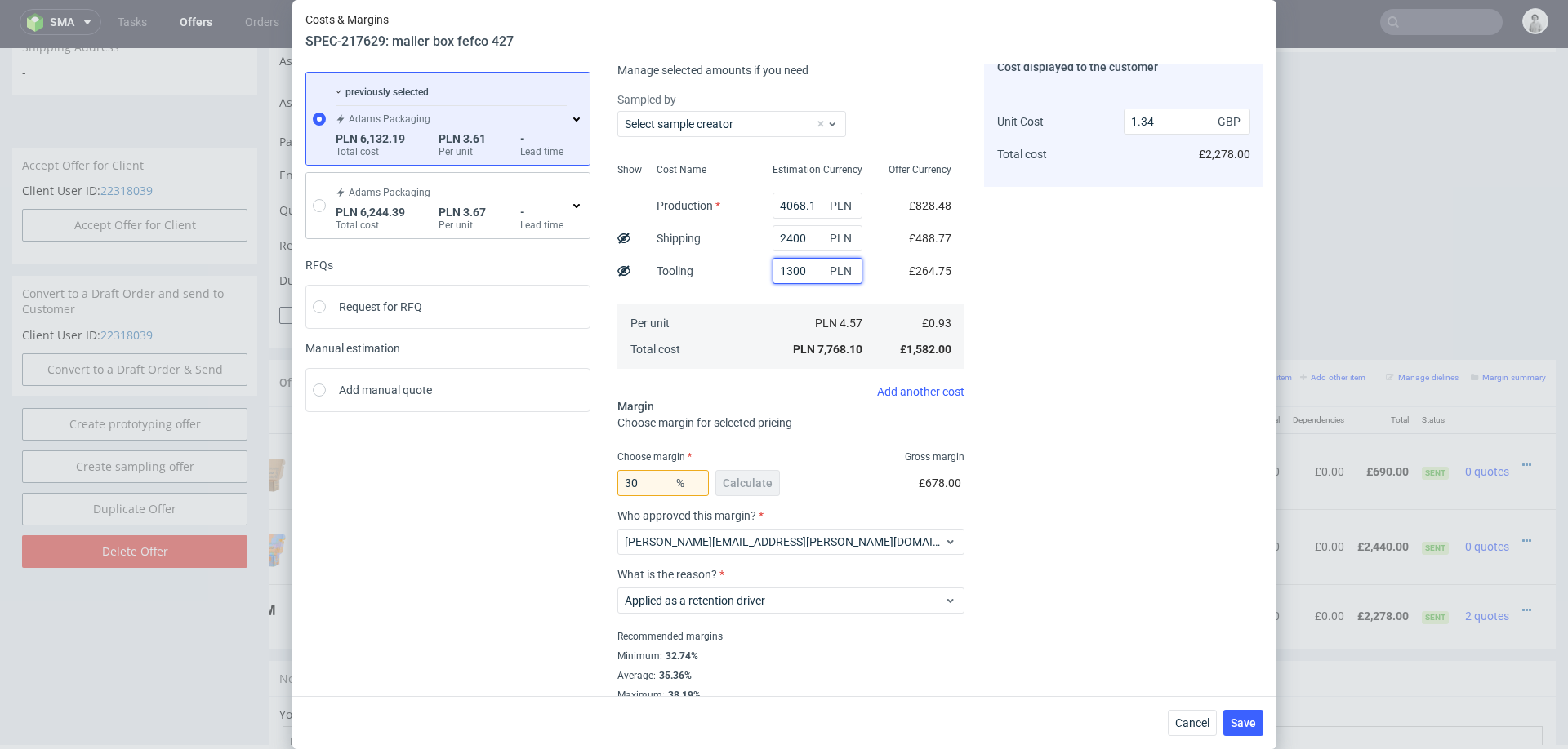
click at [783, 276] on input "1300" at bounding box center [817, 270] width 90 height 26
type input "1500"
type input "1.37"
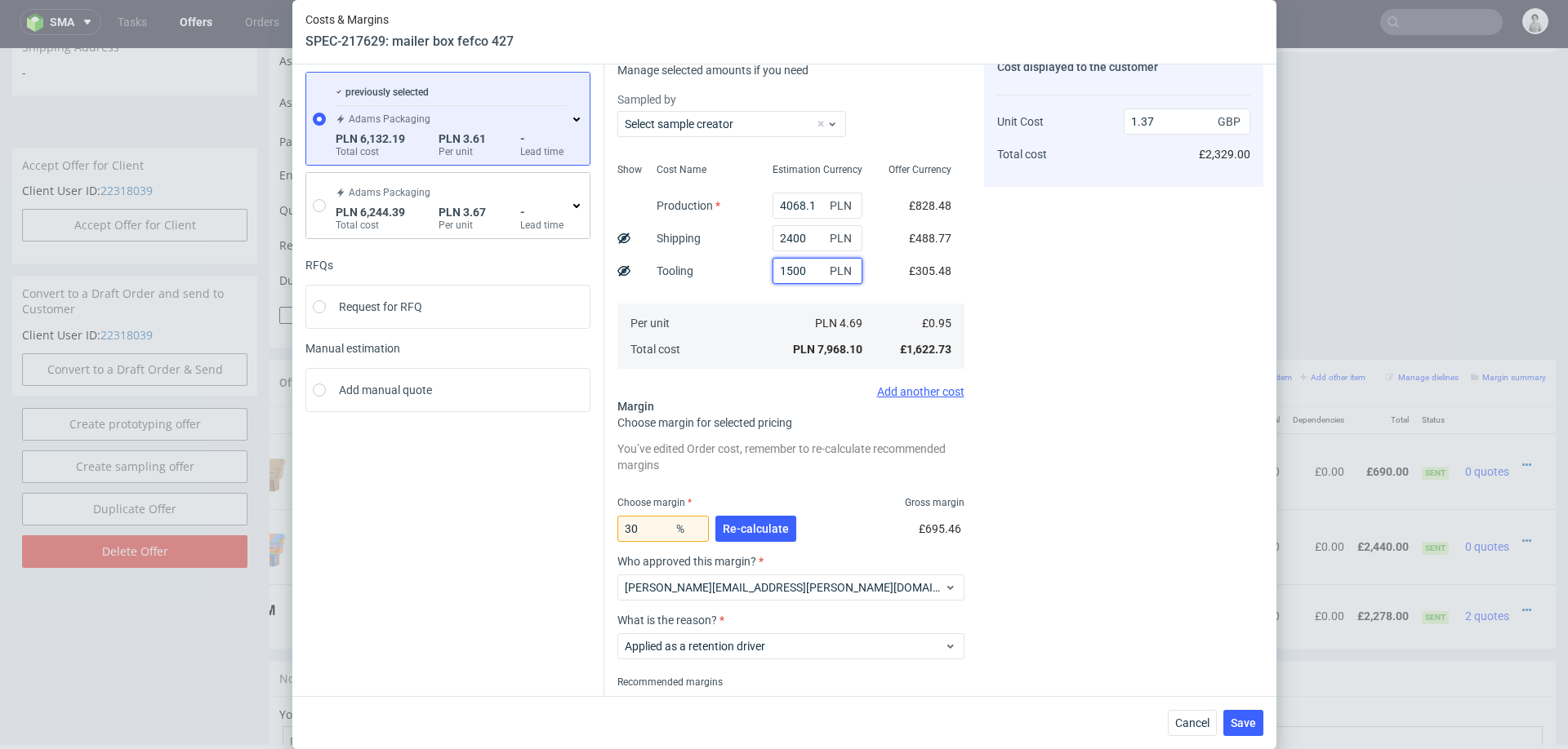
scroll to position [147, 0]
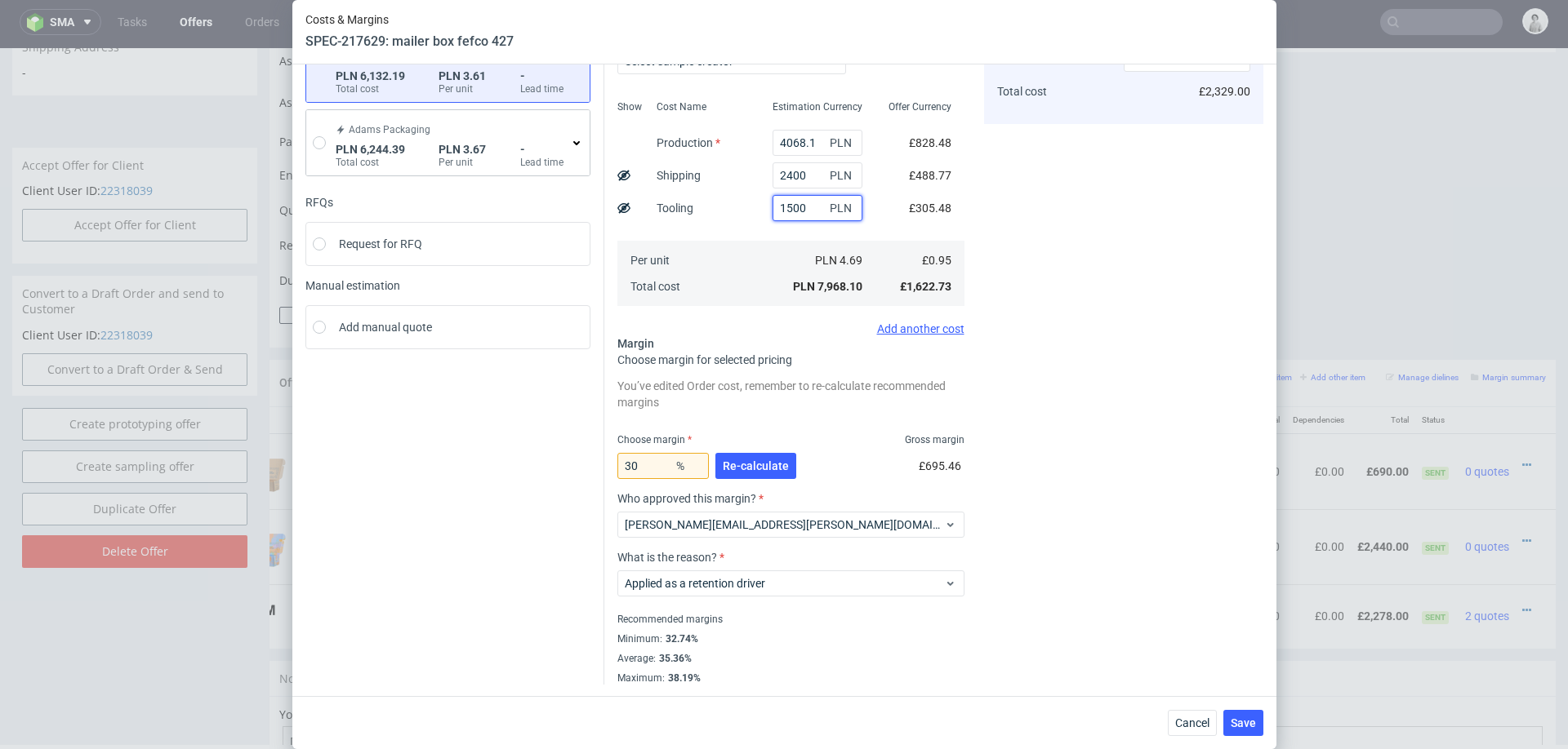
type input "1500"
click at [648, 463] on input "30" at bounding box center [663, 465] width 92 height 26
type input "29"
type input "1.35"
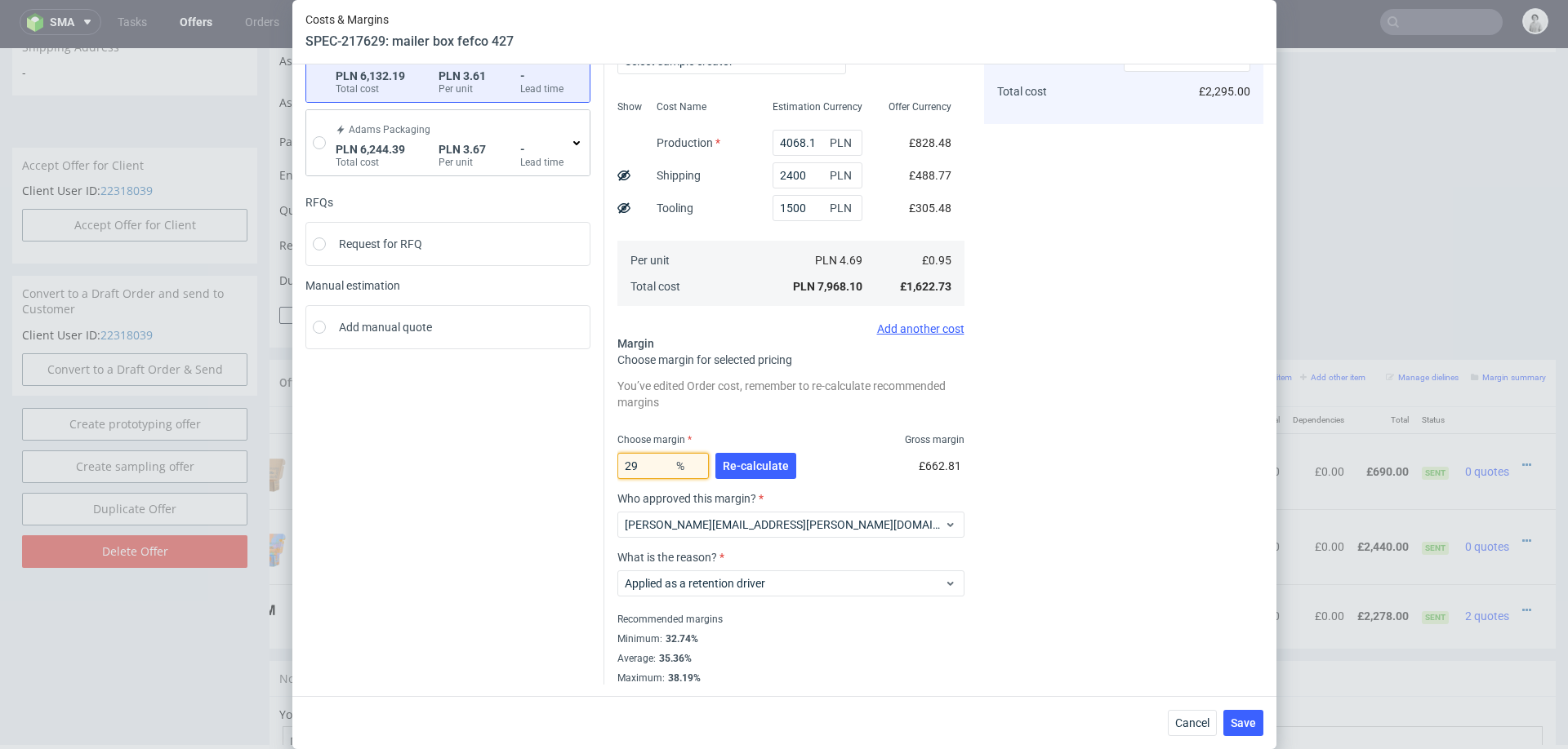
type input "29"
click at [1011, 462] on div "Cost displayed to the customer Unit Cost Total cost 1.35 GBP £2,295.00" at bounding box center [1124, 334] width 279 height 702
click at [1246, 719] on span "Save" at bounding box center [1243, 723] width 25 height 12
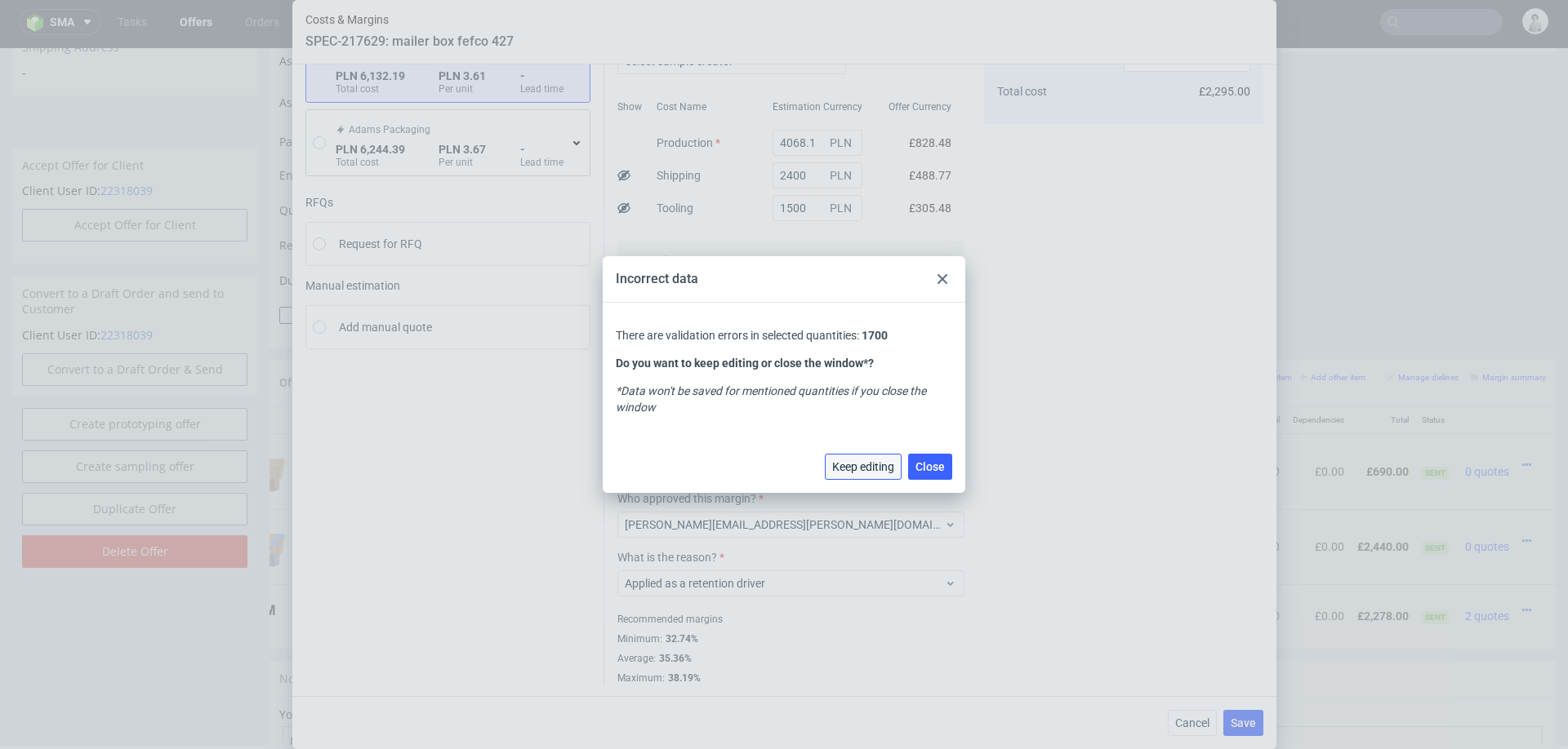
click at [871, 462] on span "Keep editing" at bounding box center [863, 467] width 62 height 12
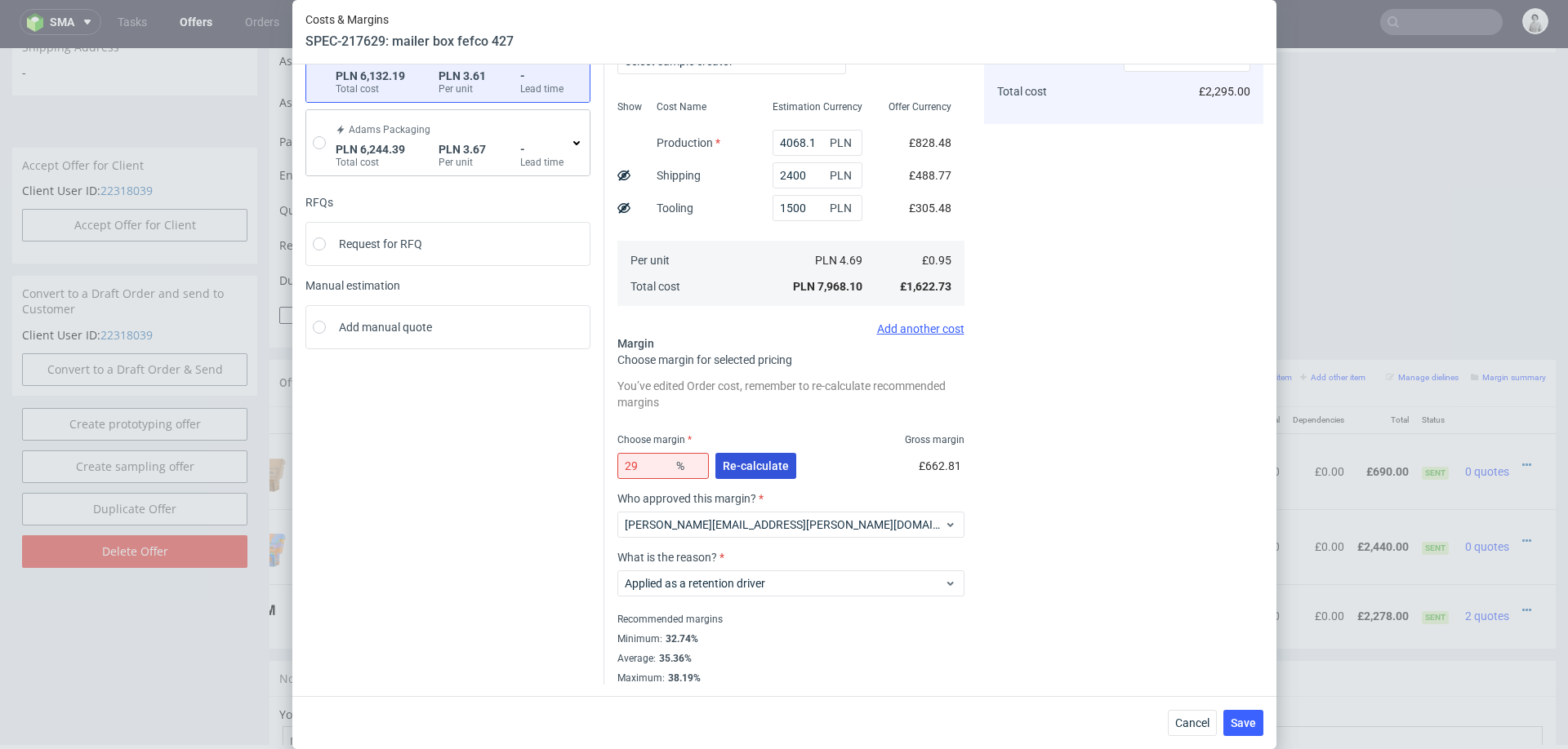
click at [761, 477] on button "Re-calculate" at bounding box center [756, 465] width 81 height 26
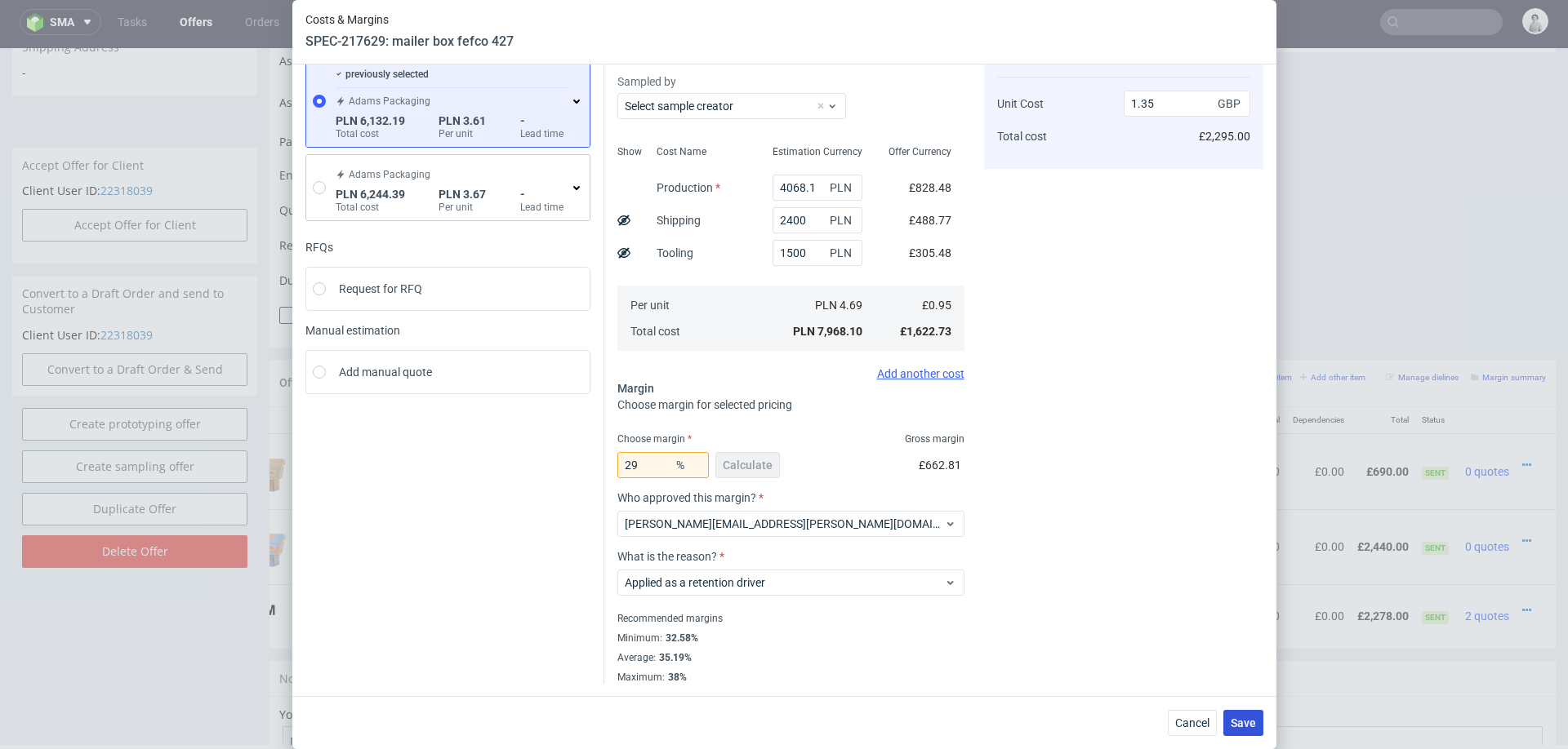
click at [1255, 719] on span "Save" at bounding box center [1243, 723] width 25 height 12
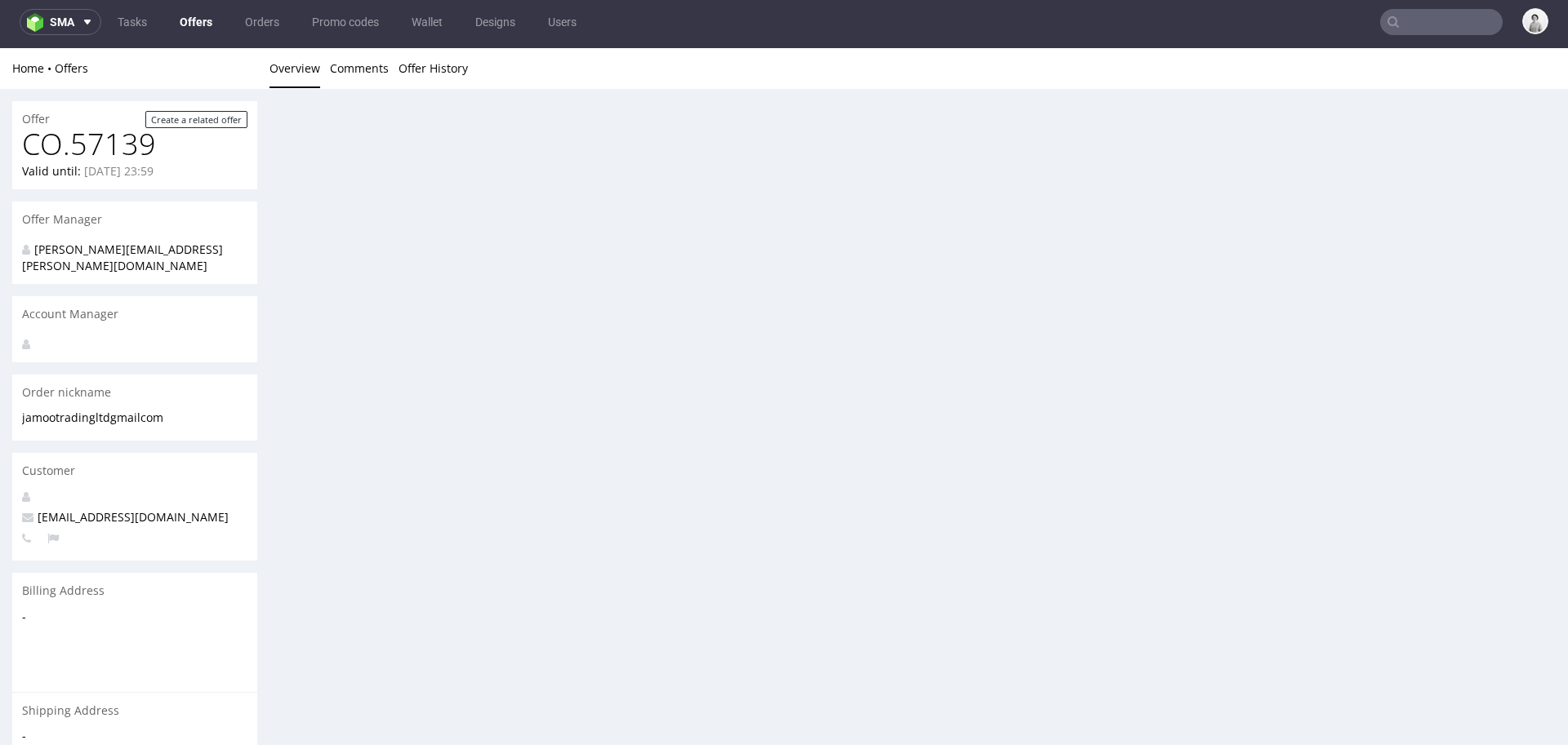
scroll to position [0, 0]
